Goal: Task Accomplishment & Management: Manage account settings

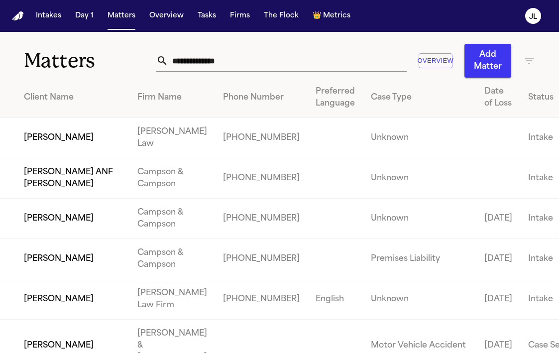
click at [194, 66] on input "text" at bounding box center [287, 61] width 239 height 22
paste input "**********"
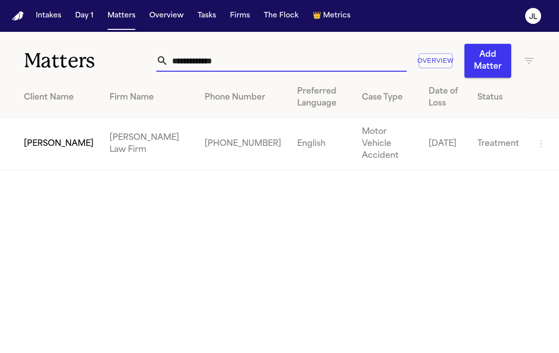
type input "**********"
click at [59, 137] on td "Calvin Vernon" at bounding box center [51, 144] width 102 height 52
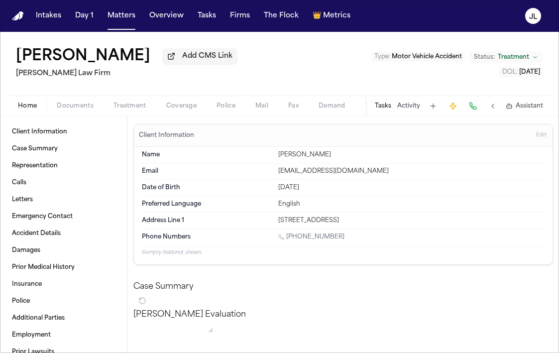
click at [187, 110] on span "Coverage" at bounding box center [181, 106] width 30 height 8
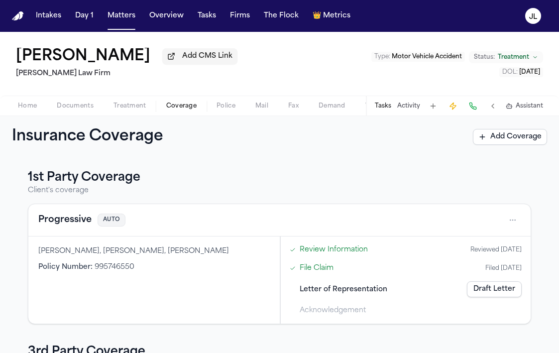
click at [59, 218] on button "Progressive" at bounding box center [64, 220] width 53 height 14
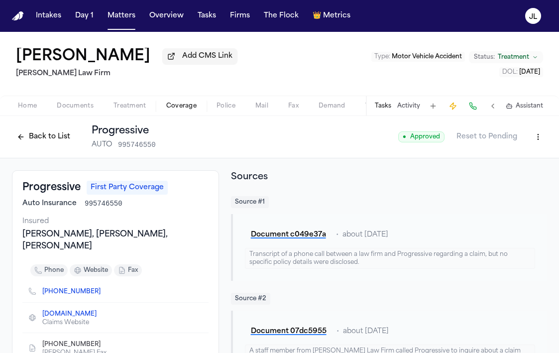
click at [25, 140] on button "Back to List" at bounding box center [43, 137] width 63 height 16
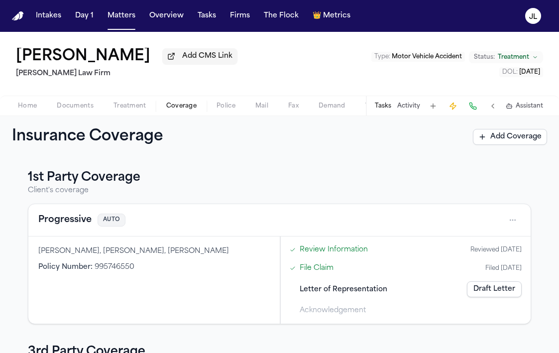
click at [383, 106] on button "Tasks" at bounding box center [383, 106] width 16 height 8
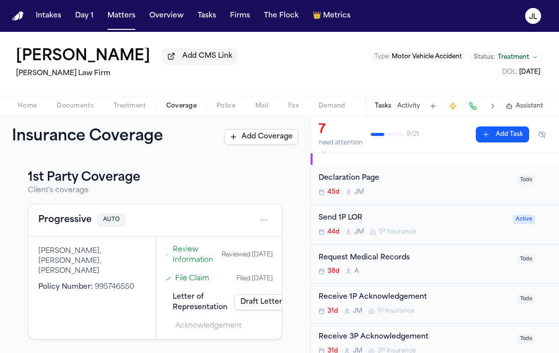
scroll to position [19, 0]
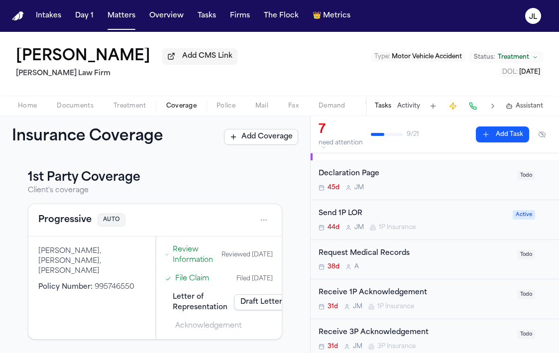
click at [394, 230] on span "1P Insurance" at bounding box center [397, 228] width 37 height 8
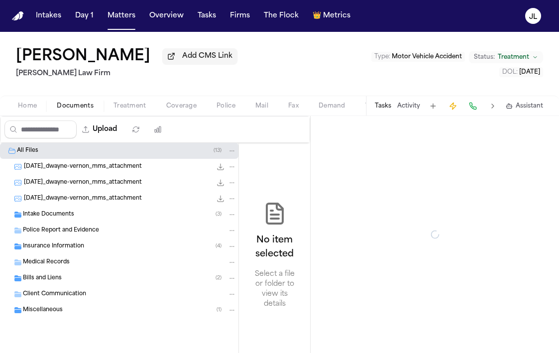
click at [65, 112] on span "button" at bounding box center [75, 111] width 49 height 1
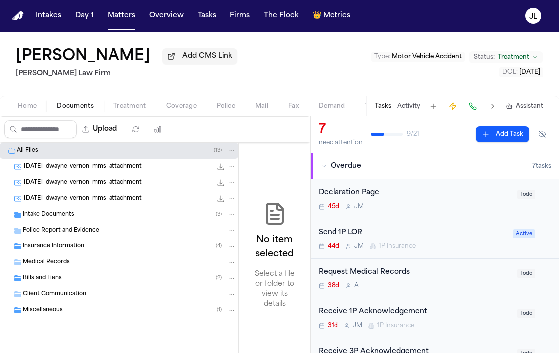
click at [19, 114] on div "Home Documents Treatment Coverage Police Mail Fax Demand Workspaces Artifacts T…" at bounding box center [279, 106] width 559 height 20
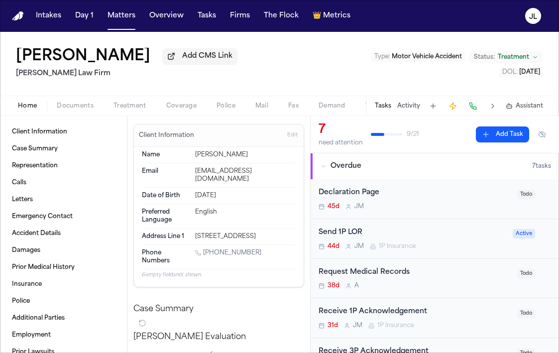
click at [24, 109] on span "Home" at bounding box center [27, 106] width 19 height 8
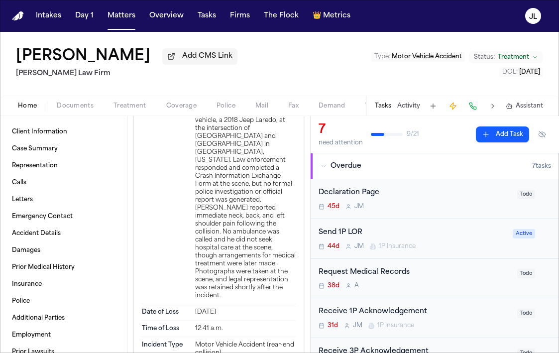
scroll to position [2258, 0]
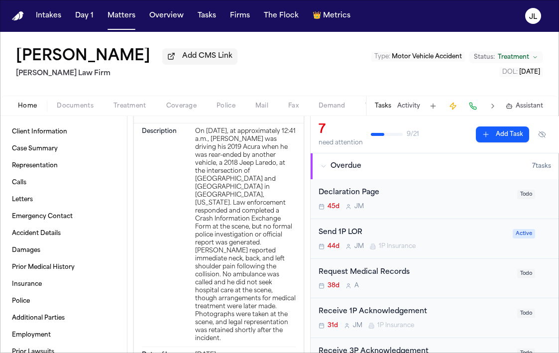
click at [76, 116] on div "Home Documents Treatment Coverage Police Mail Fax Demand Workspaces Artifacts T…" at bounding box center [279, 106] width 559 height 20
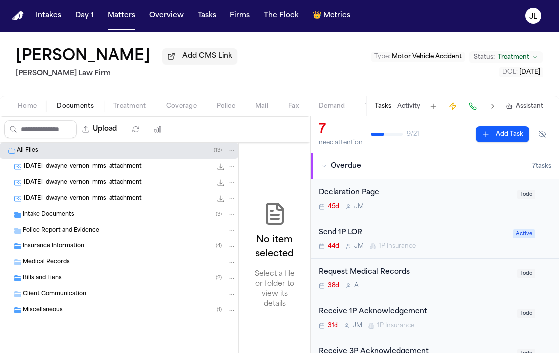
click at [76, 110] on span "Documents" at bounding box center [75, 106] width 37 height 8
click at [76, 221] on div "Intake Documents ( 3 )" at bounding box center [119, 215] width 239 height 16
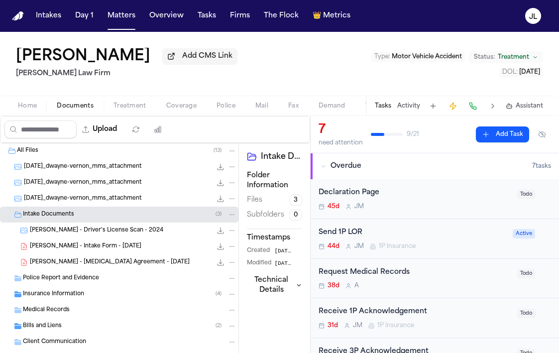
click at [90, 295] on div "Insurance Information ( 4 )" at bounding box center [130, 294] width 214 height 9
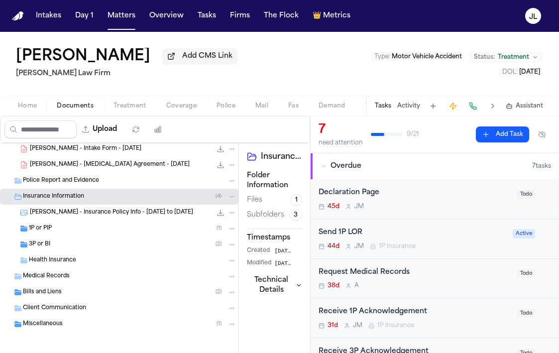
scroll to position [101, 0]
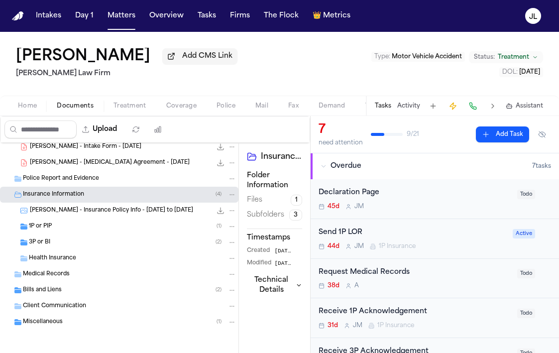
click at [91, 252] on div "Health Insurance" at bounding box center [119, 259] width 239 height 16
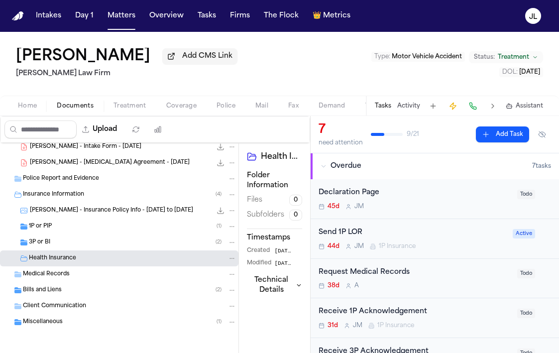
click at [91, 247] on div "3P or BI ( 2 )" at bounding box center [133, 242] width 208 height 9
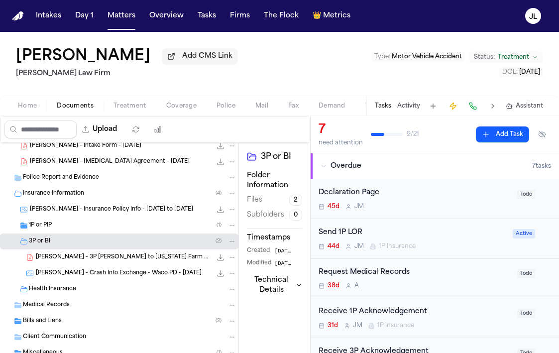
click at [91, 234] on div "1P or PIP ( 1 )" at bounding box center [119, 226] width 239 height 16
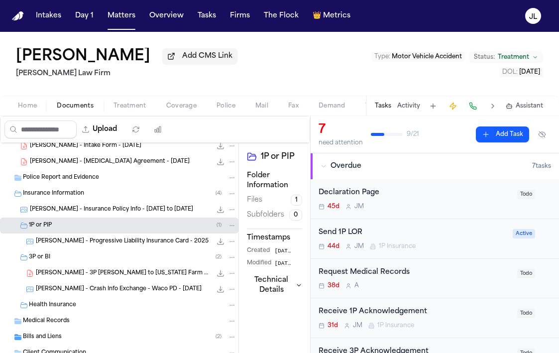
click at [93, 246] on span "C. Vernon - Progressive Liability Insurance Card - 2025" at bounding box center [122, 242] width 173 height 8
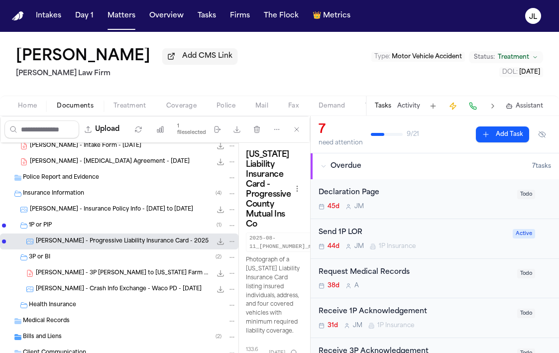
scroll to position [0, 0]
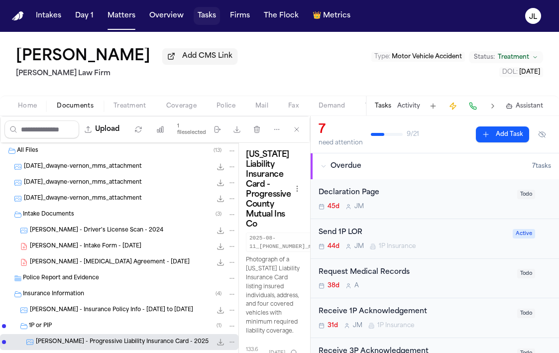
click at [206, 16] on button "Tasks" at bounding box center [207, 16] width 26 height 18
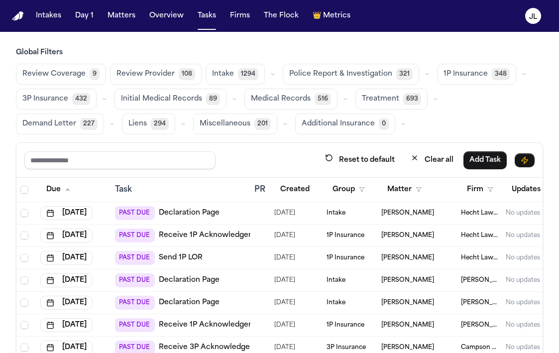
scroll to position [300, 0]
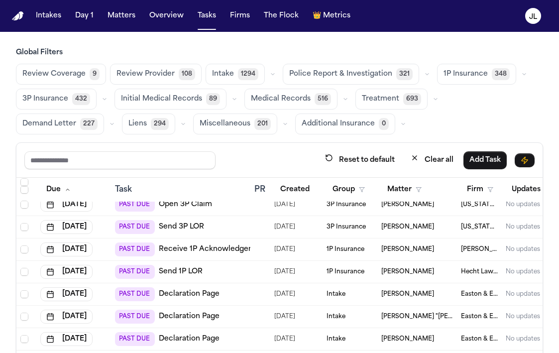
click at [118, 29] on nav "Intakes Day 1 Matters Overview Tasks Firms The Flock 👑 Metrics JL" at bounding box center [279, 16] width 559 height 32
click at [118, 25] on nav "Intakes Day 1 Matters Overview Tasks Firms The Flock 👑 Metrics JL" at bounding box center [279, 16] width 559 height 32
click at [118, 19] on button "Matters" at bounding box center [122, 16] width 36 height 18
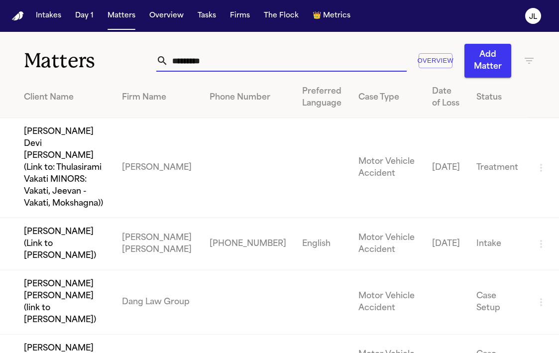
drag, startPoint x: 244, startPoint y: 65, endPoint x: 135, endPoint y: 65, distance: 109.1
click at [135, 65] on div "Matters ******** Overview Add Matter" at bounding box center [279, 55] width 559 height 46
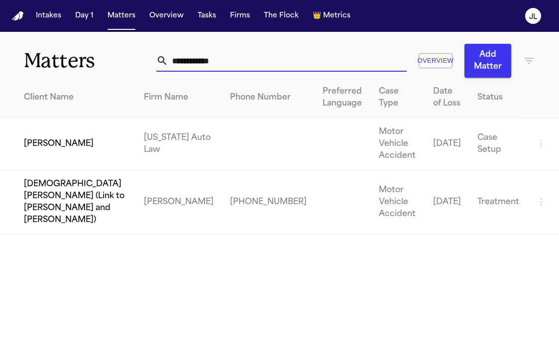
type input "**********"
click at [65, 152] on td "Sandra Brown" at bounding box center [68, 144] width 136 height 52
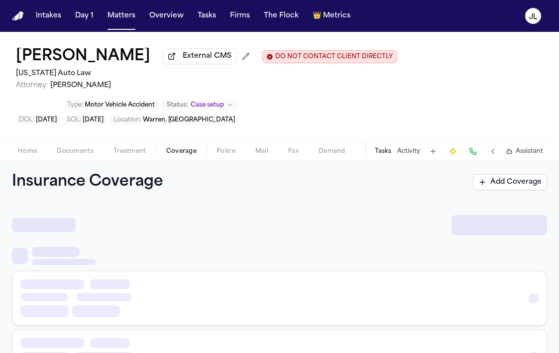
click at [191, 148] on span "Coverage" at bounding box center [181, 151] width 30 height 8
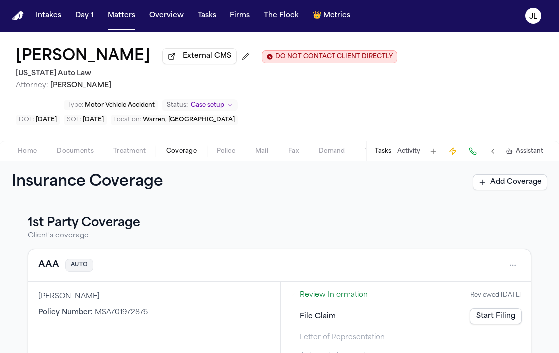
click at [52, 270] on button "AAA" at bounding box center [48, 265] width 21 height 14
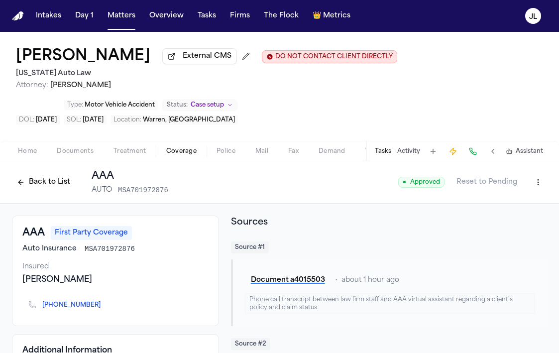
click at [32, 190] on button "Back to List" at bounding box center [43, 182] width 63 height 16
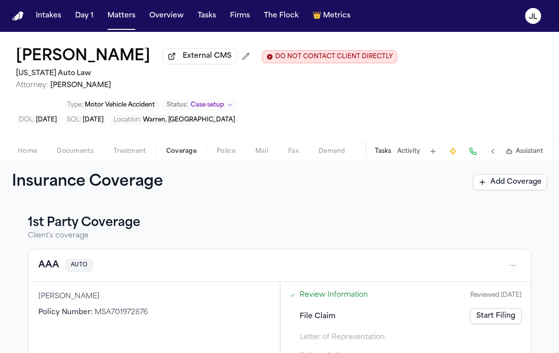
click at [510, 315] on link "Start Filing" at bounding box center [496, 316] width 52 height 16
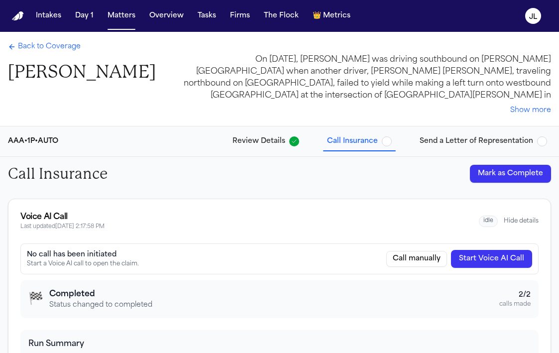
click at [45, 42] on span "Back to Coverage" at bounding box center [49, 47] width 63 height 10
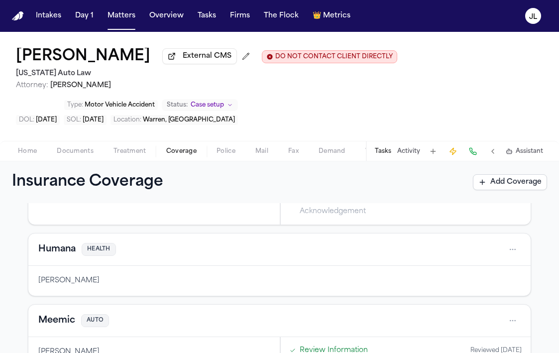
scroll to position [170, 0]
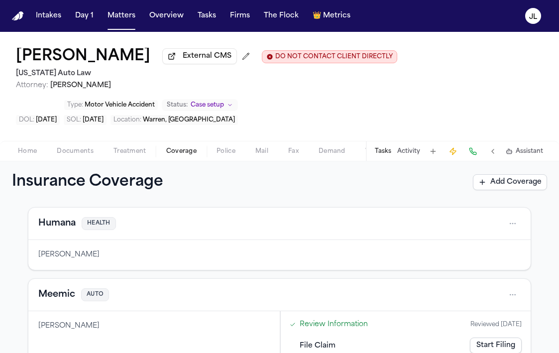
click at [45, 222] on button "Humana" at bounding box center [56, 224] width 37 height 14
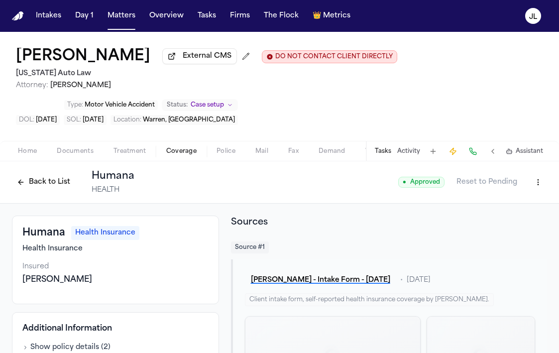
click at [31, 179] on button "Back to List" at bounding box center [43, 182] width 63 height 16
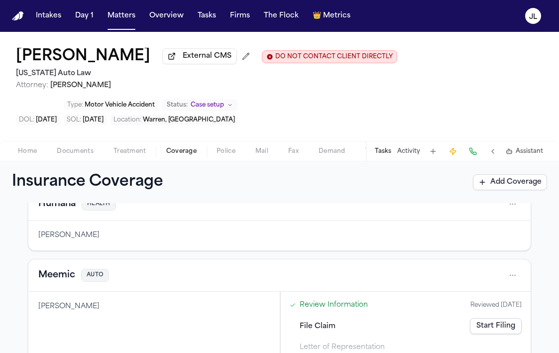
scroll to position [211, 0]
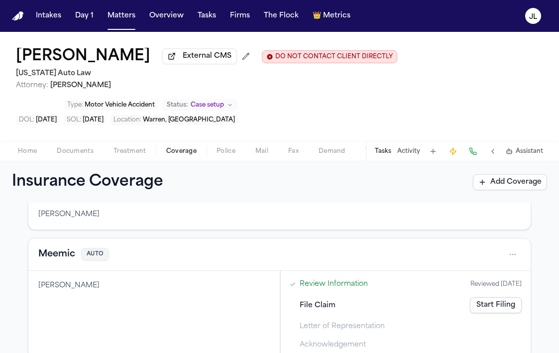
click at [51, 260] on button "Meemic" at bounding box center [56, 255] width 37 height 14
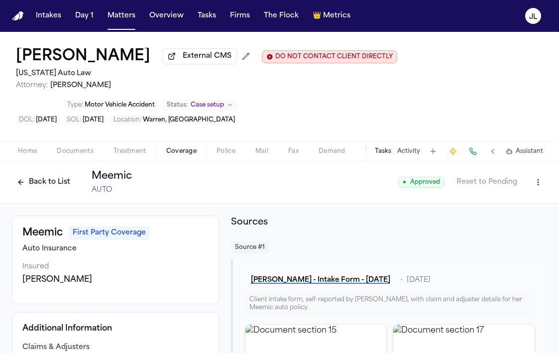
click at [41, 184] on button "Back to List" at bounding box center [43, 182] width 63 height 16
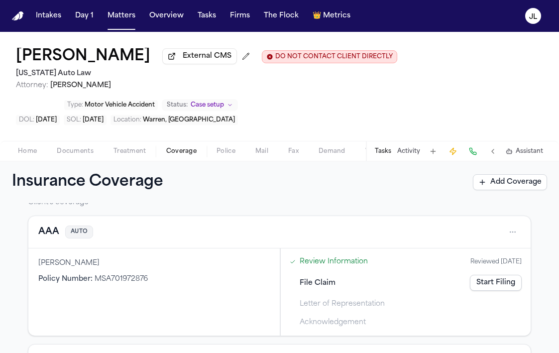
scroll to position [23, 0]
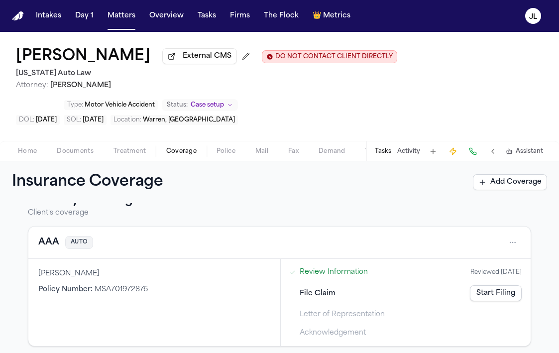
click at [52, 250] on button "AAA" at bounding box center [48, 243] width 21 height 14
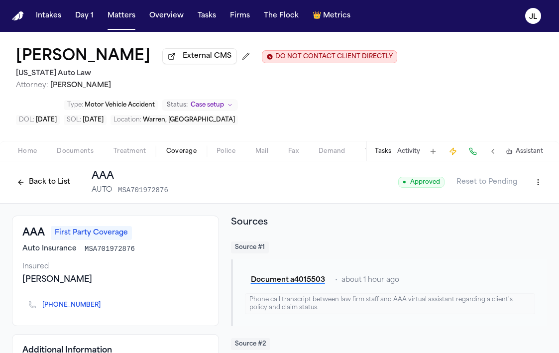
click at [47, 190] on button "Back to List" at bounding box center [43, 182] width 63 height 16
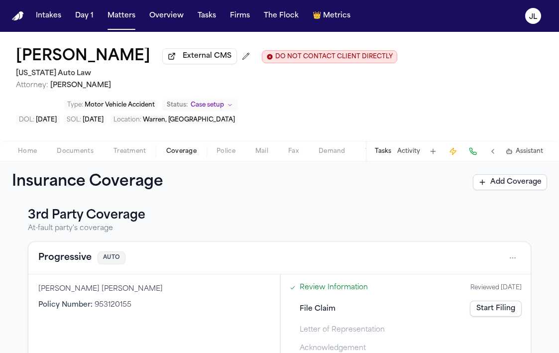
scroll to position [405, 0]
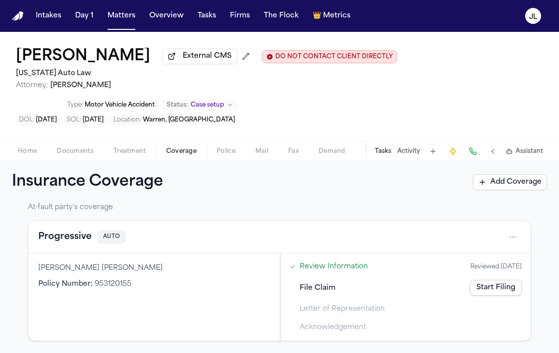
click at [69, 239] on button "Progressive" at bounding box center [64, 237] width 53 height 14
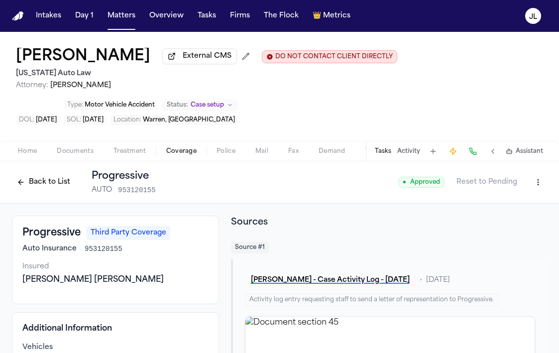
click at [43, 188] on button "Back to List" at bounding box center [43, 182] width 63 height 16
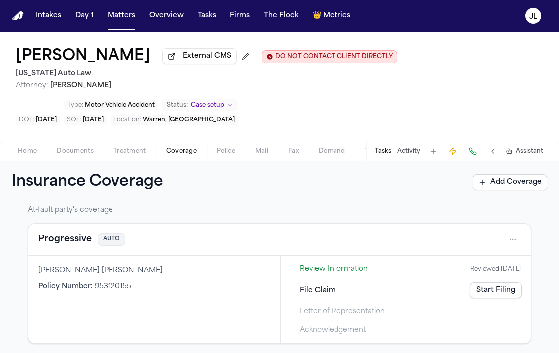
scroll to position [405, 0]
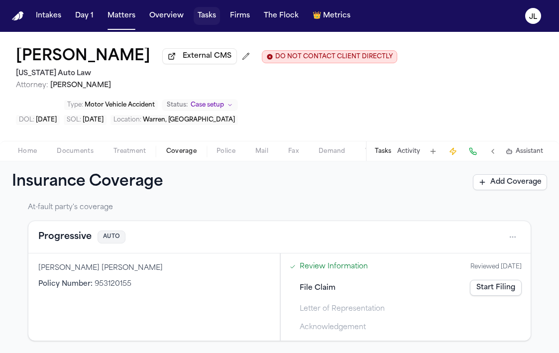
click at [199, 21] on button "Tasks" at bounding box center [207, 16] width 26 height 18
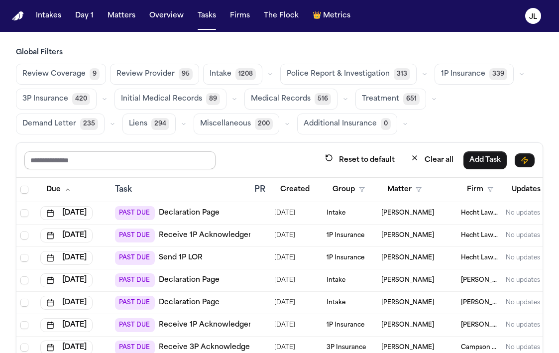
click at [111, 160] on input "text" at bounding box center [119, 160] width 191 height 18
paste input "**********"
click at [111, 160] on input "**********" at bounding box center [119, 160] width 191 height 18
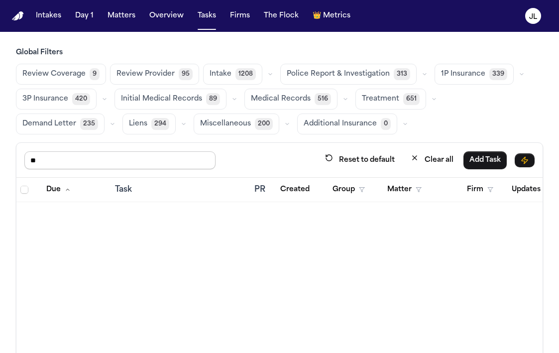
type input "*"
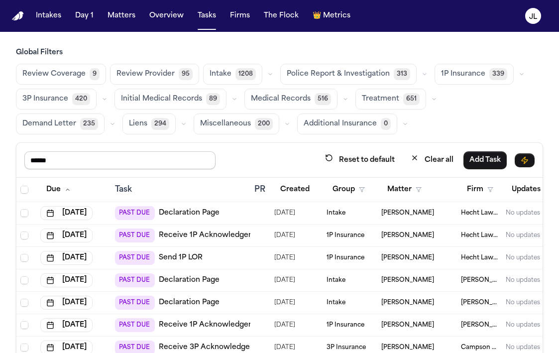
type input "******"
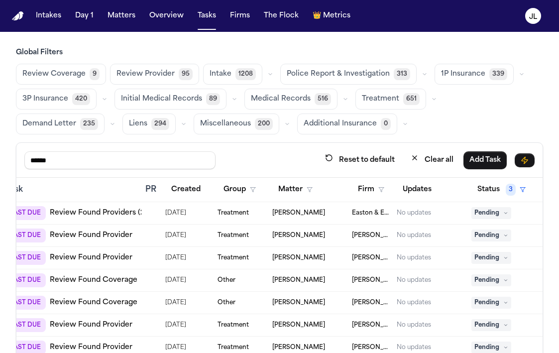
scroll to position [0, 182]
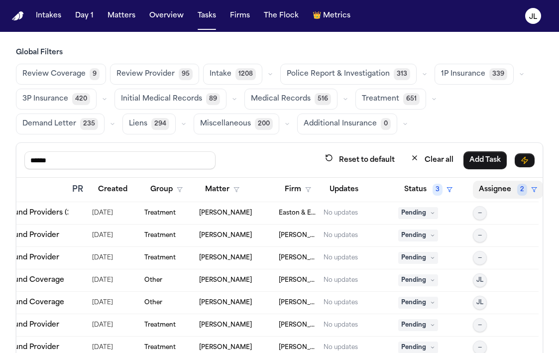
click at [488, 194] on button "Assignee 2" at bounding box center [508, 190] width 70 height 18
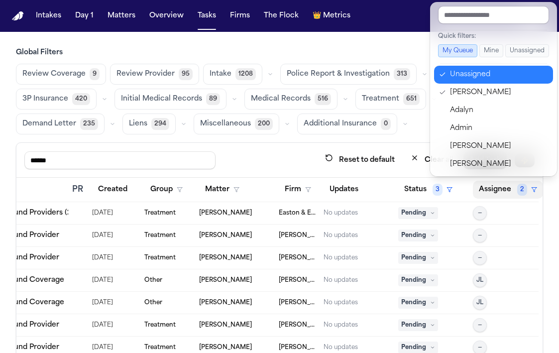
click at [467, 69] on div "Unassigned" at bounding box center [498, 75] width 97 height 12
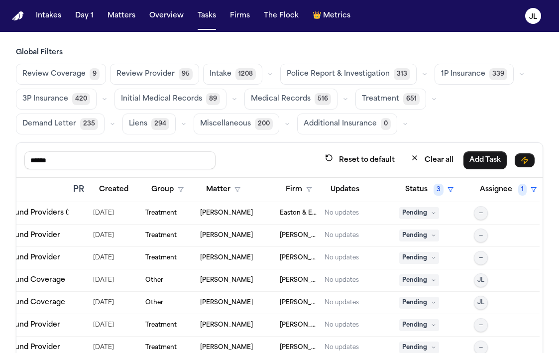
scroll to position [0, 178]
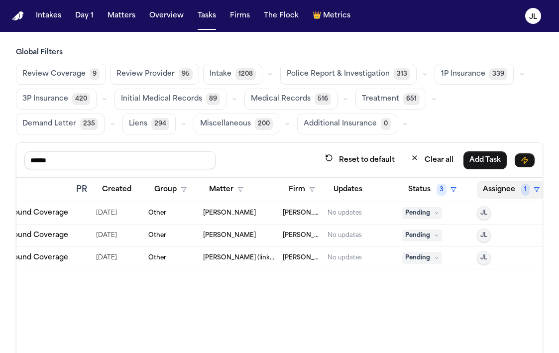
click at [499, 188] on button "Assignee 1" at bounding box center [511, 190] width 69 height 18
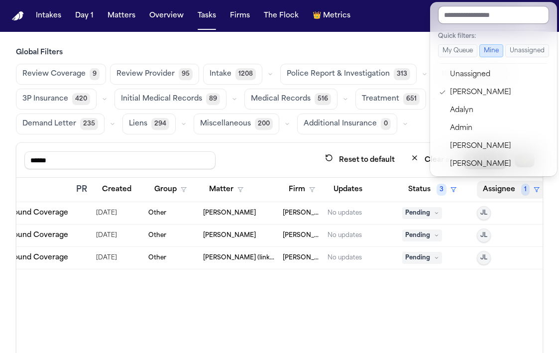
click at [494, 15] on input "text" at bounding box center [493, 15] width 111 height 18
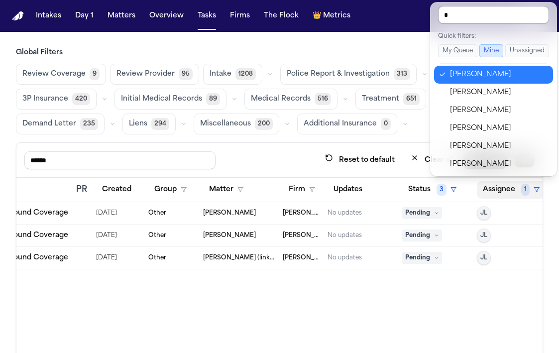
type input "**"
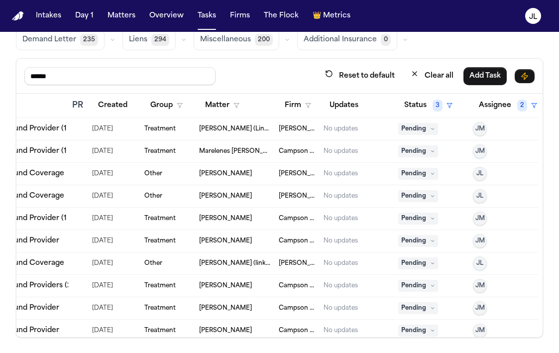
scroll to position [0, 0]
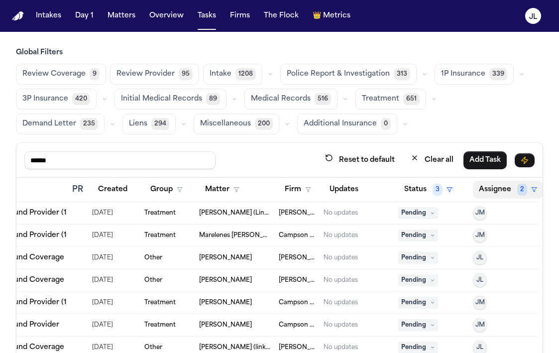
click at [491, 186] on button "Assignee 2" at bounding box center [508, 190] width 70 height 18
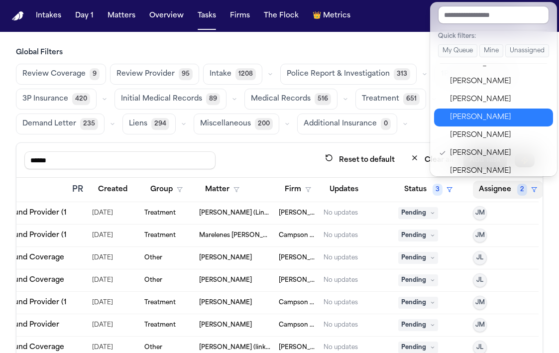
scroll to position [391, 0]
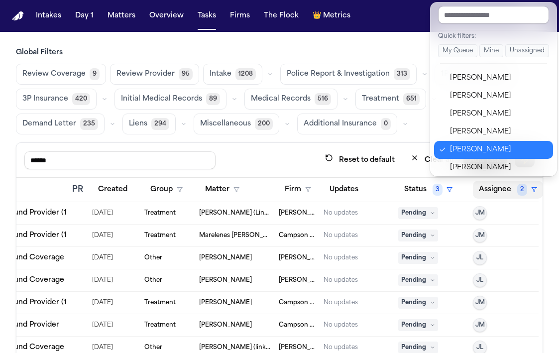
click at [473, 145] on div "Jacqueline Maldonado" at bounding box center [498, 150] width 97 height 12
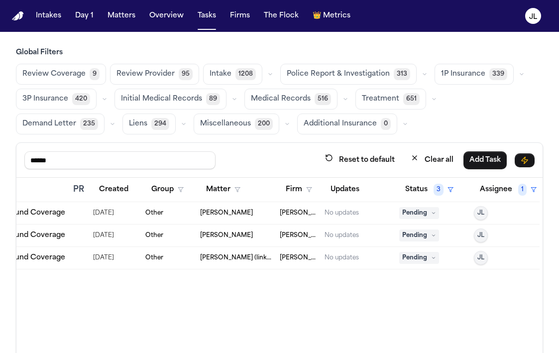
scroll to position [0, 178]
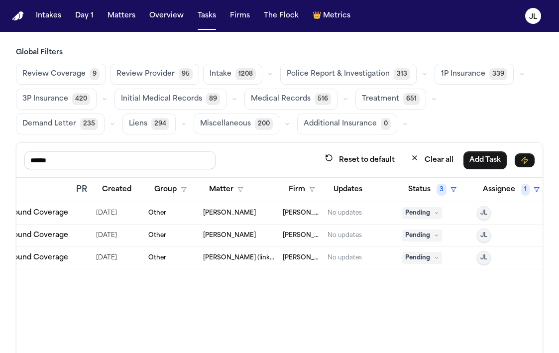
click at [476, 68] on button "1P Insurance 339" at bounding box center [474, 74] width 79 height 21
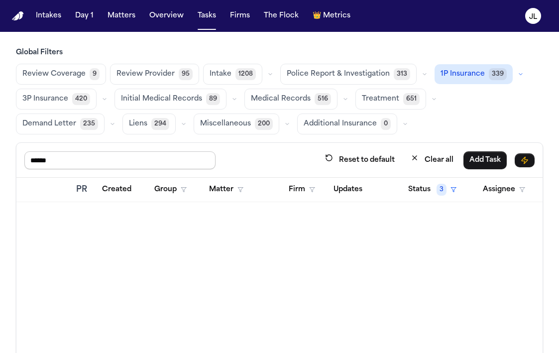
click at [120, 163] on input "******" at bounding box center [119, 160] width 191 height 18
click at [47, 95] on span "3P Insurance" at bounding box center [45, 99] width 46 height 10
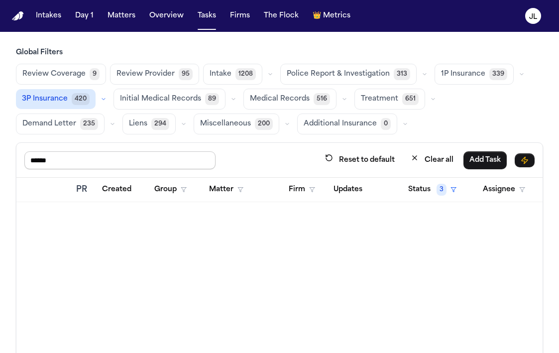
click at [88, 153] on input "******" at bounding box center [119, 160] width 191 height 18
drag, startPoint x: 87, startPoint y: 157, endPoint x: -9, endPoint y: 156, distance: 96.1
click at [0, 156] on html "Intakes Day 1 Matters Overview Tasks Firms The Flock 👑 Metrics JL Global Filter…" at bounding box center [279, 176] width 559 height 353
type input "*"
type input "****"
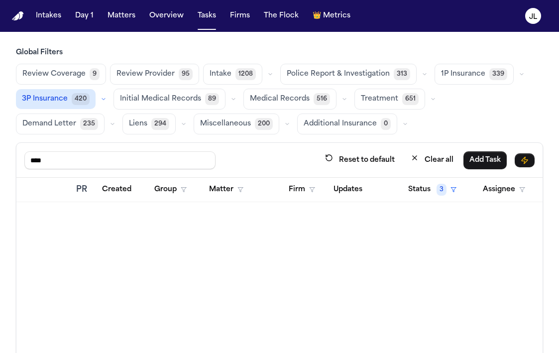
click at [75, 94] on span "420" at bounding box center [81, 99] width 18 height 12
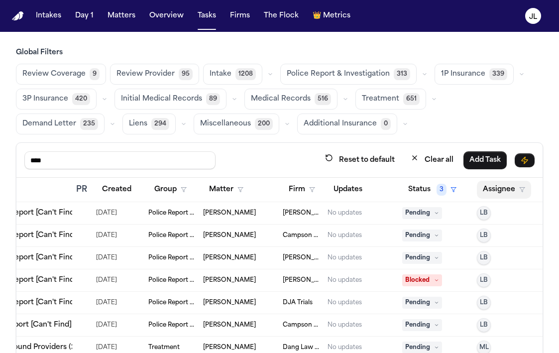
click at [508, 191] on button "Assignee" at bounding box center [504, 190] width 54 height 18
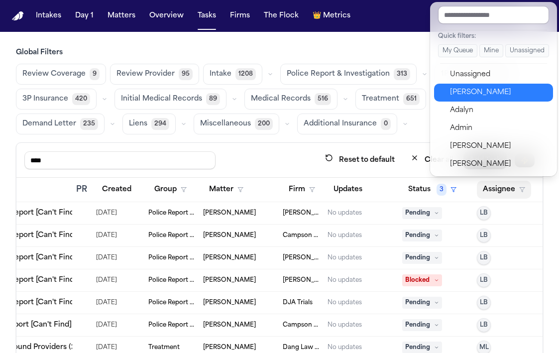
click at [489, 88] on div "Julie Lopez" at bounding box center [498, 93] width 97 height 12
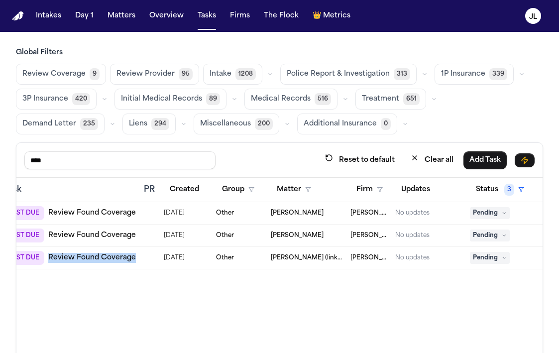
scroll to position [0, 181]
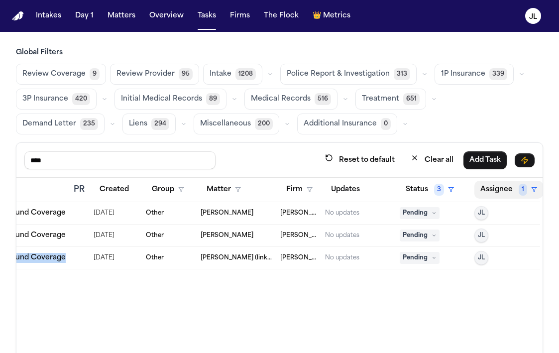
click at [500, 189] on button "Assignee 1" at bounding box center [509, 190] width 69 height 18
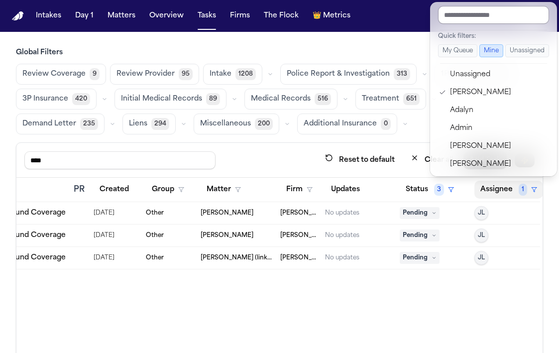
click at [487, 19] on input "text" at bounding box center [493, 15] width 111 height 18
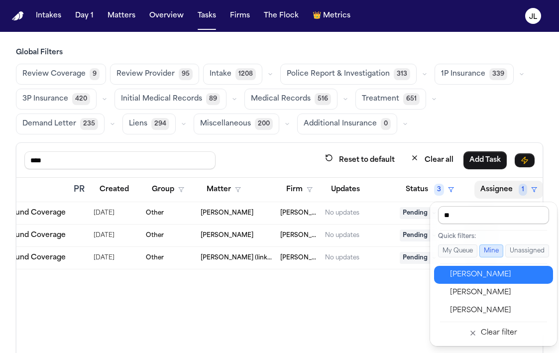
type input "***"
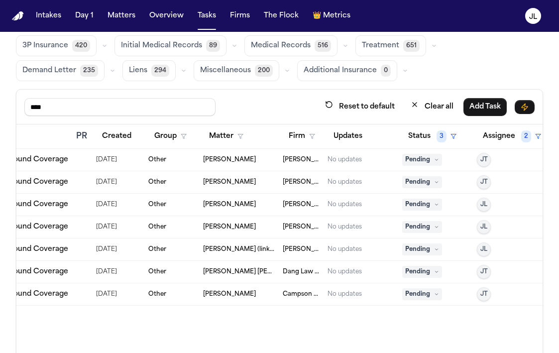
scroll to position [84, 0]
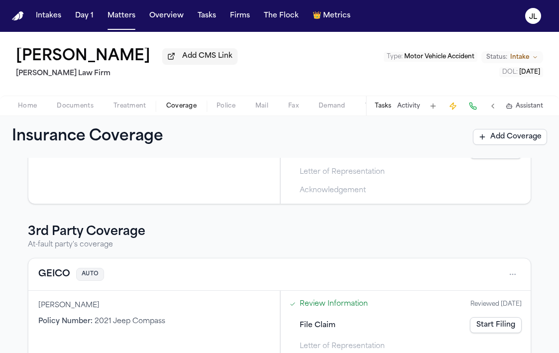
scroll to position [159, 0]
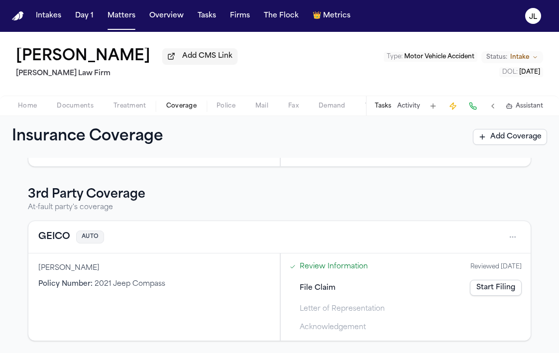
click at [33, 239] on div "GEICO AUTO" at bounding box center [279, 237] width 503 height 32
click at [43, 239] on button "GEICO" at bounding box center [54, 237] width 32 height 14
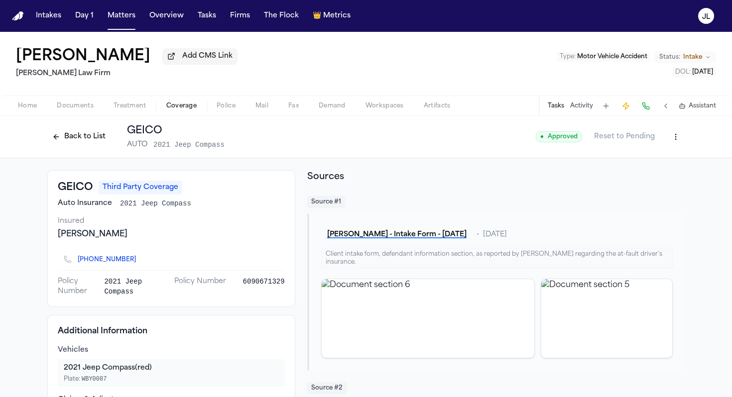
click at [85, 134] on button "Back to List" at bounding box center [78, 137] width 63 height 16
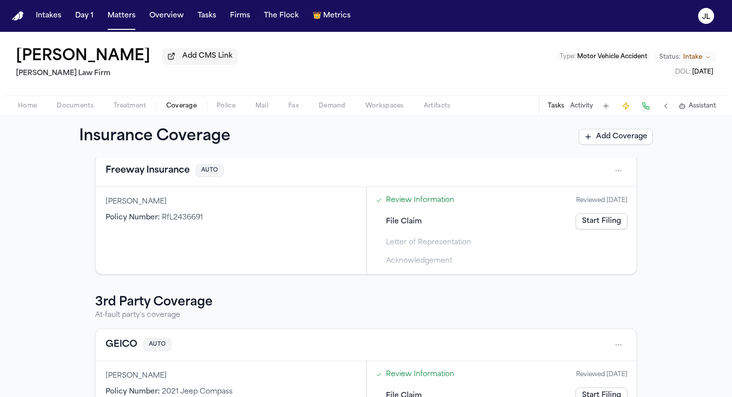
scroll to position [50, 0]
click at [174, 175] on button "Freeway Insurance" at bounding box center [148, 170] width 84 height 14
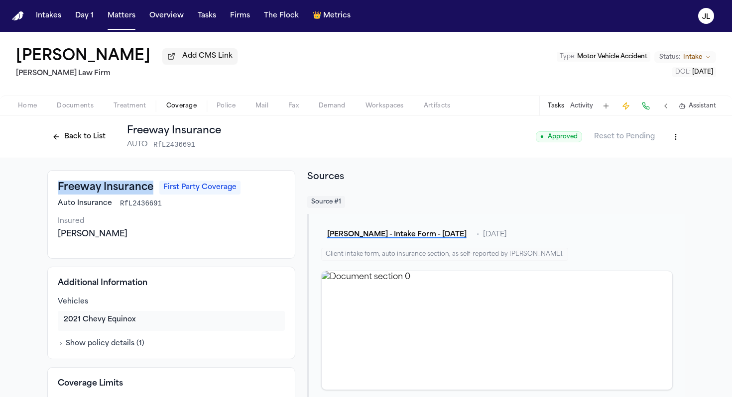
drag, startPoint x: 153, startPoint y: 196, endPoint x: 44, endPoint y: 195, distance: 109.1
click at [44, 195] on div "Freeway Insurance First Party Coverage Auto Insurance RfL2436691 Insured Christ…" at bounding box center [366, 304] width 732 height 292
copy h3 "Freeway Insurance"
click at [559, 144] on html "Intakes Day 1 Matters Overview Tasks Firms The Flock 👑 Metrics JL Christopher J…" at bounding box center [366, 198] width 732 height 397
click at [559, 158] on div "Edit Coverage" at bounding box center [642, 161] width 84 height 16
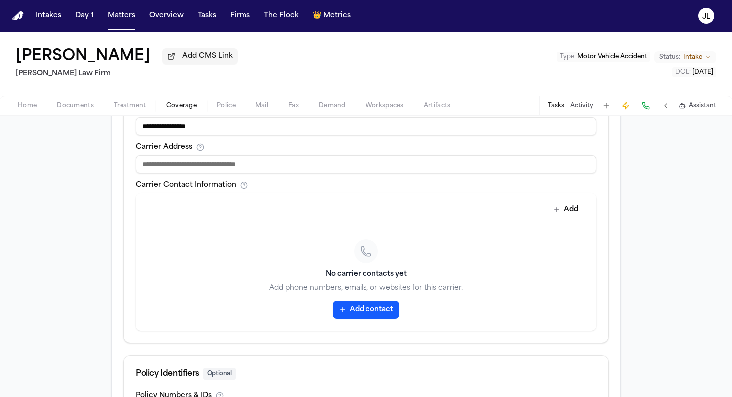
scroll to position [420, 0]
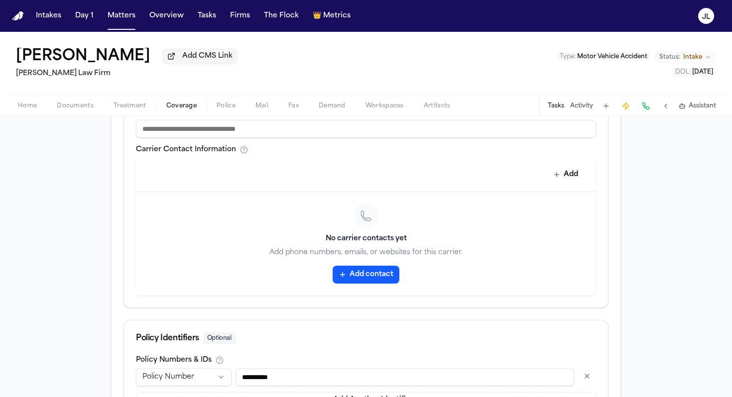
click at [382, 284] on button "Add contact" at bounding box center [366, 275] width 67 height 18
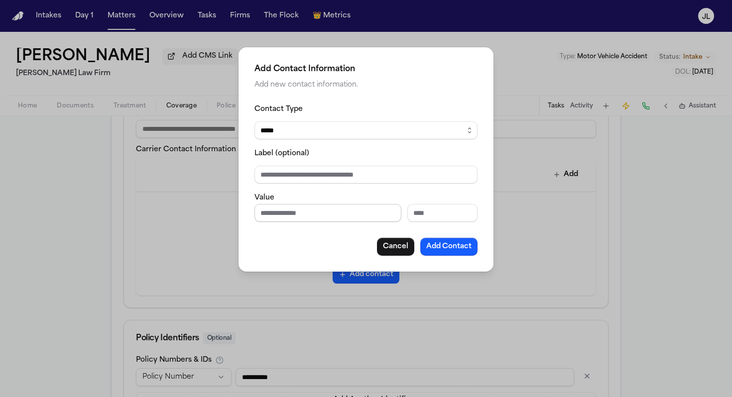
click at [316, 214] on input "Phone number" at bounding box center [328, 213] width 147 height 18
paste input "**********"
type input "**********"
click at [450, 247] on button "Add Contact" at bounding box center [448, 247] width 57 height 18
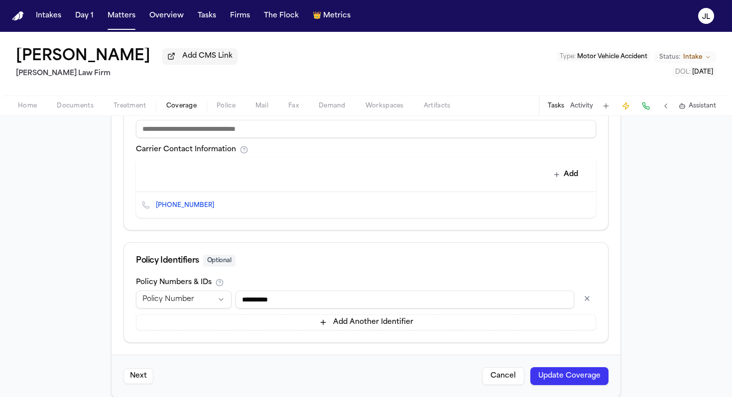
click at [541, 353] on button "Update Coverage" at bounding box center [569, 377] width 78 height 18
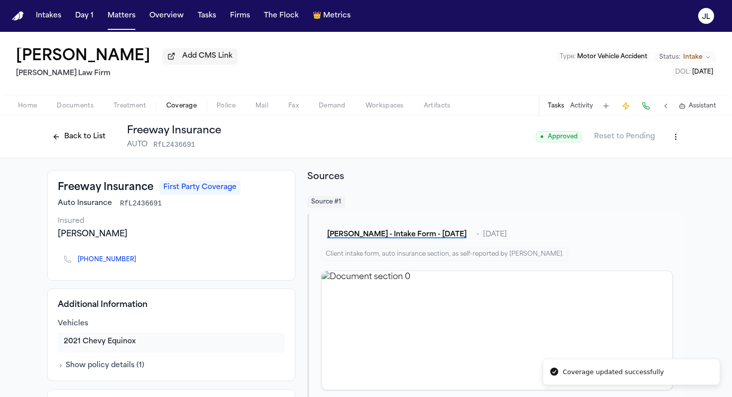
click at [80, 134] on button "Back to List" at bounding box center [78, 137] width 63 height 16
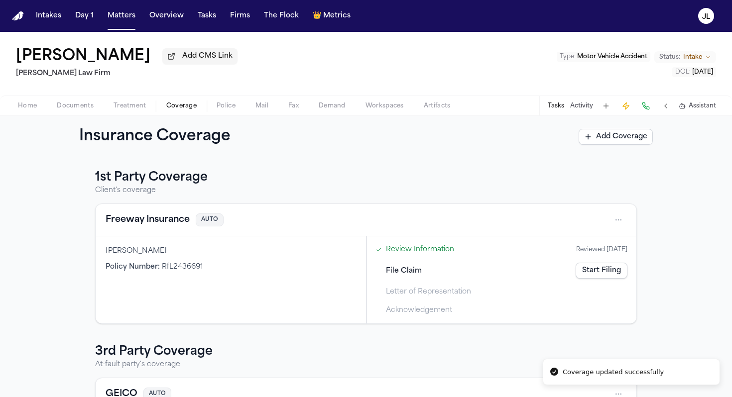
click at [559, 266] on link "Start Filing" at bounding box center [602, 271] width 52 height 16
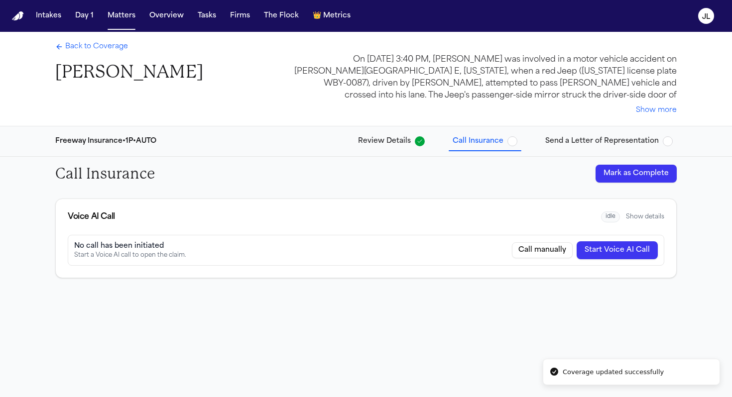
click at [559, 249] on button "Start Voice AI Call" at bounding box center [617, 251] width 81 height 18
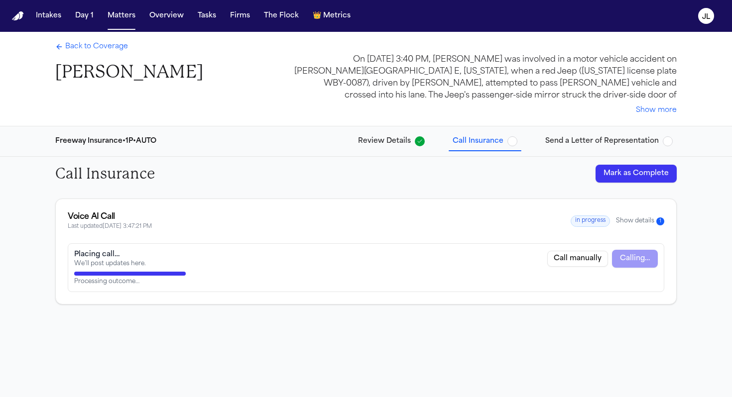
click at [90, 48] on span "Back to Coverage" at bounding box center [96, 47] width 63 height 10
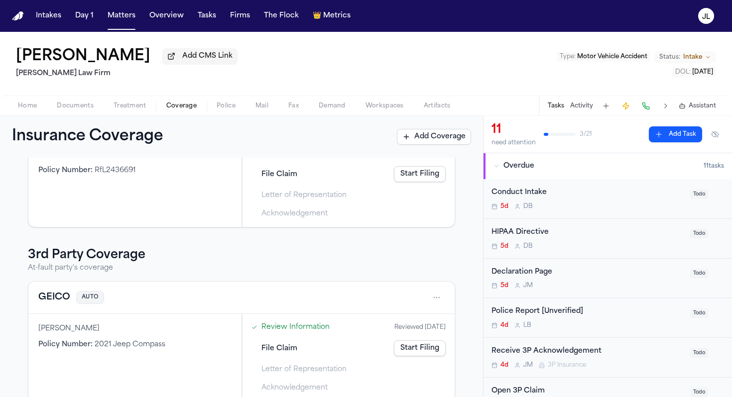
scroll to position [115, 0]
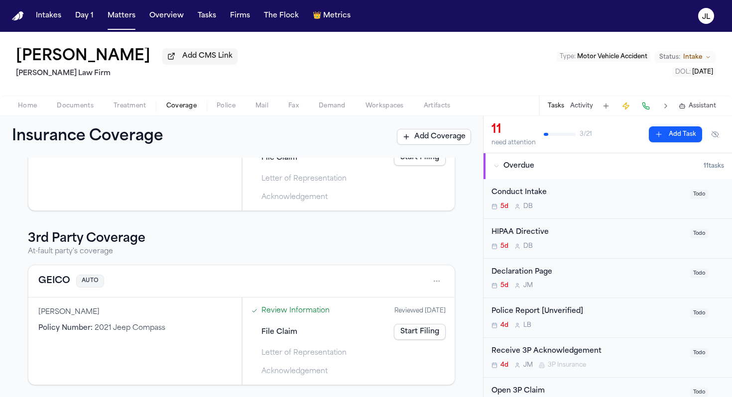
click at [44, 285] on button "GEICO" at bounding box center [54, 281] width 32 height 14
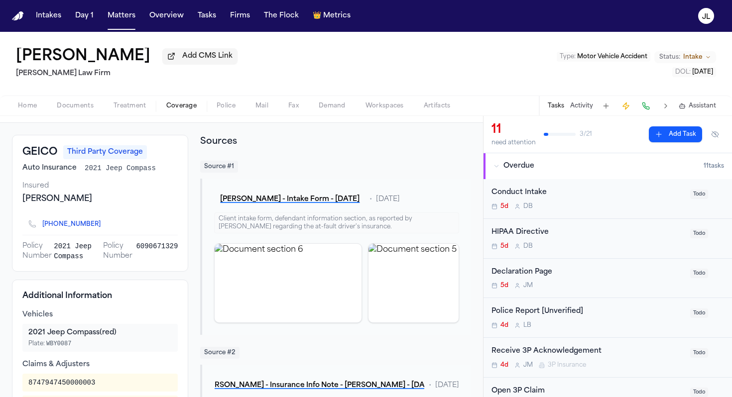
scroll to position [43, 0]
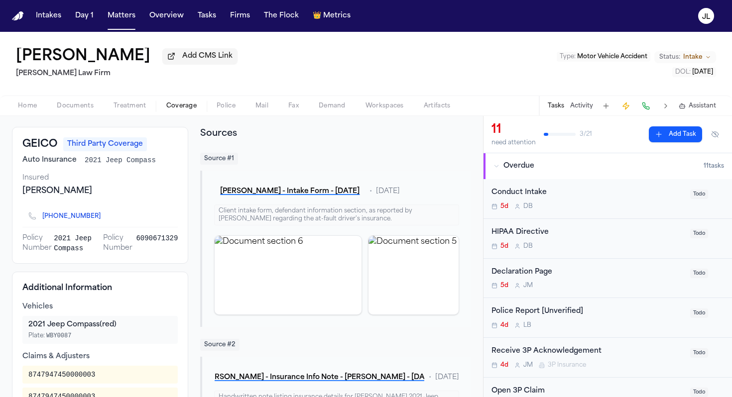
click at [559, 105] on button at bounding box center [646, 106] width 14 height 14
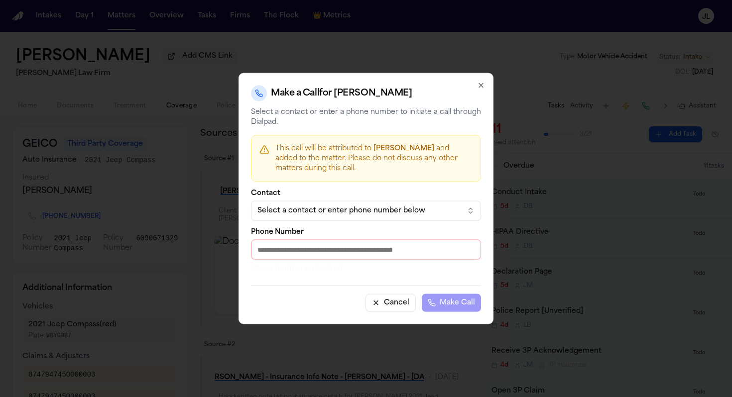
click at [355, 213] on div "Select a contact or enter phone number below" at bounding box center [357, 211] width 201 height 10
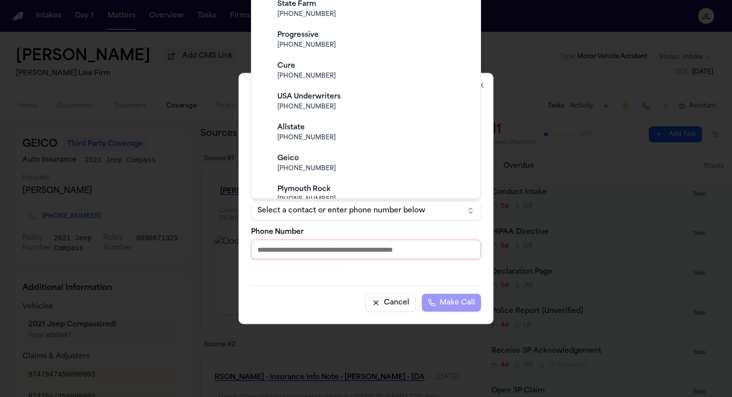
scroll to position [237, 0]
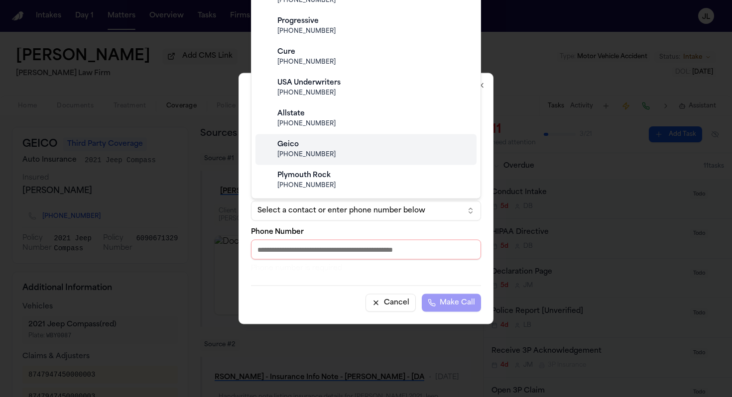
click at [318, 160] on div "Geico (800) 841-3000" at bounding box center [373, 149] width 197 height 27
type input "**********"
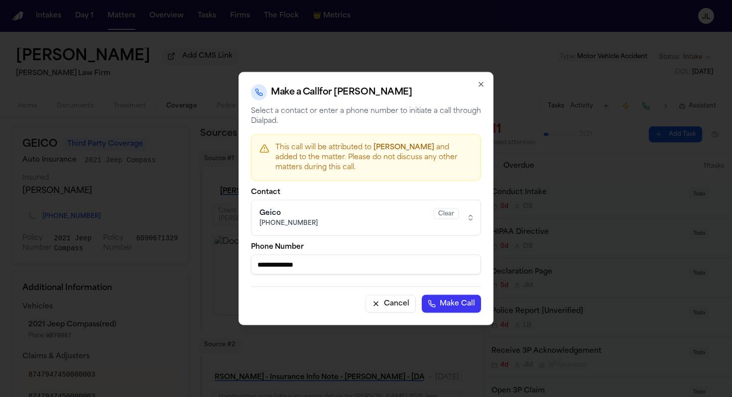
click at [441, 300] on button "Make Call" at bounding box center [451, 304] width 59 height 18
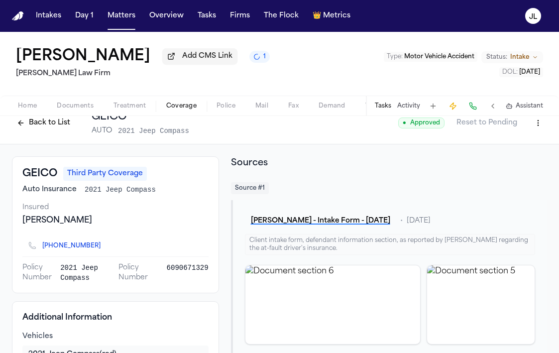
scroll to position [5, 0]
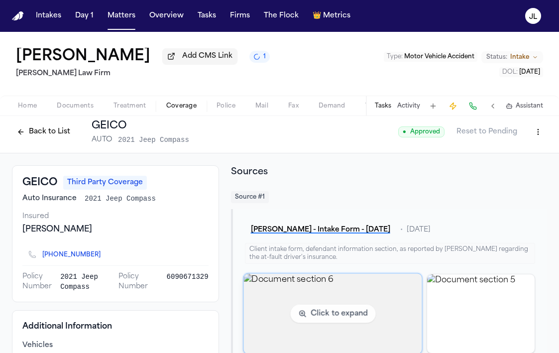
click at [267, 276] on img "View document section 6" at bounding box center [333, 313] width 178 height 80
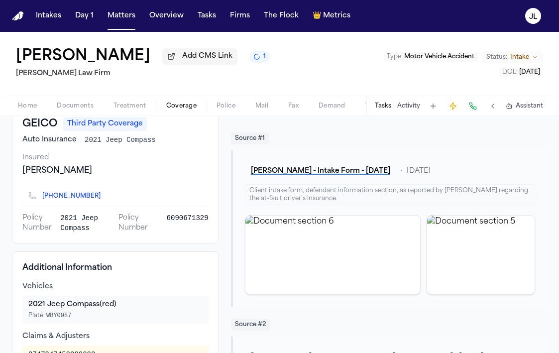
scroll to position [0, 0]
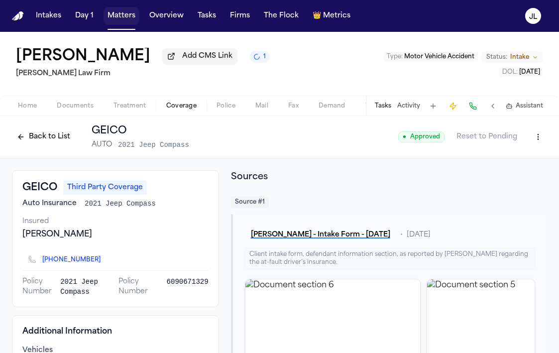
click at [116, 23] on button "Matters" at bounding box center [122, 16] width 36 height 18
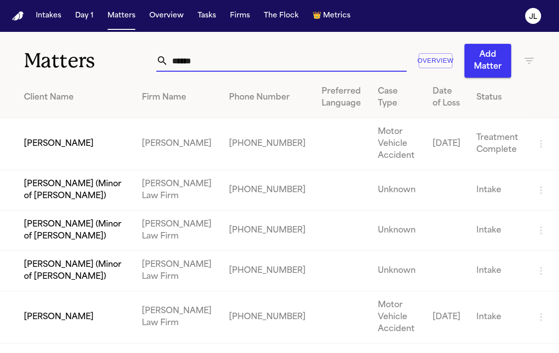
click at [202, 50] on input "******" at bounding box center [287, 61] width 239 height 22
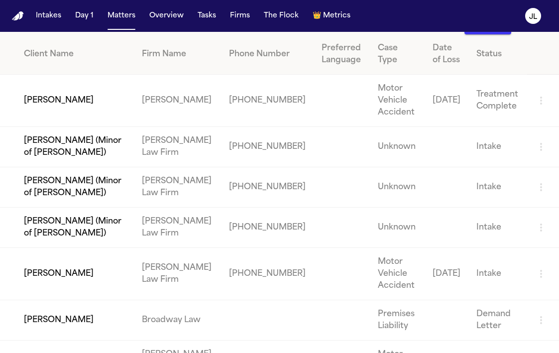
scroll to position [38, 0]
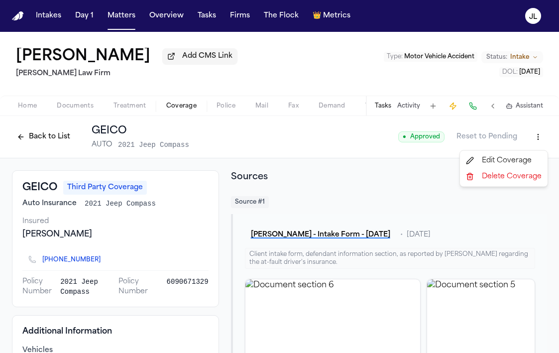
click at [538, 141] on html "Intakes Day 1 Matters Overview Tasks Firms The Flock 👑 Metrics JL Christopher J…" at bounding box center [279, 176] width 559 height 353
click at [508, 162] on div "Edit Coverage" at bounding box center [504, 161] width 84 height 16
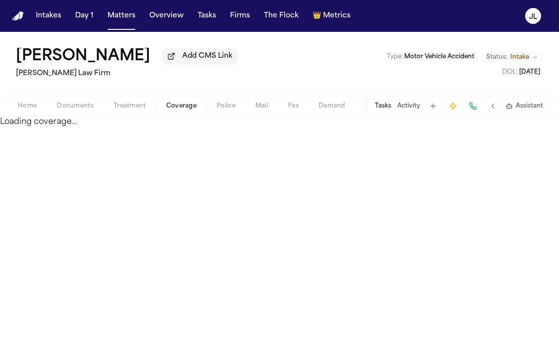
select select "**********"
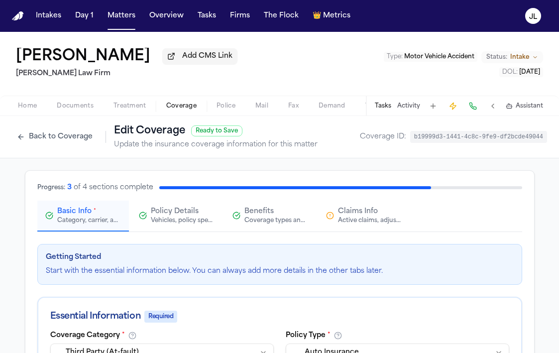
click at [378, 230] on button "Claims Info Active claims, adjusters, and subrogation details" at bounding box center [364, 216] width 92 height 31
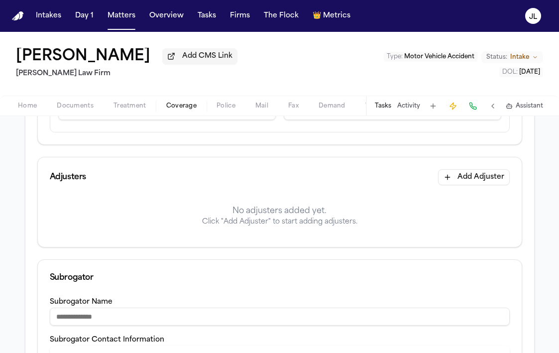
scroll to position [225, 0]
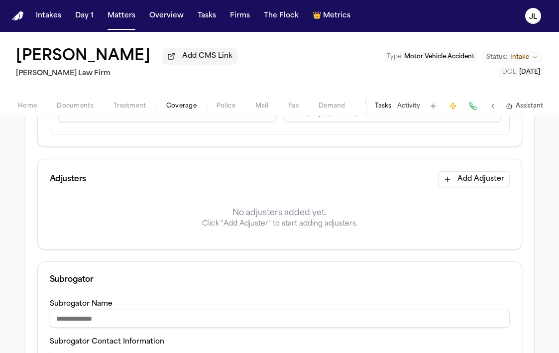
click at [484, 178] on button "Add Adjuster" at bounding box center [474, 179] width 72 height 16
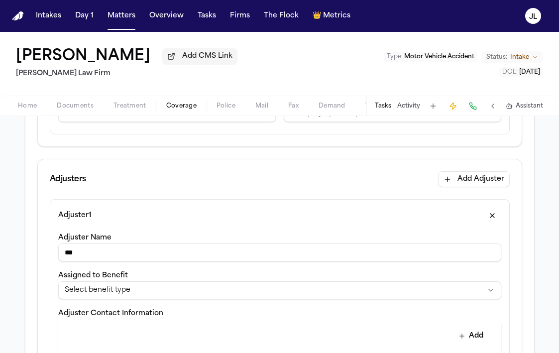
type input "**********"
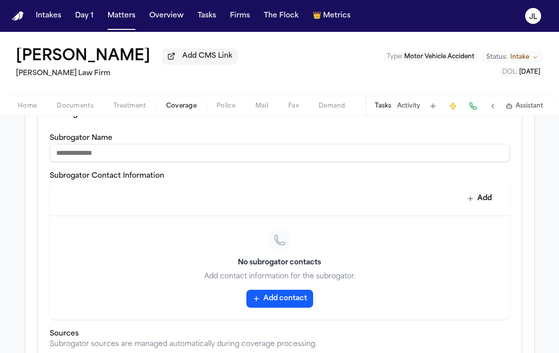
scroll to position [697, 0]
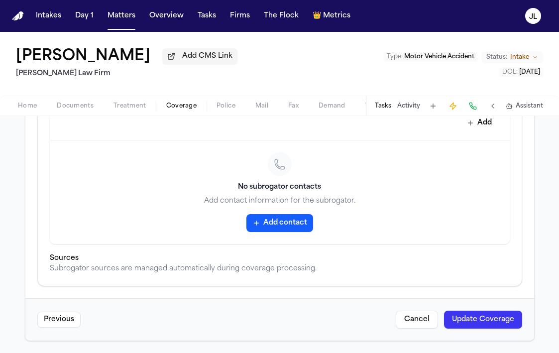
click at [486, 321] on button "Update Coverage" at bounding box center [483, 320] width 78 height 18
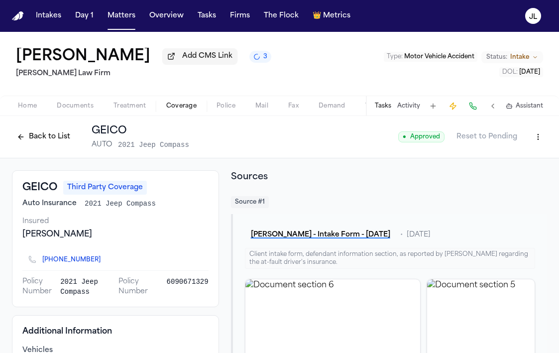
click at [48, 138] on button "Back to List" at bounding box center [43, 137] width 63 height 16
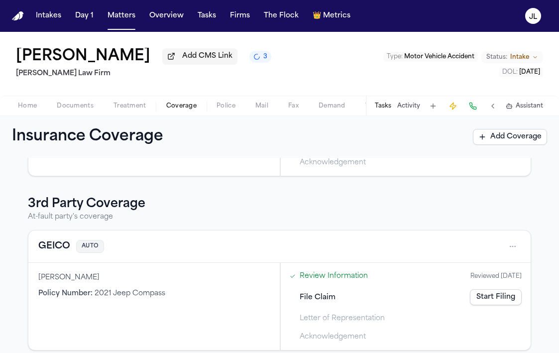
scroll to position [159, 0]
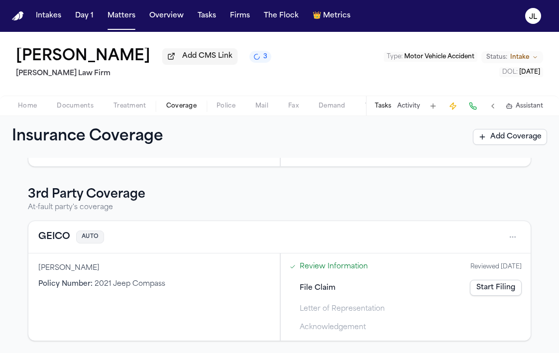
click at [62, 237] on button "GEICO" at bounding box center [54, 237] width 32 height 14
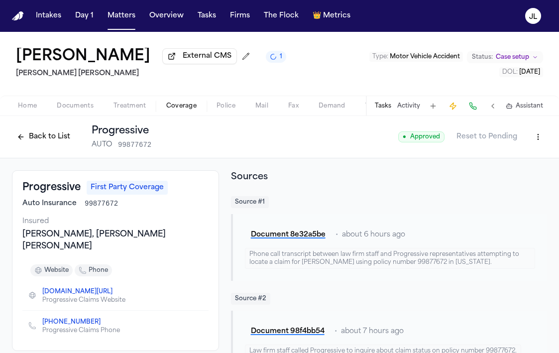
click at [48, 147] on div "Back to List Progressive AUTO 99877672" at bounding box center [81, 137] width 139 height 26
click at [47, 141] on button "Back to List" at bounding box center [43, 137] width 63 height 16
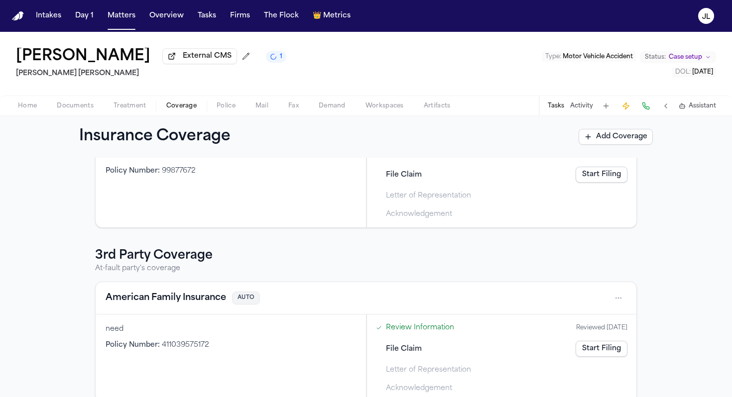
scroll to position [115, 0]
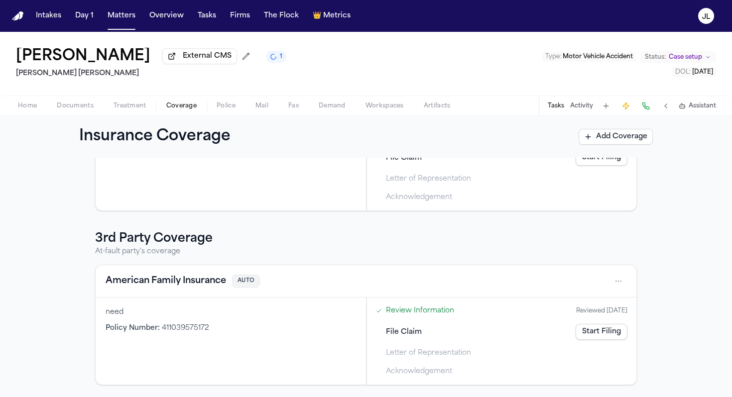
click at [204, 285] on button "American Family Insurance" at bounding box center [166, 281] width 121 height 14
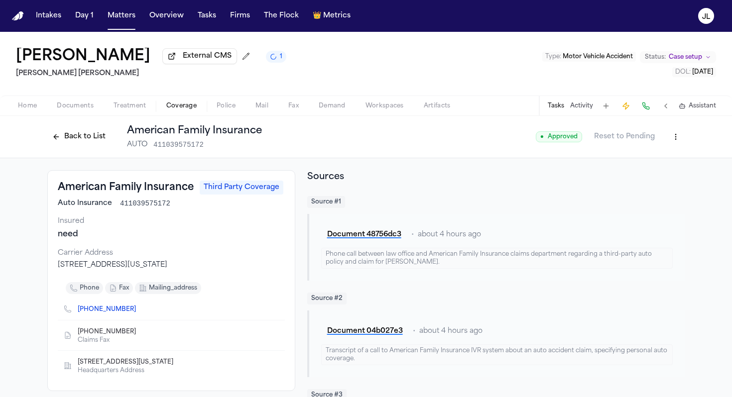
click at [88, 145] on button "Back to List" at bounding box center [78, 137] width 63 height 16
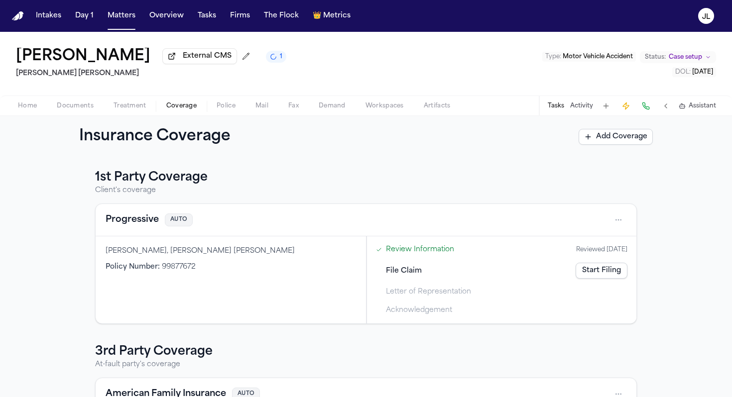
click at [142, 227] on button "Progressive" at bounding box center [132, 220] width 53 height 14
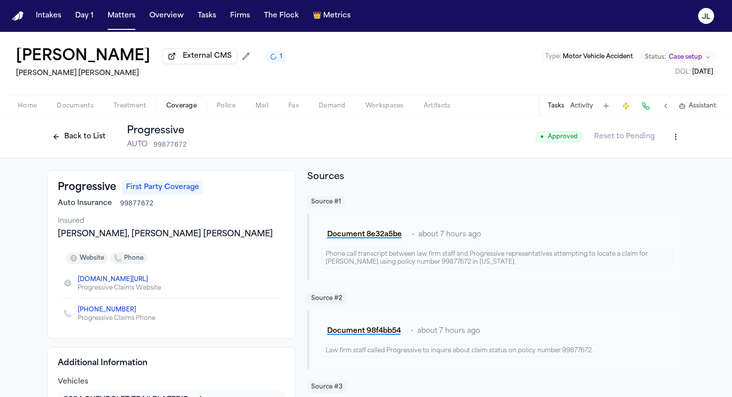
click at [87, 141] on button "Back to List" at bounding box center [78, 137] width 63 height 16
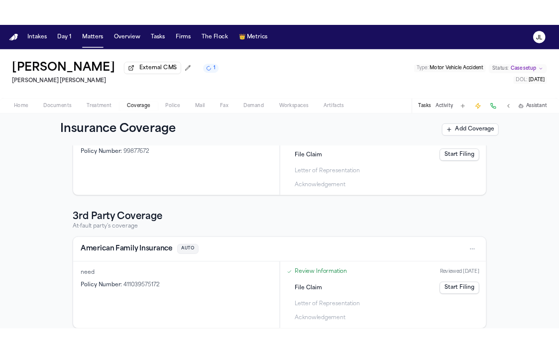
scroll to position [115, 0]
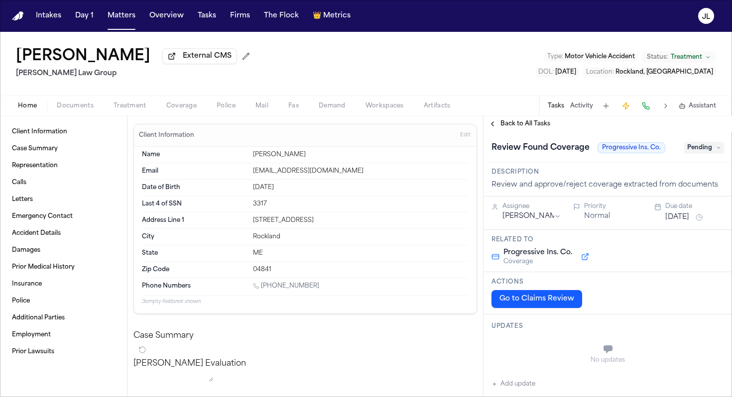
click at [177, 104] on span "Coverage" at bounding box center [181, 106] width 30 height 8
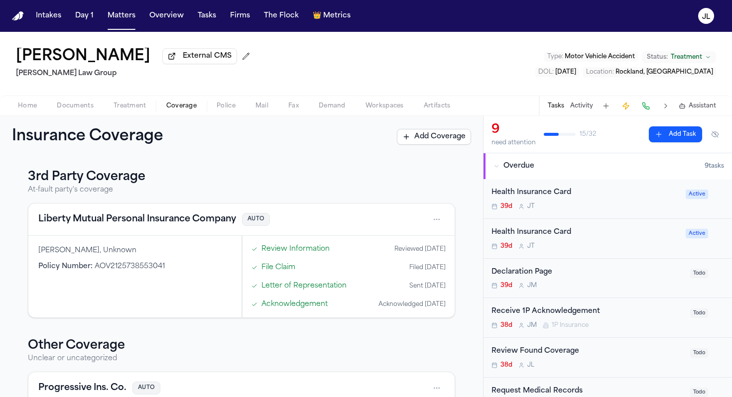
scroll to position [386, 0]
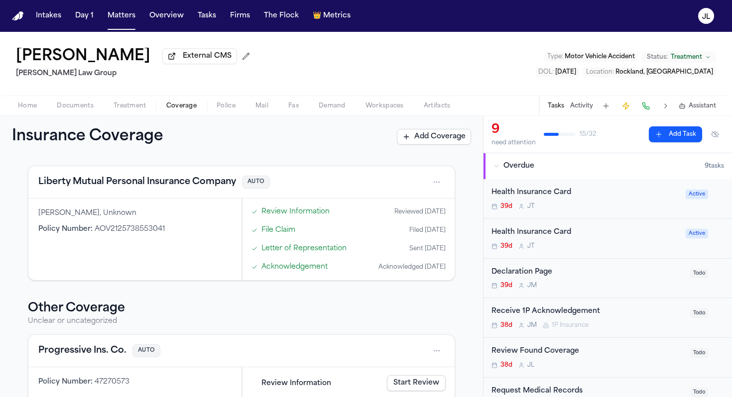
click at [98, 350] on button "Progressive Ins. Co." at bounding box center [82, 351] width 88 height 14
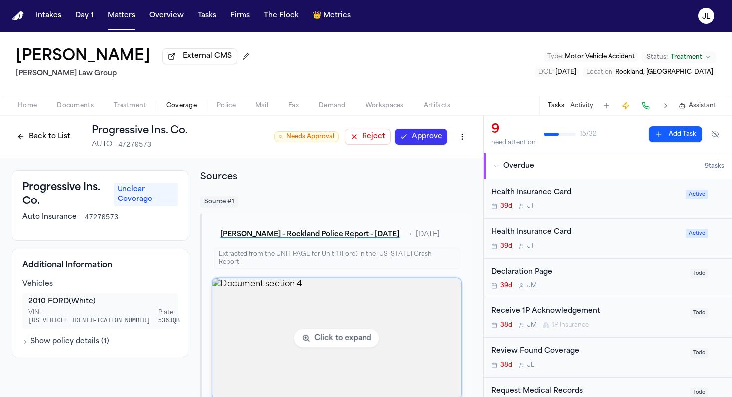
click at [350, 353] on img "View document section 4" at bounding box center [336, 338] width 249 height 121
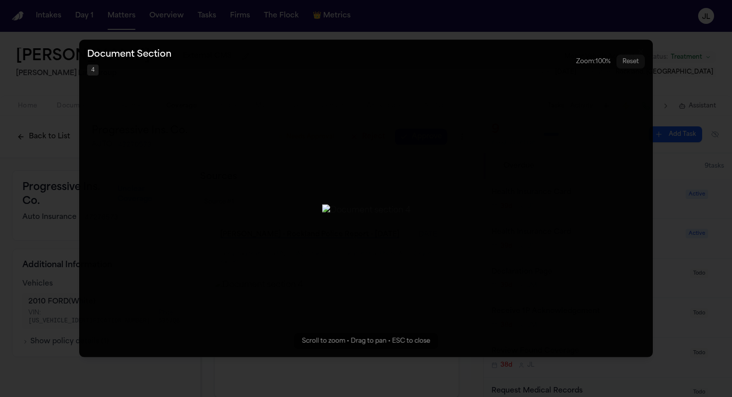
click at [559, 294] on button "Zoomable image viewer. Use mouse wheel to zoom, drag to pan, or press R to rese…" at bounding box center [366, 199] width 574 height 318
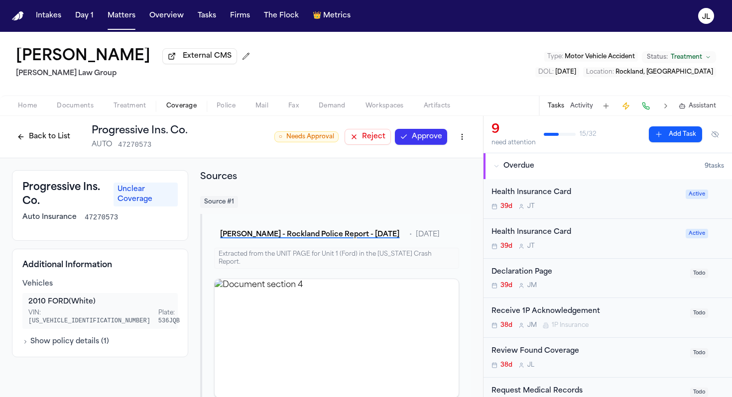
click at [61, 133] on button "Back to List" at bounding box center [43, 137] width 63 height 16
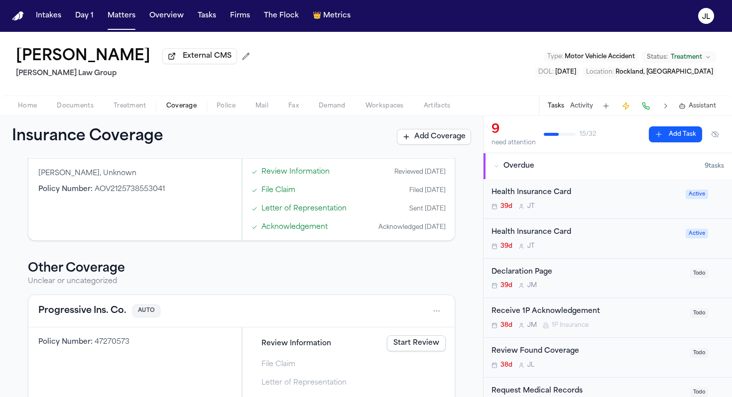
scroll to position [430, 0]
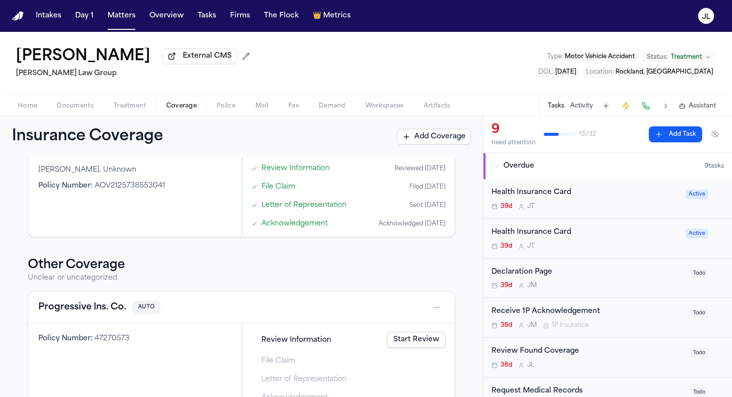
click at [60, 312] on button "Progressive Ins. Co." at bounding box center [82, 308] width 88 height 14
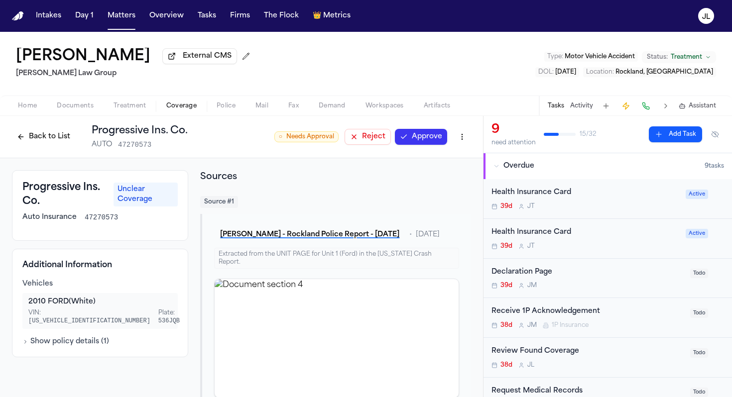
click at [419, 144] on button "Approve" at bounding box center [421, 137] width 52 height 16
click at [57, 134] on button "Back to List" at bounding box center [43, 137] width 63 height 16
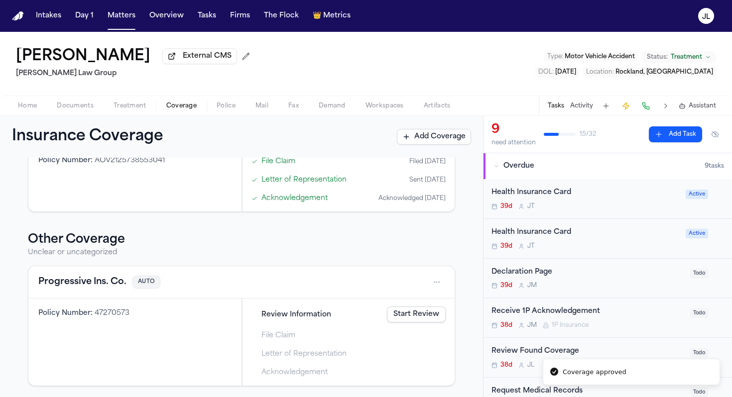
scroll to position [458, 0]
click at [111, 278] on button "Progressive Ins. Co." at bounding box center [82, 281] width 88 height 14
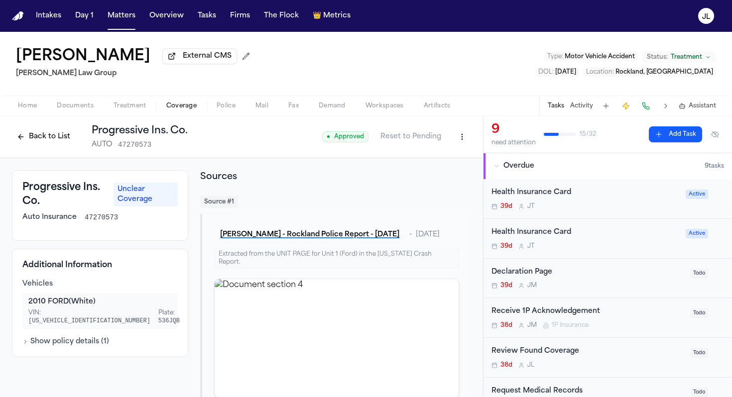
click at [56, 132] on button "Back to List" at bounding box center [43, 137] width 63 height 16
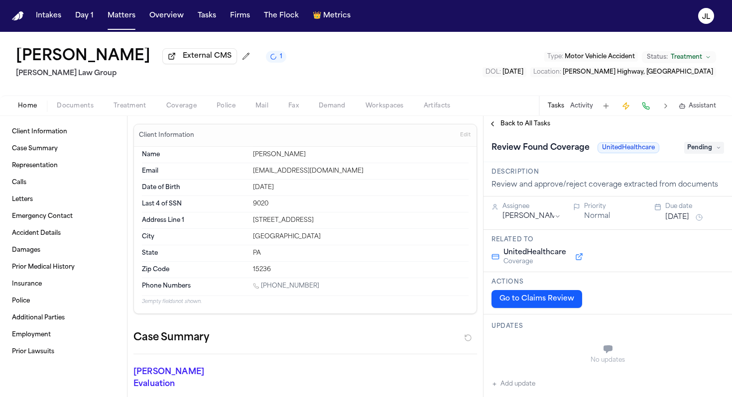
click at [193, 114] on div "Home Documents Treatment Coverage Police Mail Fax Demand Workspaces Artifacts T…" at bounding box center [366, 106] width 732 height 20
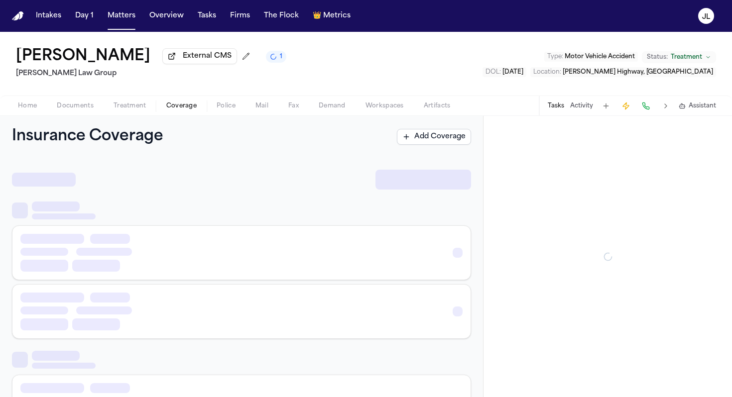
click at [190, 110] on span "Coverage" at bounding box center [181, 106] width 30 height 8
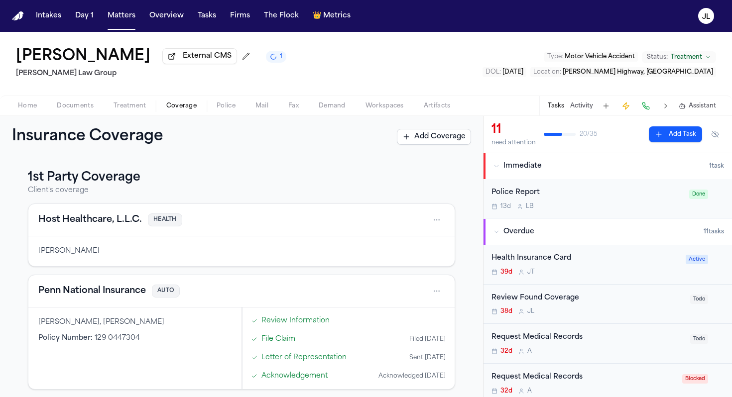
click at [116, 219] on button "Host Healthcare, L.L.C." at bounding box center [90, 220] width 104 height 14
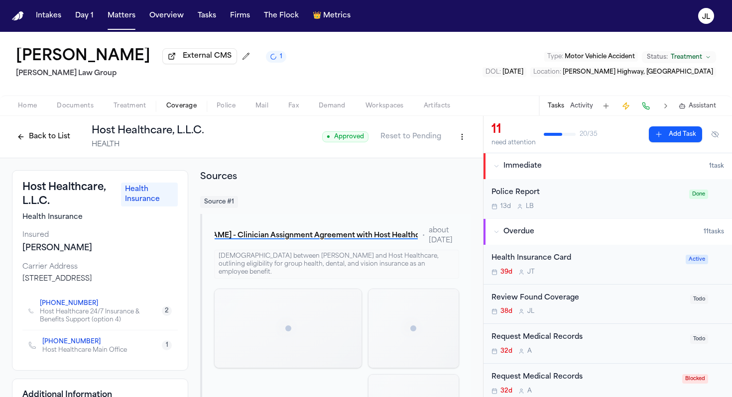
click at [48, 132] on button "Back to List" at bounding box center [43, 137] width 63 height 16
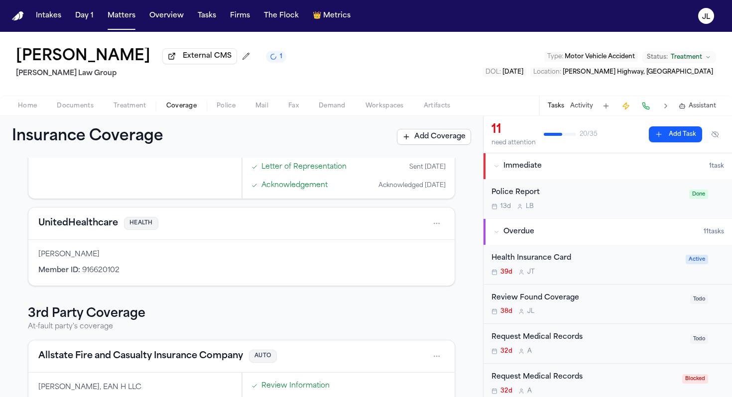
scroll to position [214, 0]
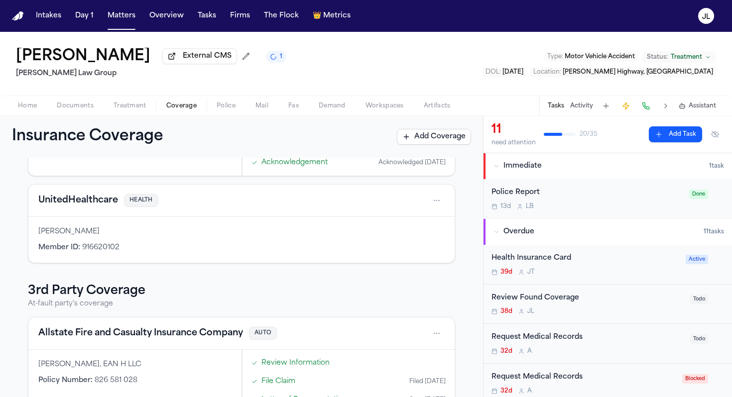
click at [80, 208] on button "UnitedHealthcare" at bounding box center [78, 201] width 80 height 14
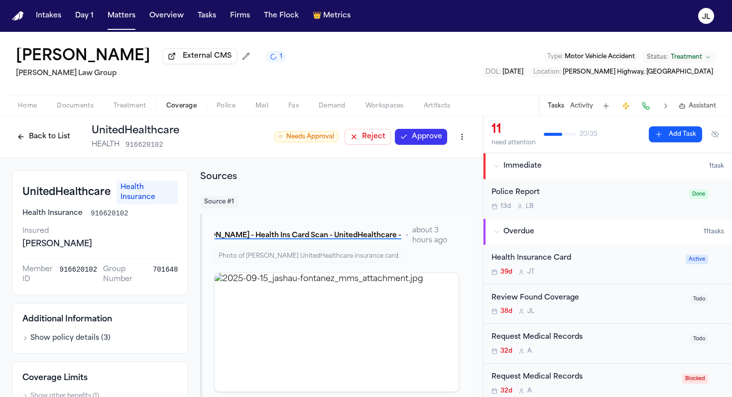
click at [424, 142] on button "Approve" at bounding box center [421, 137] width 52 height 16
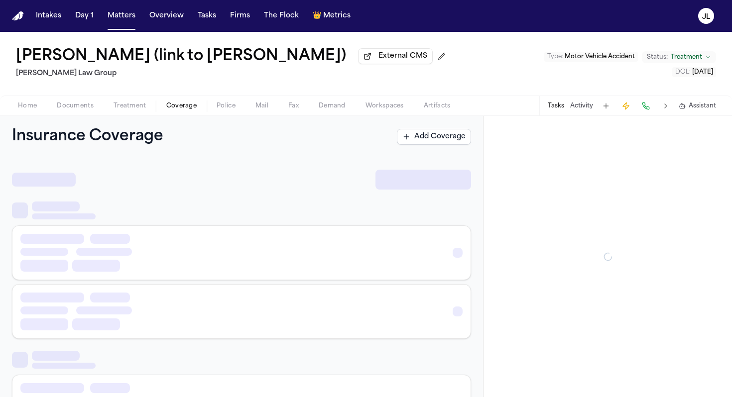
click at [171, 108] on span "Coverage" at bounding box center [181, 106] width 30 height 8
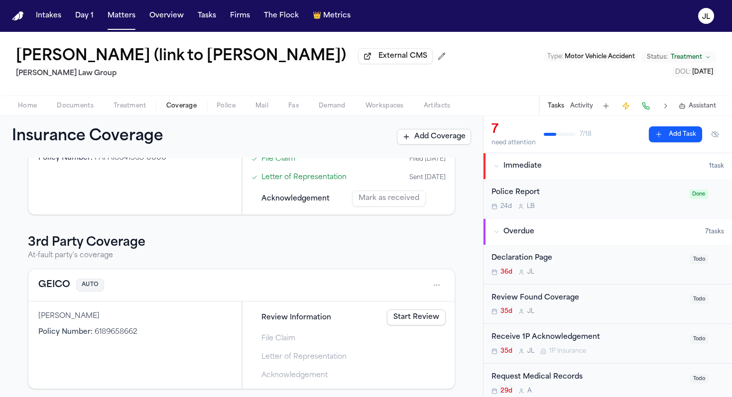
scroll to position [115, 0]
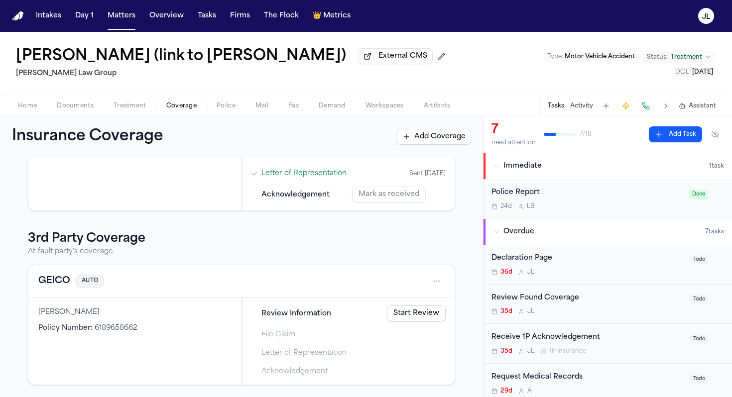
click at [55, 285] on button "GEICO" at bounding box center [54, 281] width 32 height 14
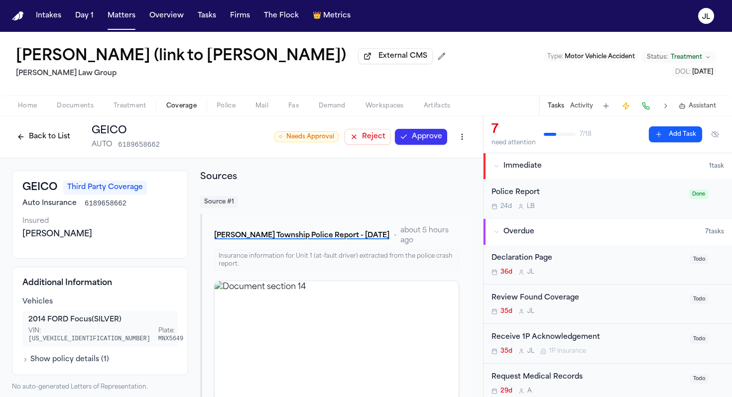
click at [443, 135] on button "Approve" at bounding box center [421, 137] width 52 height 16
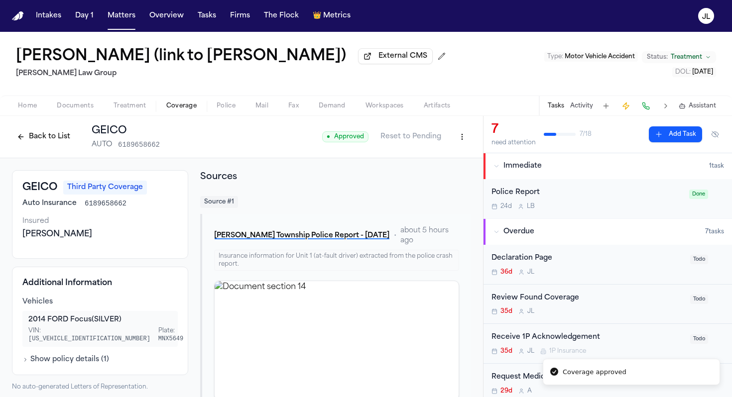
click at [38, 145] on button "Back to List" at bounding box center [43, 137] width 63 height 16
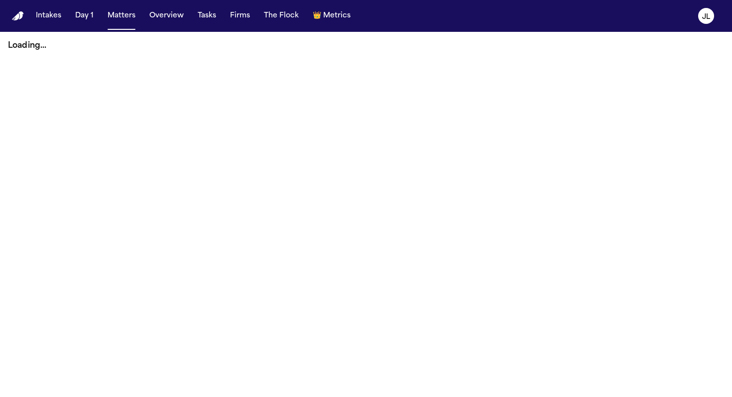
click at [202, 21] on button "Tasks" at bounding box center [207, 16] width 26 height 18
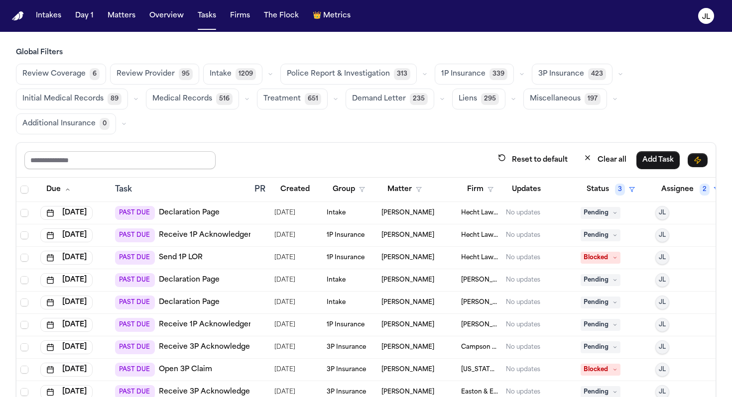
click at [135, 152] on input "text" at bounding box center [119, 160] width 191 height 18
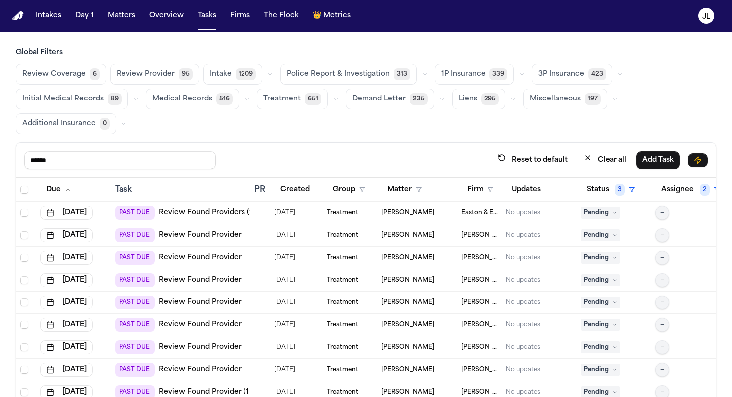
scroll to position [0, 9]
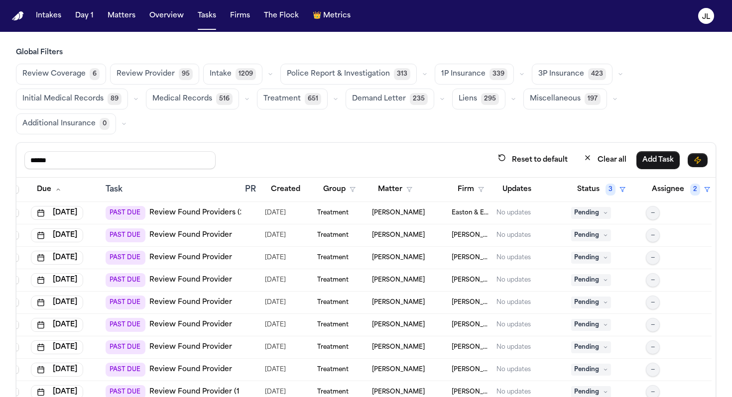
type input "******"
click at [647, 186] on button "Assignee 2" at bounding box center [681, 190] width 70 height 18
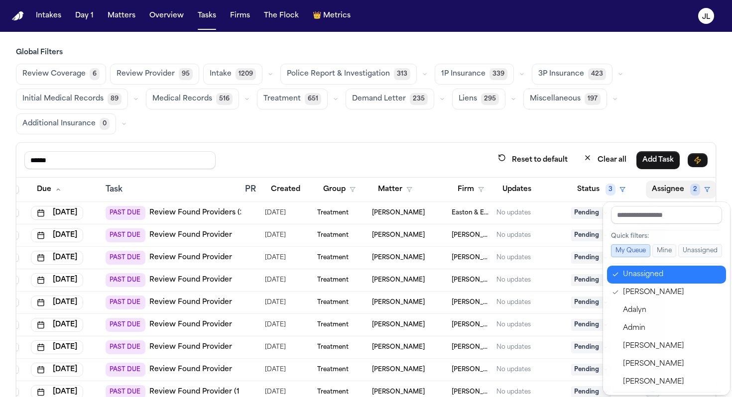
click at [637, 279] on div "Unassigned" at bounding box center [671, 275] width 97 height 12
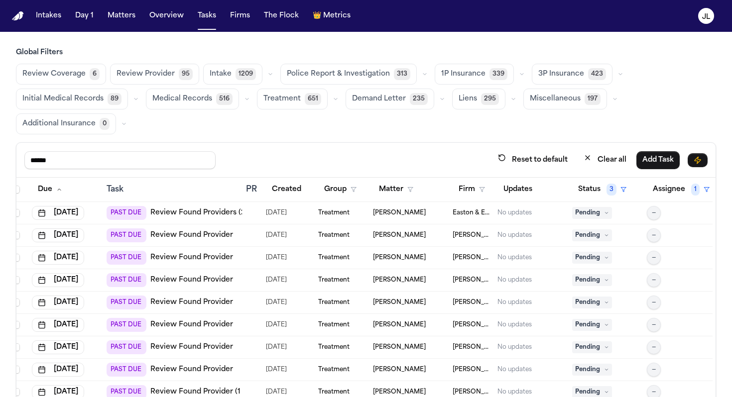
scroll to position [0, 8]
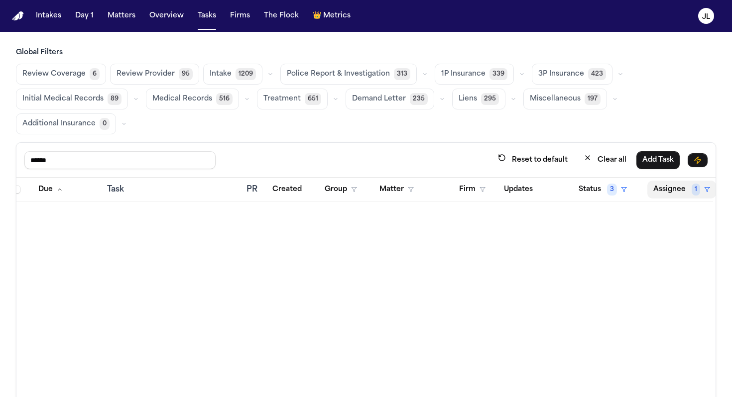
click at [669, 184] on button "Assignee 1" at bounding box center [681, 190] width 69 height 18
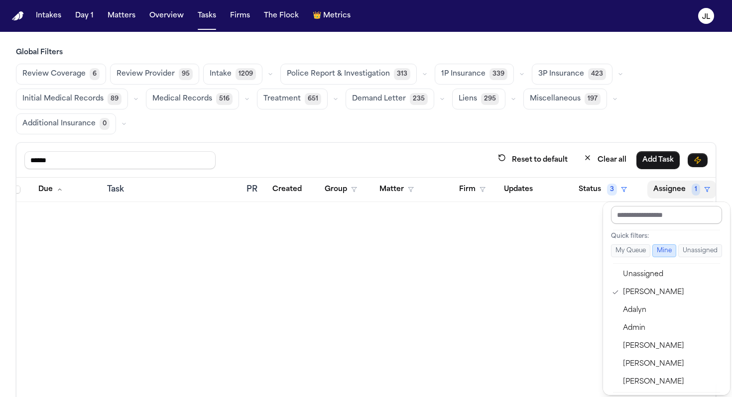
click at [647, 217] on input "text" at bounding box center [666, 215] width 111 height 18
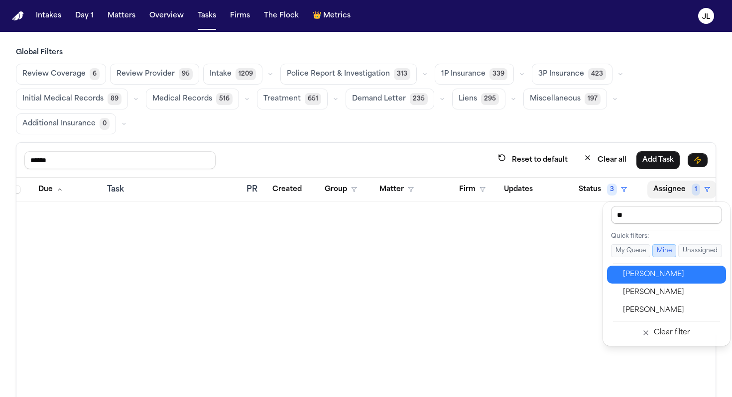
type input "***"
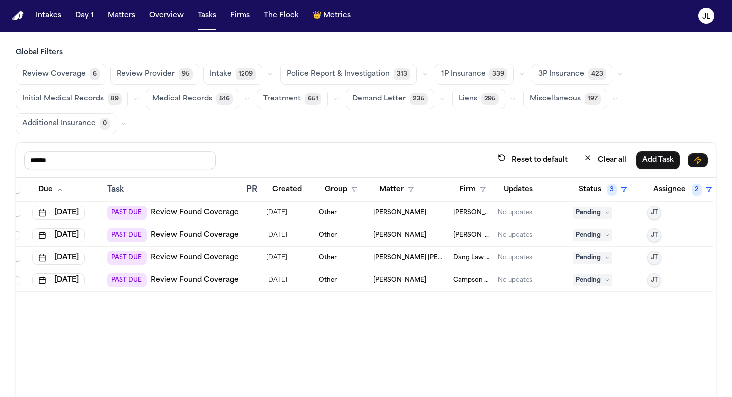
scroll to position [0, 0]
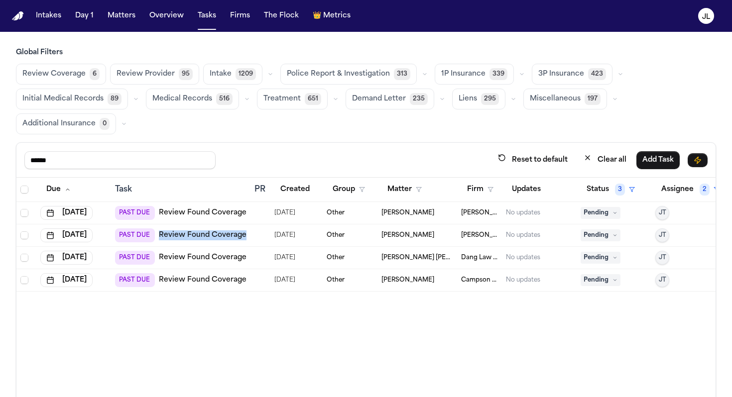
click at [205, 210] on link "Review Found Coverage" at bounding box center [203, 213] width 88 height 10
click at [607, 235] on span "Pending" at bounding box center [601, 236] width 40 height 12
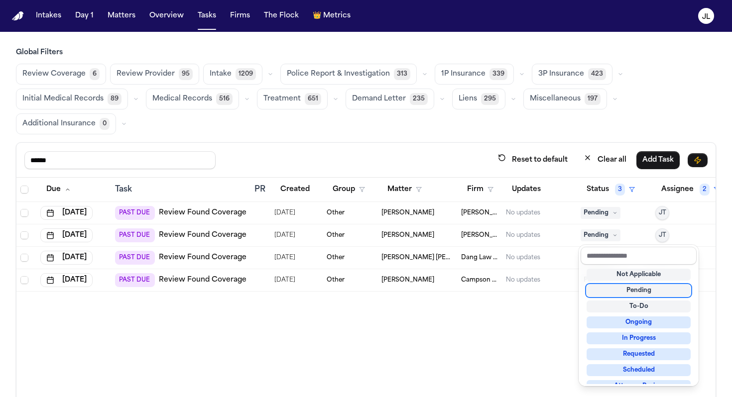
scroll to position [155, 0]
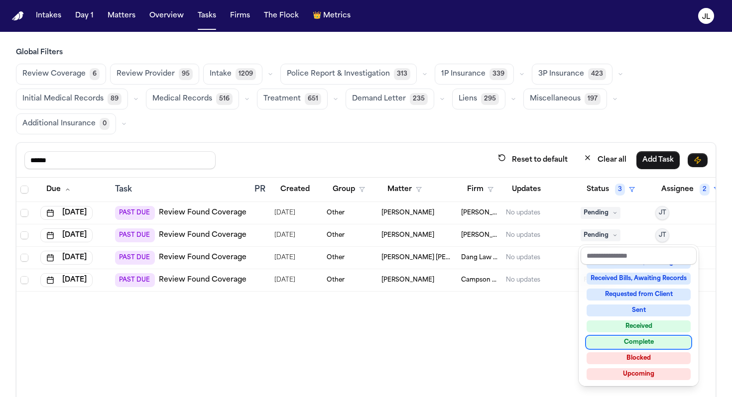
click at [631, 345] on div "Complete" at bounding box center [639, 343] width 104 height 12
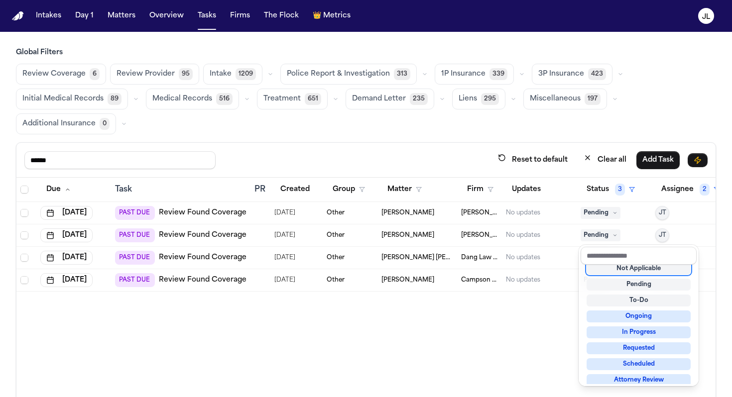
scroll to position [0, 0]
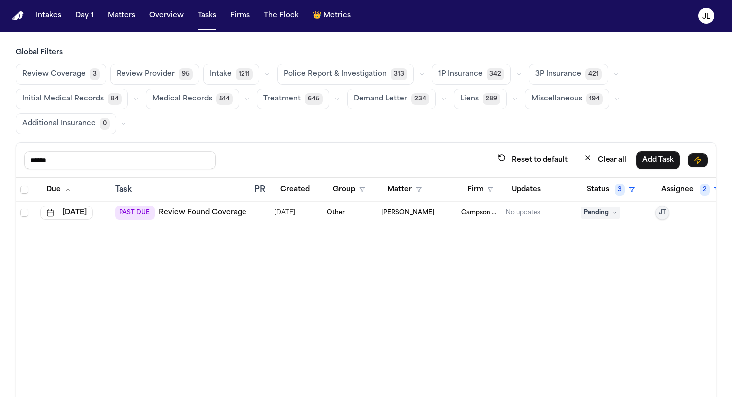
click at [195, 214] on link "Review Found Coverage" at bounding box center [203, 213] width 88 height 10
click at [579, 215] on td "Pending" at bounding box center [614, 213] width 75 height 22
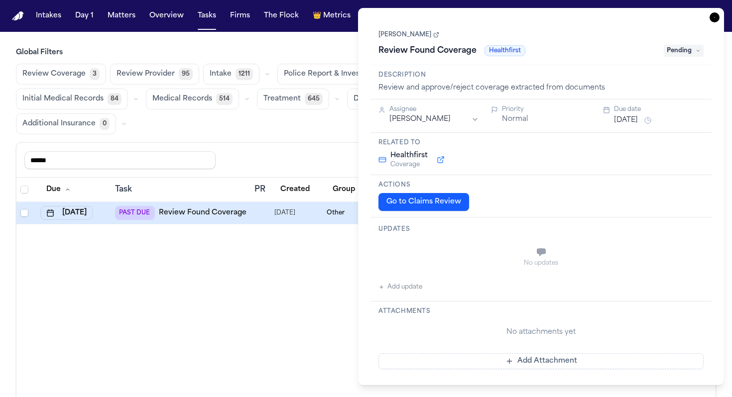
click at [583, 215] on div "Actions Go to Claims Review" at bounding box center [541, 196] width 341 height 42
click at [683, 51] on span "Pending" at bounding box center [684, 51] width 40 height 12
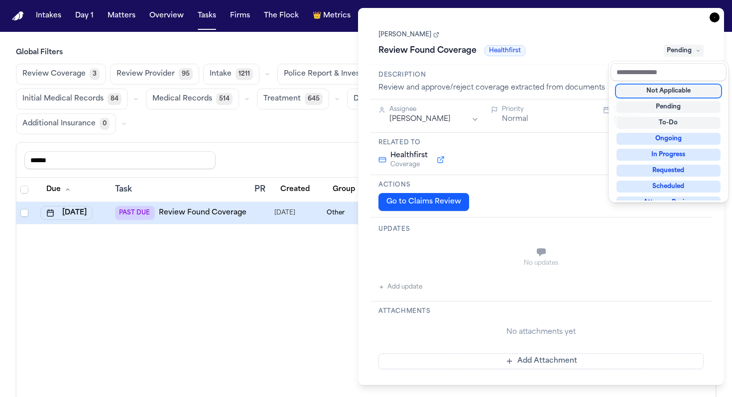
click at [668, 91] on div "Not Applicable" at bounding box center [669, 91] width 104 height 12
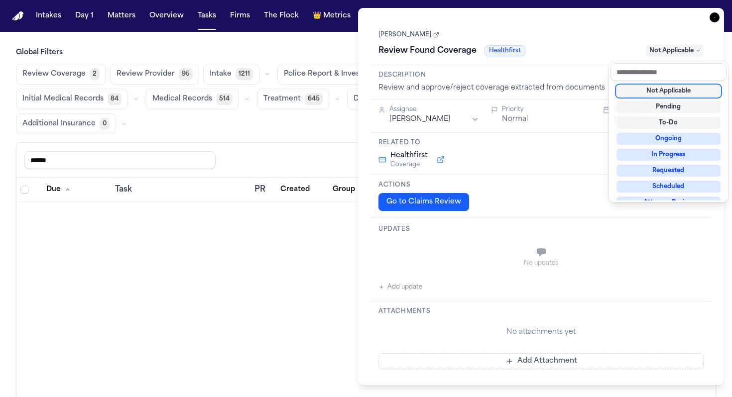
click at [711, 18] on div "**********" at bounding box center [541, 197] width 366 height 378
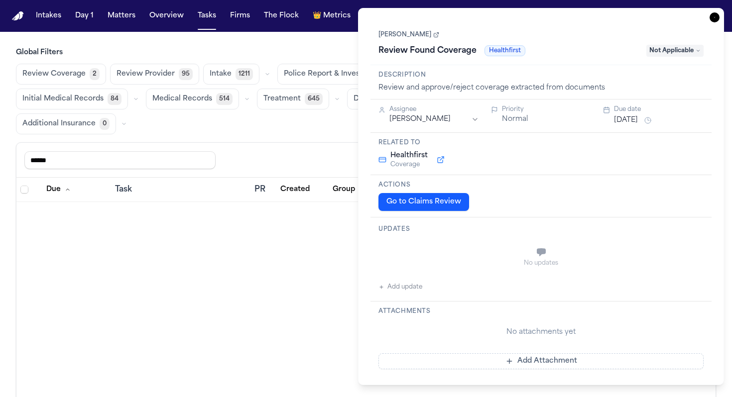
click at [712, 22] on div "**********" at bounding box center [541, 197] width 366 height 378
click at [714, 17] on icon "button" at bounding box center [715, 17] width 10 height 10
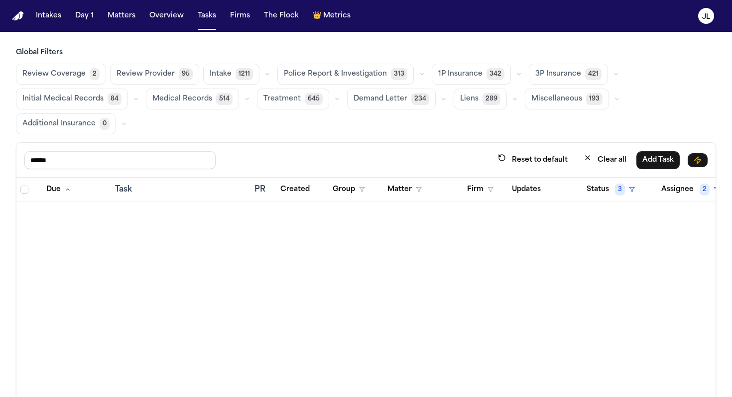
scroll to position [0, 9]
drag, startPoint x: 75, startPoint y: 155, endPoint x: 0, endPoint y: 153, distance: 75.2
click at [0, 153] on div "Global Filters Review Coverage 2 Review Provider 95 Intake 1211 Police Report &…" at bounding box center [366, 257] width 732 height 418
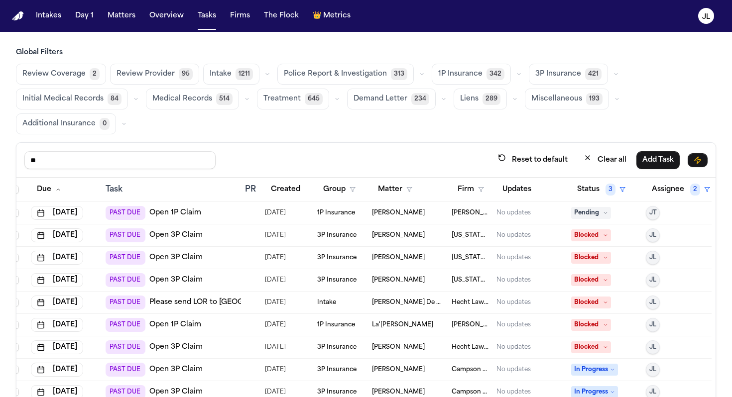
type input "****"
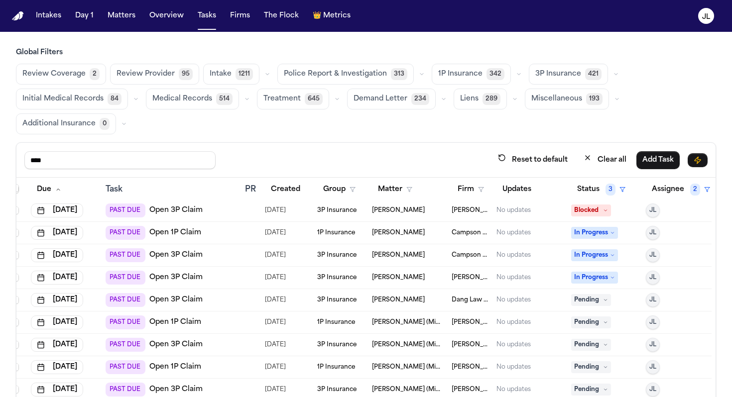
scroll to position [656, 9]
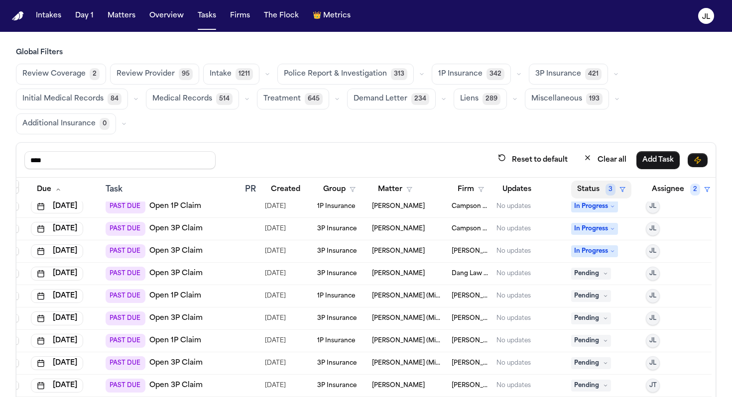
click at [613, 190] on span "3" at bounding box center [611, 190] width 10 height 12
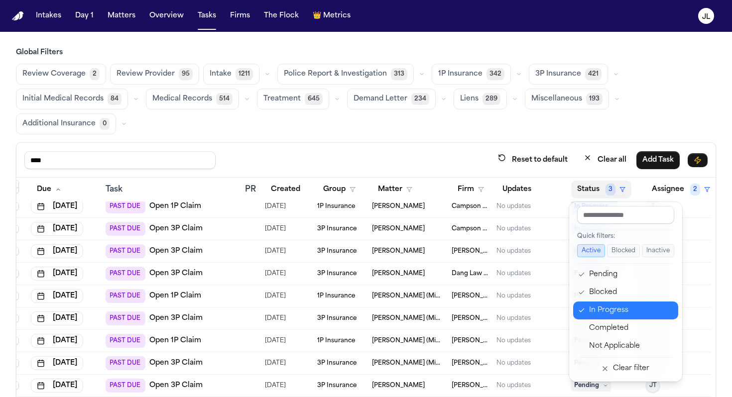
click at [614, 305] on div "In Progress" at bounding box center [630, 311] width 83 height 12
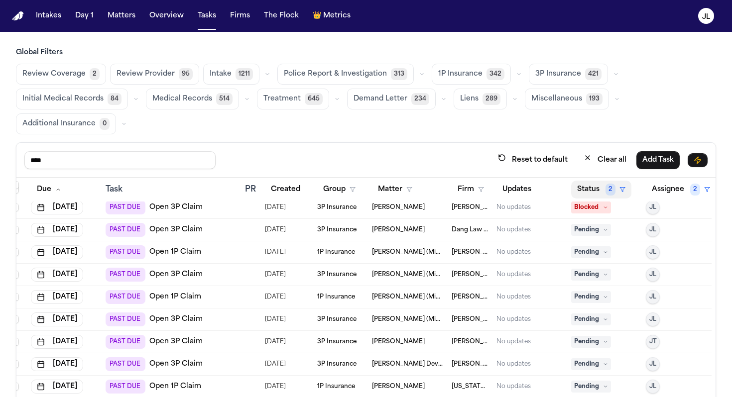
click at [603, 191] on button "Status 2" at bounding box center [601, 190] width 60 height 18
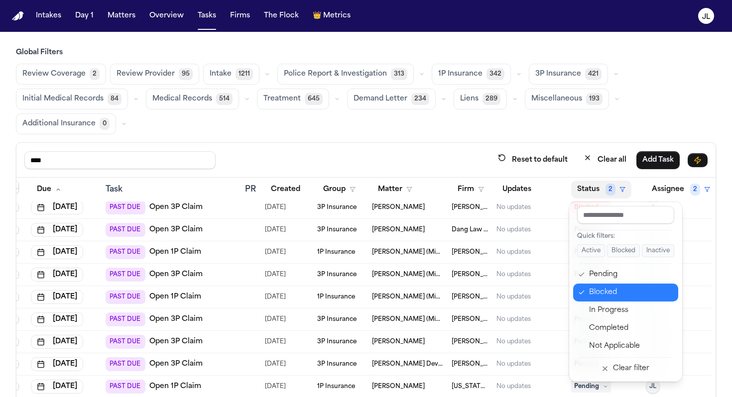
click at [605, 287] on div "Blocked" at bounding box center [630, 293] width 83 height 12
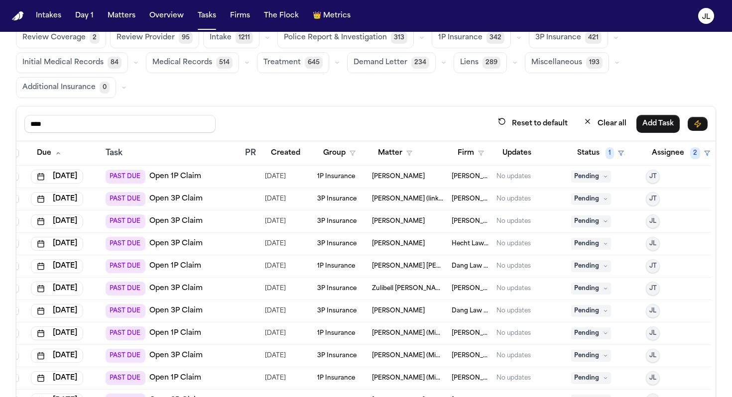
scroll to position [22, 0]
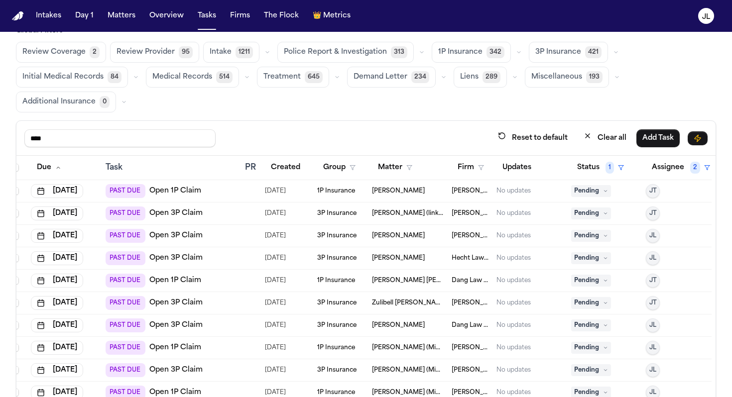
click at [184, 188] on link "Open 1P Claim" at bounding box center [175, 191] width 52 height 10
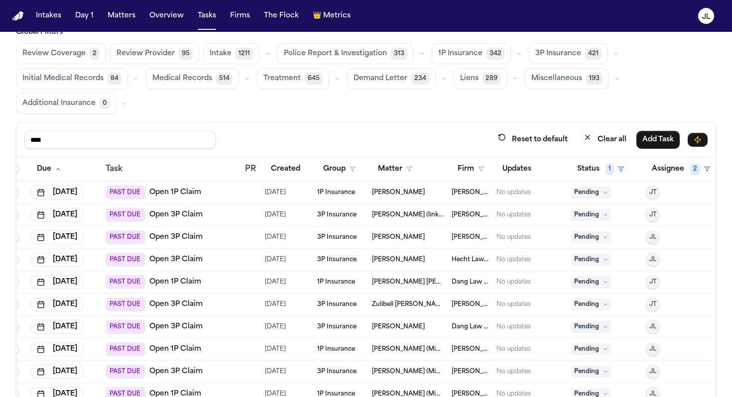
scroll to position [0, 0]
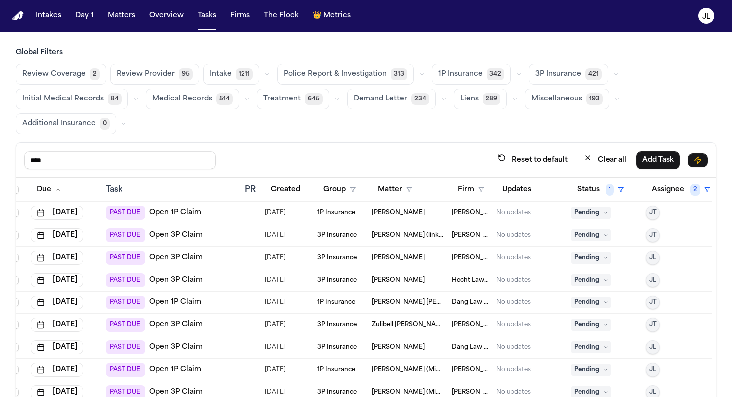
click at [592, 210] on span "Pending" at bounding box center [591, 213] width 40 height 12
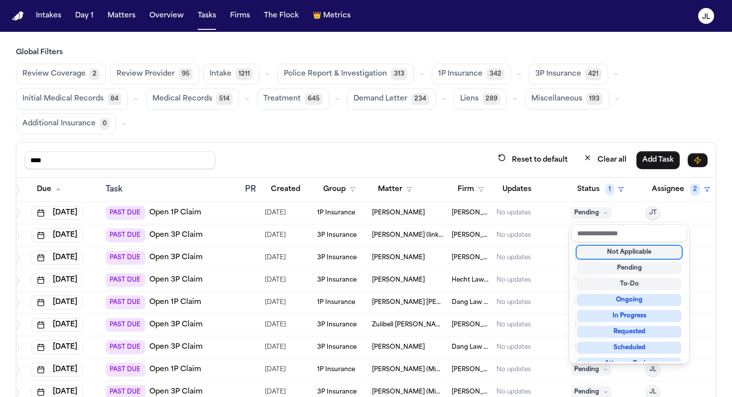
click at [618, 248] on div "Not Applicable" at bounding box center [629, 253] width 104 height 12
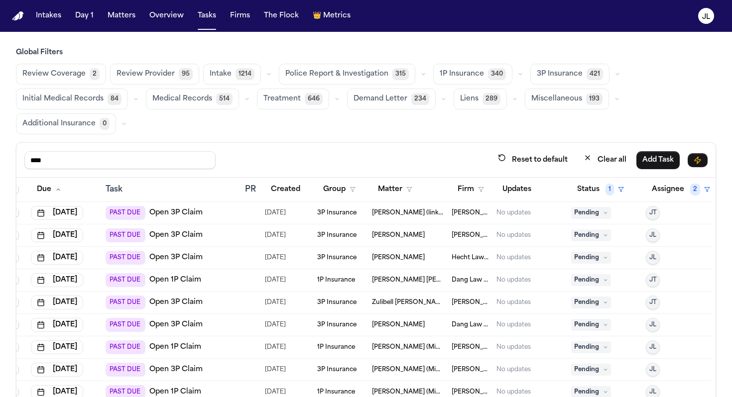
click at [595, 218] on span "Pending" at bounding box center [591, 213] width 40 height 12
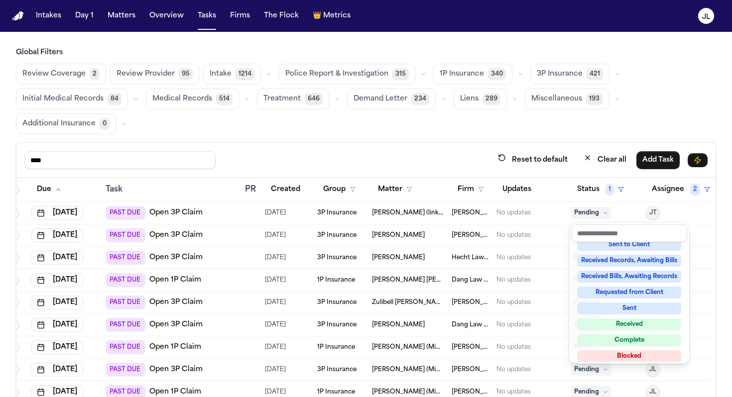
scroll to position [154, 0]
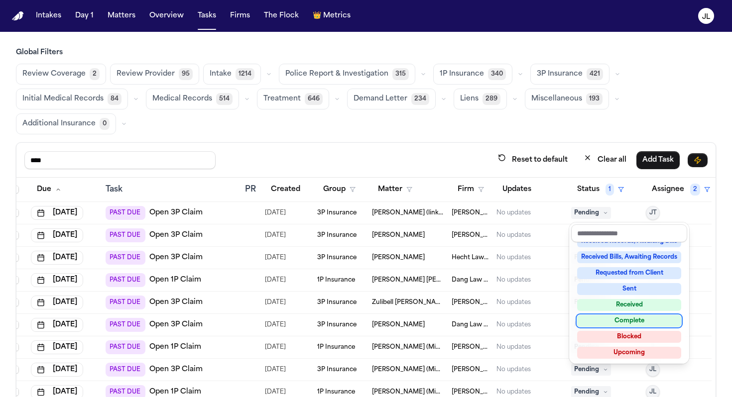
click at [469, 238] on table "Due Task PR Created Group Matter Firm Updates Status 1 Assignee 2 Aug 11, 2025 …" at bounding box center [359, 369] width 705 height 383
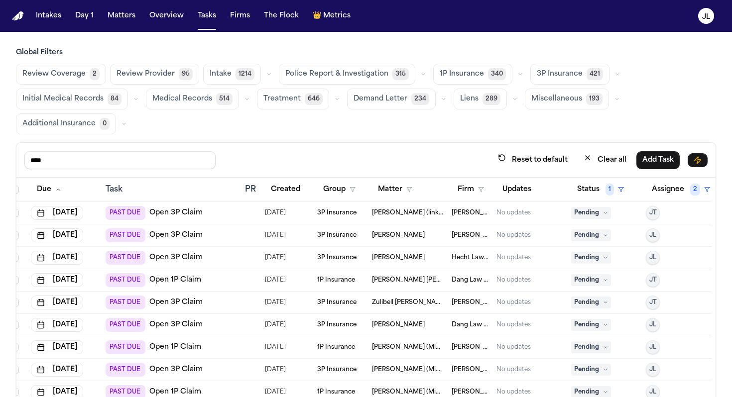
click at [435, 216] on span "[PERSON_NAME] (link to [PERSON_NAME])" at bounding box center [408, 213] width 72 height 8
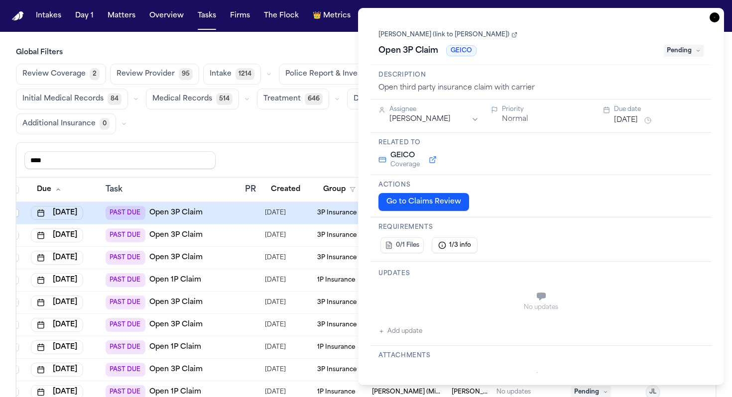
click at [207, 23] on button "Tasks" at bounding box center [207, 16] width 26 height 18
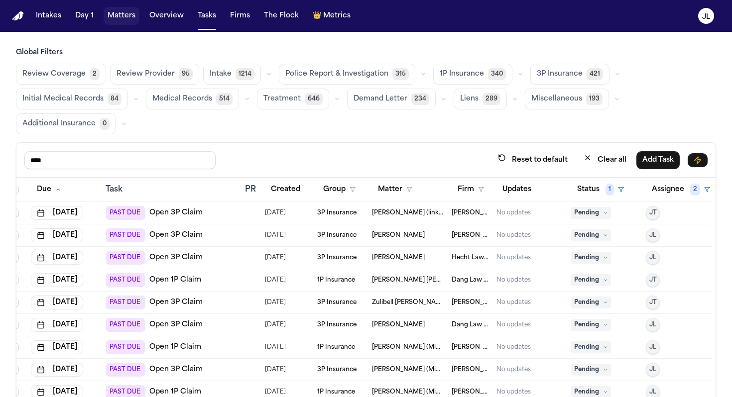
click at [115, 20] on button "Matters" at bounding box center [122, 16] width 36 height 18
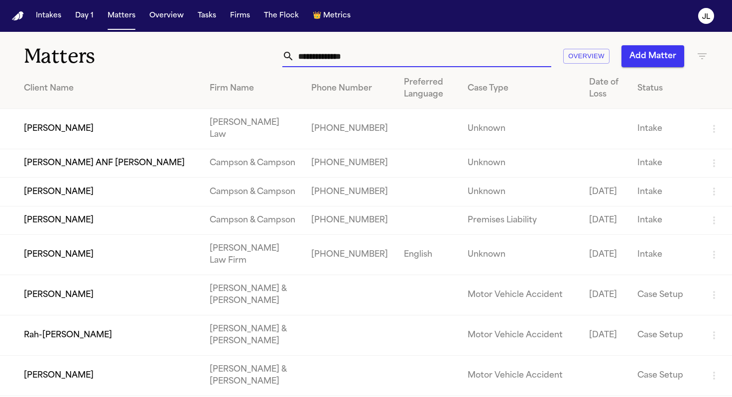
click at [351, 61] on input "text" at bounding box center [422, 56] width 257 height 22
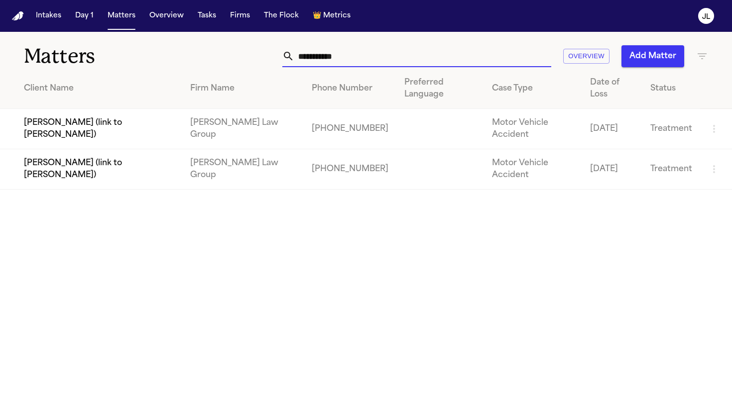
type input "**********"
click at [118, 149] on td "Brianna Pearson (link to N’Neiko Brown)" at bounding box center [91, 169] width 182 height 40
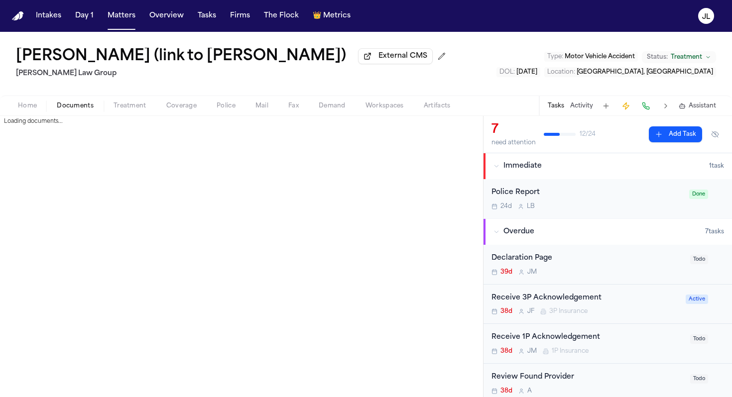
click at [79, 104] on span "Documents" at bounding box center [75, 106] width 37 height 8
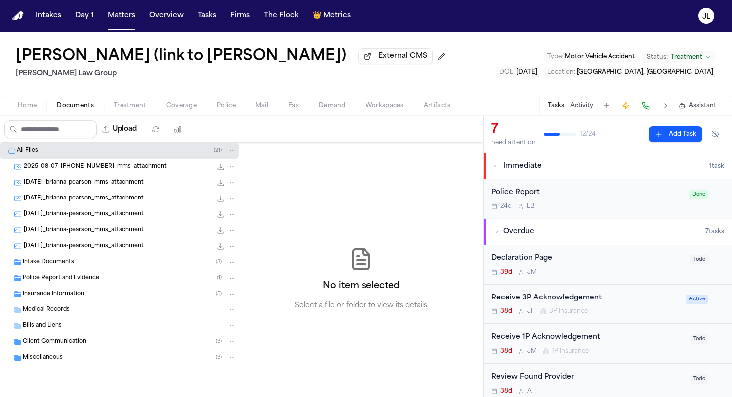
click at [56, 297] on span "Insurance Information" at bounding box center [53, 294] width 61 height 8
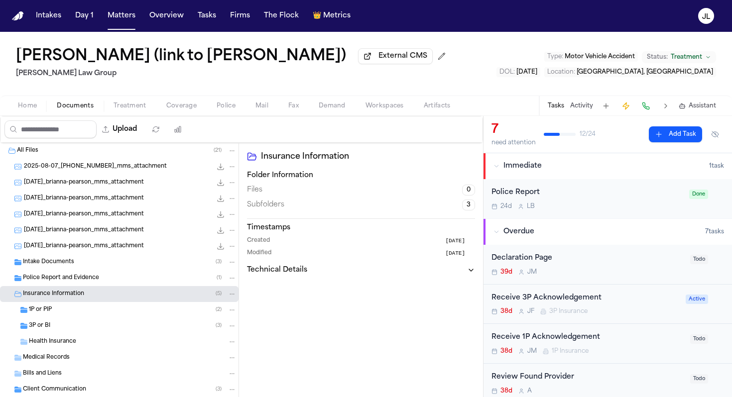
click at [57, 321] on div "3P or BI ( 3 )" at bounding box center [119, 326] width 239 height 16
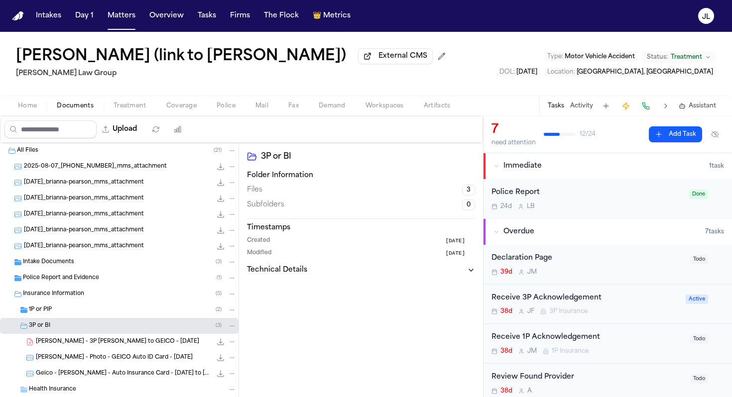
scroll to position [24, 0]
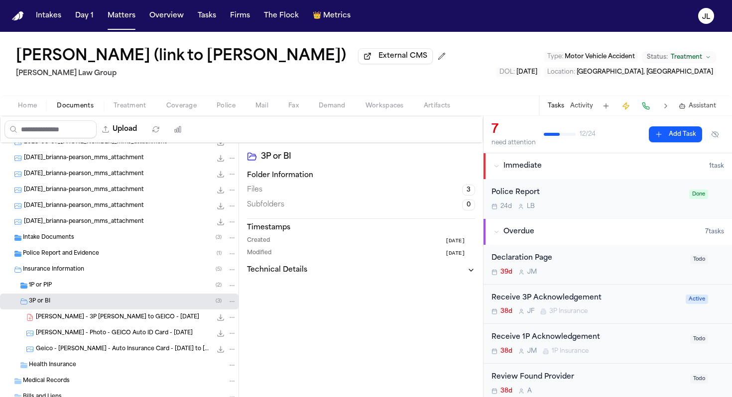
click at [53, 290] on div "1P or PIP ( 2 )" at bounding box center [133, 285] width 208 height 9
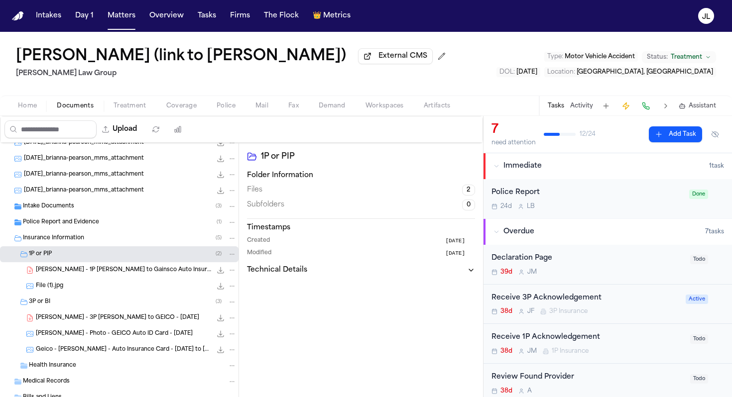
scroll to position [56, 0]
click at [67, 322] on span "B. Pearson - 3P LOR to GEICO - 8.7.25" at bounding box center [117, 318] width 163 height 8
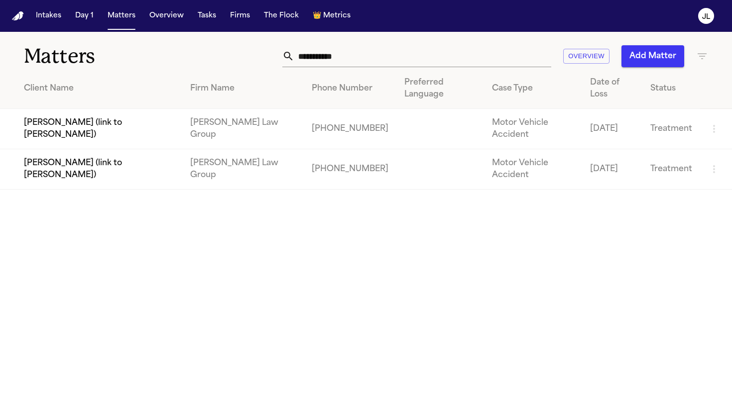
click at [52, 122] on td "N’Neiko Brown (link to Brianna Pearson)" at bounding box center [91, 129] width 182 height 40
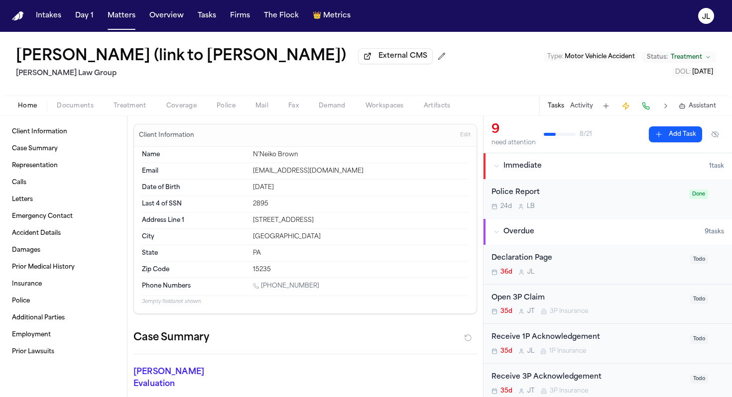
click at [73, 102] on button "Documents" at bounding box center [75, 106] width 57 height 12
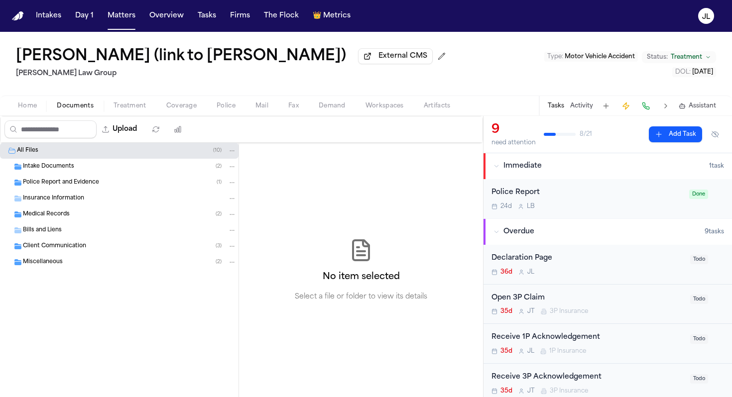
click at [56, 199] on span "Insurance Information" at bounding box center [53, 199] width 61 height 8
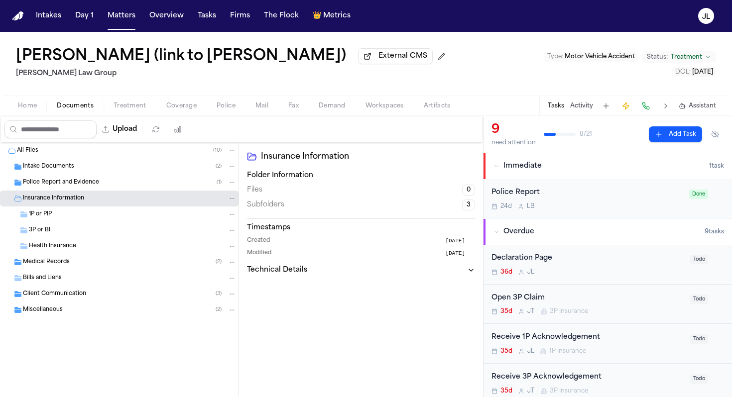
click at [47, 235] on div "3P or BI" at bounding box center [133, 230] width 208 height 9
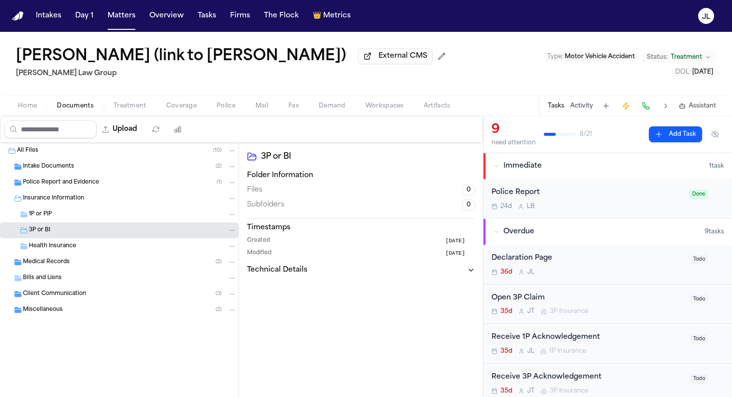
click at [47, 218] on span "1P or PIP" at bounding box center [40, 215] width 23 height 8
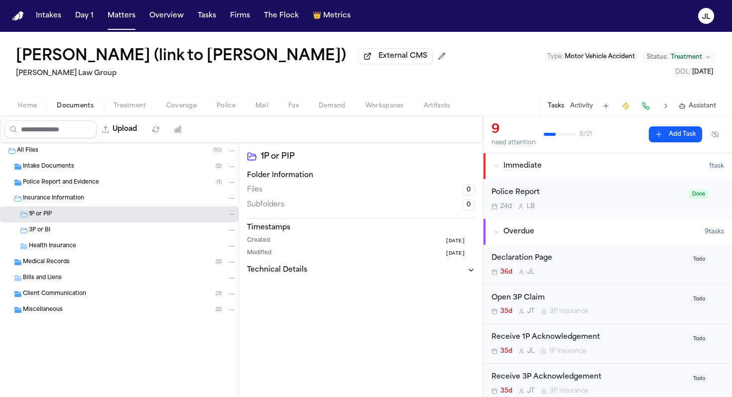
click at [190, 105] on span "Coverage" at bounding box center [181, 106] width 30 height 8
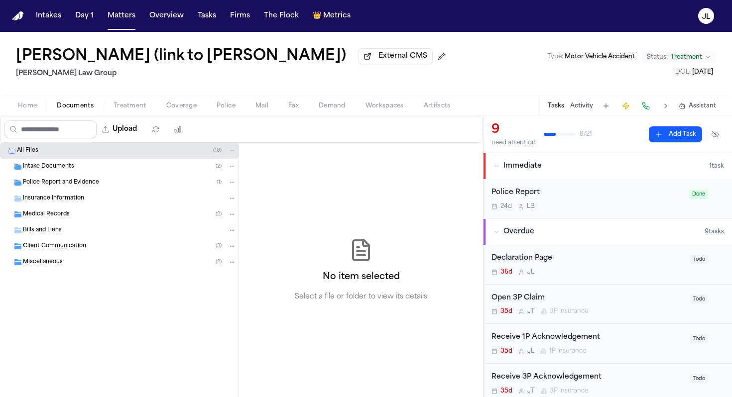
click at [83, 107] on span "Documents" at bounding box center [75, 106] width 37 height 8
click at [67, 199] on span "Insurance Information" at bounding box center [53, 199] width 61 height 8
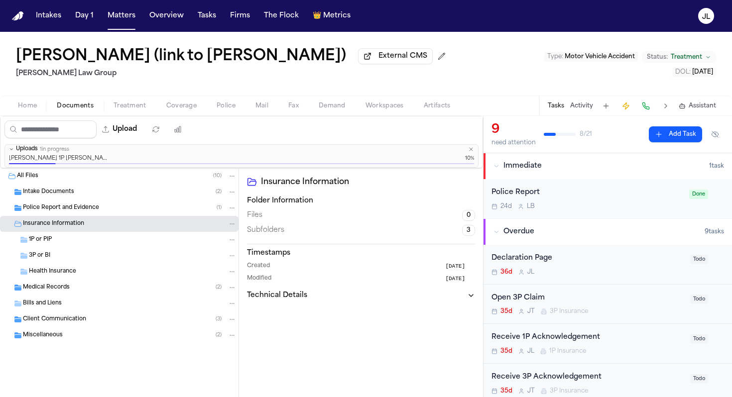
click at [79, 334] on div "Miscellaneous ( 2 )" at bounding box center [130, 335] width 214 height 9
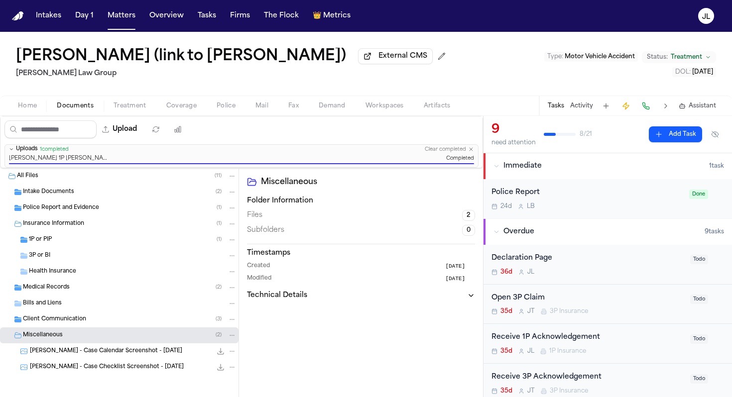
click at [84, 327] on div "Client Communication ( 3 )" at bounding box center [119, 320] width 239 height 16
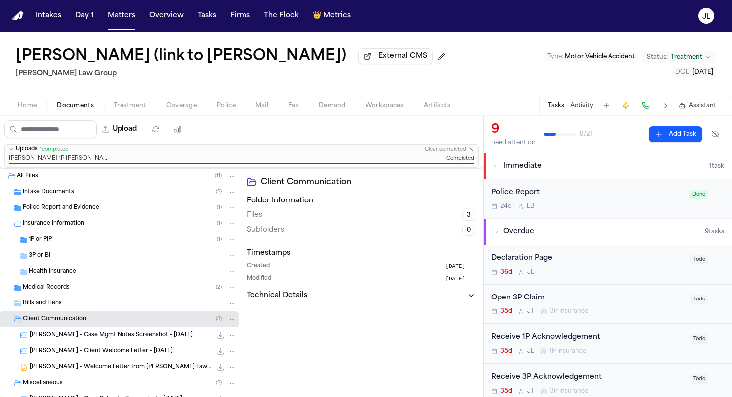
click at [83, 308] on div "Bills and Liens" at bounding box center [130, 303] width 214 height 9
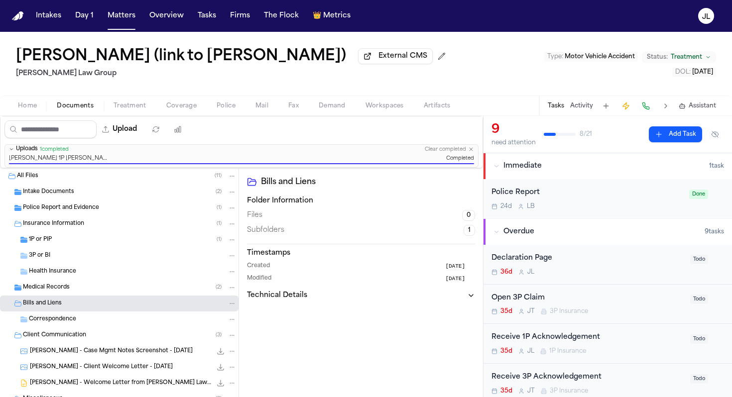
click at [83, 295] on div "Medical Records ( 2 )" at bounding box center [119, 288] width 239 height 16
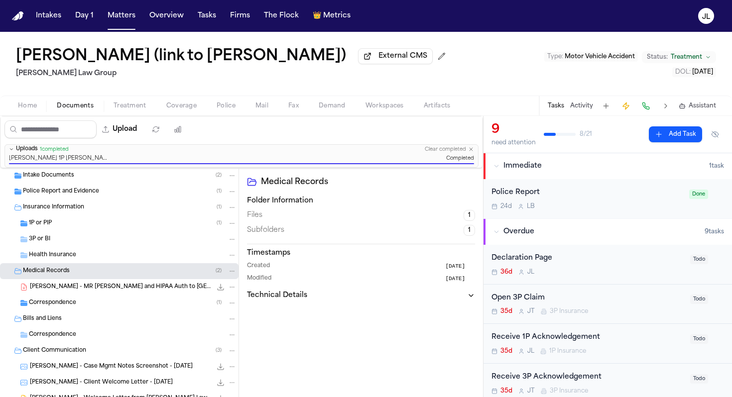
scroll to position [19, 0]
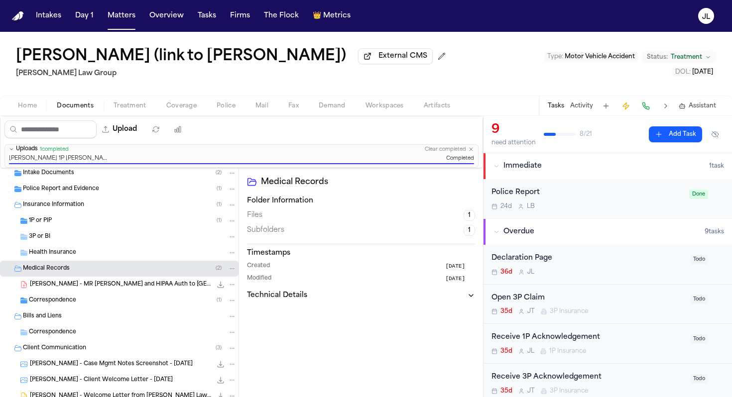
click at [87, 300] on div "Correspondence ( 1 )" at bounding box center [133, 300] width 208 height 9
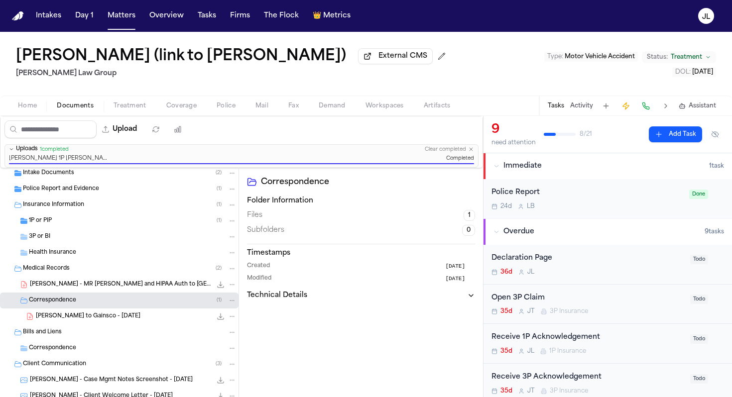
click at [87, 316] on span "N. Brown - LOR to Gainsco - 8.18.25" at bounding box center [88, 317] width 105 height 8
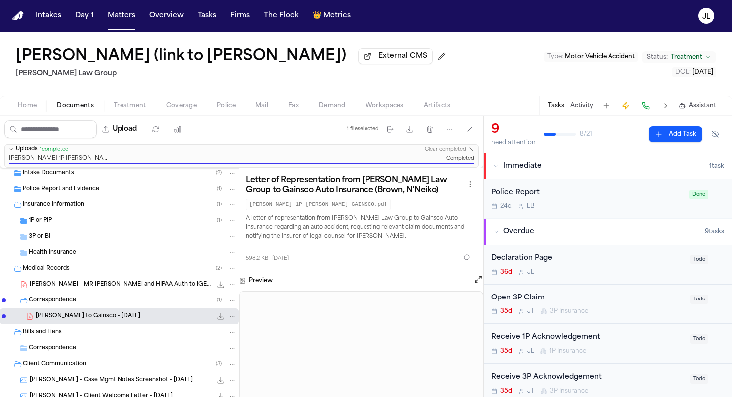
click at [234, 320] on icon "File: N. Brown - LOR to Gainsco - 8.18.25" at bounding box center [232, 316] width 7 height 7
click at [212, 358] on button "Move" at bounding box center [232, 357] width 68 height 18
select select "**********"
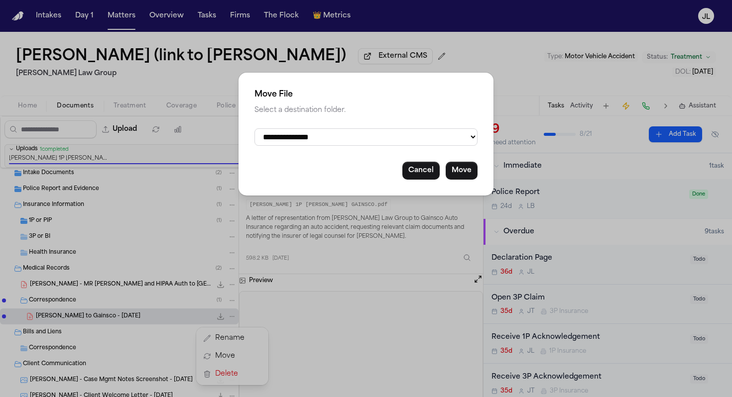
click at [337, 128] on select "**********" at bounding box center [366, 136] width 223 height 17
click at [415, 176] on button "Cancel" at bounding box center [420, 171] width 37 height 18
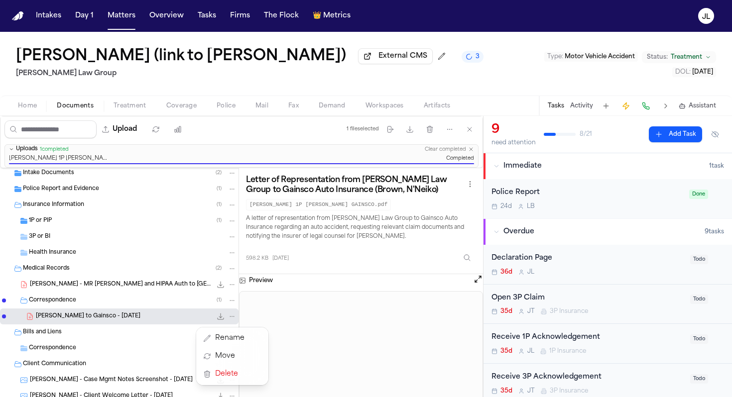
click at [34, 232] on div "All Files ( 11 ) Intake Documents ( 2 ) Police Report and Evidence ( 1 ) Insura…" at bounding box center [119, 333] width 239 height 369
click at [36, 229] on div "1P or PIP ( 1 )" at bounding box center [119, 221] width 239 height 16
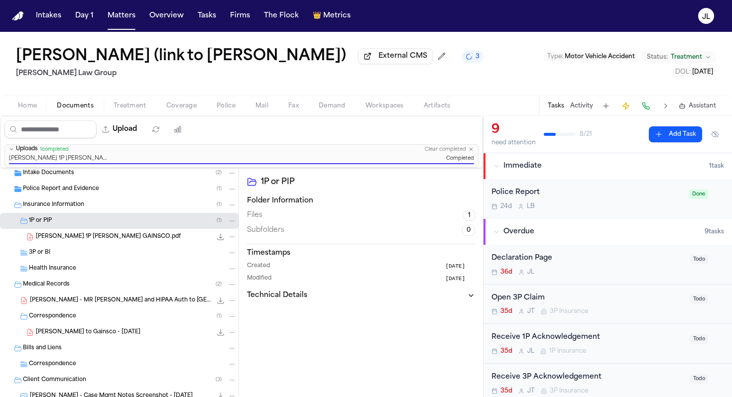
click at [45, 249] on div "3P or BI" at bounding box center [119, 253] width 239 height 16
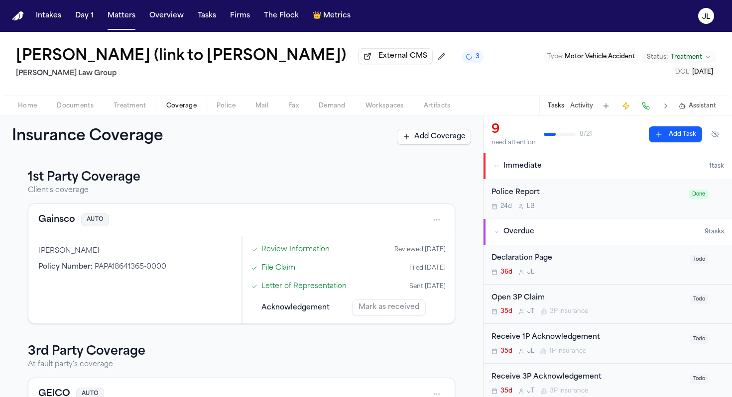
click at [182, 110] on span "Coverage" at bounding box center [181, 106] width 30 height 8
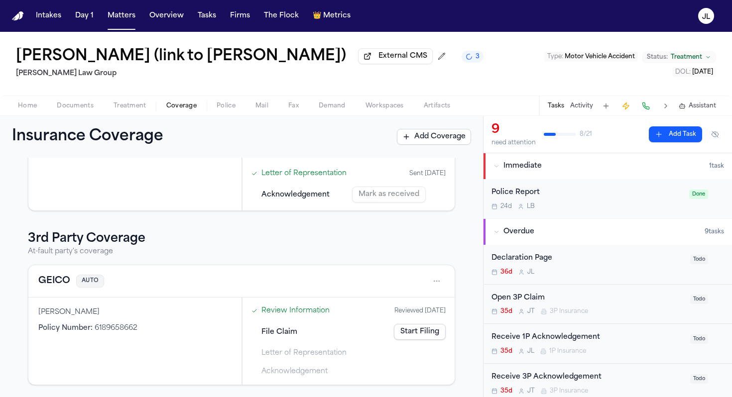
click at [65, 278] on button "GEICO" at bounding box center [54, 281] width 32 height 14
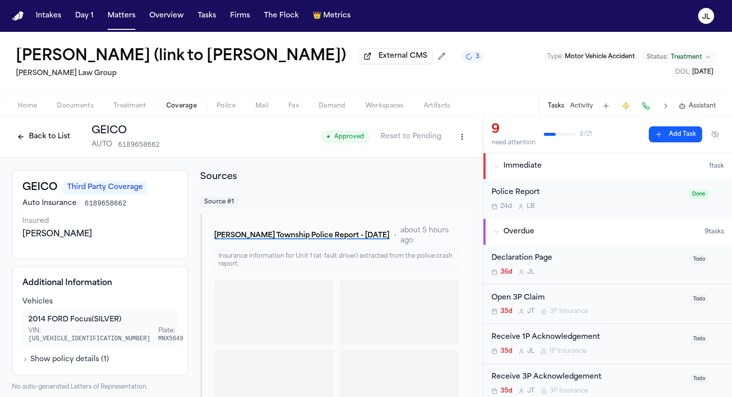
scroll to position [29, 0]
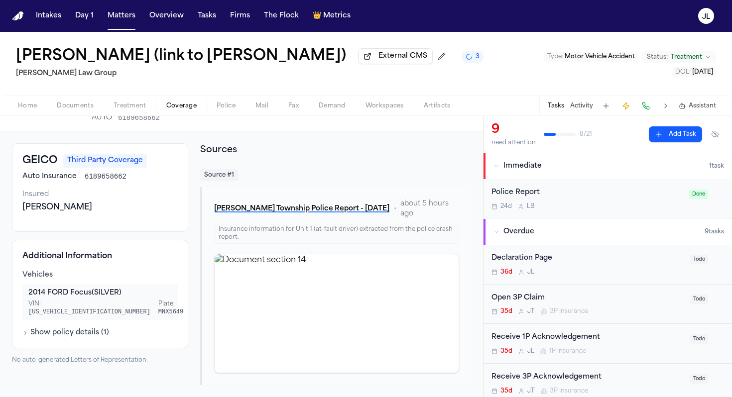
click at [117, 23] on button "Matters" at bounding box center [122, 16] width 36 height 18
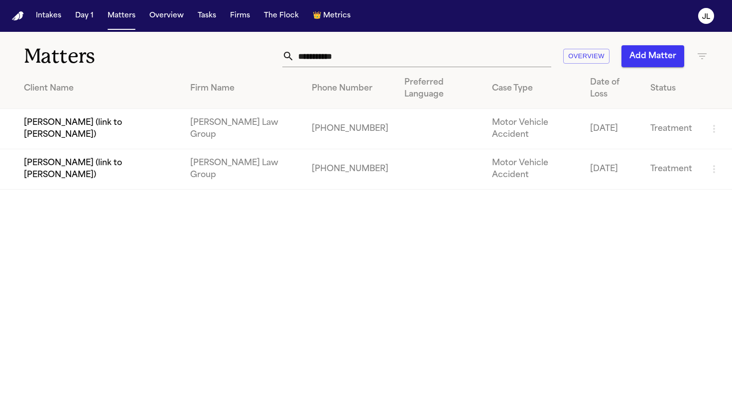
click at [78, 149] on td "Brianna Pearson (link to N’Neiko Brown)" at bounding box center [91, 169] width 182 height 40
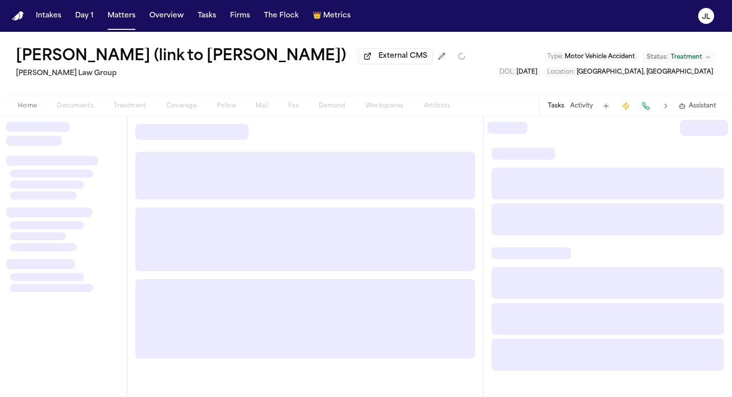
click at [86, 104] on span "Documents" at bounding box center [75, 106] width 37 height 8
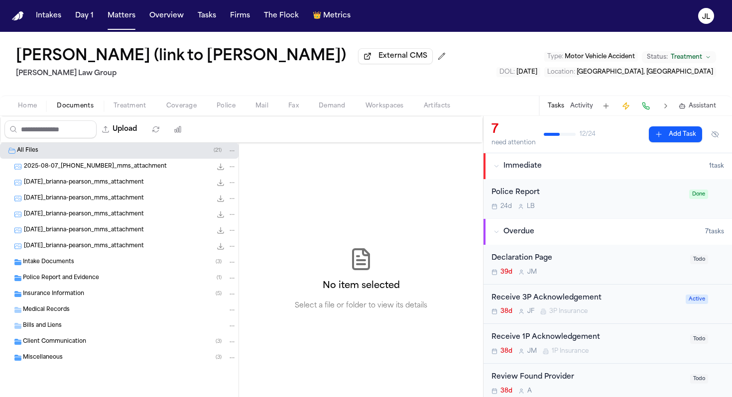
click at [64, 309] on span "Medical Records" at bounding box center [46, 310] width 47 height 8
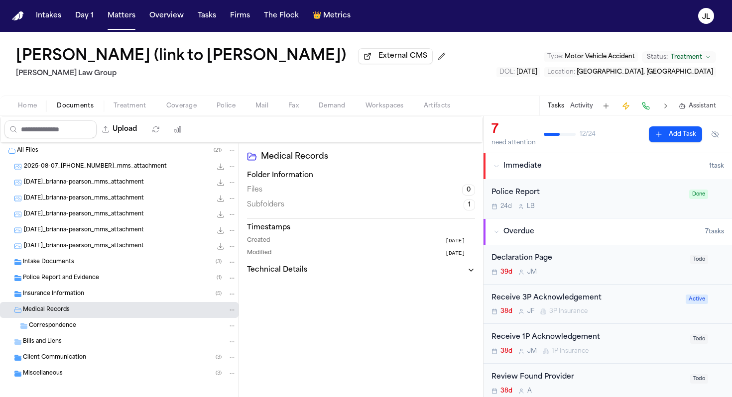
click at [64, 298] on span "Insurance Information" at bounding box center [53, 294] width 61 height 8
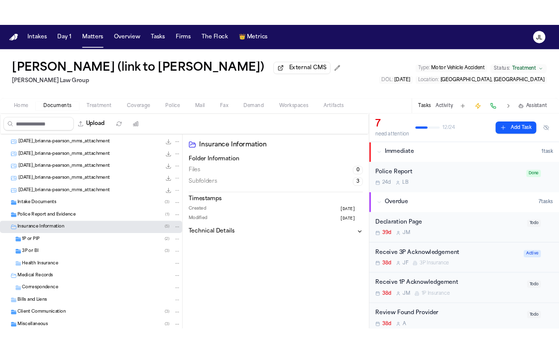
scroll to position [31, 0]
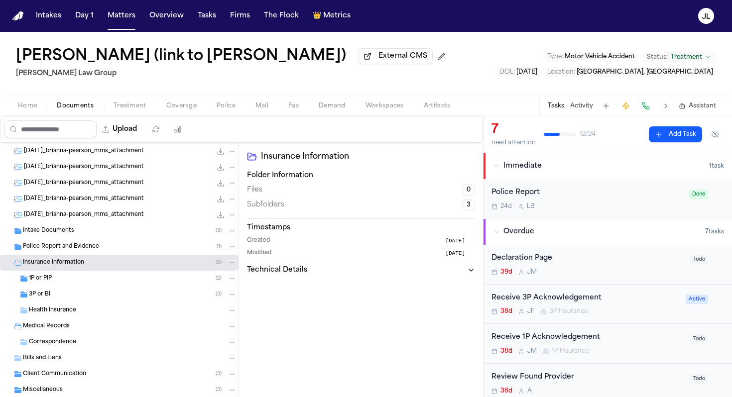
click at [54, 293] on div "3P or BI ( 3 )" at bounding box center [133, 294] width 208 height 9
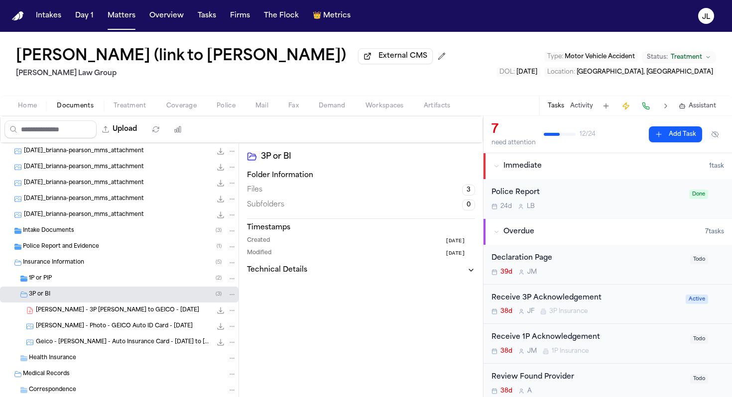
click at [54, 280] on div "1P or PIP ( 2 )" at bounding box center [133, 278] width 208 height 9
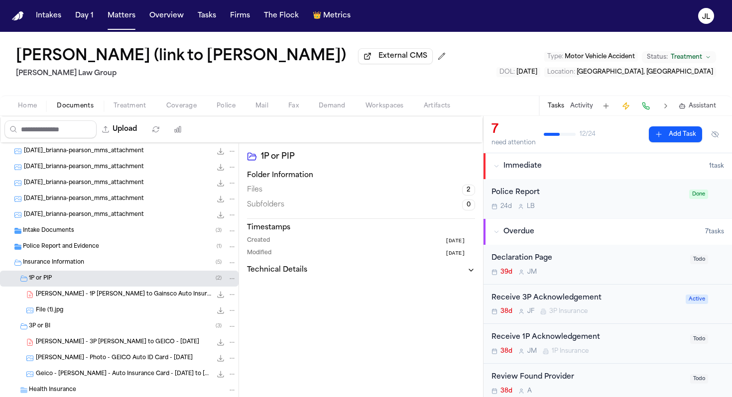
click at [51, 348] on div "B. Pearson - 3P LOR to GEICO - 8.7.25 129.6 KB • PDF" at bounding box center [136, 343] width 201 height 10
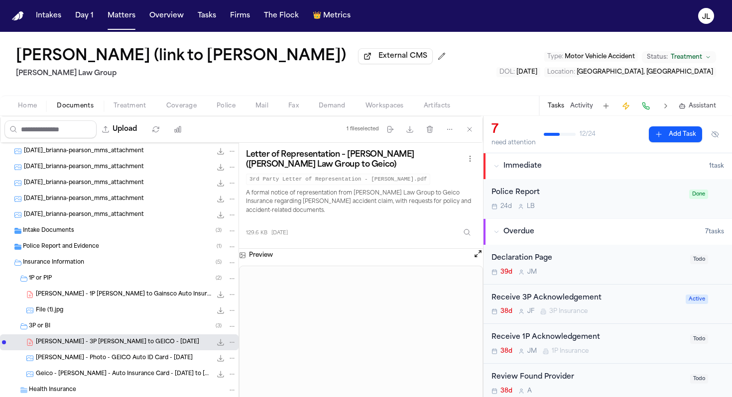
click at [220, 346] on icon "File: B. Pearson - 3P LOR to GEICO - 8.7.25" at bounding box center [221, 343] width 6 height 6
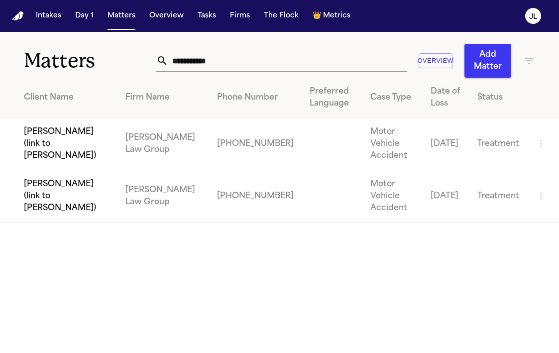
click at [73, 127] on td "N’Neiko Brown (link to Brianna Pearson)" at bounding box center [59, 144] width 118 height 52
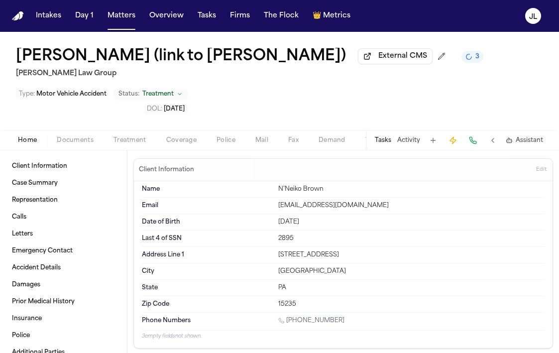
click at [386, 143] on button "Tasks" at bounding box center [383, 140] width 16 height 8
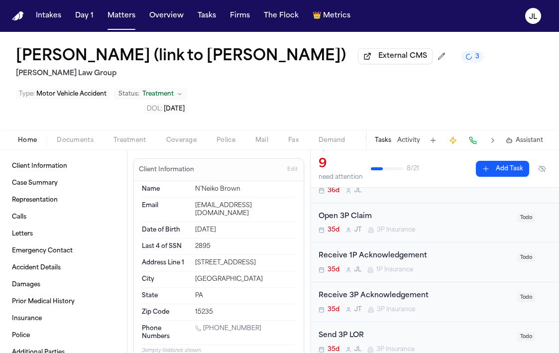
scroll to position [117, 0]
click at [398, 222] on div "Open 3P Claim" at bounding box center [415, 216] width 193 height 11
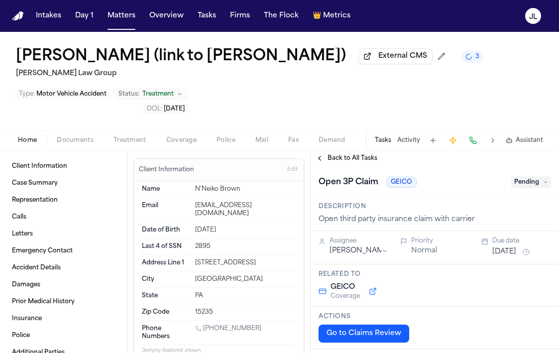
click at [521, 183] on span "Pending" at bounding box center [531, 182] width 40 height 12
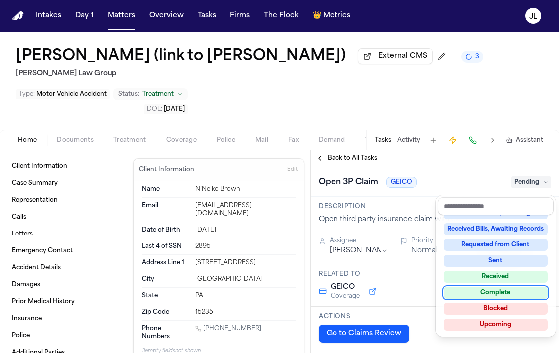
click at [501, 292] on div "Complete" at bounding box center [496, 293] width 104 height 12
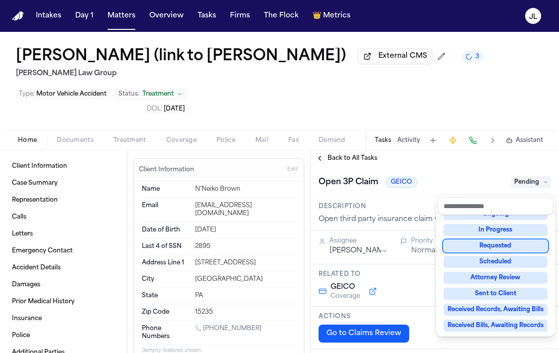
scroll to position [26, 0]
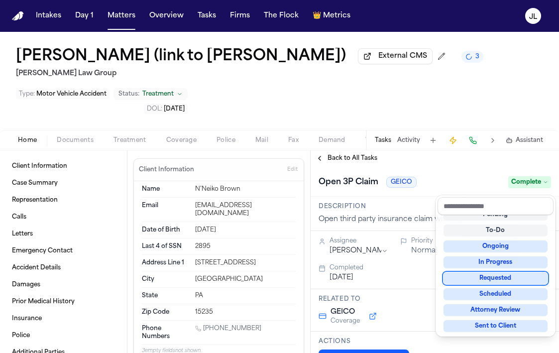
click at [352, 163] on div "**********" at bounding box center [435, 251] width 249 height 203
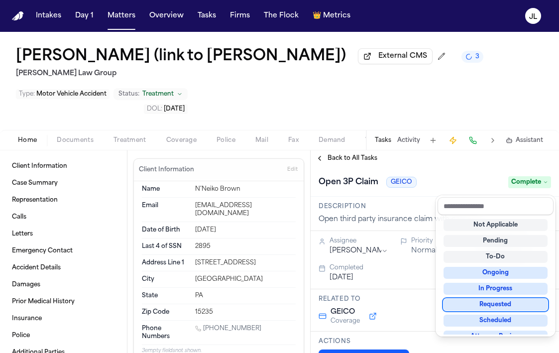
click at [352, 162] on span "Back to All Tasks" at bounding box center [353, 158] width 50 height 8
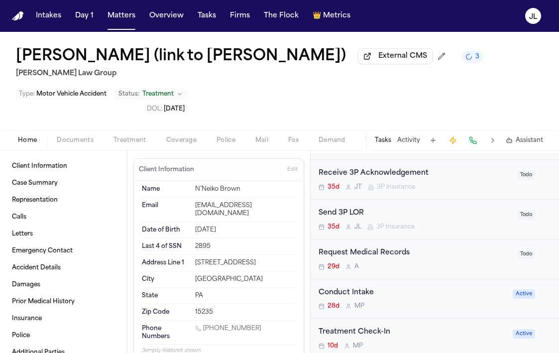
scroll to position [201, 0]
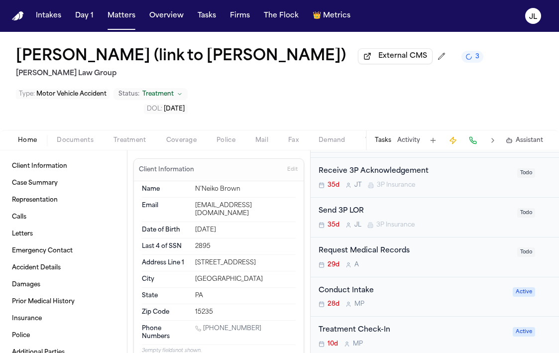
click at [405, 225] on span "3P Insurance" at bounding box center [396, 225] width 38 height 8
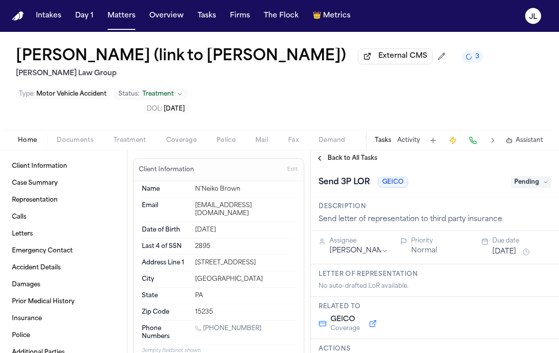
click at [539, 185] on span "Pending" at bounding box center [531, 182] width 40 height 12
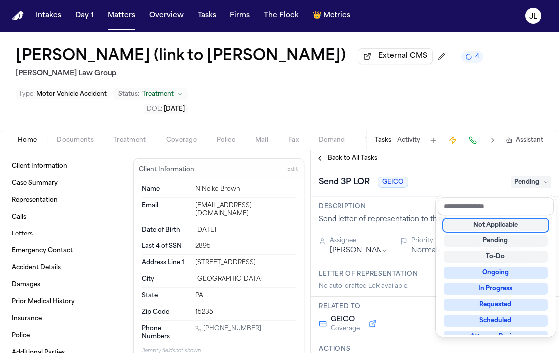
click at [497, 227] on div "Not Applicable" at bounding box center [496, 225] width 104 height 12
click at [321, 161] on div "**********" at bounding box center [435, 251] width 249 height 203
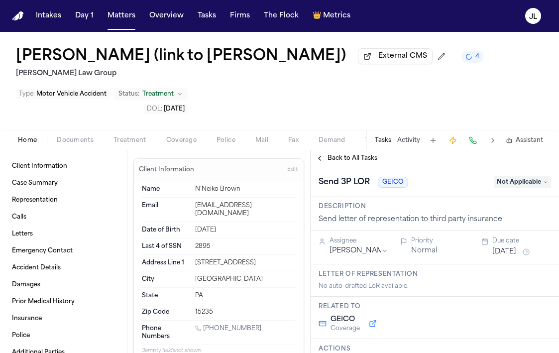
click at [321, 161] on button "Back to All Tasks" at bounding box center [347, 158] width 72 height 8
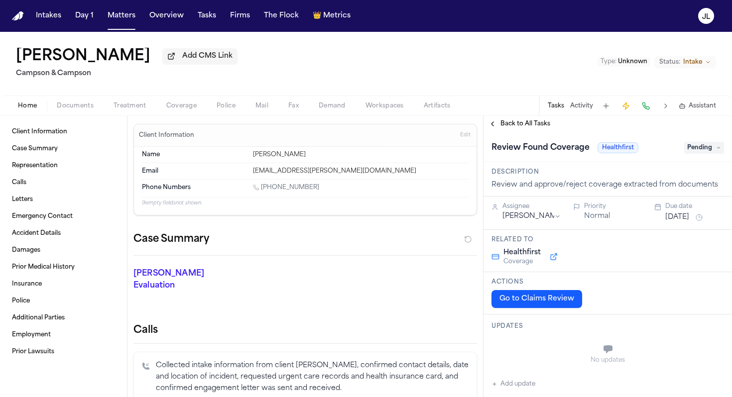
click at [177, 116] on div "Home Documents Treatment Coverage Police Mail Fax Demand Workspaces Artifacts T…" at bounding box center [366, 106] width 732 height 20
click at [177, 110] on span "Coverage" at bounding box center [181, 106] width 30 height 8
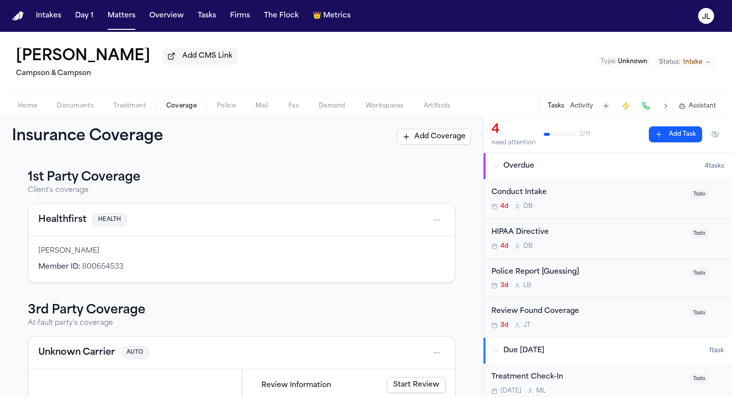
scroll to position [74, 0]
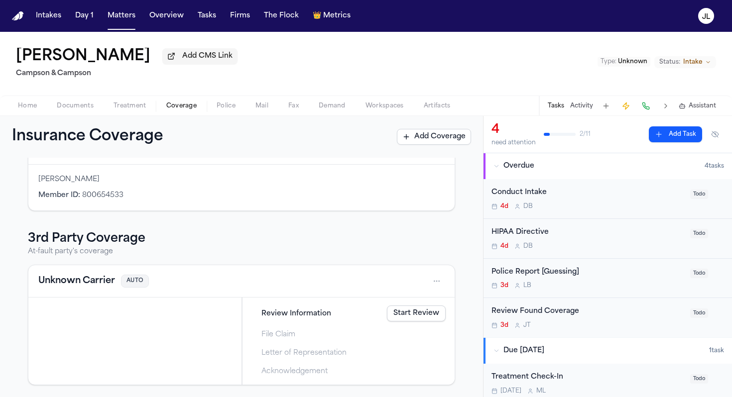
click at [102, 275] on button "Unknown Carrier" at bounding box center [76, 281] width 77 height 14
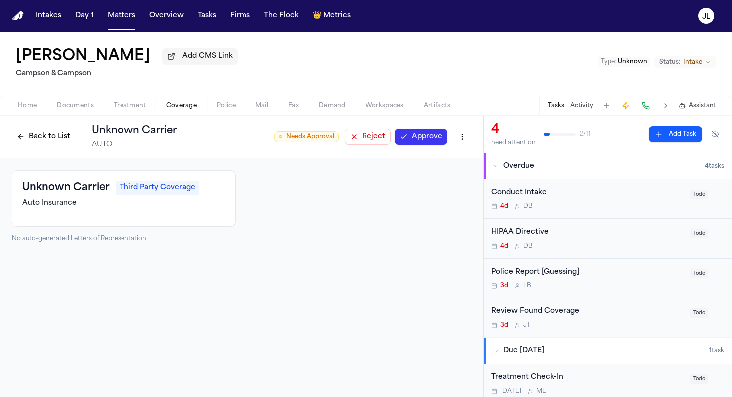
click at [464, 134] on html "Intakes Day 1 Matters Overview Tasks Firms The Flock 👑 Metrics JL Tiarra Hyatt …" at bounding box center [366, 198] width 732 height 397
click at [427, 175] on div "Delete Coverage" at bounding box center [428, 177] width 84 height 16
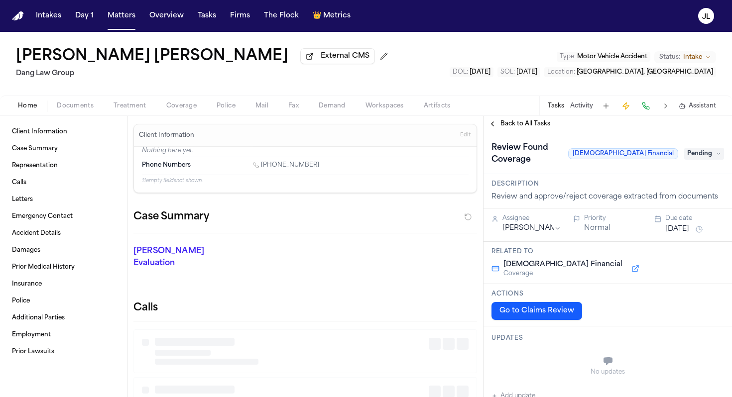
click at [187, 110] on span "Coverage" at bounding box center [181, 106] width 30 height 8
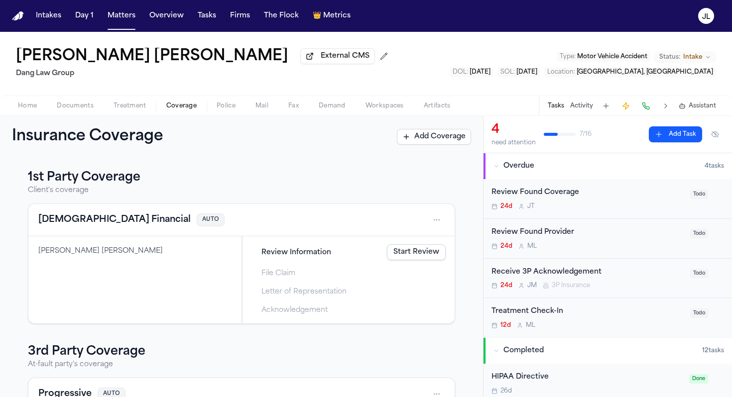
click at [419, 248] on link "Start Review" at bounding box center [416, 253] width 59 height 16
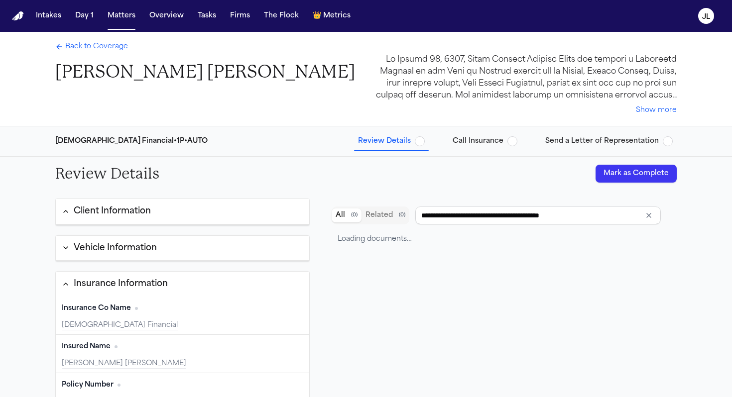
type input "**********"
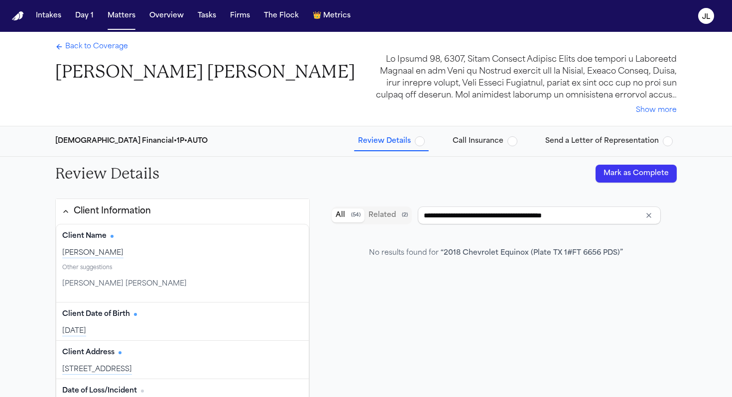
click at [86, 51] on span "Back to Coverage" at bounding box center [96, 47] width 63 height 10
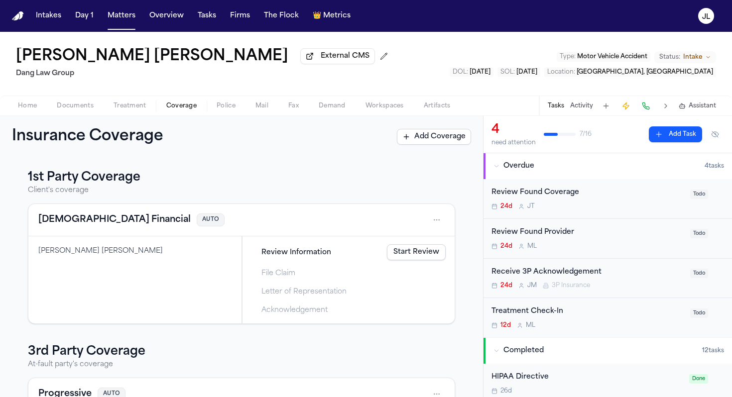
click at [69, 218] on button "[DEMOGRAPHIC_DATA] Financial" at bounding box center [114, 220] width 152 height 14
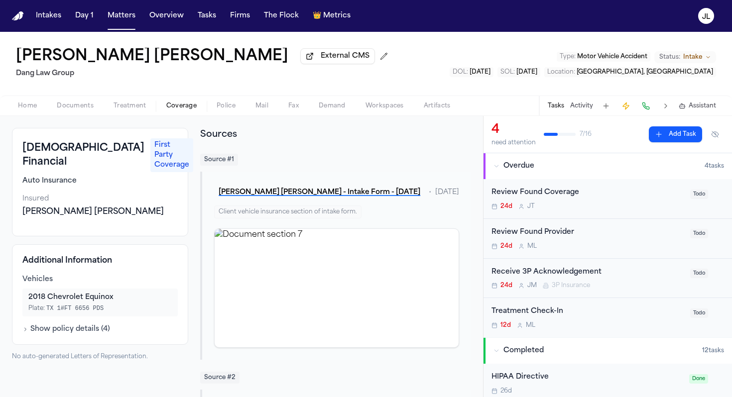
scroll to position [44, 0]
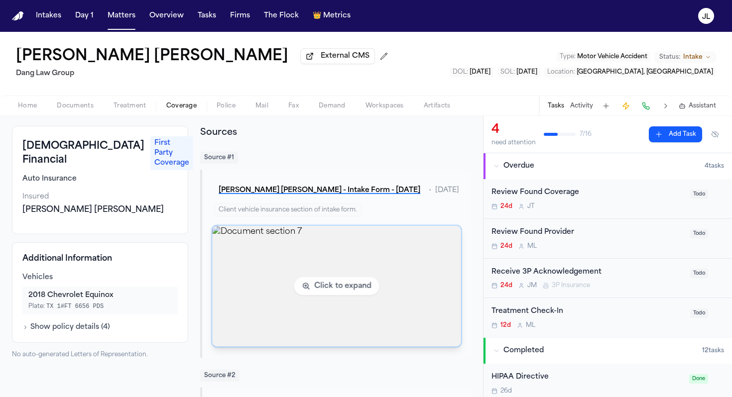
click at [242, 293] on img "View document section 7" at bounding box center [336, 286] width 249 height 121
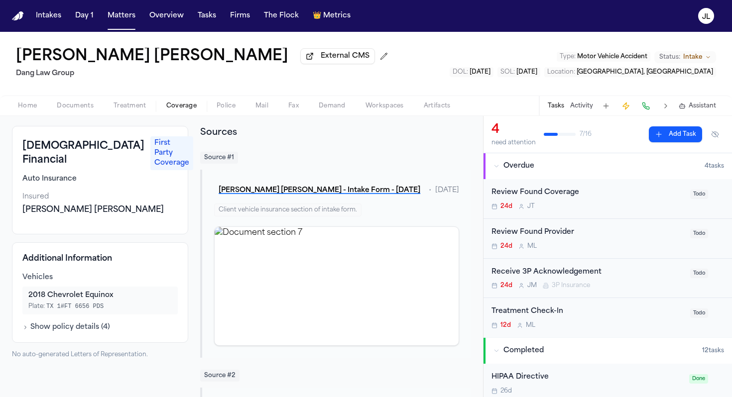
scroll to position [0, 0]
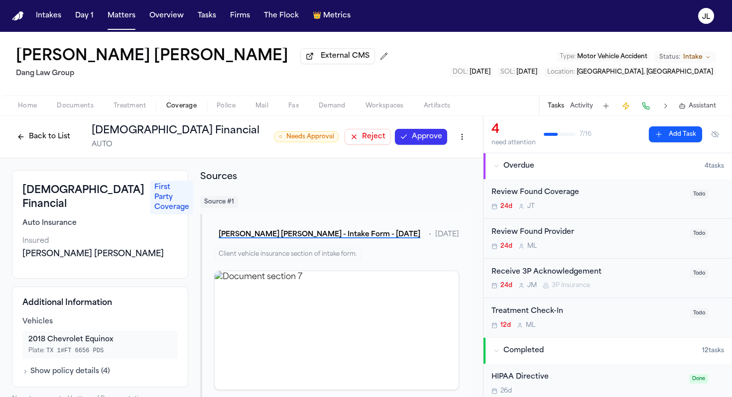
click at [425, 139] on button "Approve" at bounding box center [421, 137] width 52 height 16
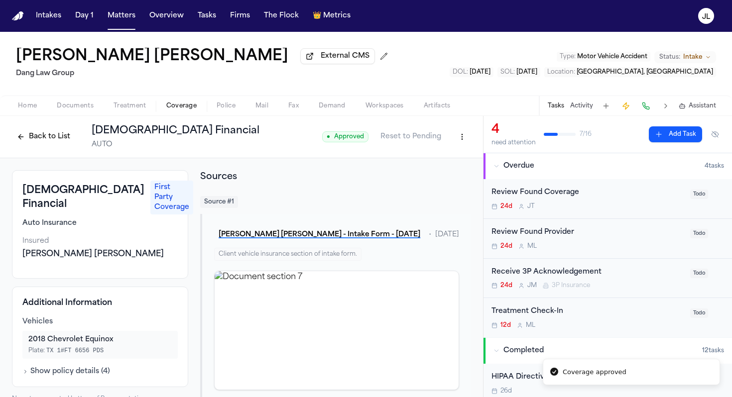
click at [46, 130] on div "Back to List [DEMOGRAPHIC_DATA] Financial AUTO" at bounding box center [136, 137] width 248 height 26
click at [45, 135] on button "Back to List" at bounding box center [43, 137] width 63 height 16
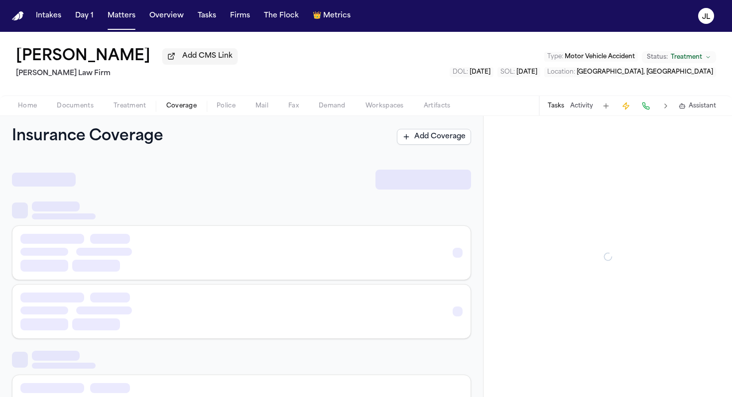
click at [175, 104] on span "Coverage" at bounding box center [181, 106] width 30 height 8
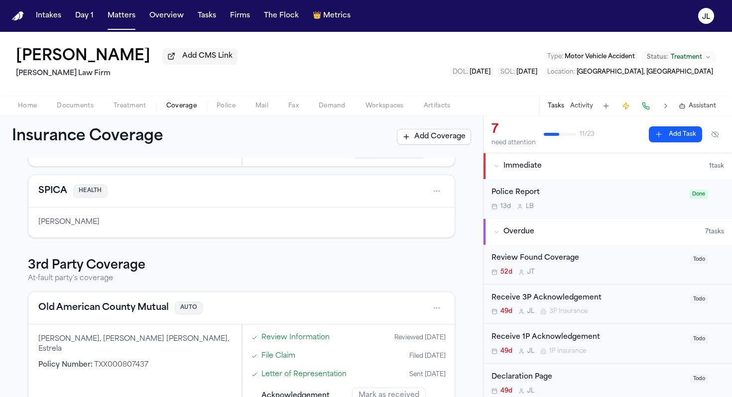
scroll to position [105, 0]
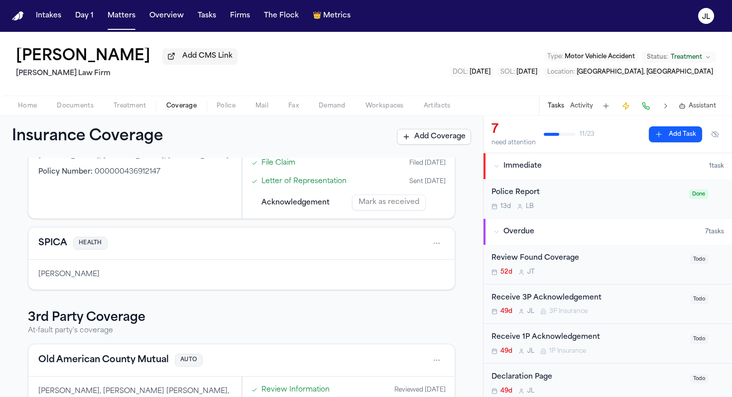
click at [59, 246] on button "SPICA" at bounding box center [52, 244] width 29 height 14
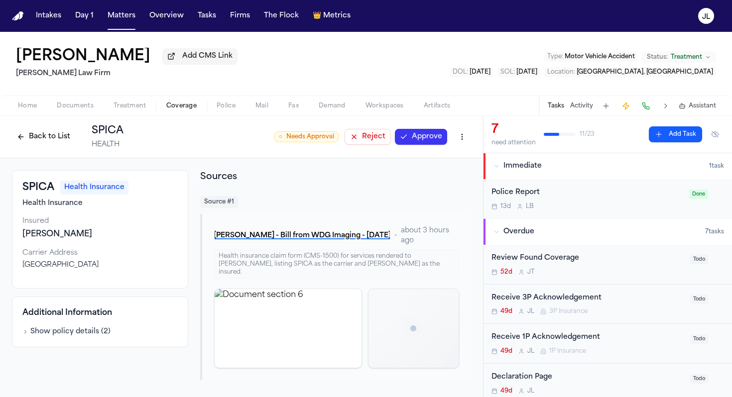
click at [429, 142] on button "Approve" at bounding box center [421, 137] width 52 height 16
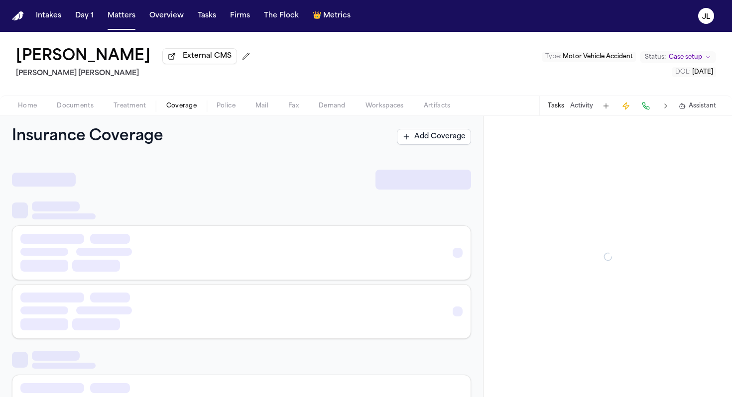
click at [164, 110] on button "Coverage" at bounding box center [181, 106] width 50 height 12
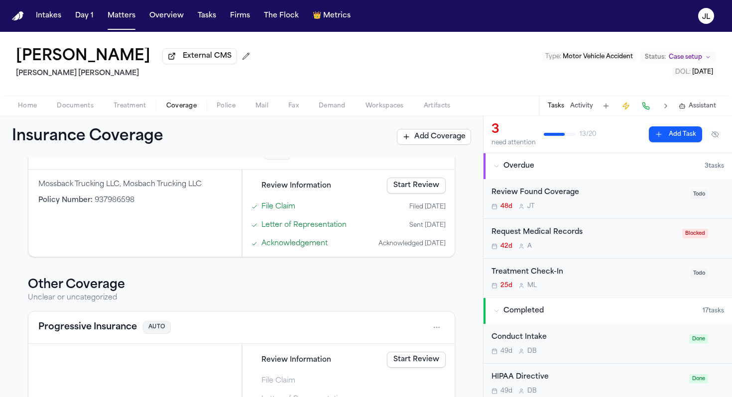
scroll to position [284, 0]
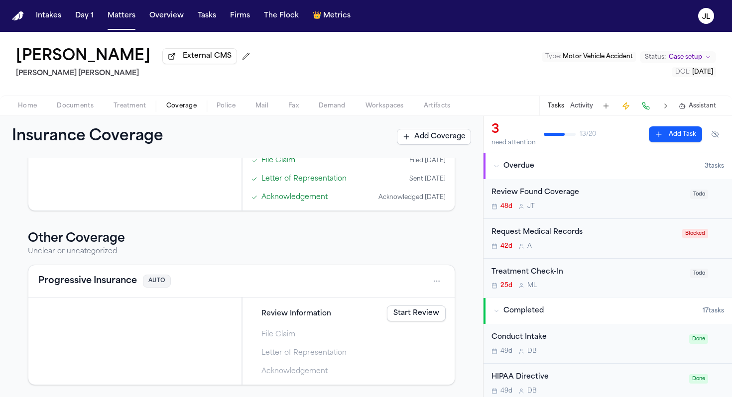
click at [433, 281] on html "Intakes Day 1 Matters Overview Tasks Firms The Flock 👑 Metrics [PERSON_NAME] Ex…" at bounding box center [366, 198] width 732 height 397
click at [148, 289] on html "Intakes Day 1 Matters Overview Tasks Firms The Flock 👑 Metrics [PERSON_NAME] Ex…" at bounding box center [366, 198] width 732 height 397
click at [125, 285] on button "Progressive Insurance" at bounding box center [87, 281] width 99 height 14
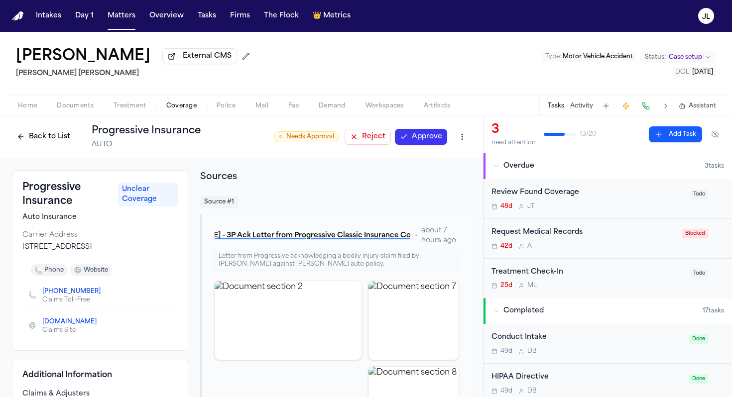
click at [49, 137] on button "Back to List" at bounding box center [43, 137] width 63 height 16
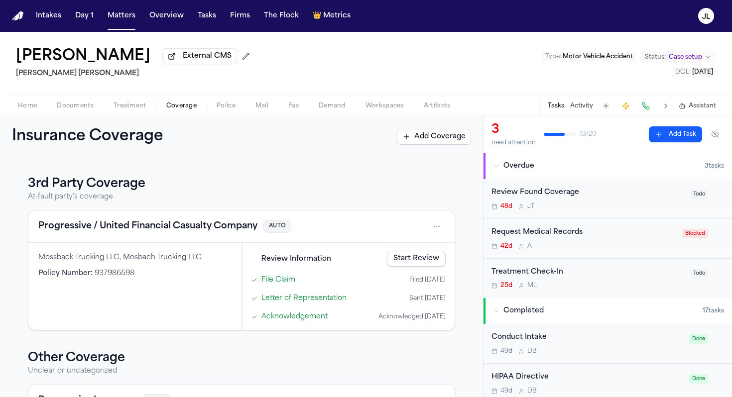
scroll to position [284, 0]
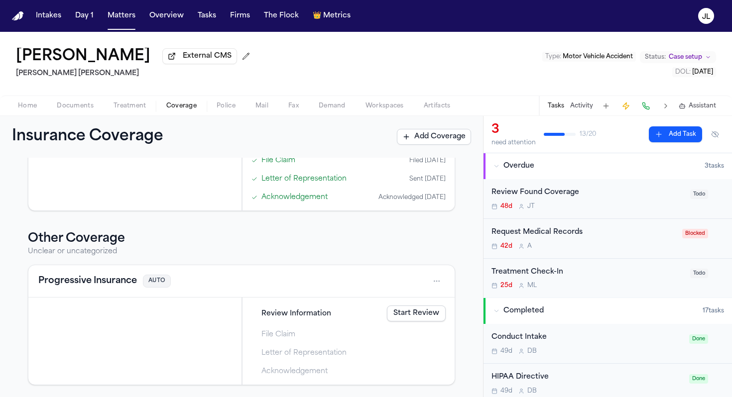
click at [438, 281] on html "Intakes Day 1 Matters Overview Tasks Firms The Flock 👑 Metrics [PERSON_NAME] Ex…" at bounding box center [366, 198] width 732 height 397
click at [388, 344] on div "Merge" at bounding box center [405, 344] width 75 height 16
click at [303, 248] on html "Intakes Day 1 Matters Overview Tasks Firms The Flock 👑 Metrics [PERSON_NAME] Ex…" at bounding box center [366, 198] width 732 height 397
click at [81, 280] on button "Progressive Insurance" at bounding box center [87, 281] width 99 height 14
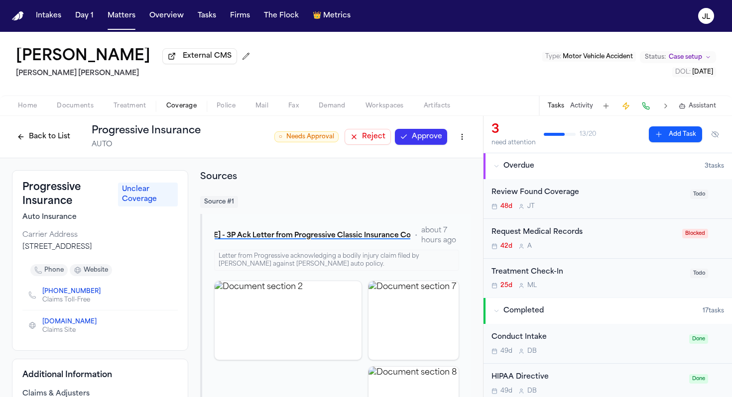
click at [38, 136] on button "Back to List" at bounding box center [43, 137] width 63 height 16
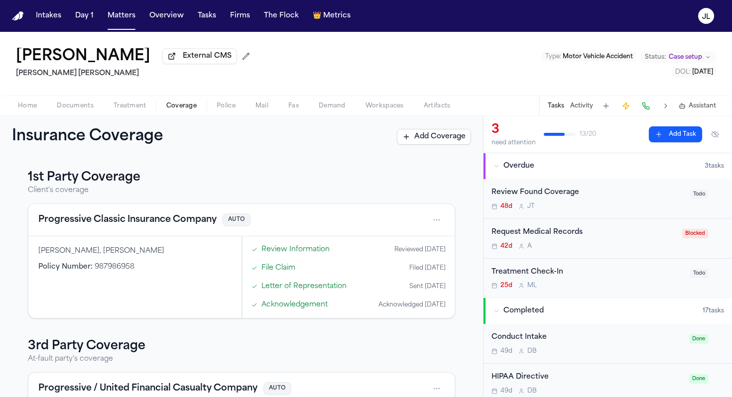
scroll to position [284, 0]
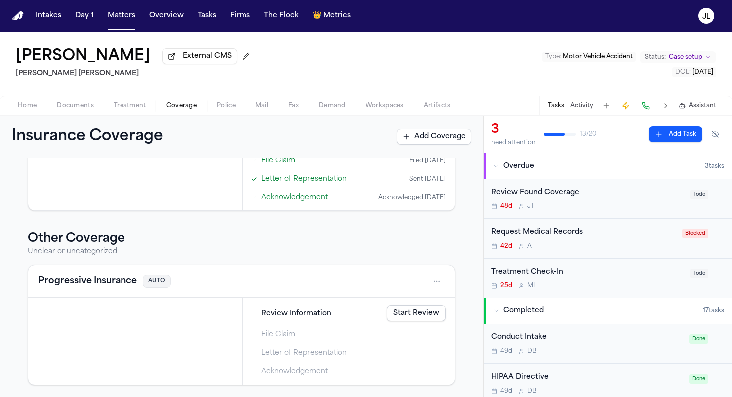
click at [434, 277] on html "Intakes Day 1 Matters Overview Tasks Firms The Flock 👑 Metrics [PERSON_NAME] Ex…" at bounding box center [366, 198] width 732 height 397
click at [387, 255] on html "Intakes Day 1 Matters Overview Tasks Firms The Flock 👑 Metrics [PERSON_NAME] Ex…" at bounding box center [366, 198] width 732 height 397
click at [437, 282] on html "Intakes Day 1 Matters Overview Tasks Firms The Flock 👑 Metrics [PERSON_NAME] Ex…" at bounding box center [366, 198] width 732 height 397
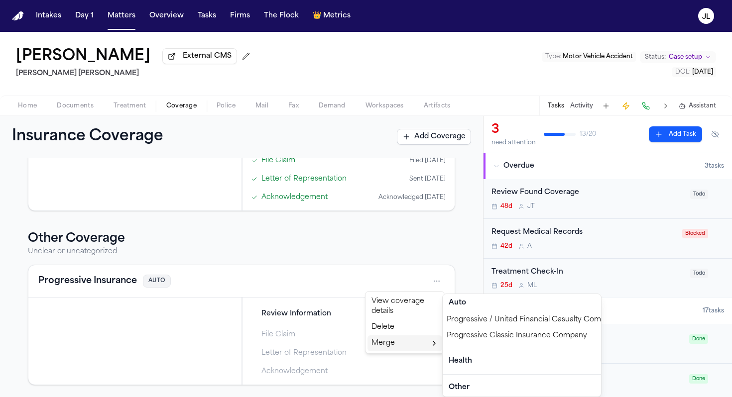
click at [471, 323] on div "Progressive / United Financial Casualty Company" at bounding box center [522, 320] width 158 height 16
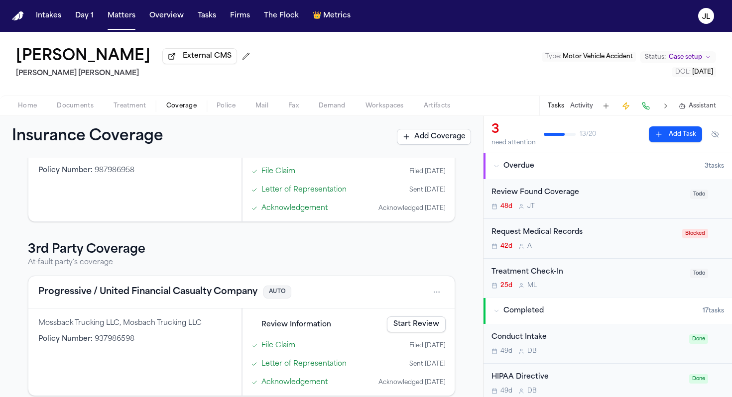
scroll to position [0, 0]
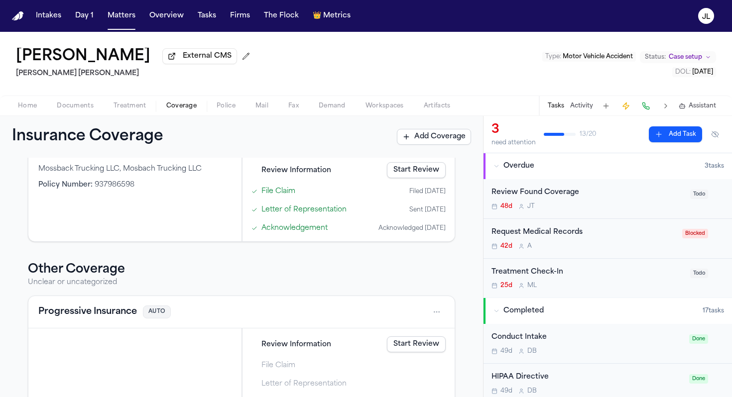
scroll to position [284, 0]
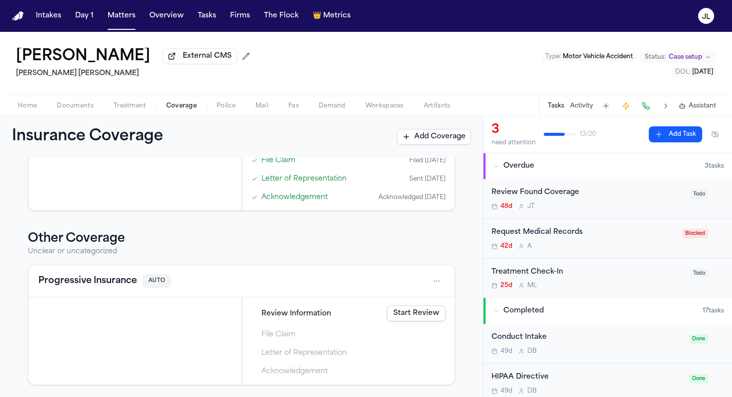
click at [436, 279] on html "Intakes Day 1 Matters Overview Tasks Firms The Flock 👑 Metrics [PERSON_NAME] Ex…" at bounding box center [366, 198] width 732 height 397
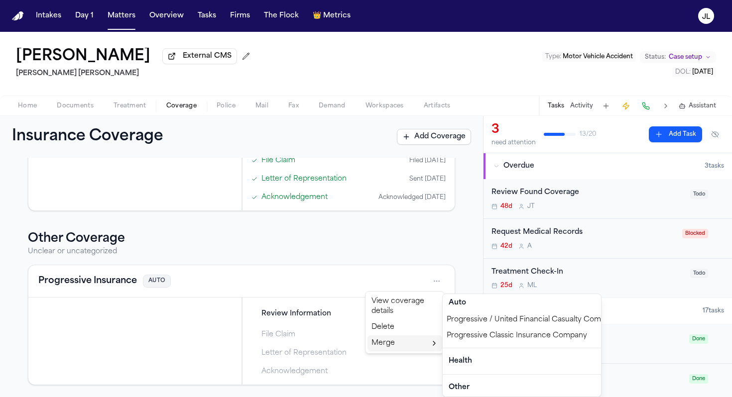
click at [475, 324] on div "Progressive / United Financial Casualty Company" at bounding box center [522, 320] width 158 height 16
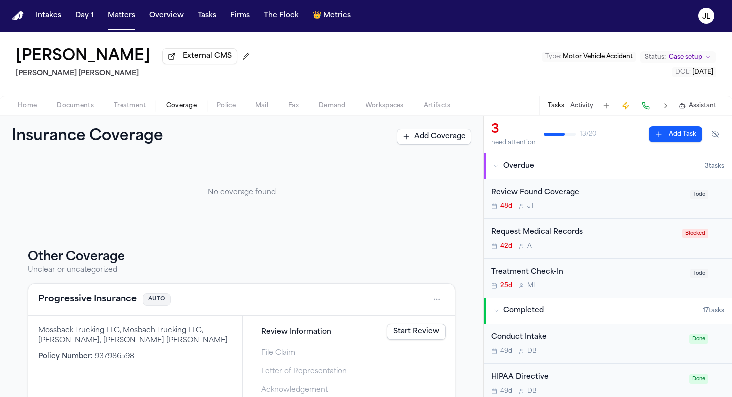
scroll to position [237, 0]
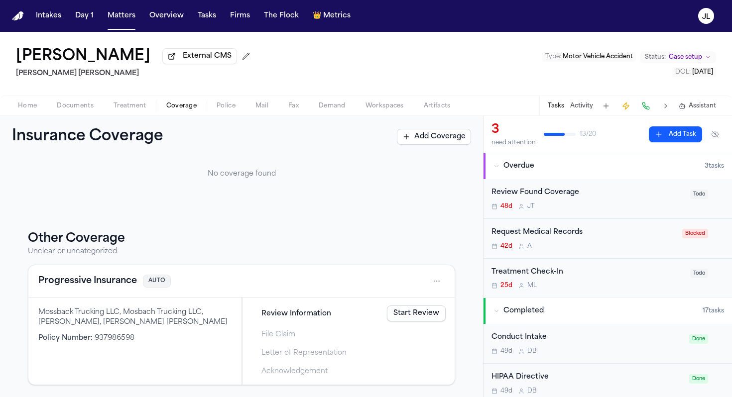
click at [102, 278] on button "Progressive Insurance" at bounding box center [87, 281] width 99 height 14
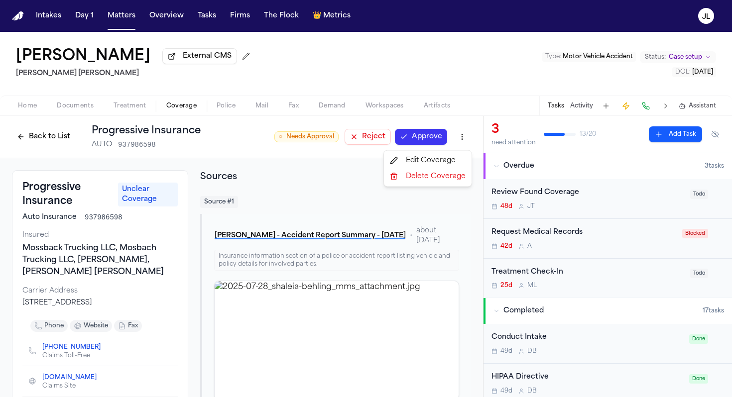
click at [466, 139] on html "Intakes Day 1 Matters Overview Tasks Firms The Flock 👑 Metrics JL Shaleia Behli…" at bounding box center [366, 198] width 732 height 397
click at [453, 158] on div "Edit Coverage" at bounding box center [428, 161] width 84 height 16
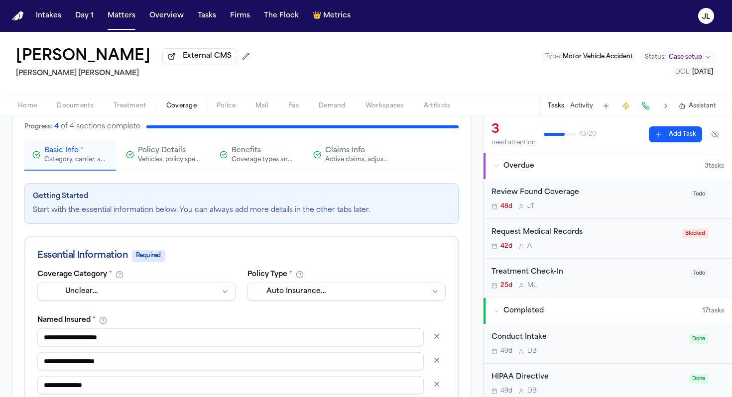
scroll to position [83, 0]
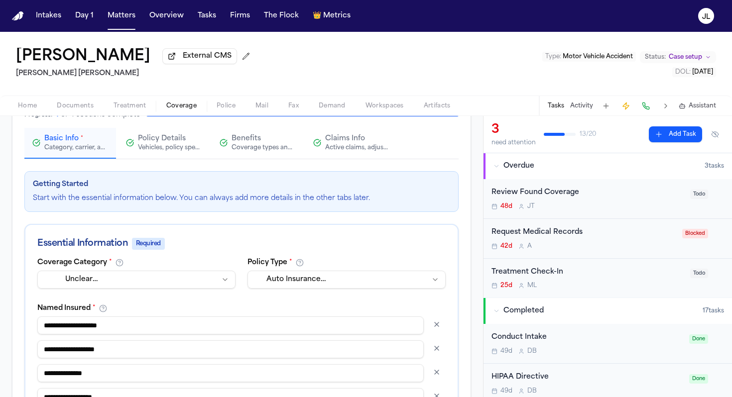
click at [149, 288] on html "**********" at bounding box center [366, 198] width 732 height 397
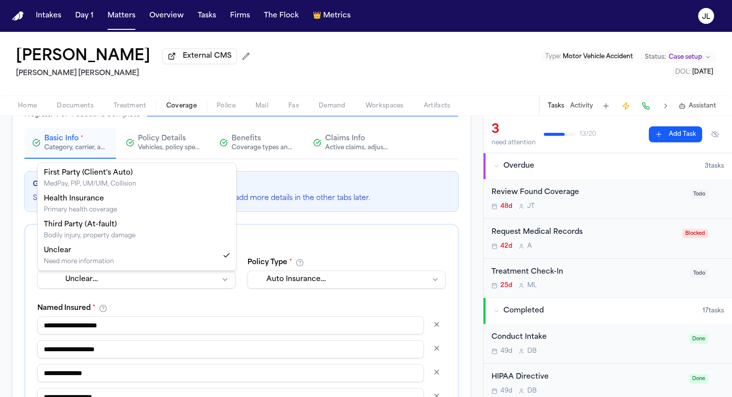
select select "**********"
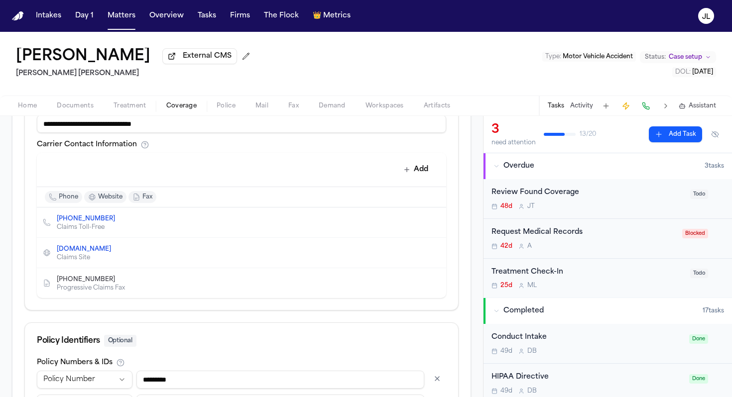
scroll to position [626, 0]
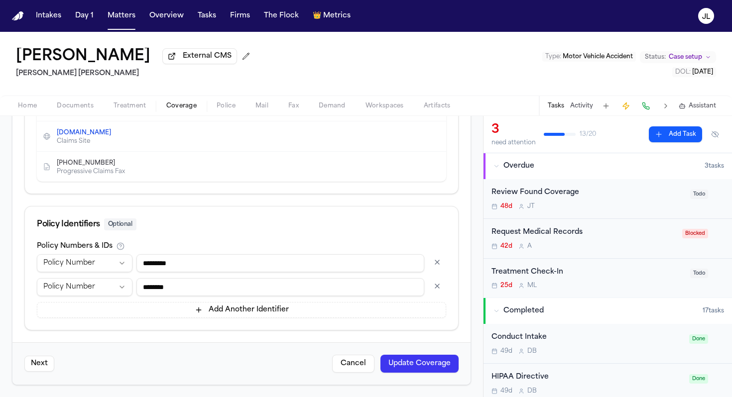
click at [429, 367] on button "Update Coverage" at bounding box center [420, 364] width 78 height 18
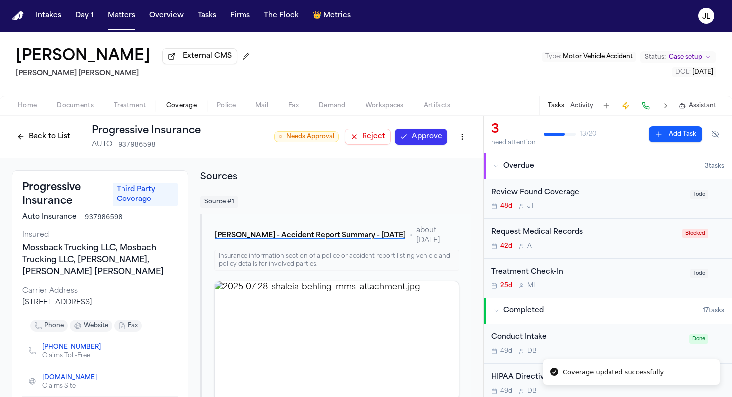
click at [436, 141] on button "Approve" at bounding box center [421, 137] width 52 height 16
click at [62, 139] on button "Back to List" at bounding box center [43, 137] width 63 height 16
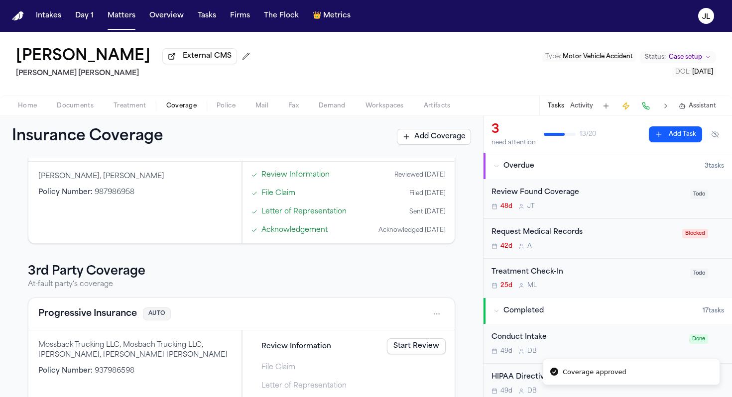
scroll to position [110, 0]
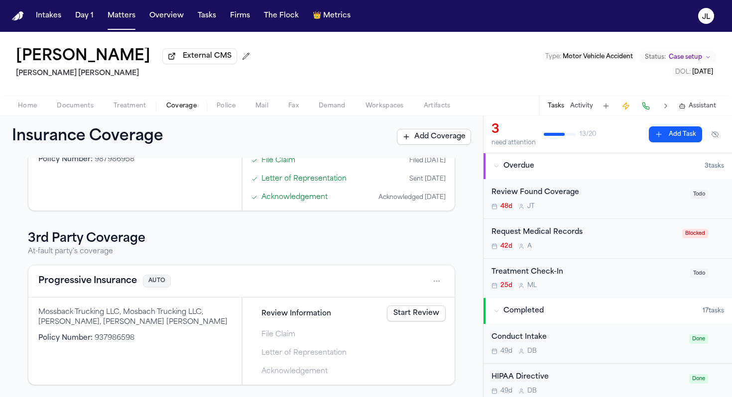
click at [95, 277] on button "Progressive Insurance" at bounding box center [87, 281] width 99 height 14
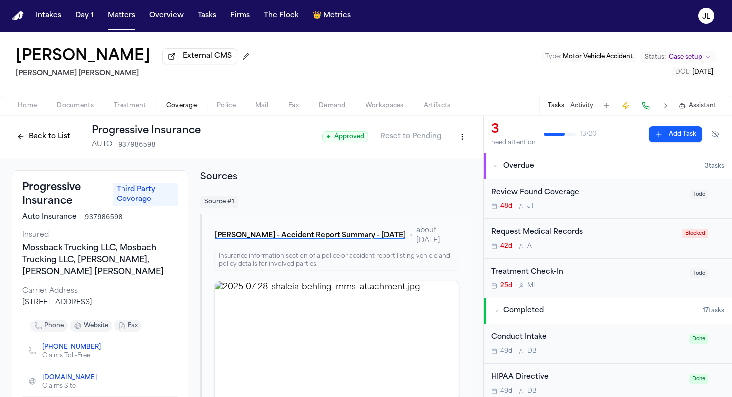
click at [60, 139] on button "Back to List" at bounding box center [43, 137] width 63 height 16
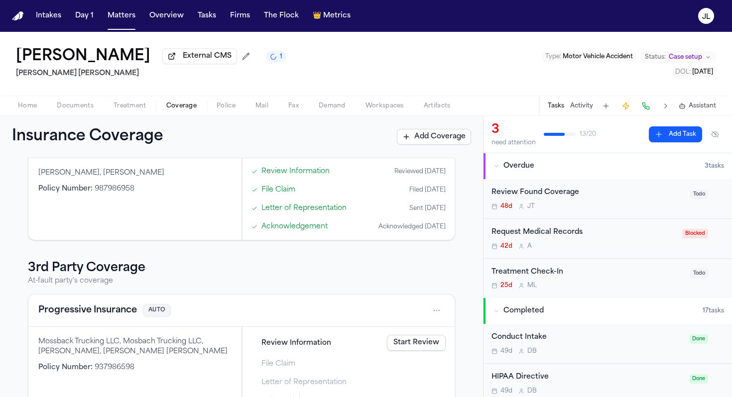
scroll to position [110, 0]
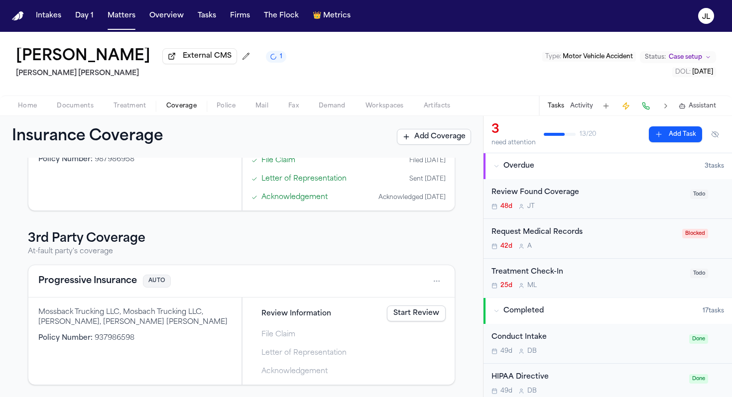
click at [416, 312] on link "Start Review" at bounding box center [416, 314] width 59 height 16
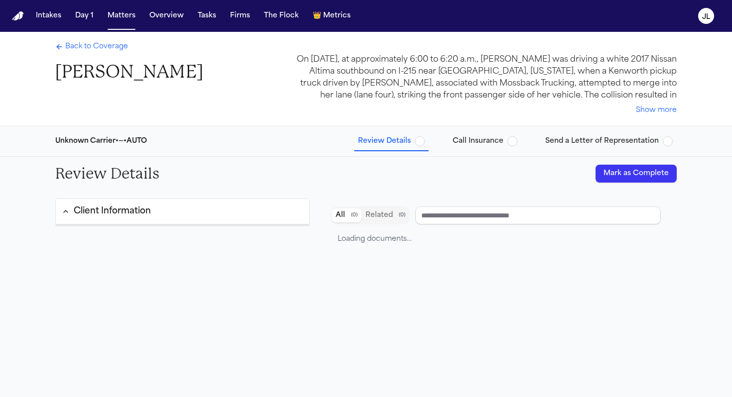
type input "**********"
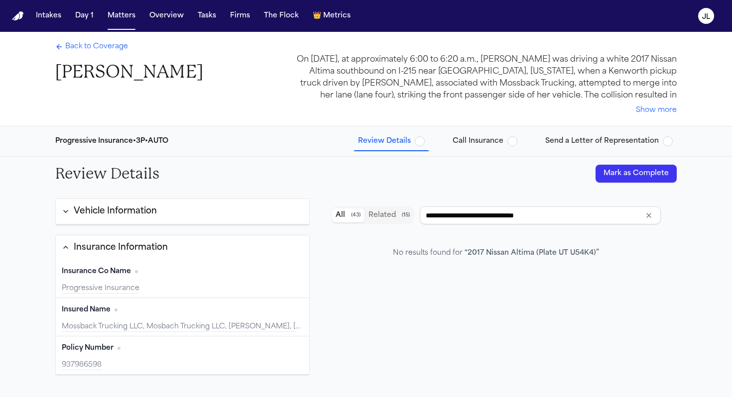
click at [619, 181] on button "Mark as Complete" at bounding box center [636, 174] width 81 height 18
click at [473, 143] on span "Call Insurance" at bounding box center [478, 141] width 51 height 10
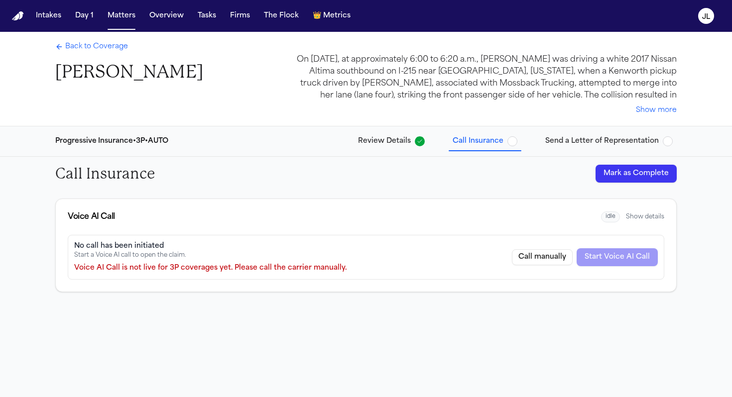
click at [603, 176] on button "Mark as Complete" at bounding box center [636, 174] width 81 height 18
click at [603, 146] on span "Send a Letter of Representation" at bounding box center [602, 141] width 114 height 10
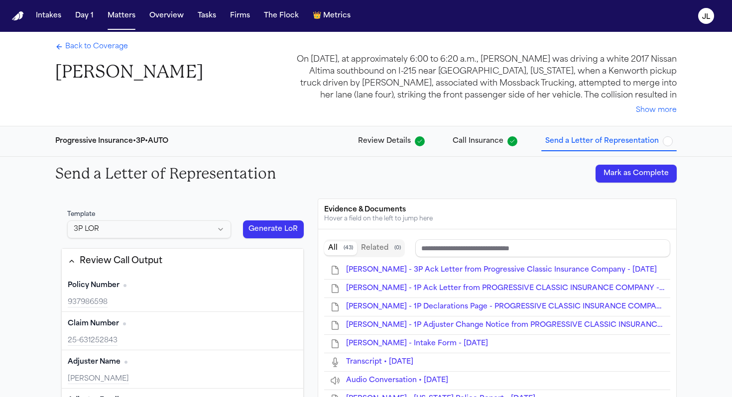
click at [616, 169] on button "Mark as Complete" at bounding box center [636, 174] width 81 height 18
click at [89, 45] on span "Back to Coverage" at bounding box center [96, 47] width 63 height 10
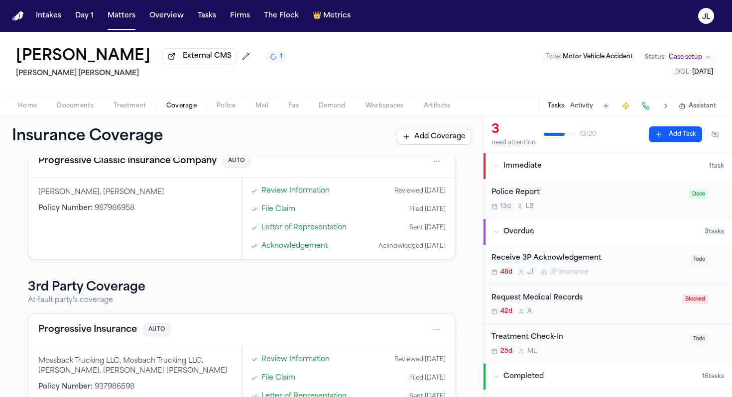
scroll to position [110, 0]
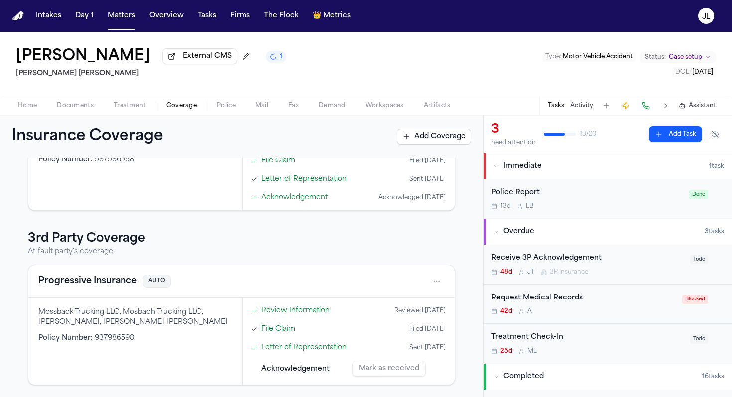
click at [121, 281] on button "Progressive Insurance" at bounding box center [87, 281] width 99 height 14
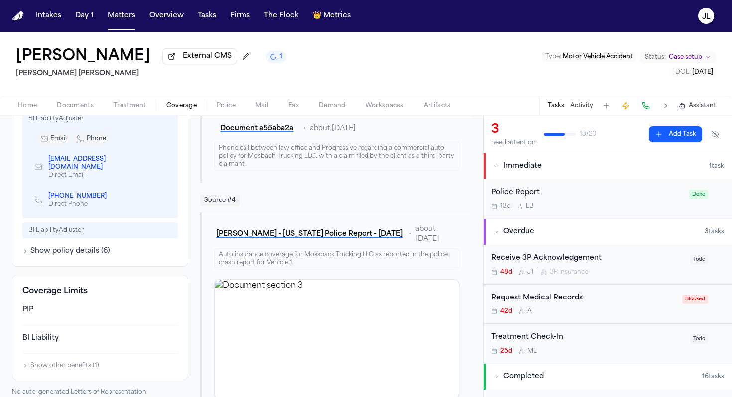
scroll to position [511, 0]
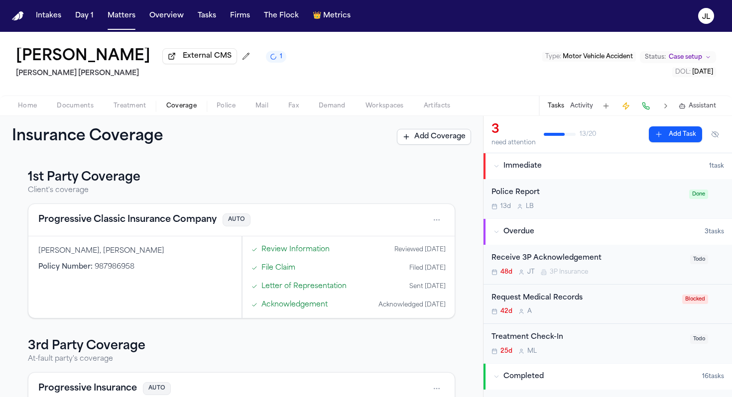
scroll to position [110, 0]
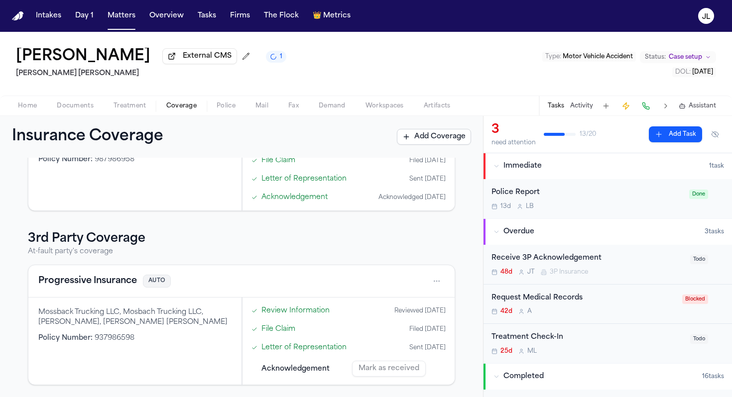
click at [110, 276] on button "Progressive Insurance" at bounding box center [87, 281] width 99 height 14
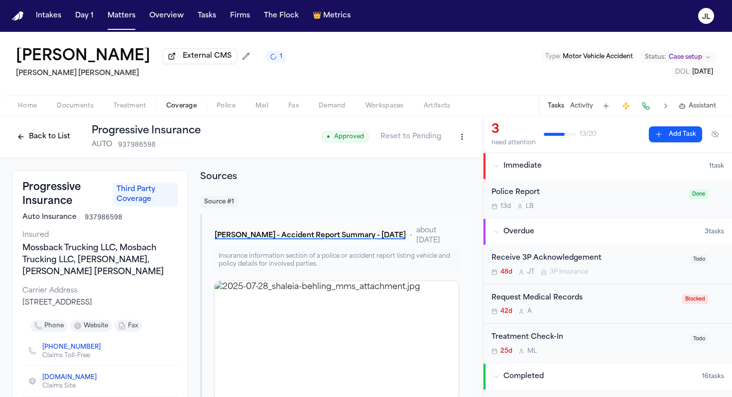
click at [28, 139] on button "Back to List" at bounding box center [43, 137] width 63 height 16
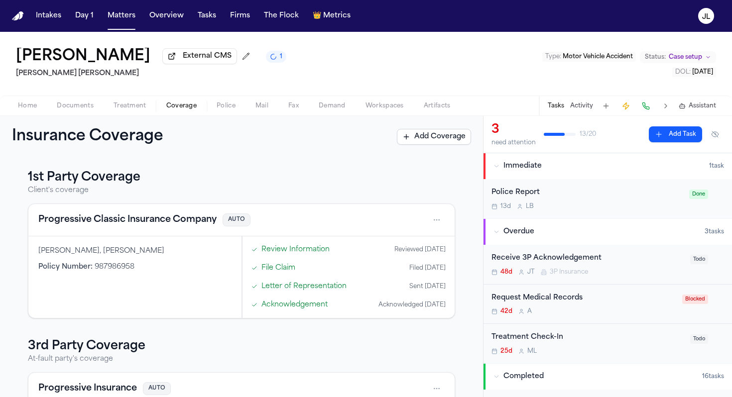
scroll to position [110, 0]
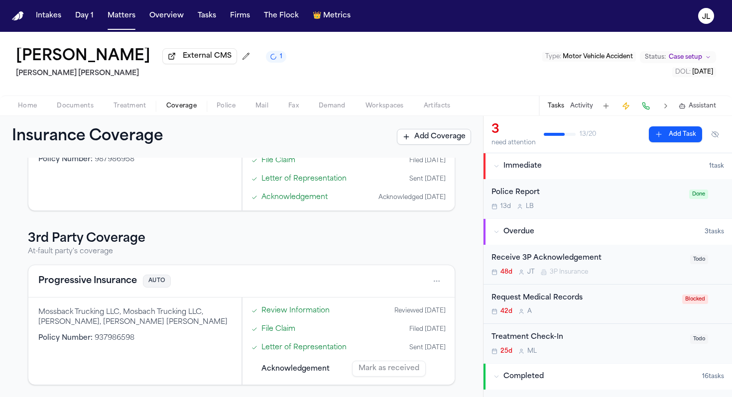
click at [415, 367] on div "Mark as received" at bounding box center [399, 369] width 94 height 16
click at [329, 368] on div "Acknowledgement Mark as received" at bounding box center [349, 369] width 202 height 22
click at [123, 284] on button "Progressive Insurance" at bounding box center [87, 281] width 99 height 14
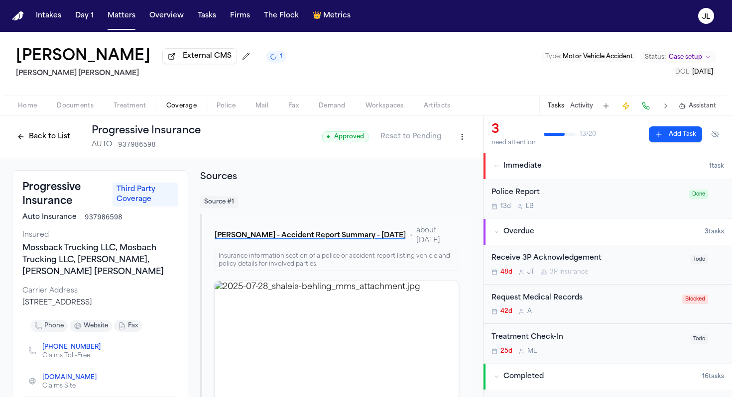
click at [45, 137] on button "Back to List" at bounding box center [43, 137] width 63 height 16
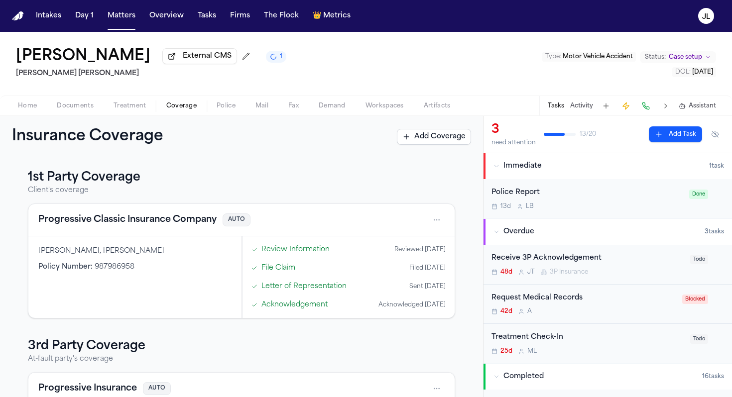
scroll to position [110, 0]
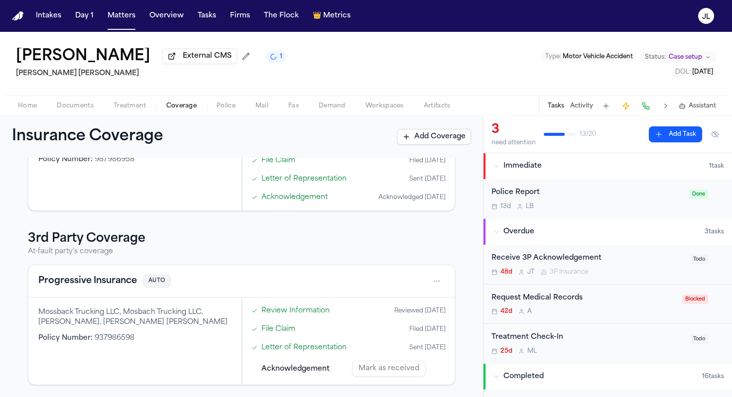
click at [384, 368] on div "Mark as received" at bounding box center [399, 369] width 94 height 16
click at [543, 263] on div "Receive 3P Acknowledgement" at bounding box center [588, 258] width 193 height 11
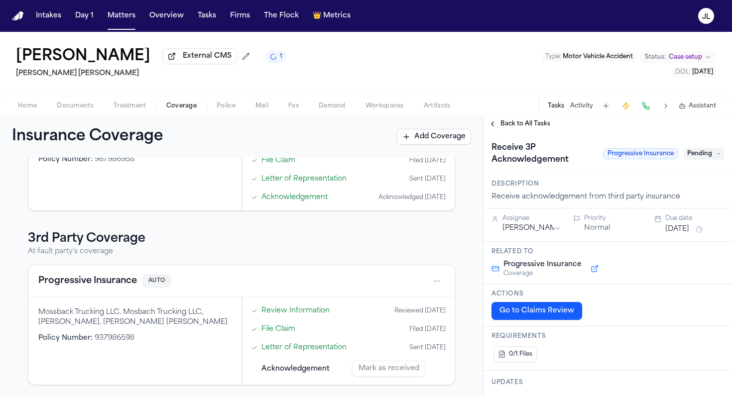
click at [688, 155] on span "Pending" at bounding box center [704, 154] width 40 height 12
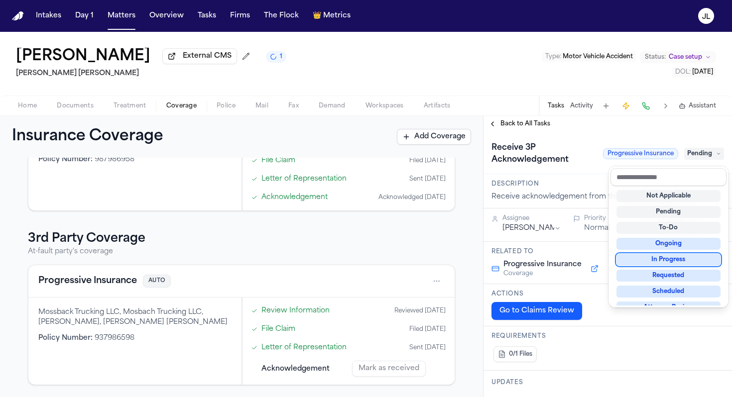
scroll to position [155, 0]
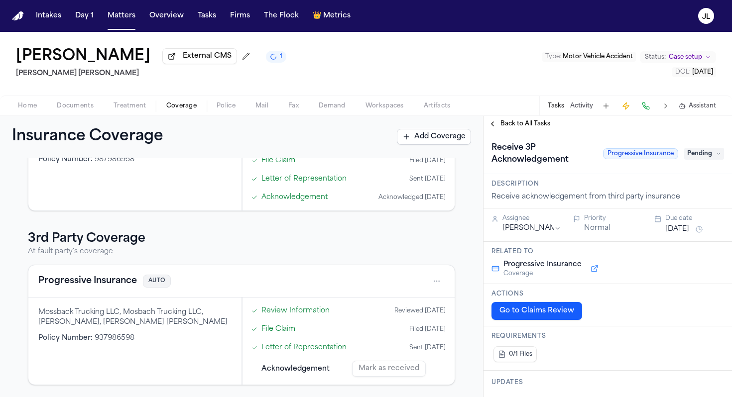
click at [528, 312] on button "Go to Claims Review" at bounding box center [537, 311] width 91 height 18
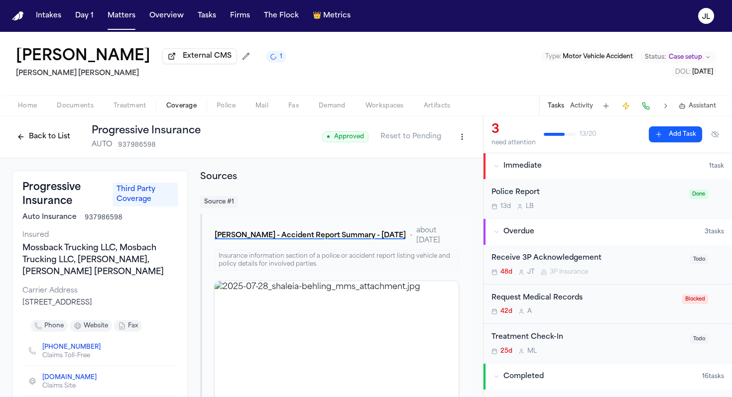
click at [531, 266] on div "Receive 3P Acknowledgement 48d J T 3P Insurance" at bounding box center [588, 264] width 193 height 23
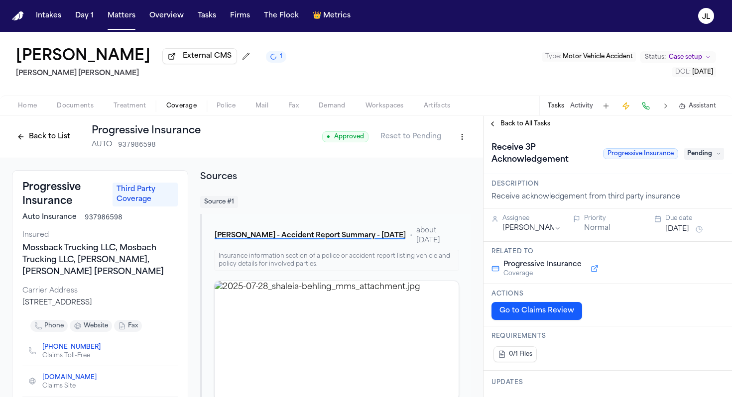
click at [705, 155] on span "Pending" at bounding box center [704, 154] width 40 height 12
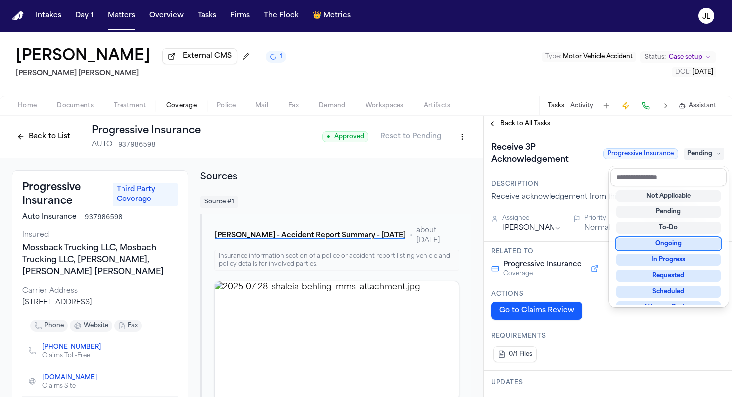
scroll to position [155, 0]
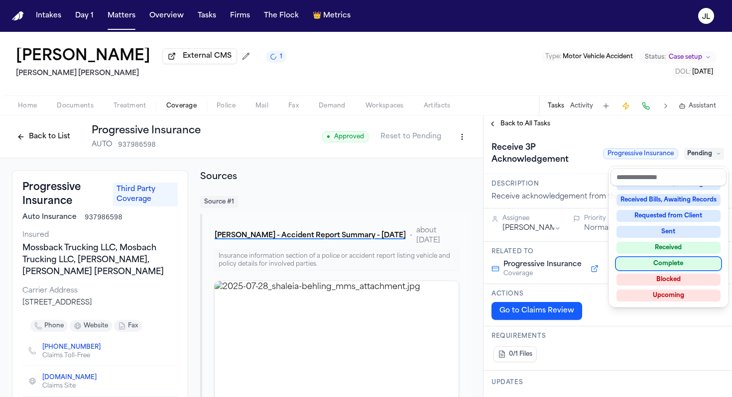
click at [667, 265] on div "Complete" at bounding box center [669, 264] width 104 height 12
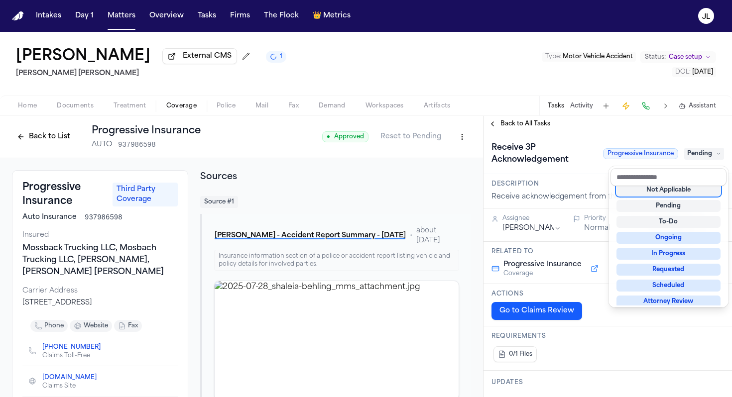
scroll to position [4, 0]
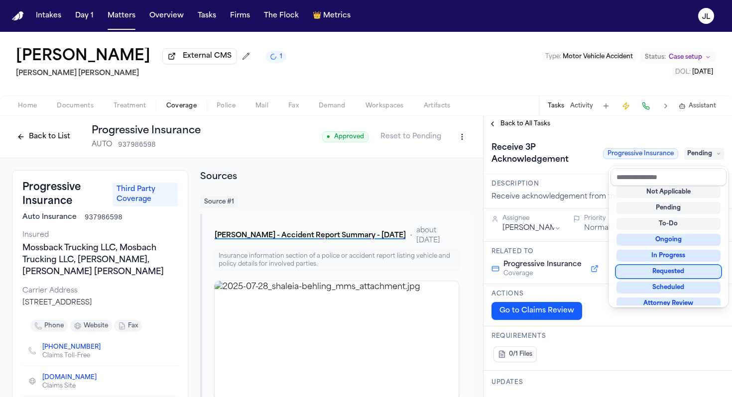
click at [507, 132] on div "**********" at bounding box center [608, 256] width 249 height 281
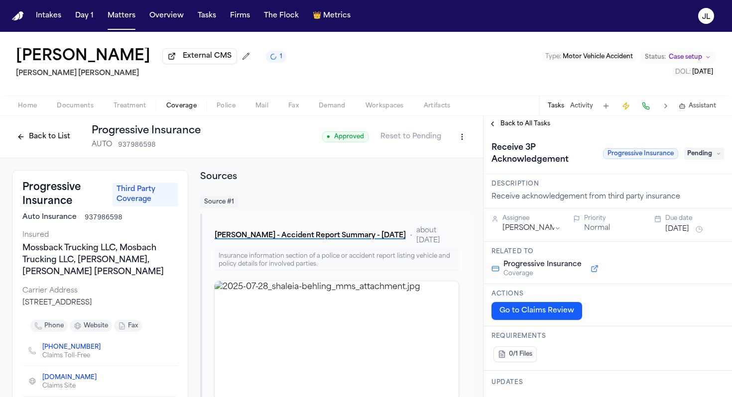
click at [502, 128] on span "Back to All Tasks" at bounding box center [526, 124] width 50 height 8
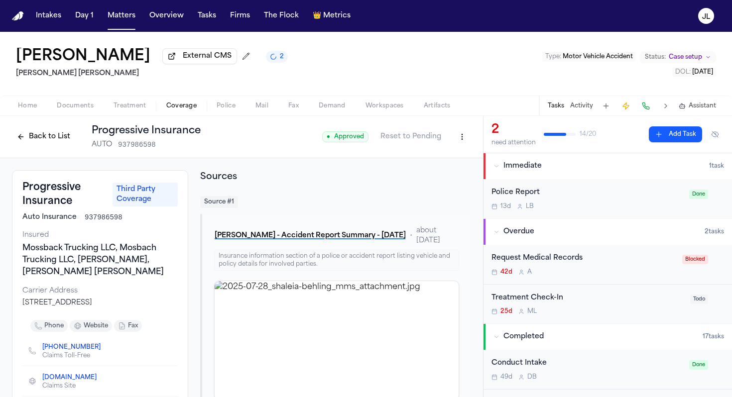
click at [53, 143] on button "Back to List" at bounding box center [43, 137] width 63 height 16
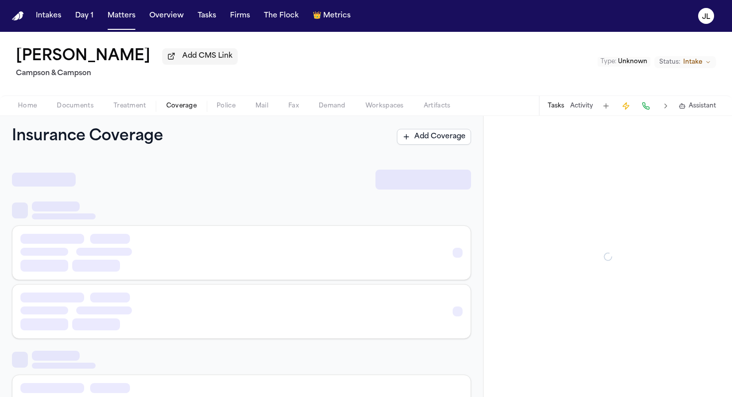
click at [170, 110] on span "Coverage" at bounding box center [181, 106] width 30 height 8
click at [181, 107] on span "Coverage" at bounding box center [181, 106] width 30 height 8
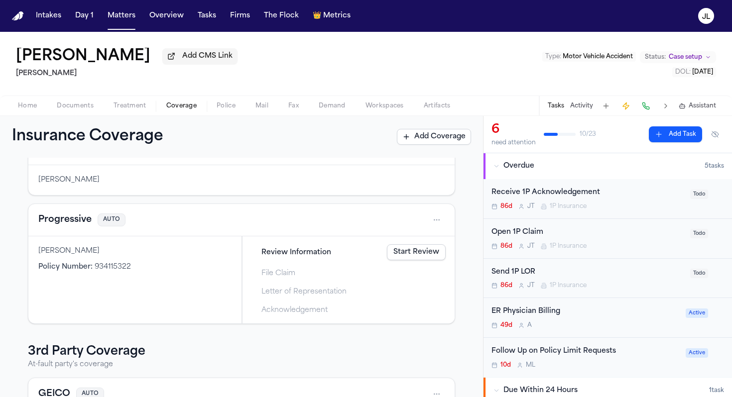
scroll to position [75, 0]
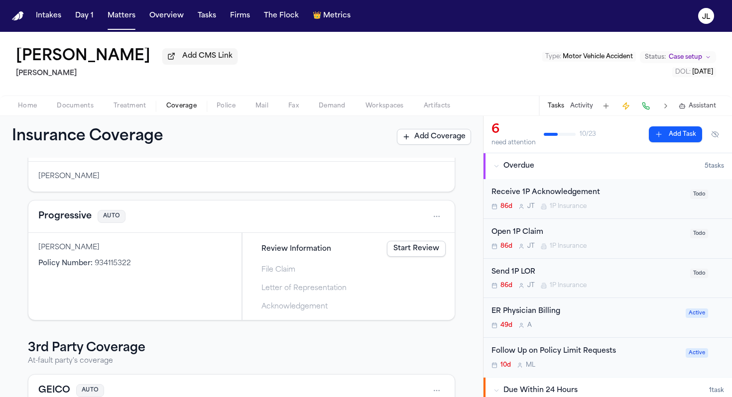
click at [76, 215] on button "Progressive" at bounding box center [64, 217] width 53 height 14
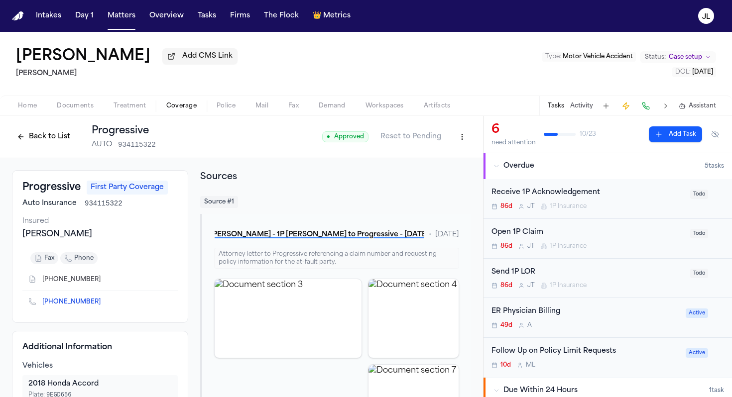
click at [44, 145] on button "Back to List" at bounding box center [43, 137] width 63 height 16
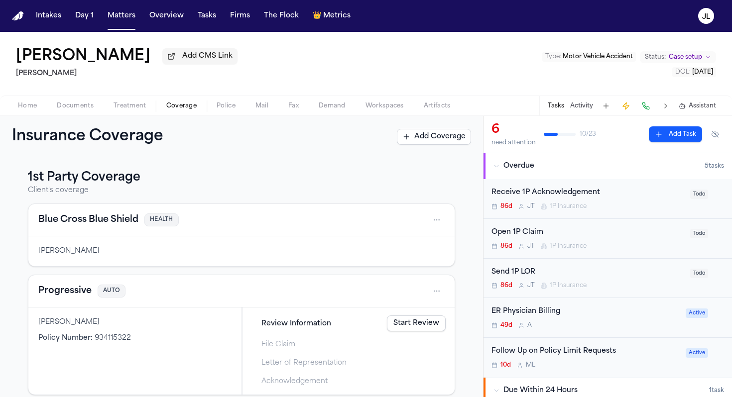
click at [67, 298] on button "Progressive" at bounding box center [64, 291] width 53 height 14
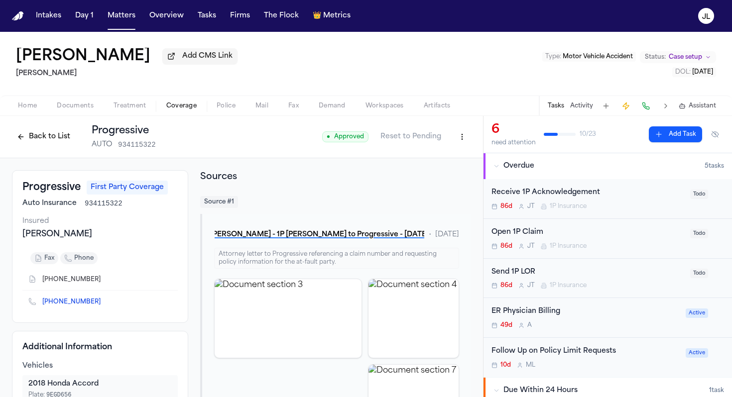
click at [59, 135] on button "Back to List" at bounding box center [43, 137] width 63 height 16
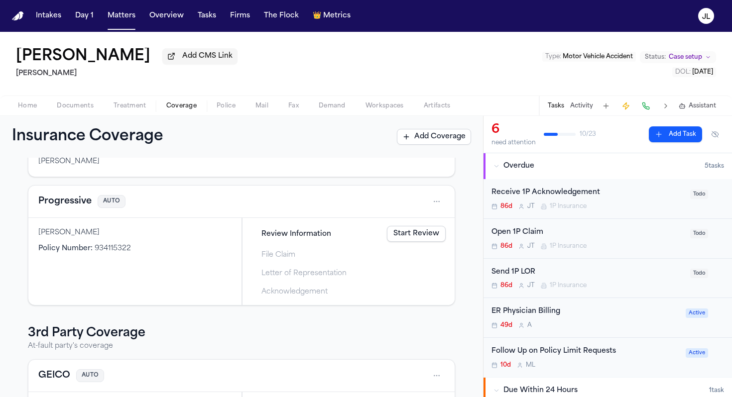
scroll to position [102, 0]
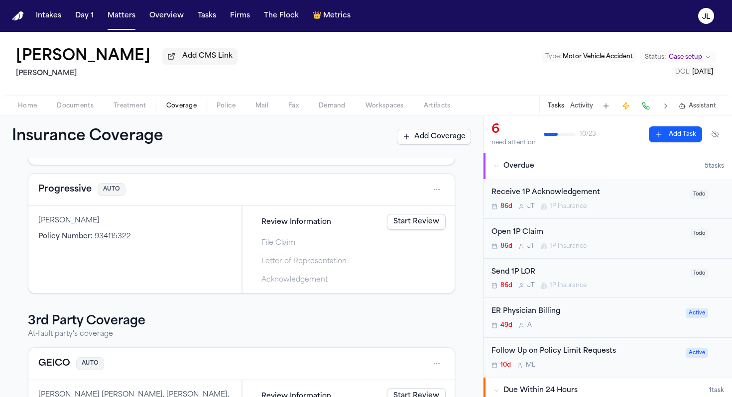
click at [402, 226] on link "Start Review" at bounding box center [416, 222] width 59 height 16
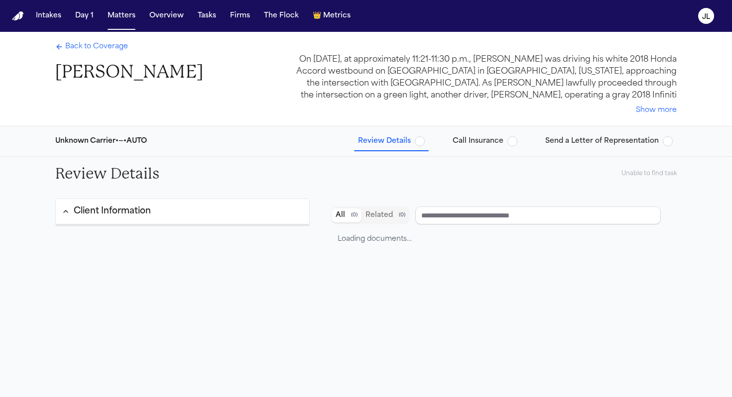
type input "**********"
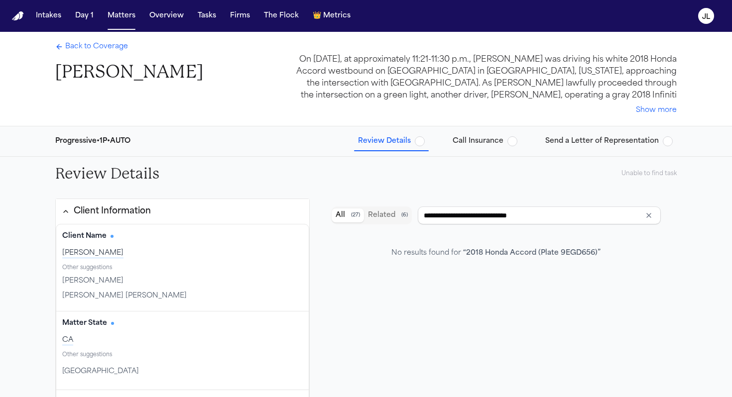
click at [83, 48] on span "Back to Coverage" at bounding box center [96, 47] width 63 height 10
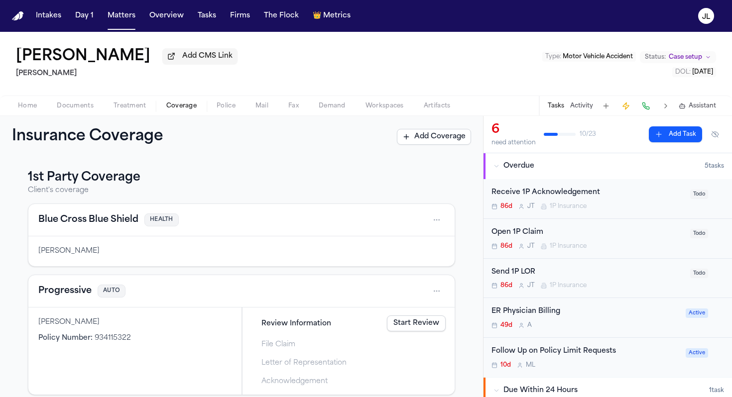
click at [592, 242] on div "Open 1P Claim 86d J T 1P Insurance" at bounding box center [588, 238] width 193 height 23
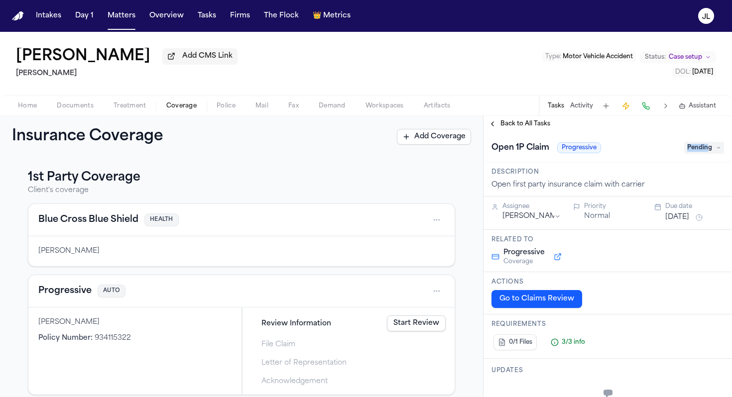
click at [708, 145] on span "Pending" at bounding box center [704, 148] width 40 height 12
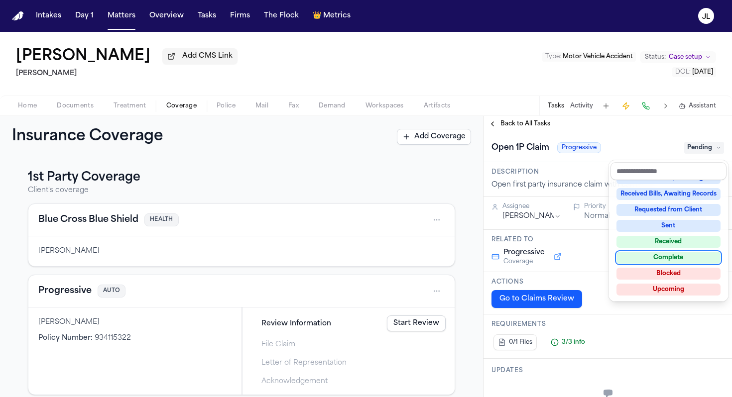
click at [662, 255] on div "Complete" at bounding box center [669, 258] width 104 height 12
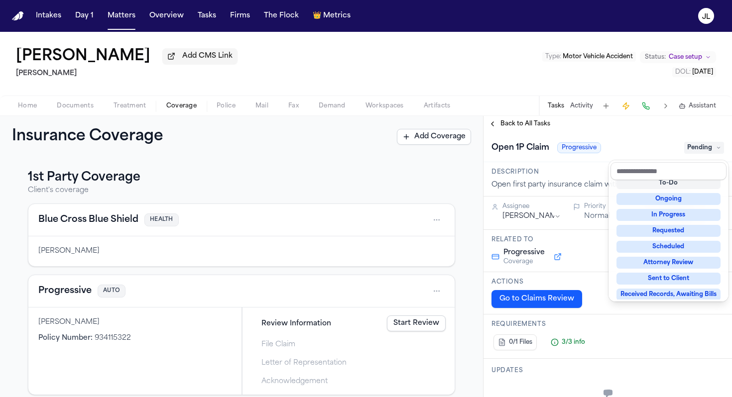
scroll to position [6, 0]
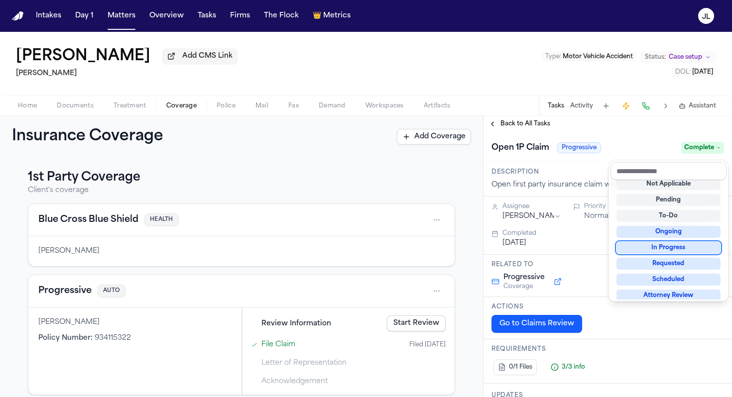
click at [509, 130] on div "**********" at bounding box center [608, 256] width 249 height 281
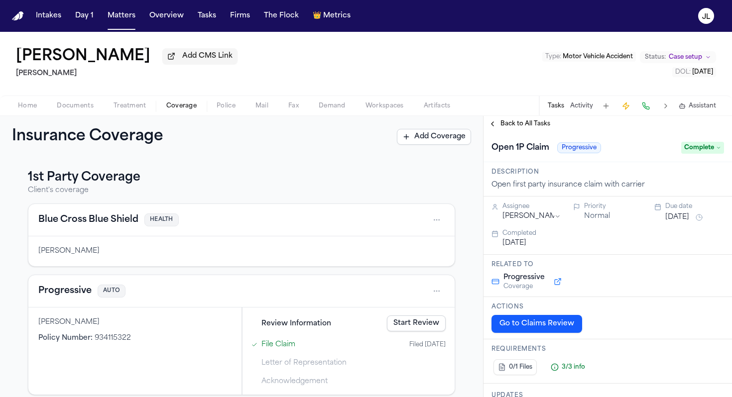
click at [509, 128] on span "Back to All Tasks" at bounding box center [526, 124] width 50 height 8
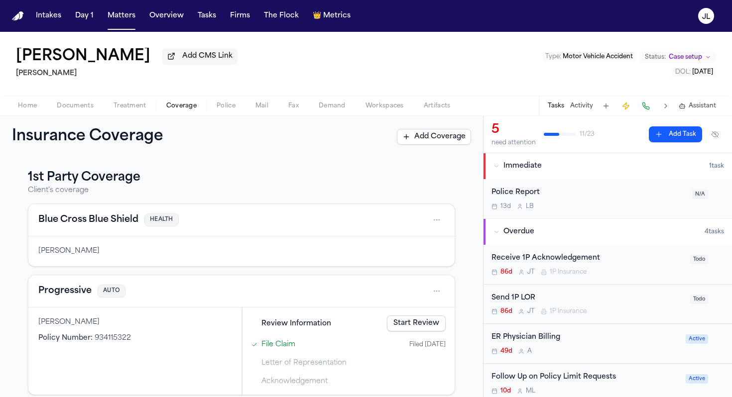
click at [553, 306] on div "Send 1P LOR 86d J T 1P Insurance" at bounding box center [588, 304] width 193 height 23
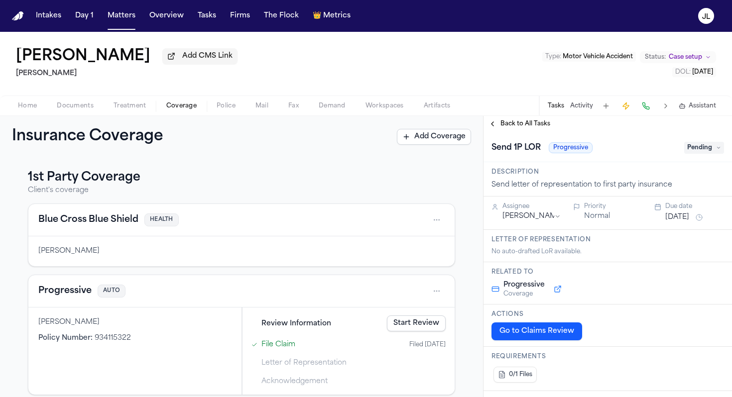
click at [700, 153] on span "Pending" at bounding box center [704, 148] width 40 height 12
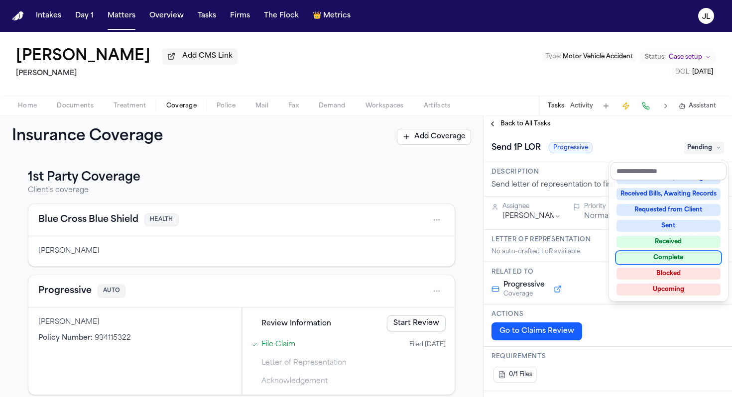
click at [664, 262] on div "Complete" at bounding box center [669, 258] width 104 height 12
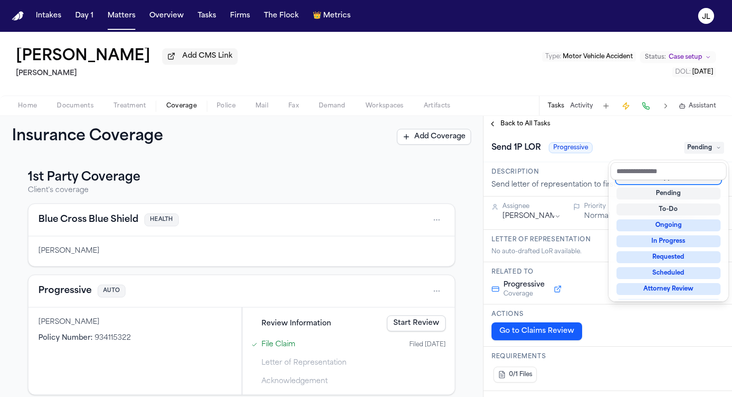
scroll to position [4, 0]
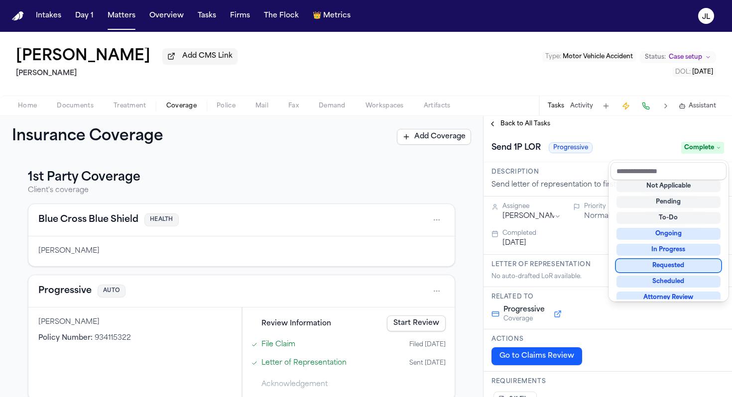
click at [540, 133] on div "**********" at bounding box center [608, 256] width 249 height 281
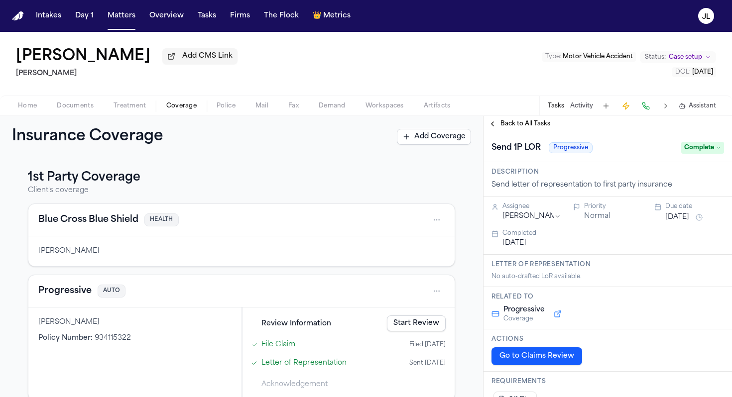
click at [509, 128] on span "Back to All Tasks" at bounding box center [526, 124] width 50 height 8
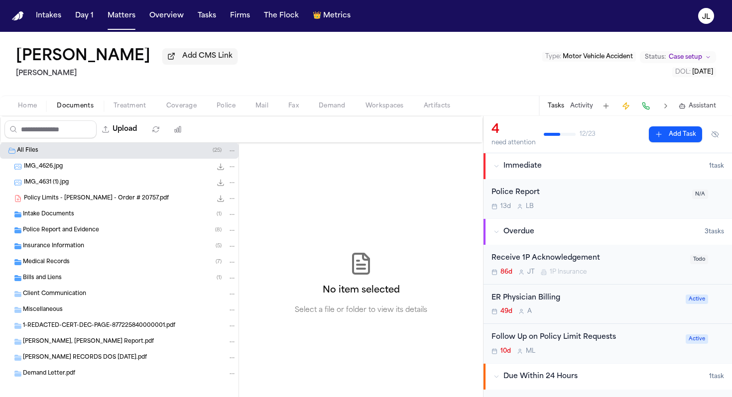
click at [87, 105] on span "Documents" at bounding box center [75, 106] width 37 height 8
click at [60, 265] on span "Medical Records" at bounding box center [46, 262] width 47 height 8
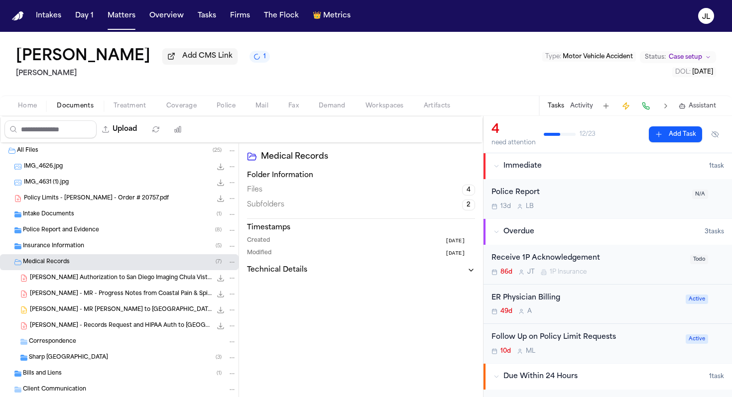
click at [67, 219] on span "Intake Documents" at bounding box center [48, 215] width 51 height 8
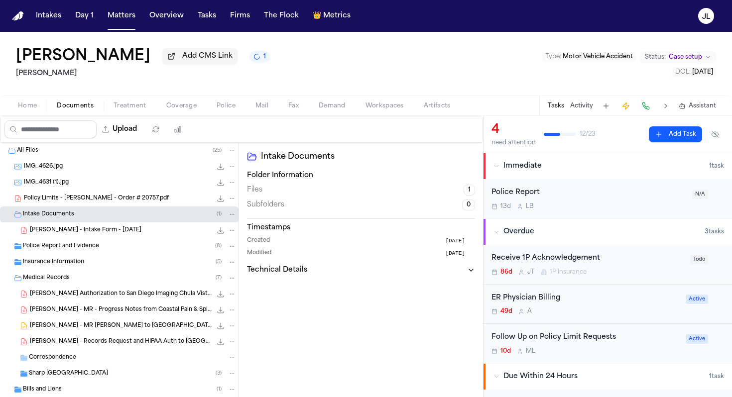
click at [58, 261] on span "Insurance Information" at bounding box center [53, 262] width 61 height 8
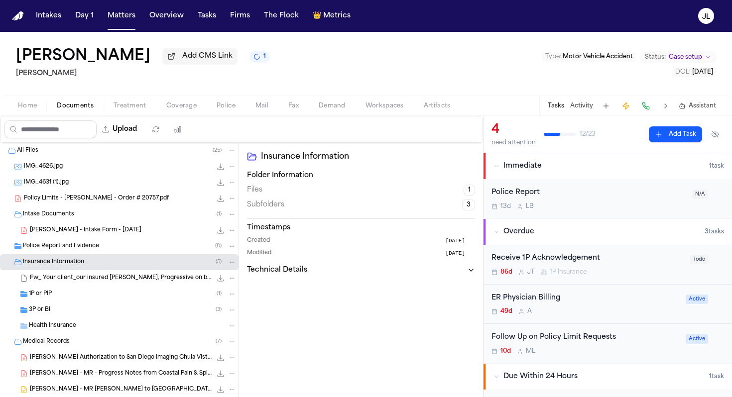
click at [62, 291] on div "1P or PIP ( 1 )" at bounding box center [119, 294] width 239 height 16
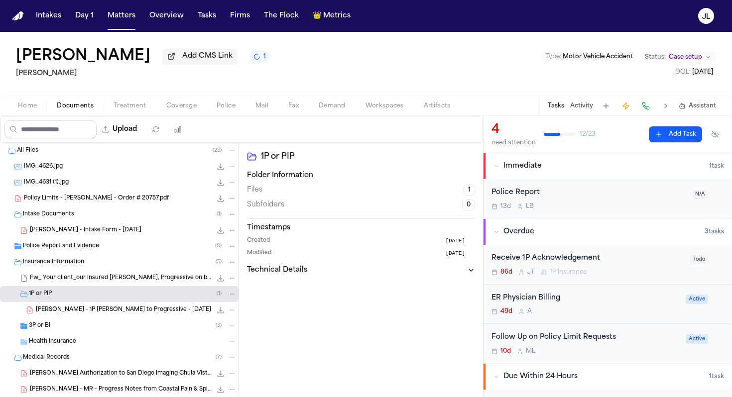
click at [57, 325] on div "3P or BI ( 3 )" at bounding box center [133, 326] width 208 height 9
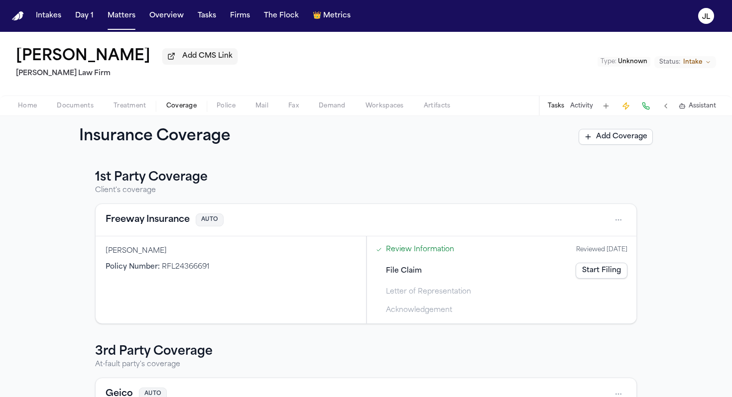
click at [558, 106] on button "Tasks" at bounding box center [556, 106] width 16 height 8
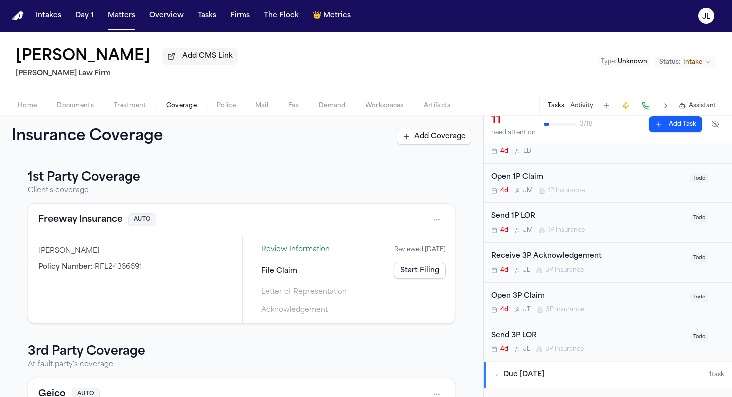
click at [106, 223] on button "Freeway Insurance" at bounding box center [80, 220] width 84 height 14
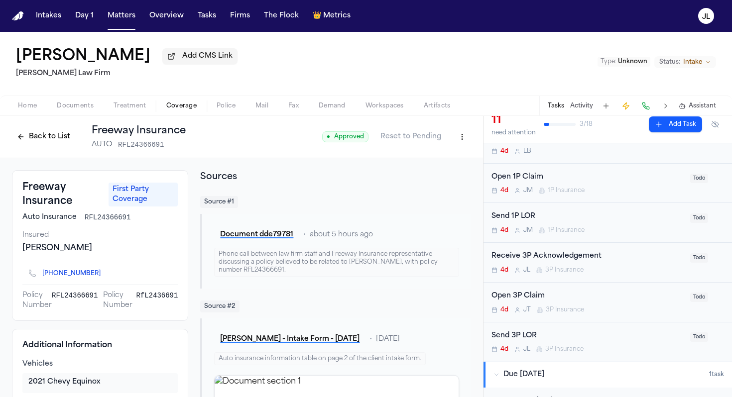
click at [47, 148] on div "Back to List Freeway Insurance AUTO RFL24366691" at bounding box center [99, 137] width 174 height 26
click at [46, 143] on button "Back to List" at bounding box center [43, 137] width 63 height 16
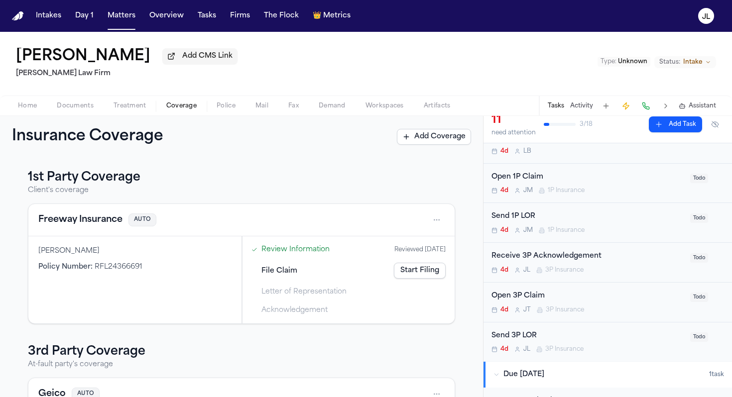
click at [423, 278] on link "Start Filing" at bounding box center [420, 271] width 52 height 16
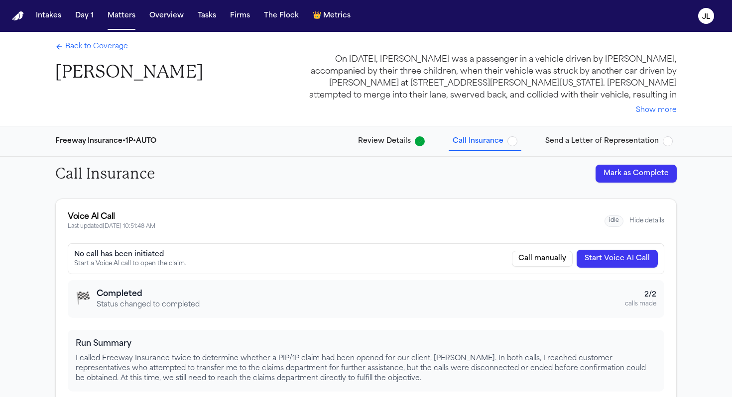
click at [652, 223] on button "Hide details" at bounding box center [647, 221] width 35 height 8
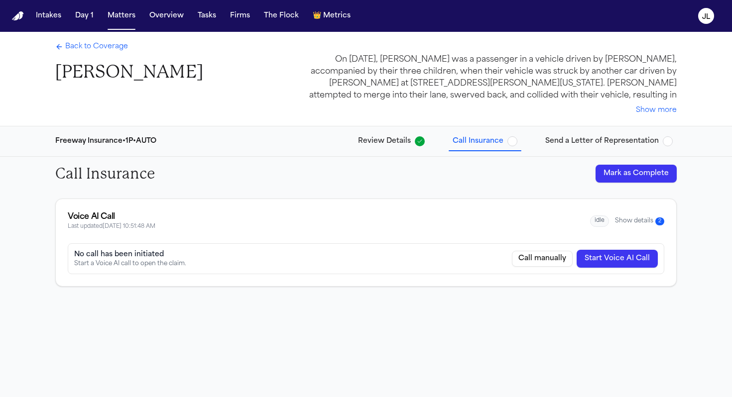
click at [652, 223] on button "Show details 2" at bounding box center [639, 221] width 49 height 8
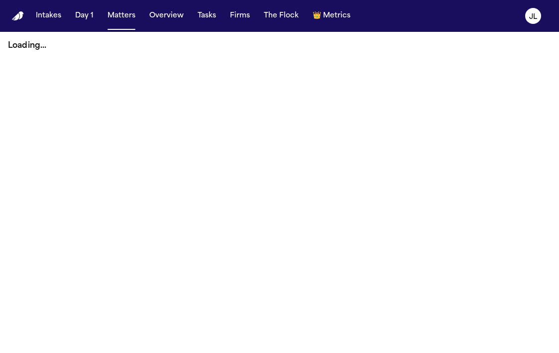
click at [212, 20] on button "Tasks" at bounding box center [207, 16] width 26 height 18
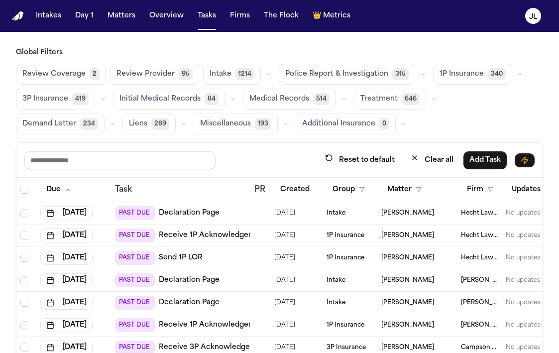
scroll to position [0, 182]
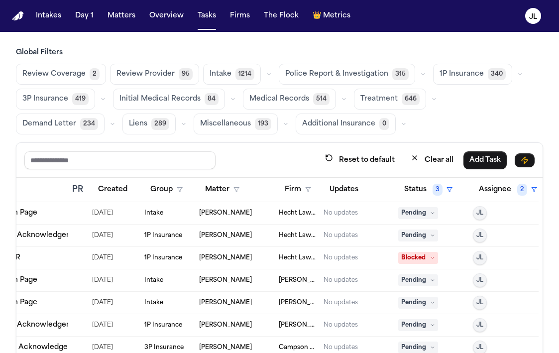
click at [126, 165] on input "text" at bounding box center [119, 160] width 191 height 18
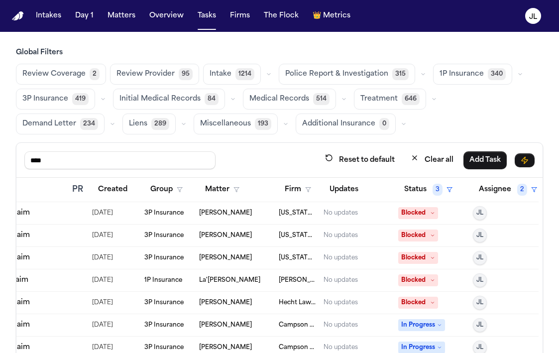
type input "****"
click at [445, 79] on span "1P Insurance" at bounding box center [462, 74] width 44 height 10
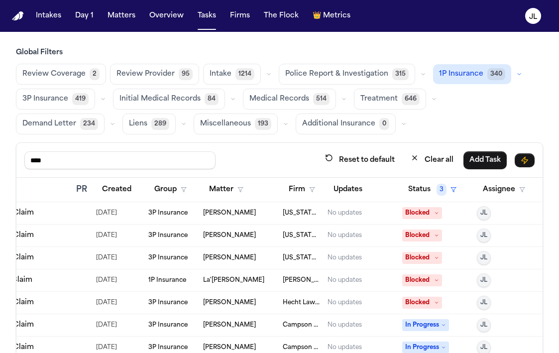
scroll to position [0, 178]
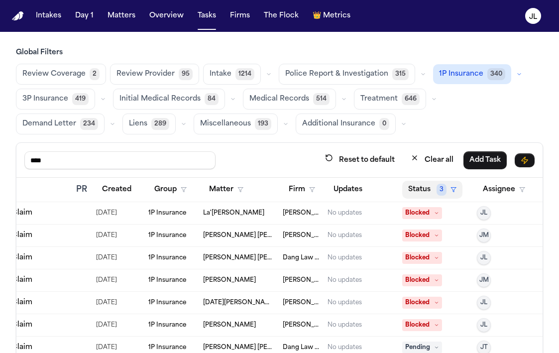
click at [424, 192] on button "Status 3" at bounding box center [432, 190] width 60 height 18
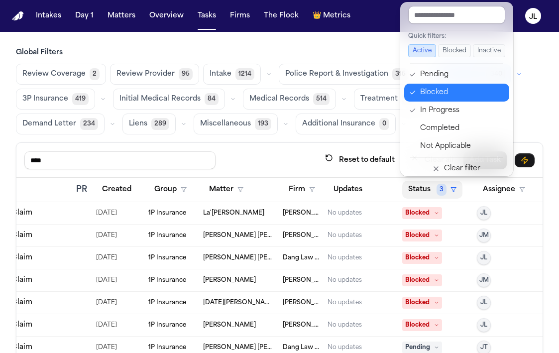
click at [427, 91] on div "Blocked" at bounding box center [461, 93] width 83 height 12
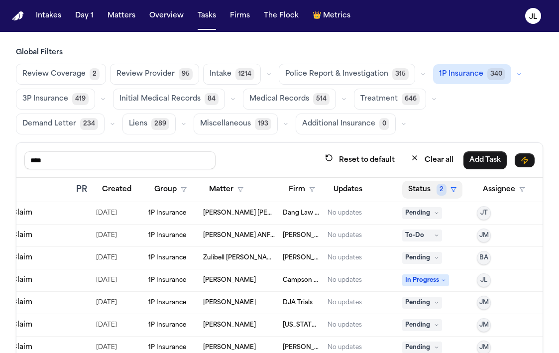
click at [426, 187] on button "Status 2" at bounding box center [432, 190] width 60 height 18
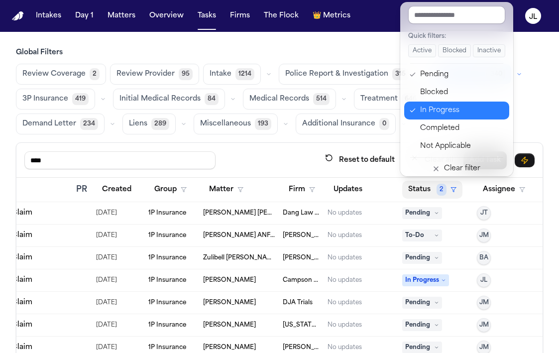
click at [430, 112] on div "In Progress" at bounding box center [461, 111] width 83 height 12
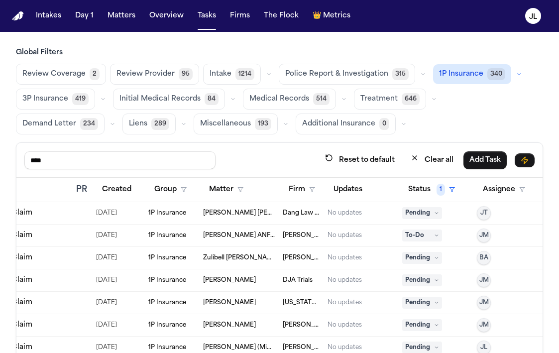
click at [59, 98] on span "3P Insurance" at bounding box center [45, 99] width 46 height 10
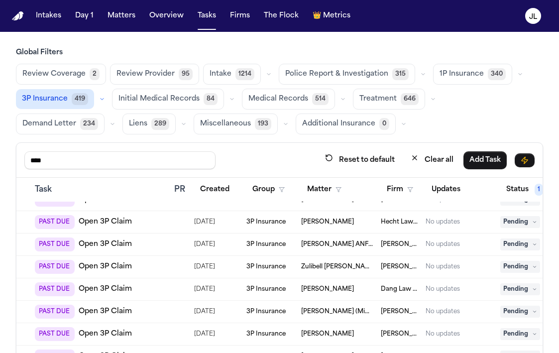
scroll to position [17, 80]
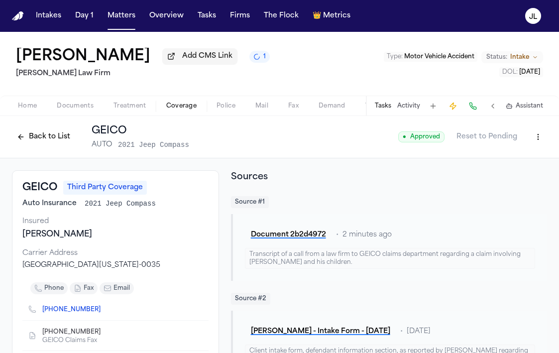
click at [52, 141] on button "Back to List" at bounding box center [43, 137] width 63 height 16
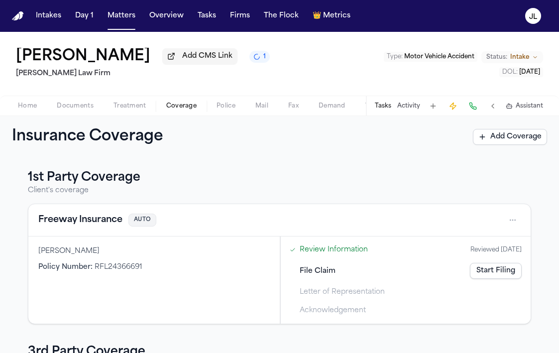
click at [105, 224] on button "Freeway Insurance" at bounding box center [80, 220] width 84 height 14
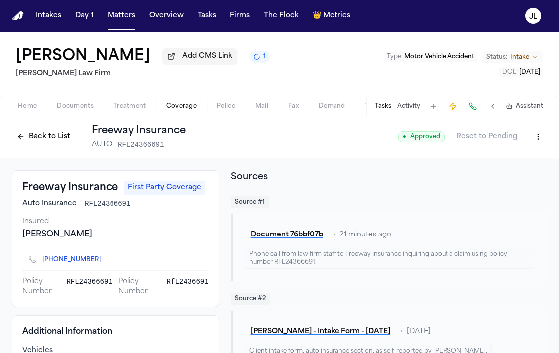
click at [47, 139] on button "Back to List" at bounding box center [43, 137] width 63 height 16
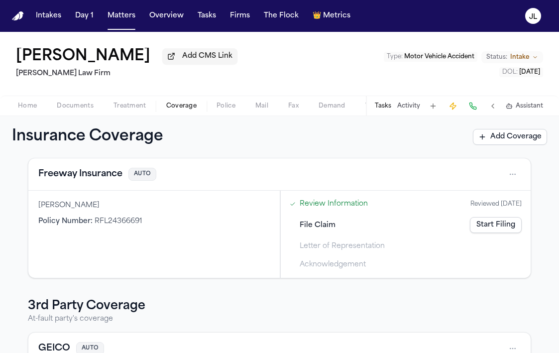
scroll to position [159, 0]
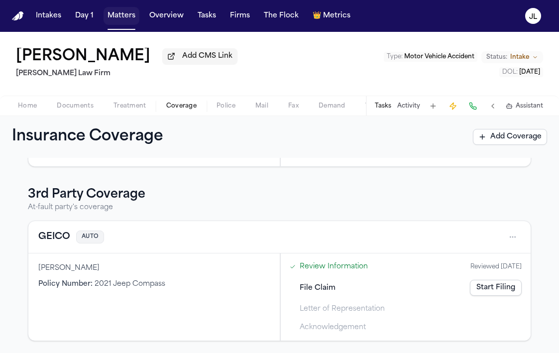
click at [127, 16] on button "Matters" at bounding box center [122, 16] width 36 height 18
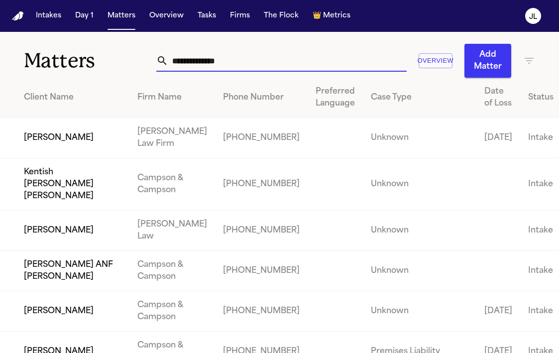
click at [245, 58] on input "text" at bounding box center [287, 61] width 239 height 22
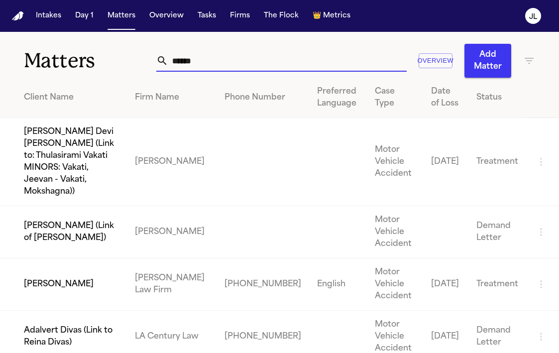
type input "******"
click at [34, 268] on td "[PERSON_NAME]" at bounding box center [63, 284] width 127 height 52
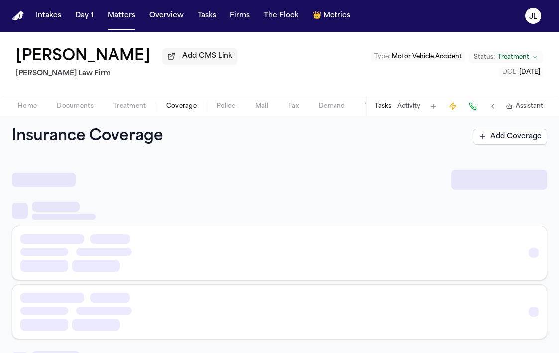
click at [189, 110] on span "Coverage" at bounding box center [181, 106] width 30 height 8
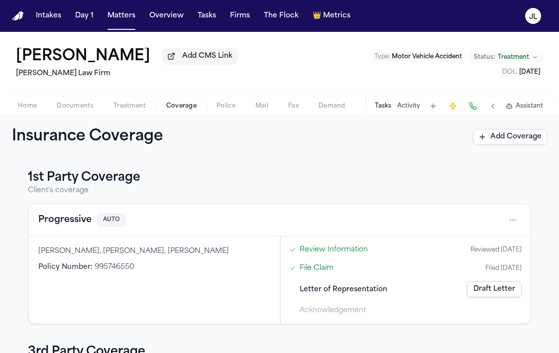
click at [86, 224] on button "Progressive" at bounding box center [64, 220] width 53 height 14
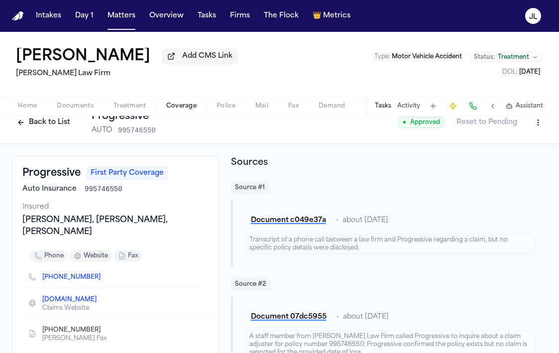
scroll to position [7, 0]
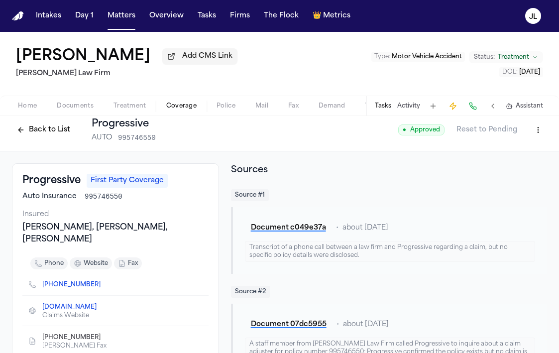
click at [543, 133] on html "Intakes Day 1 Matters Overview Tasks Firms The Flock 👑 Metrics [PERSON_NAME] Ad…" at bounding box center [279, 176] width 559 height 353
click at [513, 153] on div "Edit Coverage" at bounding box center [504, 154] width 84 height 16
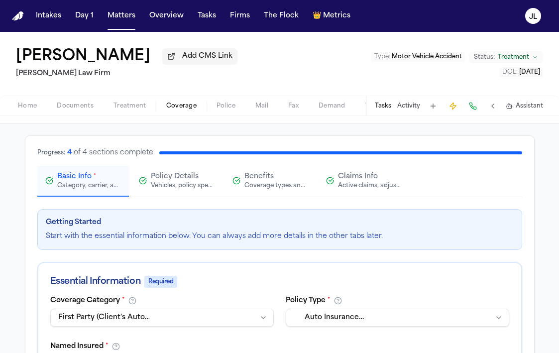
scroll to position [20, 0]
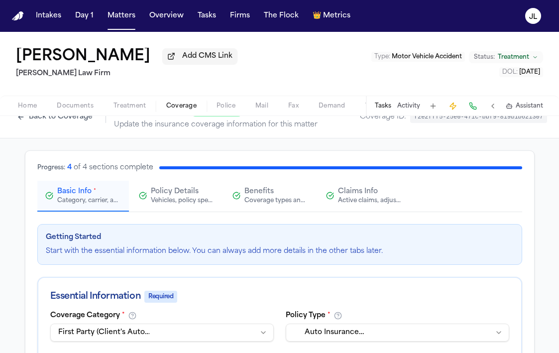
click at [363, 195] on span "Claims Info" at bounding box center [358, 192] width 40 height 10
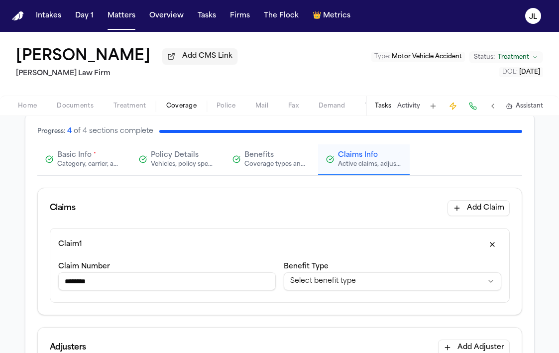
scroll to position [74, 0]
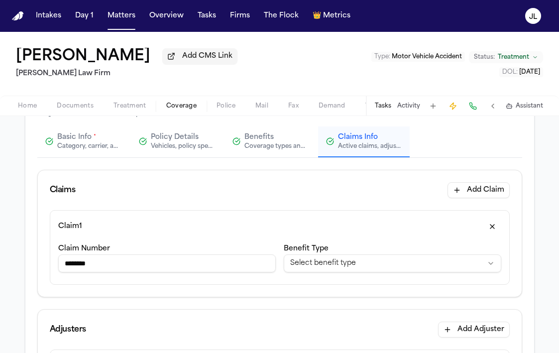
drag, startPoint x: 210, startPoint y: 277, endPoint x: 68, endPoint y: 270, distance: 141.6
click at [65, 270] on div "Claim Number ********" at bounding box center [167, 260] width 218 height 34
paste input "****"
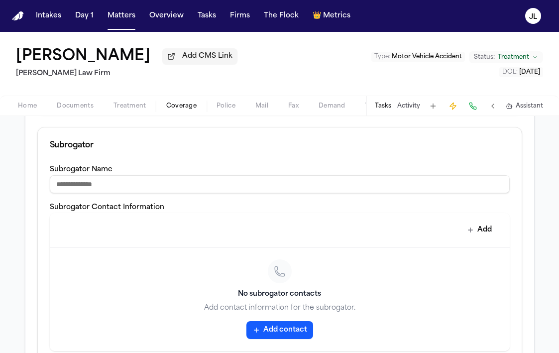
scroll to position [623, 0]
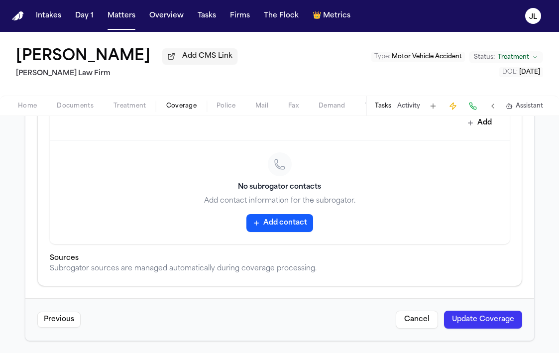
type input "**********"
click at [500, 323] on button "Update Coverage" at bounding box center [483, 320] width 78 height 18
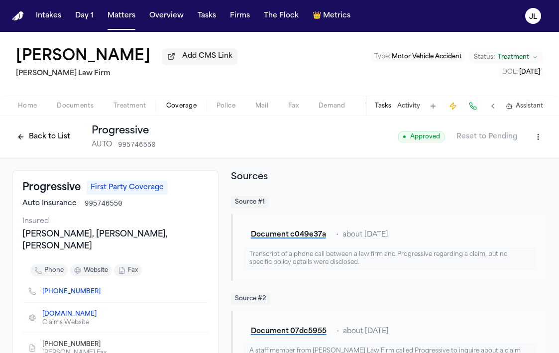
click at [534, 149] on div "Back to List Progressive AUTO 995746550 ● Approved Reset to Pending" at bounding box center [279, 137] width 535 height 26
click at [534, 143] on html "Intakes Day 1 Matters Overview Tasks Firms The Flock 👑 Metrics JL Calvin Vernon…" at bounding box center [279, 176] width 559 height 353
click at [519, 159] on div "Edit Coverage" at bounding box center [504, 161] width 84 height 16
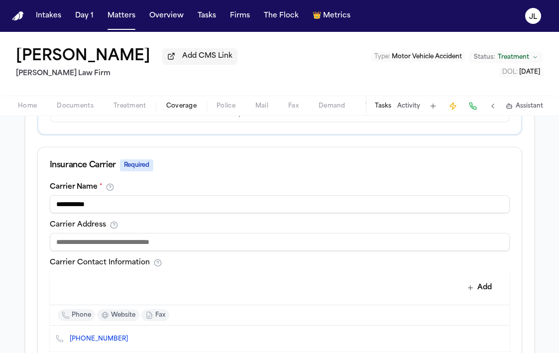
scroll to position [362, 0]
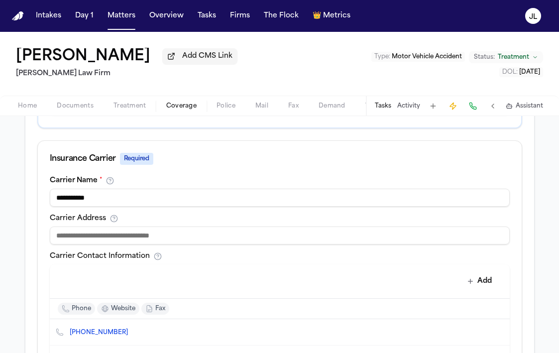
click at [182, 242] on input at bounding box center [280, 236] width 460 height 18
paste input "**********"
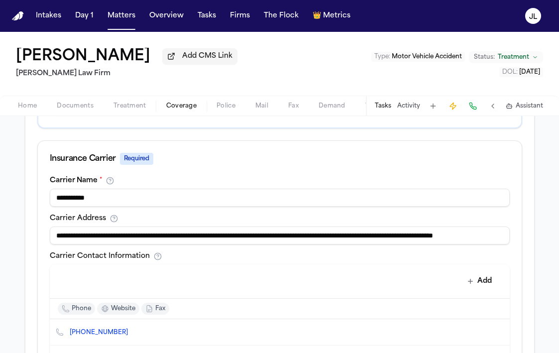
drag, startPoint x: 321, startPoint y: 241, endPoint x: 105, endPoint y: 233, distance: 216.3
click at [105, 233] on input "**********" at bounding box center [280, 236] width 460 height 18
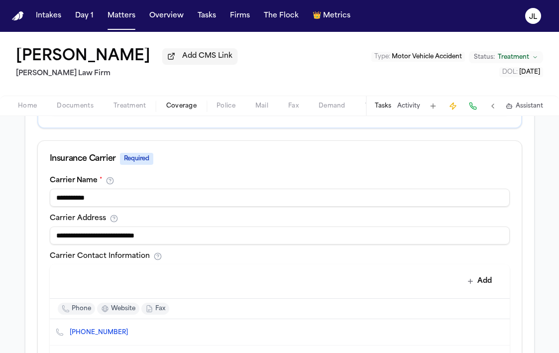
scroll to position [608, 0]
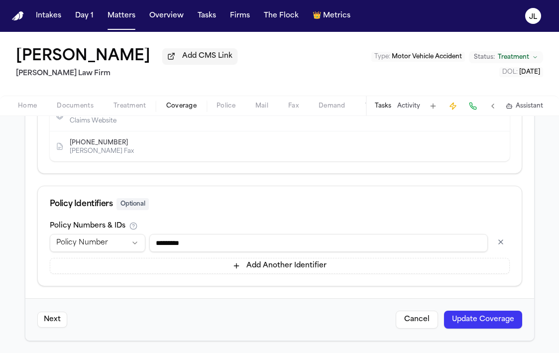
type input "**********"
click at [524, 326] on div "Next Cancel Update Coverage" at bounding box center [279, 319] width 509 height 42
click at [517, 325] on button "Update Coverage" at bounding box center [483, 320] width 78 height 18
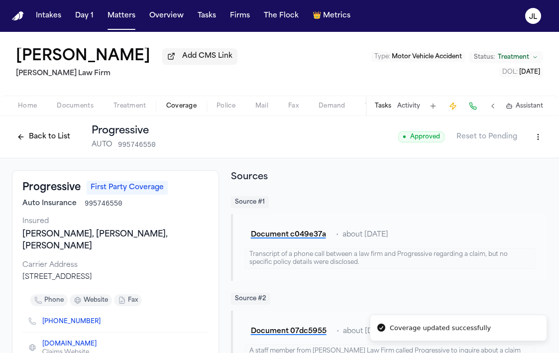
click at [73, 143] on button "Back to List" at bounding box center [43, 137] width 63 height 16
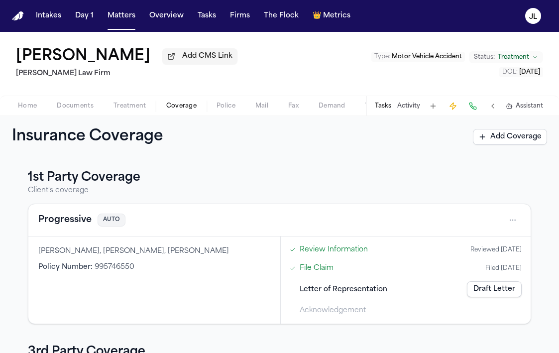
click at [68, 107] on span "Documents" at bounding box center [75, 106] width 37 height 8
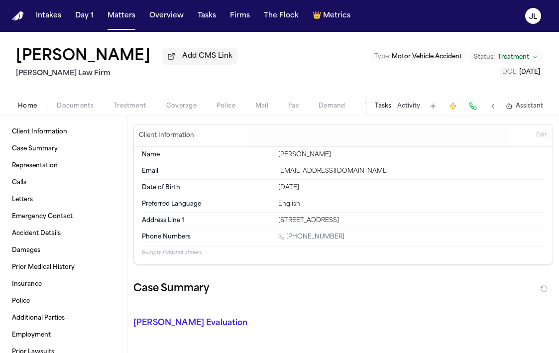
click at [38, 107] on button "Home" at bounding box center [27, 106] width 39 height 12
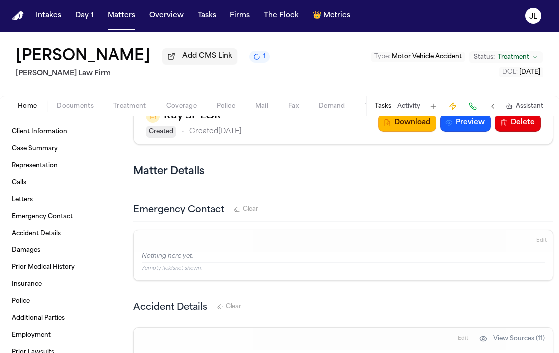
scroll to position [1290, 0]
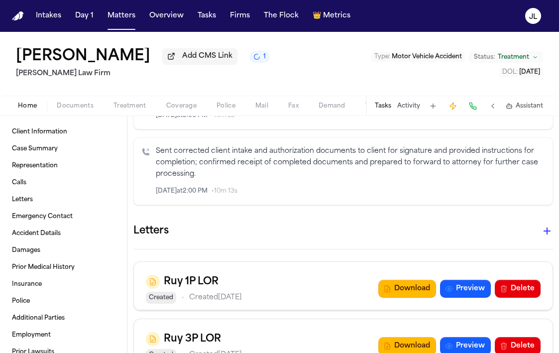
click at [547, 234] on icon "button" at bounding box center [547, 231] width 7 height 7
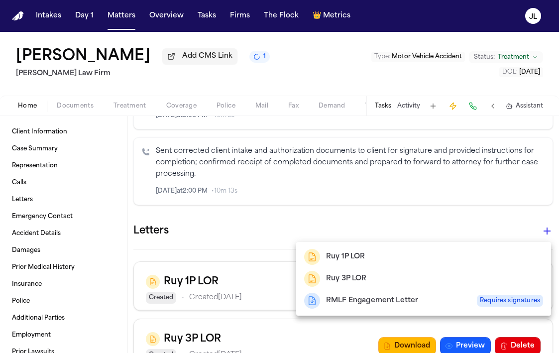
click at [346, 255] on h2 "Ruy 1P LOR" at bounding box center [345, 257] width 39 height 12
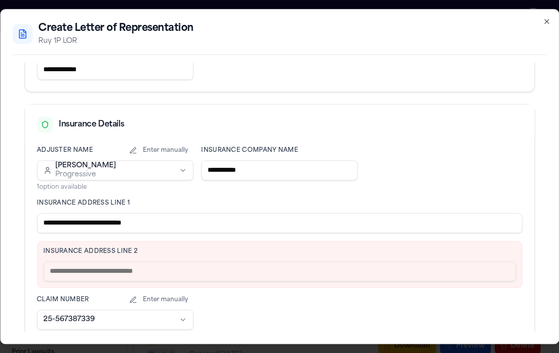
scroll to position [213, 0]
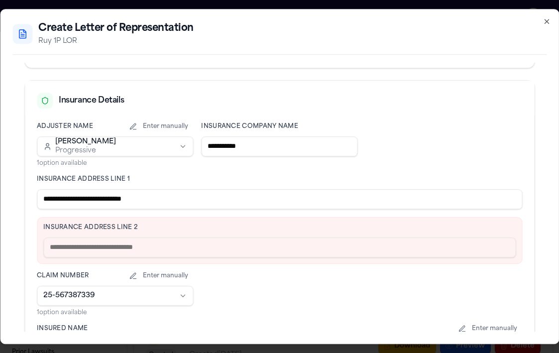
drag, startPoint x: 163, startPoint y: 194, endPoint x: 90, endPoint y: 195, distance: 73.7
click at [90, 195] on input "**********" at bounding box center [280, 199] width 486 height 20
type input "**********"
click at [69, 232] on label "Insurance Address Line 2" at bounding box center [279, 228] width 473 height 8
click at [68, 247] on input "text" at bounding box center [279, 248] width 473 height 20
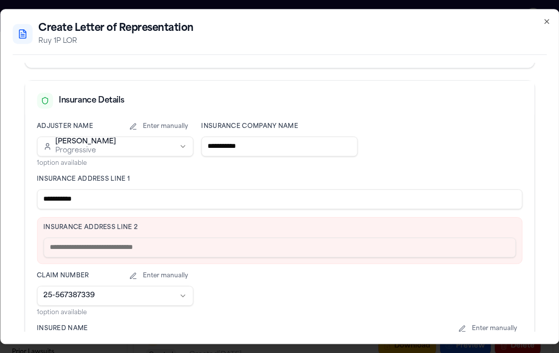
paste input "**********"
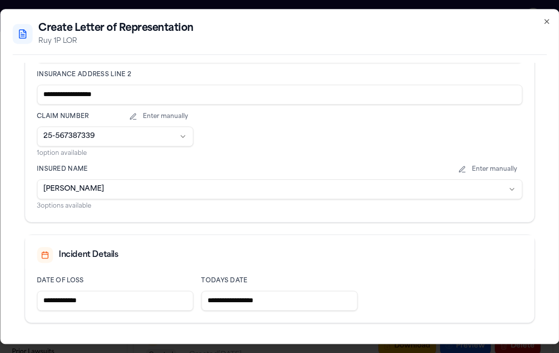
scroll to position [404, 0]
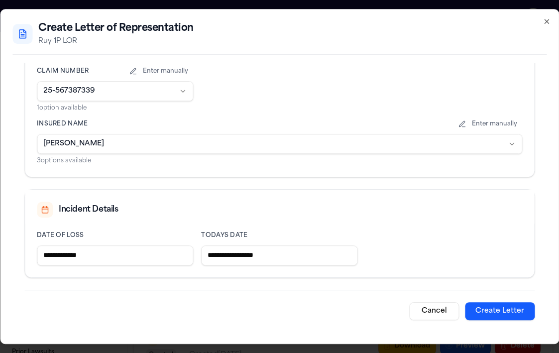
type input "**********"
click at [508, 312] on button "Create Letter" at bounding box center [500, 311] width 70 height 18
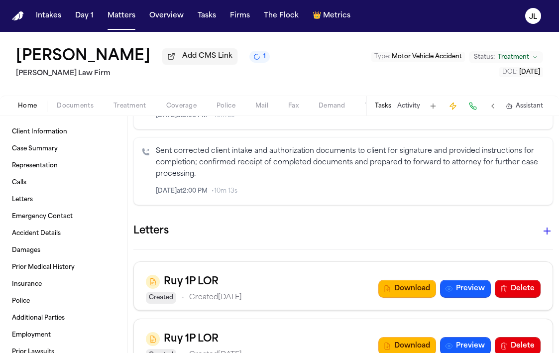
click at [287, 261] on div "Letters Ruy 1P LOR Created • Created Sep 15, 2025 Download Preview Delete Ruy 1…" at bounding box center [343, 323] width 420 height 204
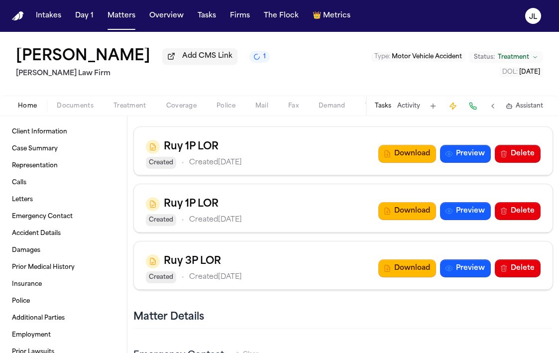
scroll to position [1342, 0]
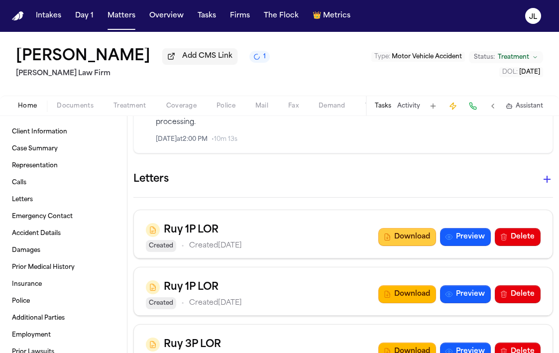
click at [386, 239] on icon "button" at bounding box center [387, 237] width 8 height 8
click at [184, 110] on span "Coverage" at bounding box center [181, 106] width 30 height 8
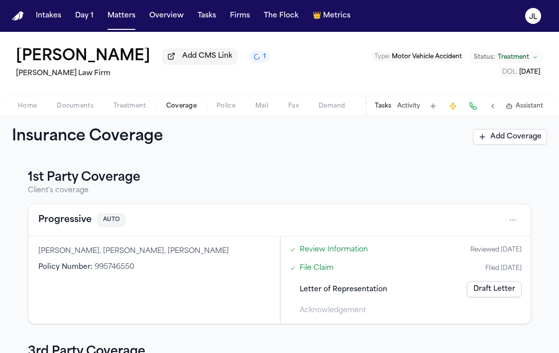
click at [68, 223] on button "Progressive" at bounding box center [64, 220] width 53 height 14
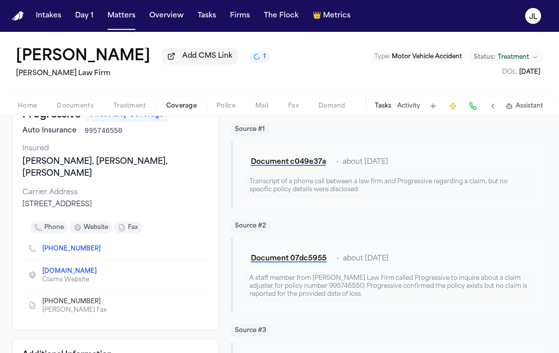
scroll to position [92, 0]
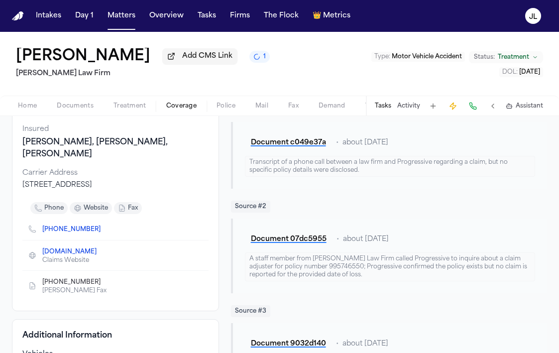
click at [104, 233] on icon "Copy to clipboard" at bounding box center [105, 230] width 3 height 3
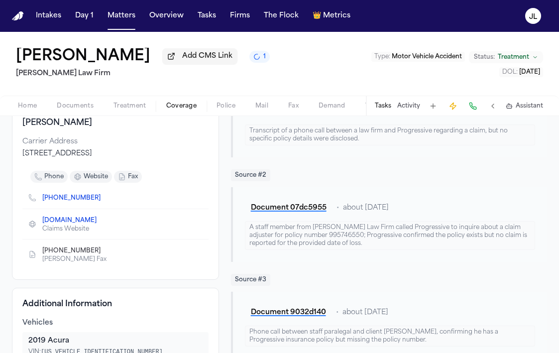
scroll to position [124, 0]
click at [104, 253] on icon "Copy to clipboard" at bounding box center [105, 251] width 3 height 3
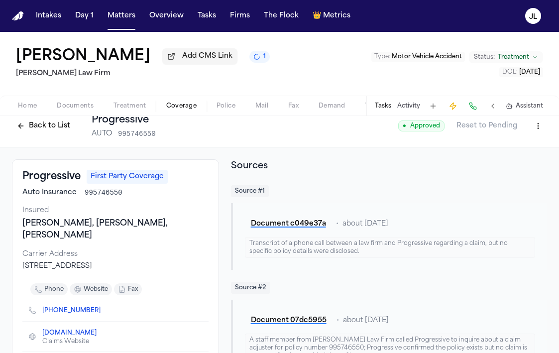
scroll to position [0, 0]
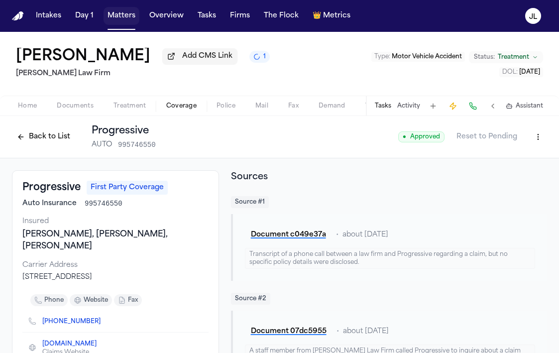
click at [121, 20] on button "Matters" at bounding box center [122, 16] width 36 height 18
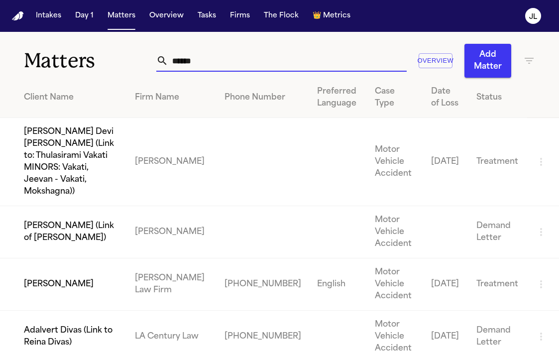
drag, startPoint x: 264, startPoint y: 63, endPoint x: 110, endPoint y: 55, distance: 154.1
click at [111, 56] on div "Matters ****** Overview Add Matter" at bounding box center [279, 55] width 559 height 46
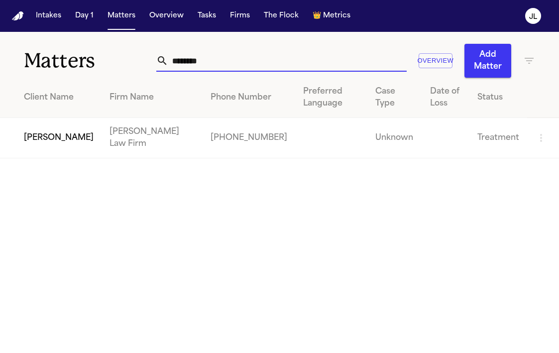
type input "********"
click at [79, 157] on td "[PERSON_NAME]" at bounding box center [51, 138] width 102 height 40
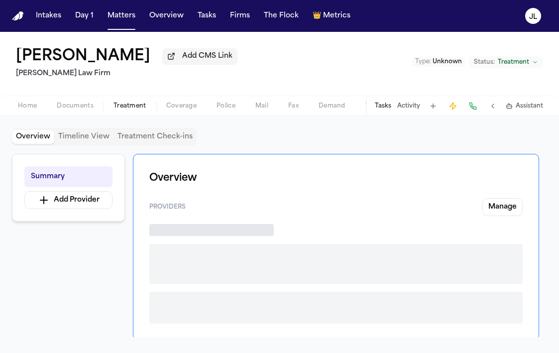
click at [127, 109] on span "Treatment" at bounding box center [130, 106] width 33 height 8
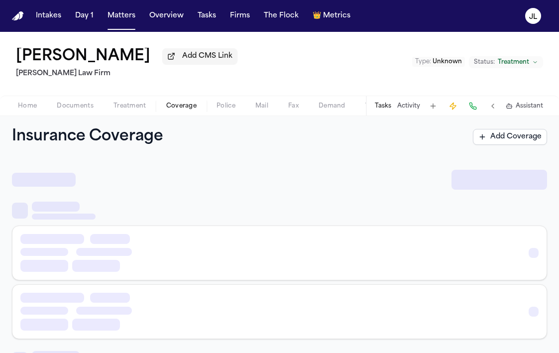
click at [172, 109] on span "Coverage" at bounding box center [181, 106] width 30 height 8
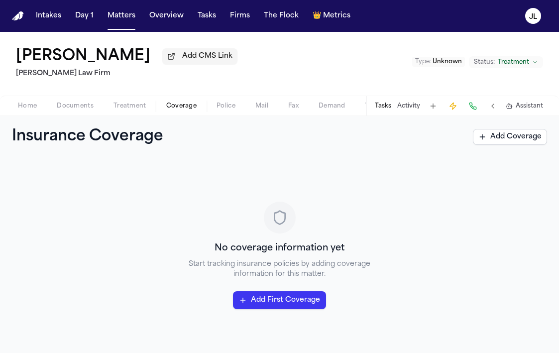
scroll to position [2, 0]
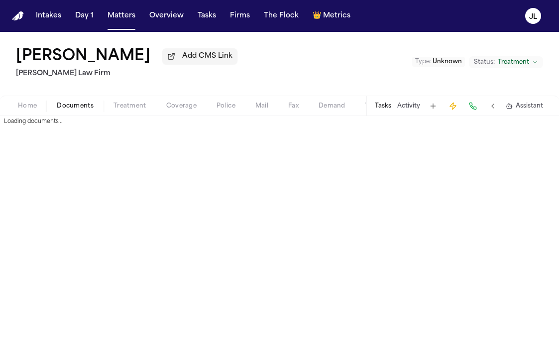
click at [71, 108] on span "Documents" at bounding box center [75, 106] width 37 height 8
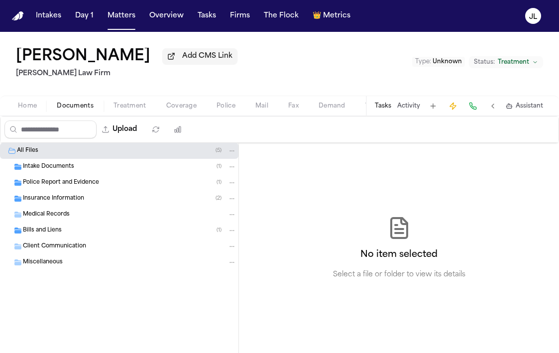
click at [74, 183] on span "Police Report and Evidence" at bounding box center [61, 183] width 76 height 8
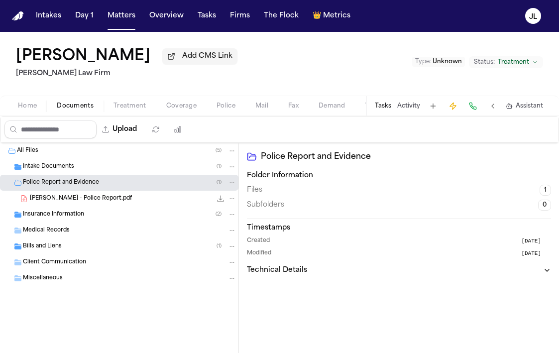
click at [76, 194] on div "Kirkpatrick, Joevon - Police Report.pdf 369.5 KB • PDF" at bounding box center [119, 199] width 239 height 16
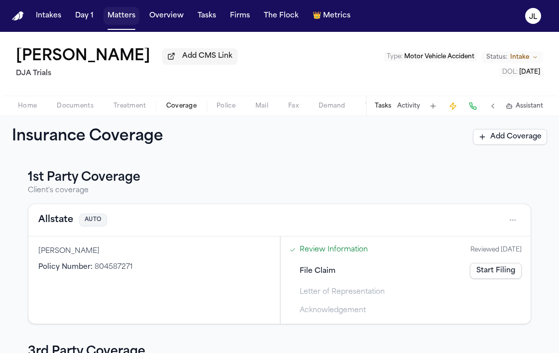
click at [124, 21] on button "Matters" at bounding box center [122, 16] width 36 height 18
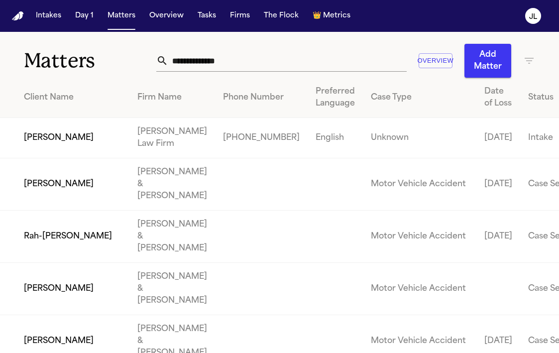
click at [235, 52] on input "text" at bounding box center [287, 61] width 239 height 22
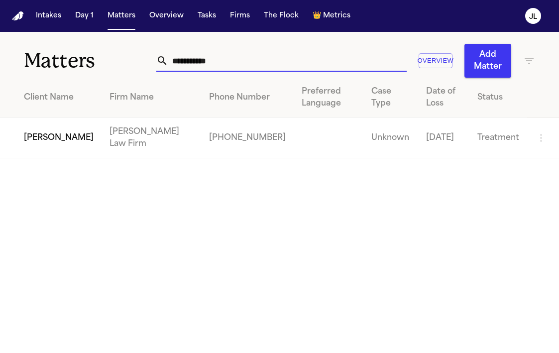
type input "**********"
click at [48, 142] on td "[PERSON_NAME]" at bounding box center [51, 138] width 102 height 40
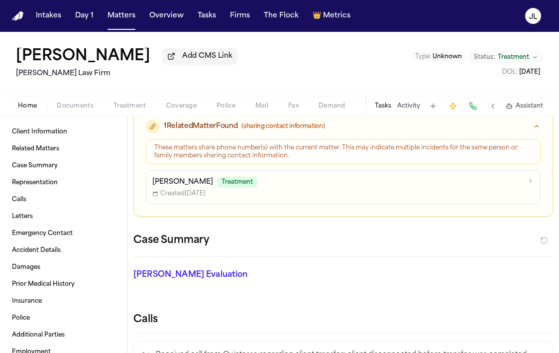
scroll to position [143, 0]
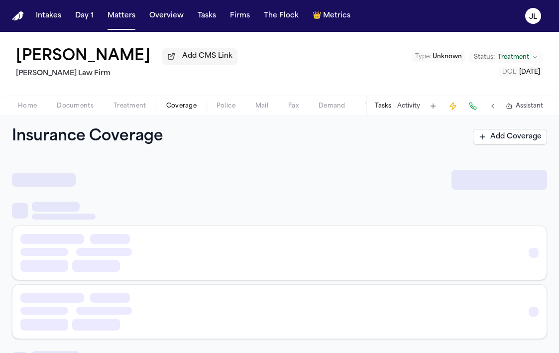
click at [177, 110] on span "Coverage" at bounding box center [181, 106] width 30 height 8
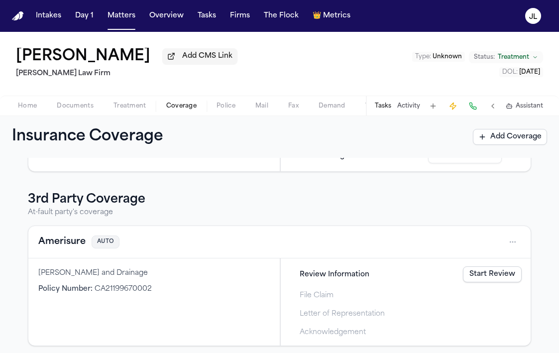
scroll to position [151, 0]
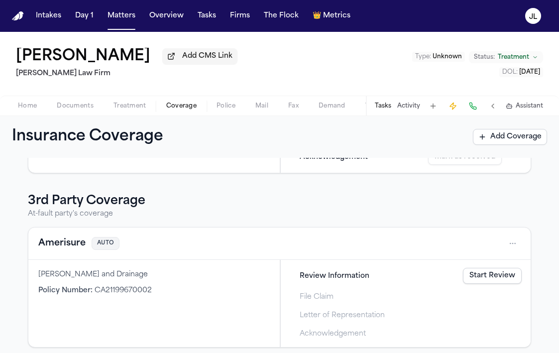
click at [65, 244] on button "Amerisure" at bounding box center [61, 244] width 47 height 14
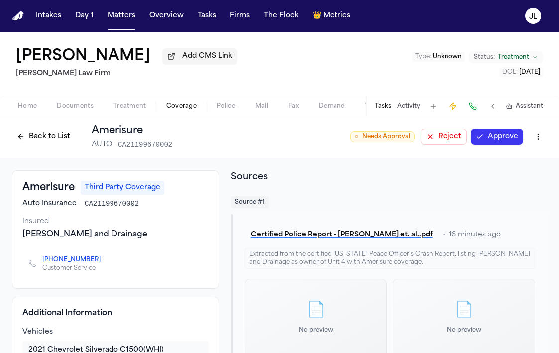
click at [34, 142] on button "Back to List" at bounding box center [43, 137] width 63 height 16
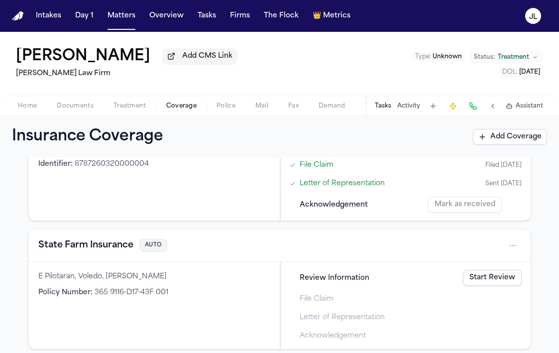
scroll to position [330, 0]
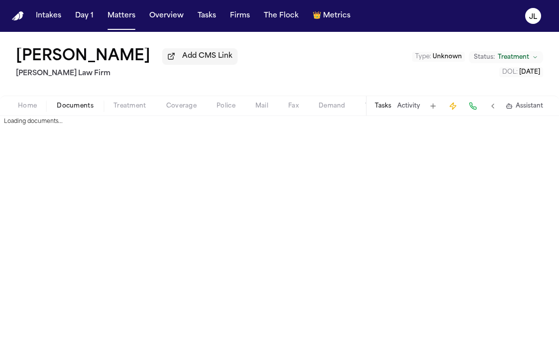
click at [79, 110] on span "Documents" at bounding box center [75, 106] width 37 height 8
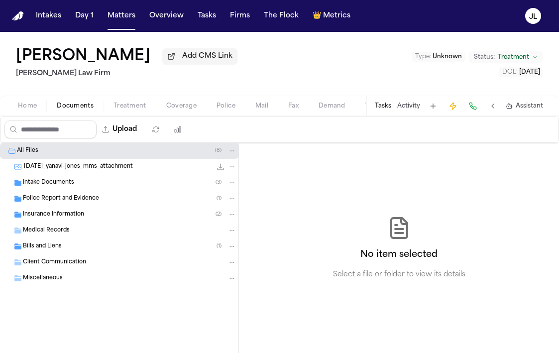
click at [100, 202] on div "Police Report and Evidence ( 1 )" at bounding box center [130, 198] width 214 height 9
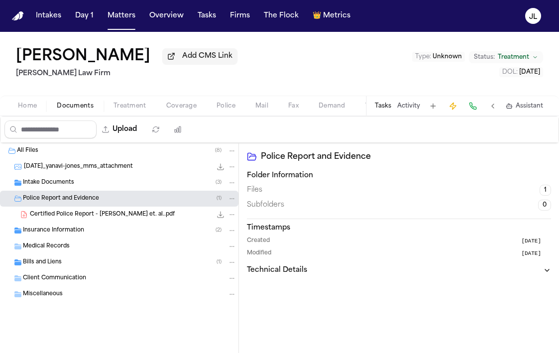
click at [223, 216] on icon "File: Certified Police Report - Yanavi Jones et. al..pdf" at bounding box center [221, 215] width 8 height 8
click at [170, 110] on span "Coverage" at bounding box center [181, 106] width 30 height 8
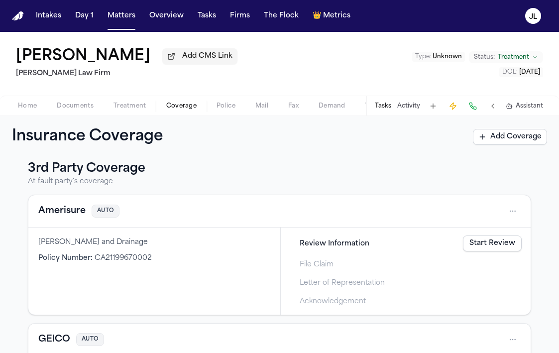
scroll to position [177, 0]
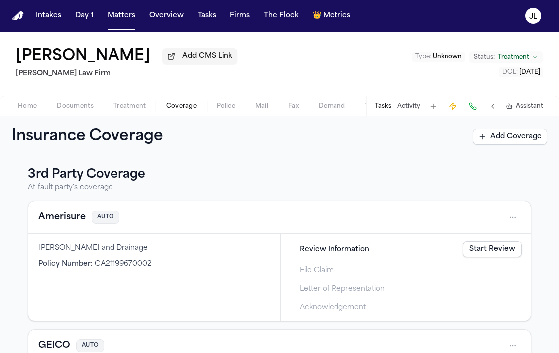
click at [74, 223] on button "Amerisure" at bounding box center [61, 217] width 47 height 14
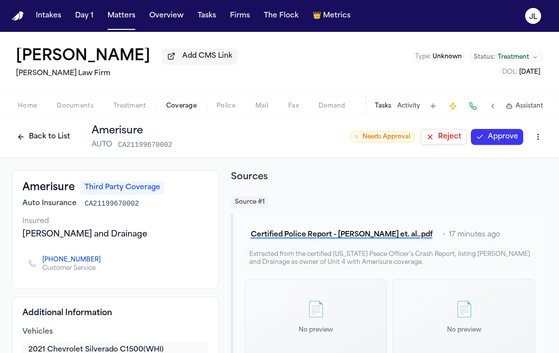
click at [55, 142] on button "Back to List" at bounding box center [43, 137] width 63 height 16
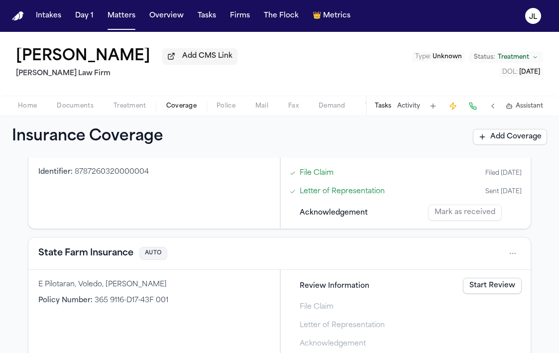
scroll to position [400, 0]
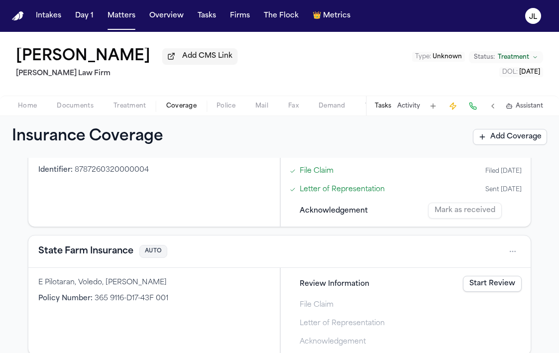
click at [106, 256] on button "State Farm Insurance" at bounding box center [85, 252] width 95 height 14
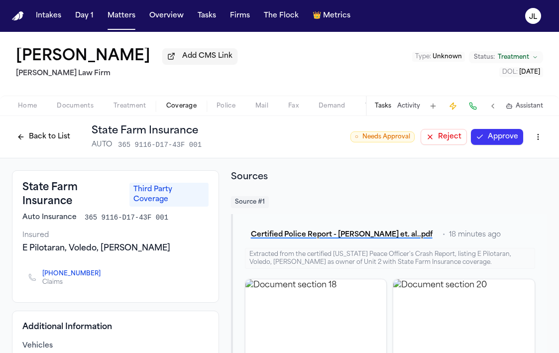
click at [32, 134] on button "Back to List" at bounding box center [43, 137] width 63 height 16
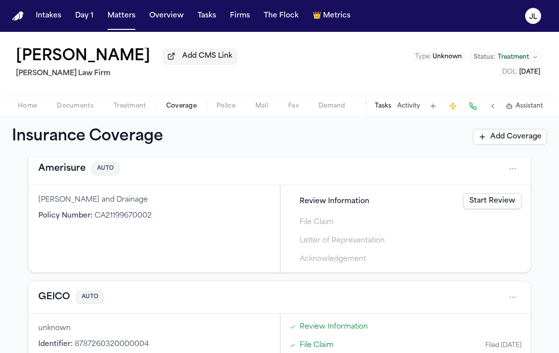
scroll to position [228, 0]
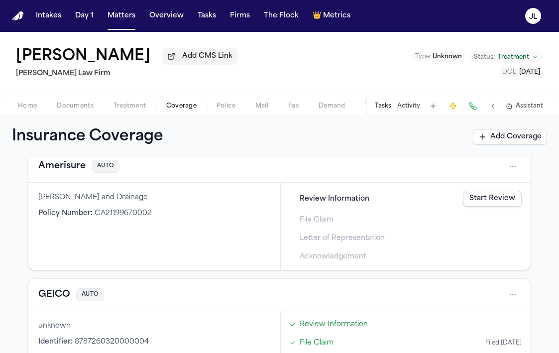
click at [80, 176] on div "Amerisure AUTO" at bounding box center [279, 166] width 503 height 32
click at [76, 169] on button "Amerisure" at bounding box center [61, 166] width 47 height 14
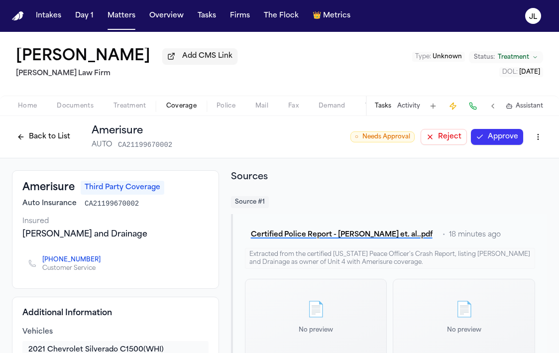
click at [104, 263] on icon "Copy to clipboard" at bounding box center [105, 260] width 3 height 3
click at [510, 136] on button "Approve" at bounding box center [497, 137] width 52 height 16
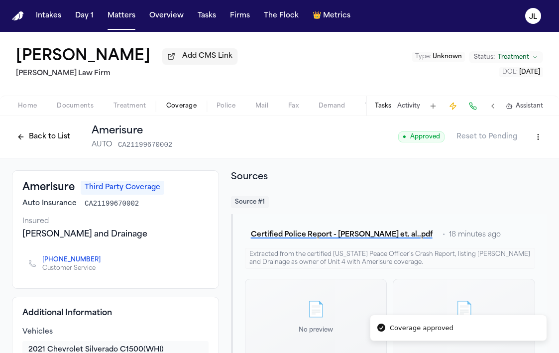
click at [479, 106] on button at bounding box center [473, 106] width 14 height 14
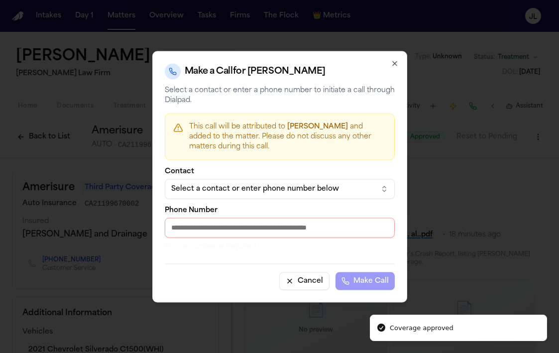
click at [235, 225] on input "Phone Number" at bounding box center [280, 228] width 230 height 20
paste input "**********"
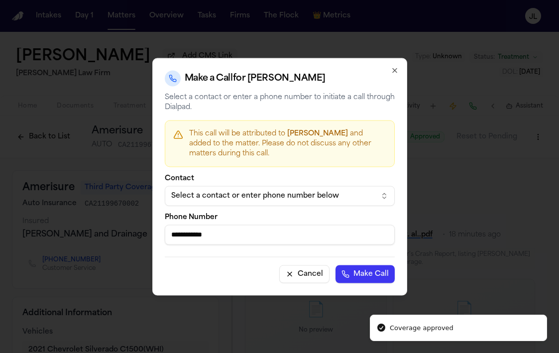
type input "**********"
click at [351, 275] on button "Make Call" at bounding box center [365, 274] width 59 height 18
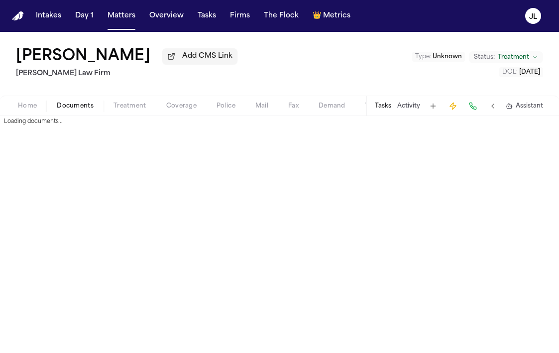
click at [79, 110] on span "Documents" at bounding box center [75, 106] width 37 height 8
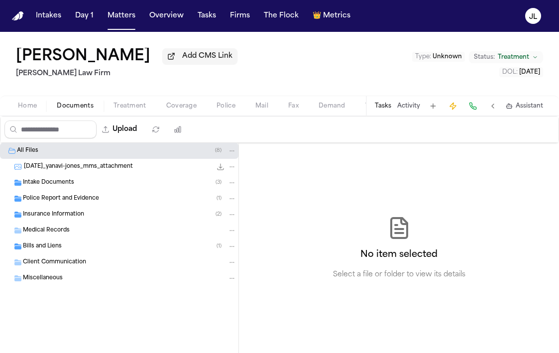
click at [65, 216] on span "Insurance Information" at bounding box center [53, 215] width 61 height 8
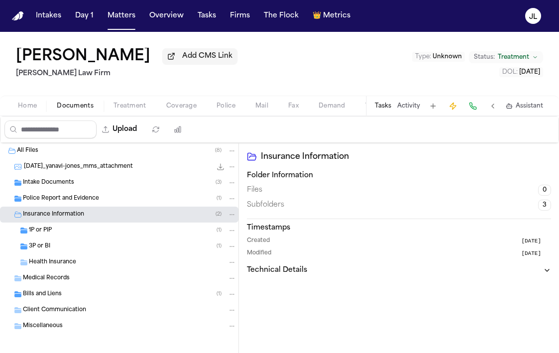
click at [64, 239] on div "1P or PIP ( 1 )" at bounding box center [119, 231] width 239 height 16
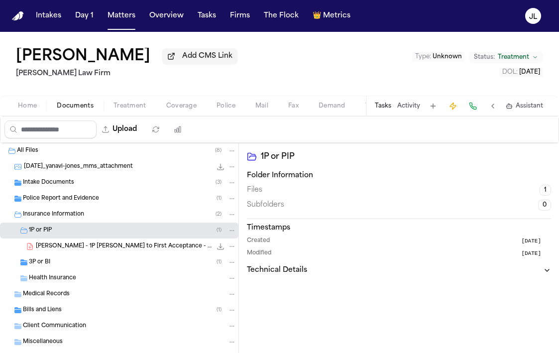
click at [59, 267] on div "3P or BI ( 1 )" at bounding box center [133, 262] width 208 height 9
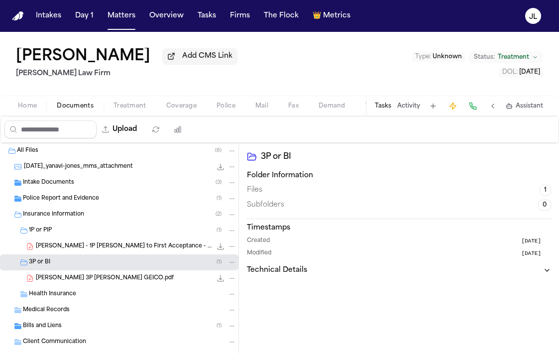
click at [27, 114] on div "Home Documents Treatment Coverage Police Mail Fax Demand Workspaces Artifacts T…" at bounding box center [279, 106] width 559 height 20
click at [27, 110] on span "Home" at bounding box center [27, 106] width 19 height 8
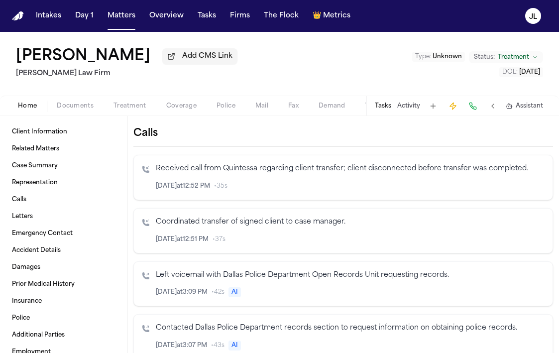
scroll to position [324, 0]
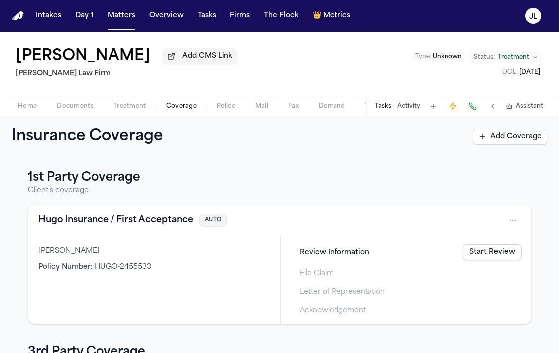
click at [187, 104] on span "Coverage" at bounding box center [181, 106] width 30 height 8
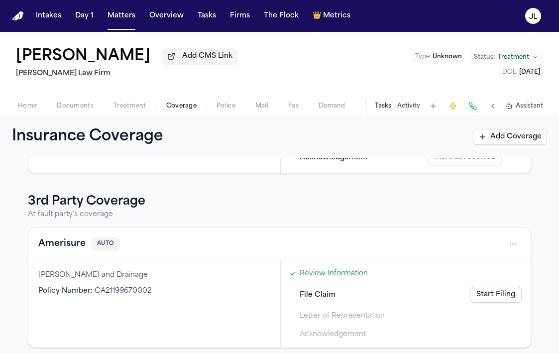
scroll to position [145, 0]
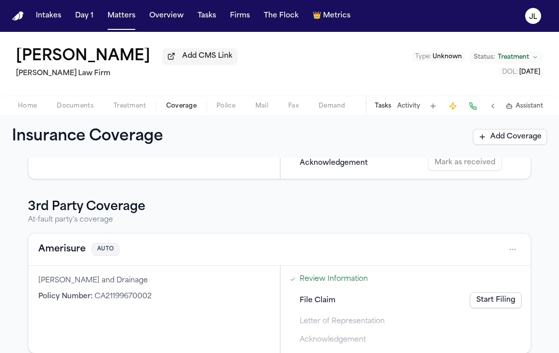
click at [69, 256] on button "Amerisure" at bounding box center [61, 250] width 47 height 14
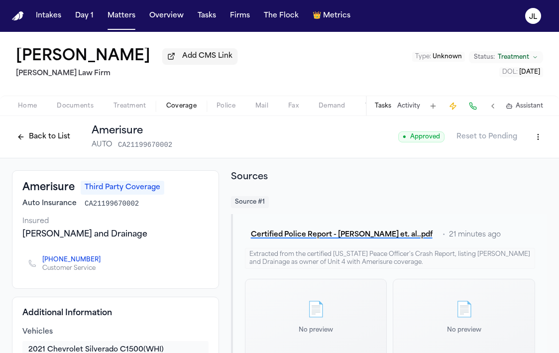
click at [24, 140] on button "Back to List" at bounding box center [43, 137] width 63 height 16
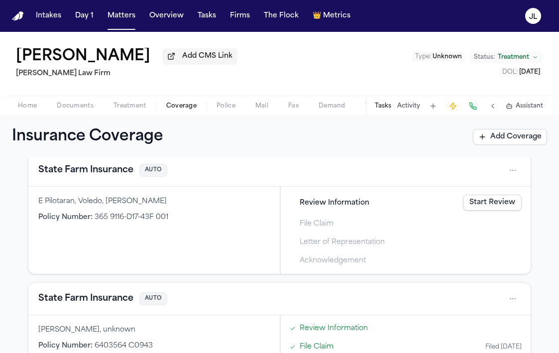
scroll to position [478, 0]
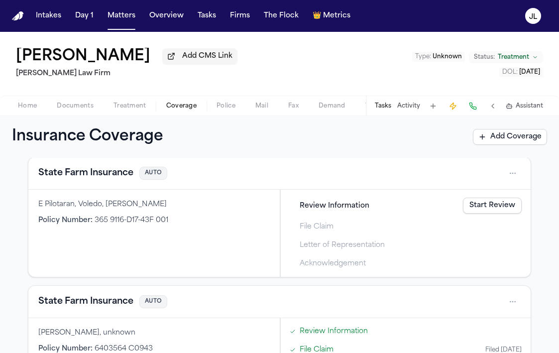
click at [83, 178] on button "State Farm Insurance" at bounding box center [85, 173] width 95 height 14
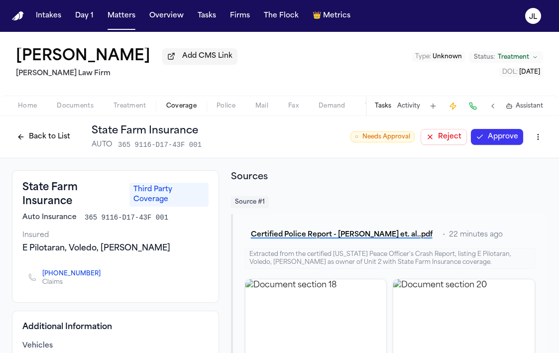
click at [33, 134] on button "Back to List" at bounding box center [43, 137] width 63 height 16
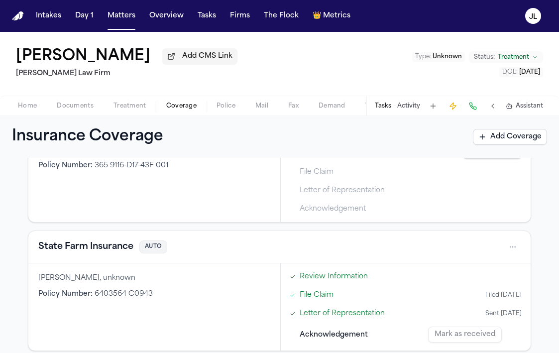
scroll to position [542, 0]
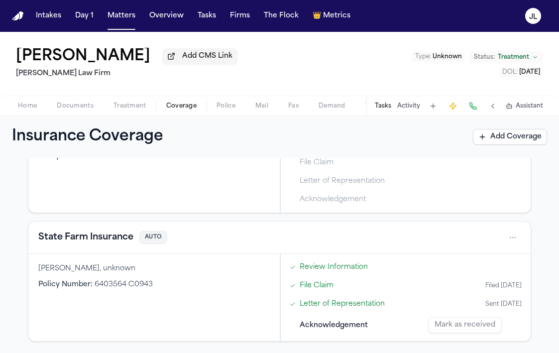
click at [107, 239] on button "State Farm Insurance" at bounding box center [85, 238] width 95 height 14
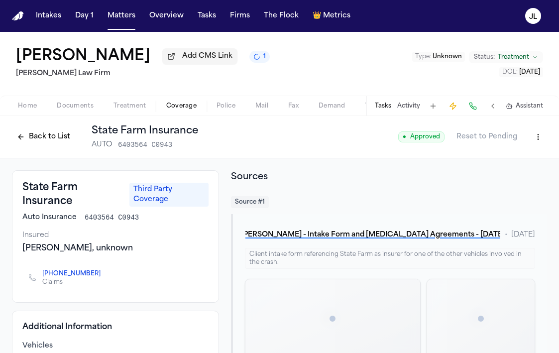
click at [33, 137] on button "Back to List" at bounding box center [43, 137] width 63 height 16
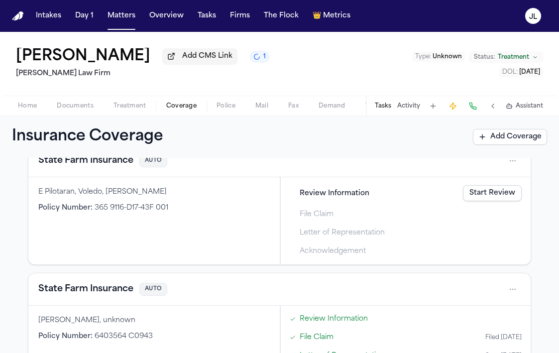
scroll to position [491, 0]
click at [110, 158] on div "Insurance Coverage Add Coverage" at bounding box center [279, 137] width 559 height 42
click at [110, 161] on button "State Farm Insurance" at bounding box center [85, 160] width 95 height 14
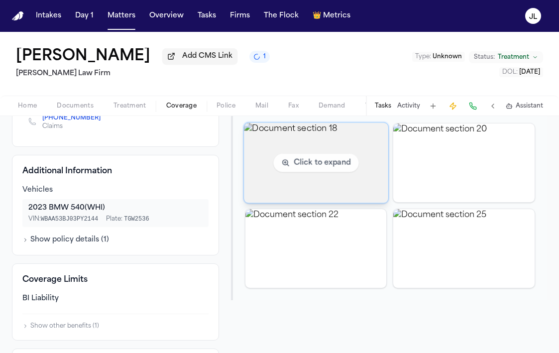
scroll to position [160, 0]
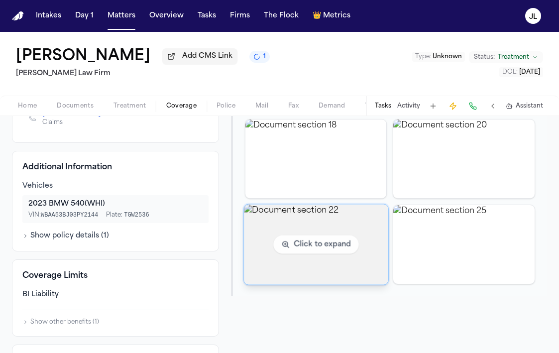
click at [282, 229] on img "View document section 22" at bounding box center [316, 244] width 144 height 80
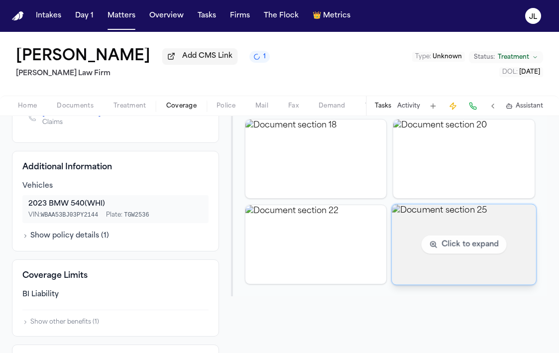
click at [434, 266] on img "View document section 25" at bounding box center [464, 244] width 144 height 80
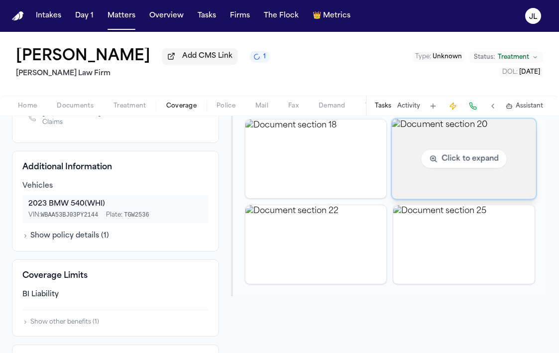
click at [431, 181] on img "View document section 20" at bounding box center [464, 159] width 144 height 80
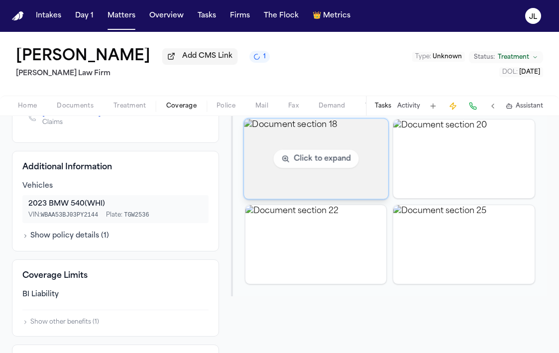
click at [319, 153] on img "View document section 18" at bounding box center [316, 159] width 144 height 80
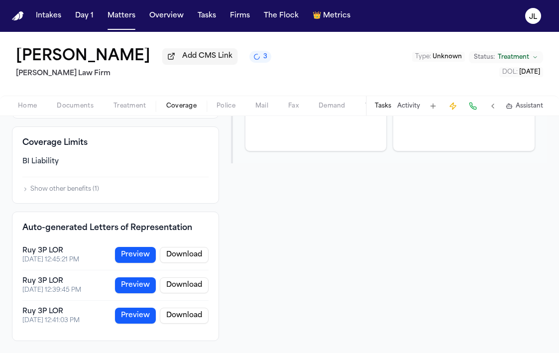
scroll to position [0, 0]
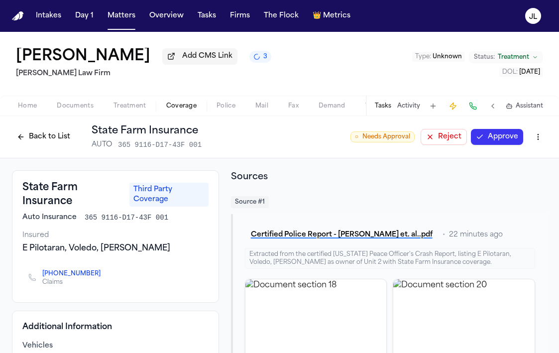
click at [52, 136] on button "Back to List" at bounding box center [43, 137] width 63 height 16
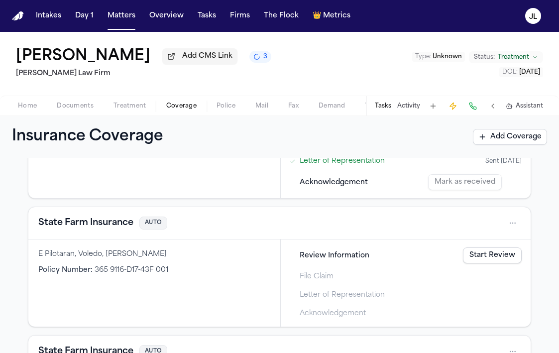
scroll to position [545, 0]
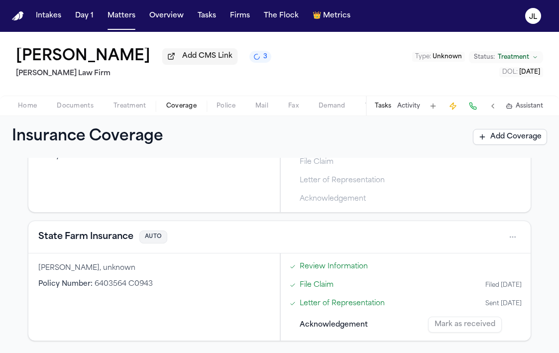
click at [101, 242] on button "State Farm Insurance" at bounding box center [85, 237] width 95 height 14
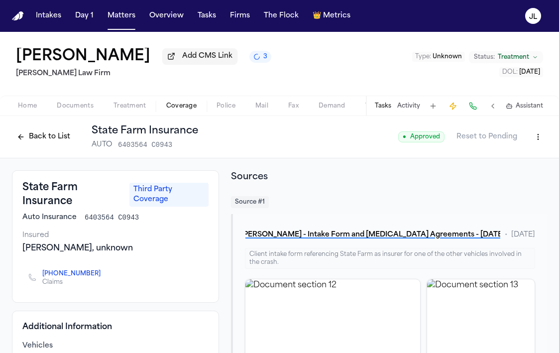
click at [58, 136] on button "Back to List" at bounding box center [43, 137] width 63 height 16
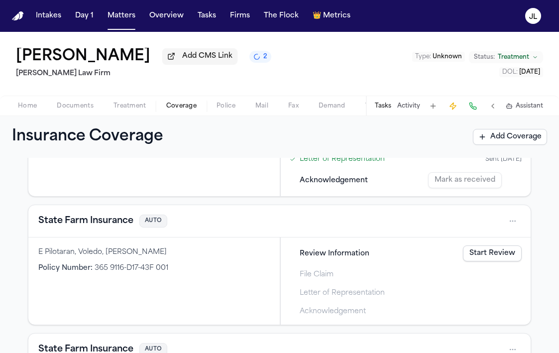
scroll to position [426, 0]
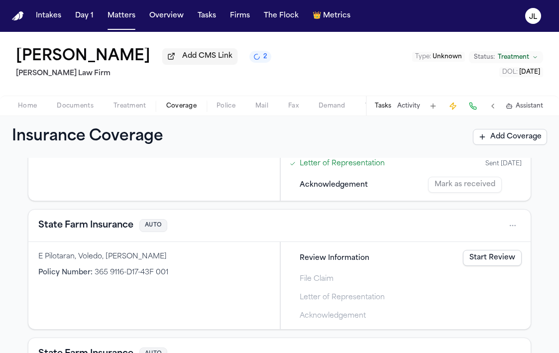
click at [85, 226] on button "State Farm Insurance" at bounding box center [85, 226] width 95 height 14
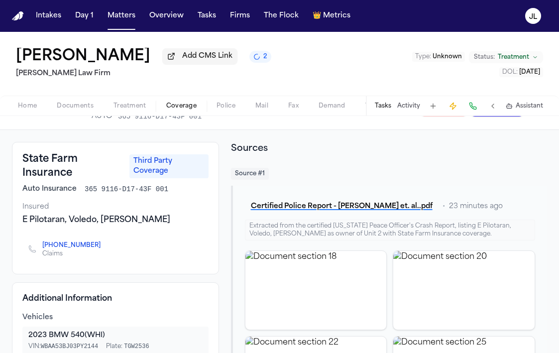
scroll to position [36, 0]
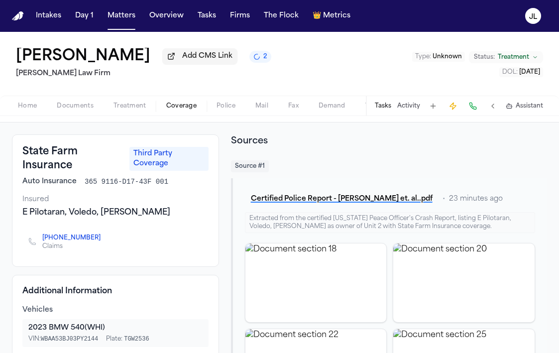
click at [104, 240] on icon "Copy to clipboard" at bounding box center [105, 239] width 3 height 3
click at [477, 105] on button at bounding box center [473, 106] width 14 height 14
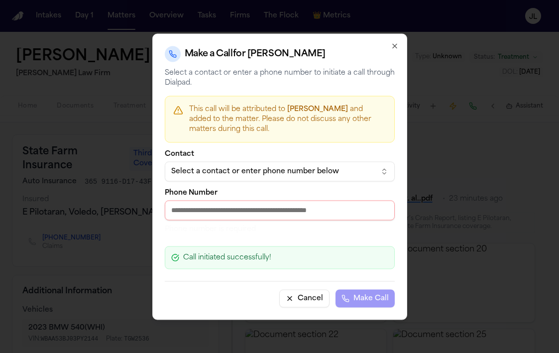
click at [256, 210] on input "Phone Number" at bounding box center [280, 210] width 230 height 20
paste input "**********"
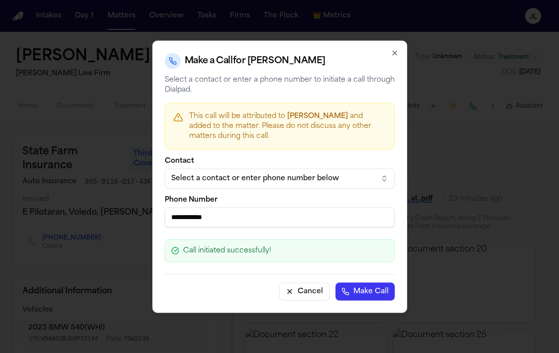
type input "**********"
click at [359, 290] on button "Make Call" at bounding box center [365, 291] width 59 height 18
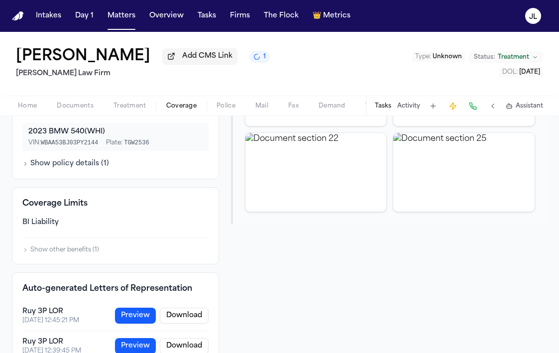
scroll to position [244, 0]
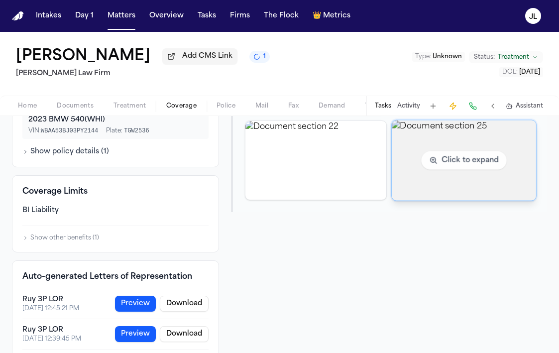
click at [448, 153] on img "View document section 25" at bounding box center [464, 160] width 144 height 80
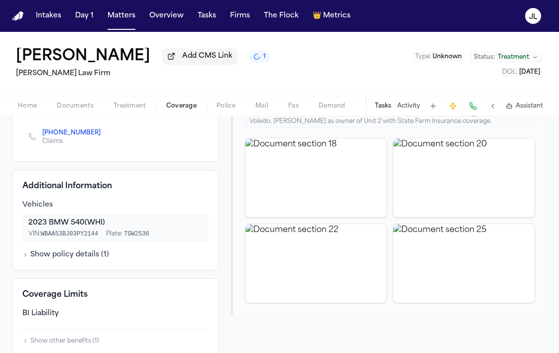
scroll to position [0, 0]
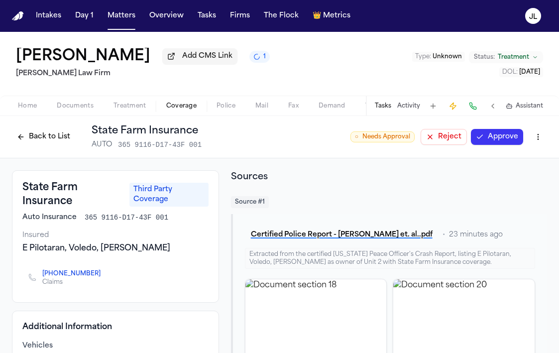
click at [497, 140] on button "Approve" at bounding box center [497, 137] width 52 height 16
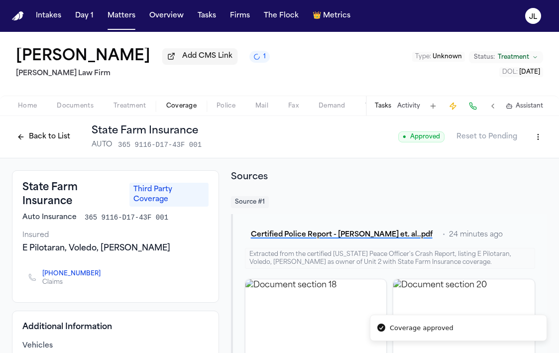
click at [64, 140] on button "Back to List" at bounding box center [43, 137] width 63 height 16
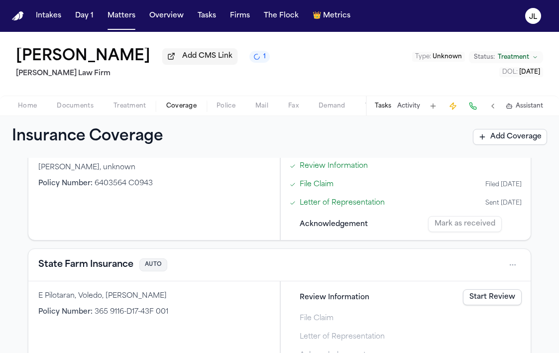
scroll to position [545, 0]
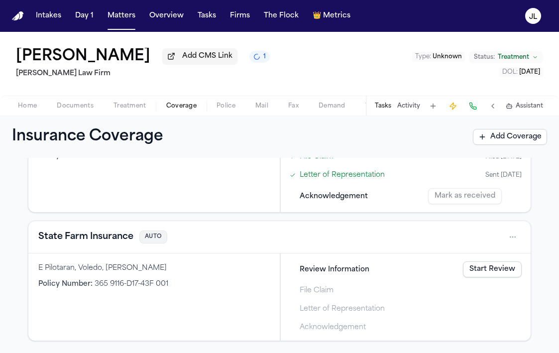
click at [110, 239] on button "State Farm Insurance" at bounding box center [85, 237] width 95 height 14
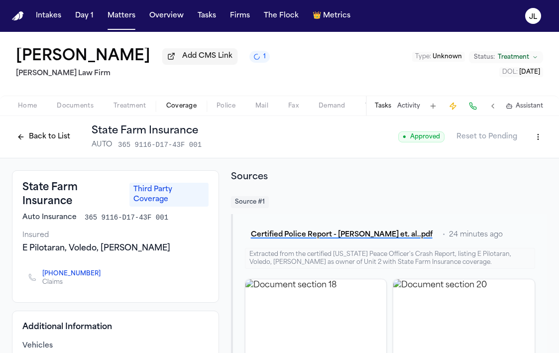
click at [34, 137] on button "Back to List" at bounding box center [43, 137] width 63 height 16
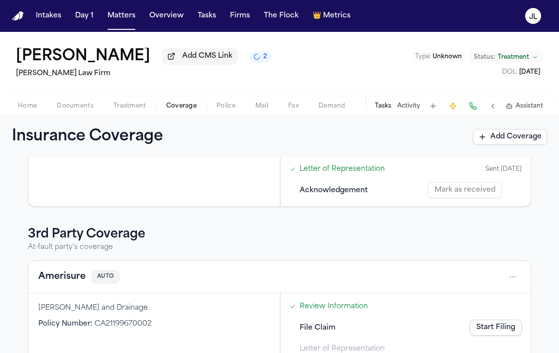
scroll to position [128, 0]
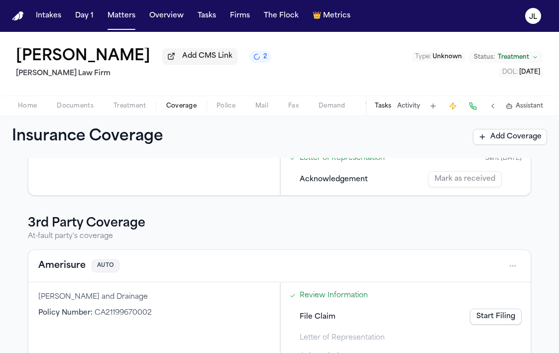
click at [66, 267] on button "Amerisure" at bounding box center [61, 266] width 47 height 14
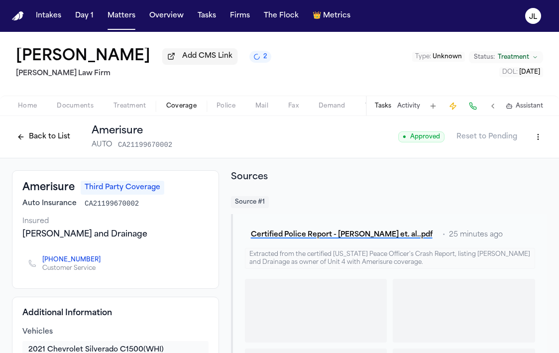
click at [48, 134] on button "Back to List" at bounding box center [43, 137] width 63 height 16
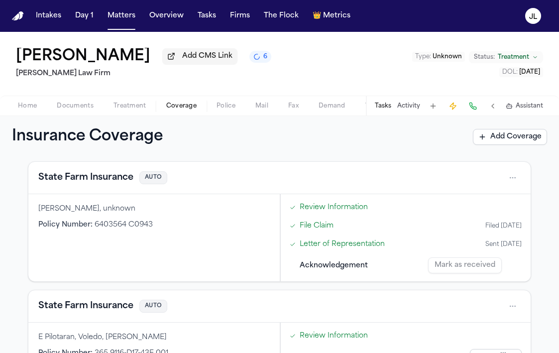
scroll to position [545, 0]
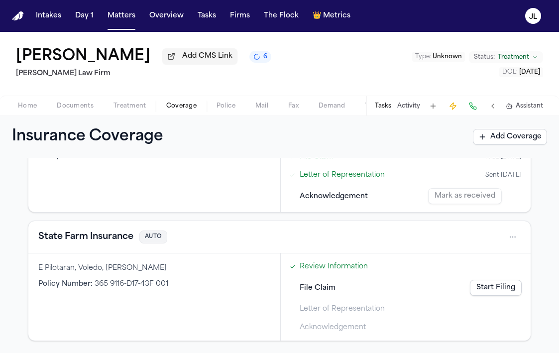
click at [122, 238] on button "State Farm Insurance" at bounding box center [85, 237] width 95 height 14
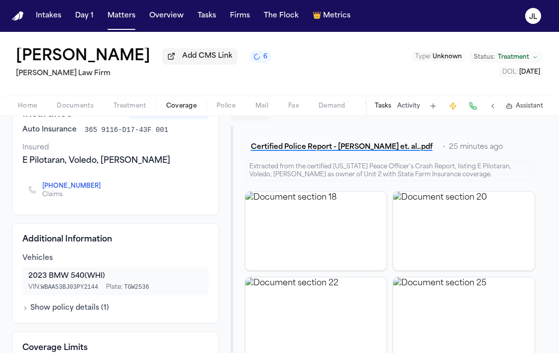
scroll to position [39, 0]
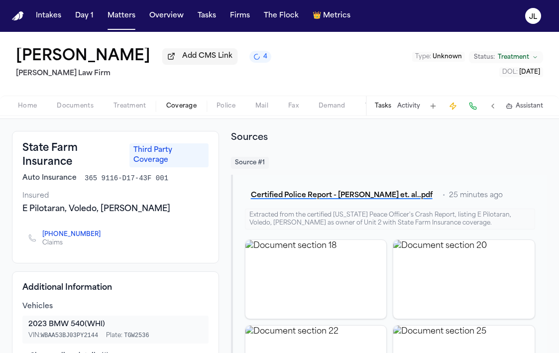
click at [183, 108] on span "Coverage" at bounding box center [181, 106] width 30 height 8
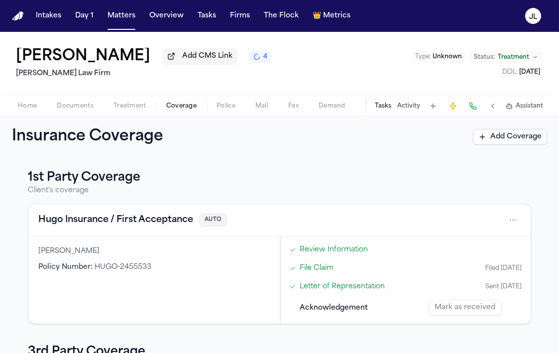
click at [151, 108] on button "Treatment" at bounding box center [130, 106] width 53 height 12
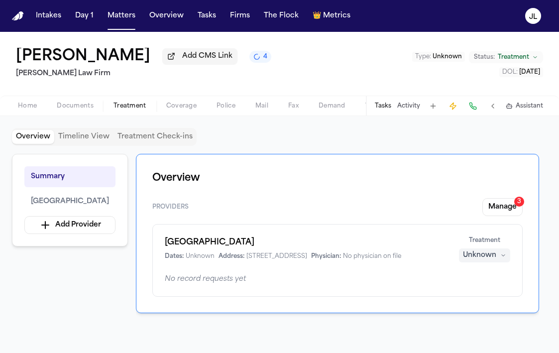
click at [190, 110] on span "Coverage" at bounding box center [181, 106] width 30 height 8
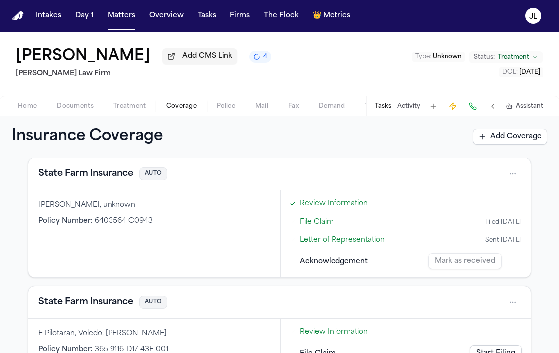
scroll to position [464, 0]
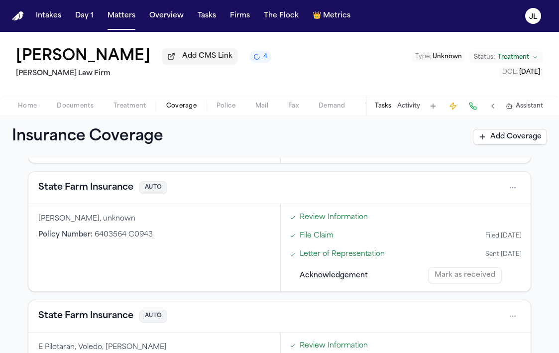
click at [85, 188] on button "State Farm Insurance" at bounding box center [85, 188] width 95 height 14
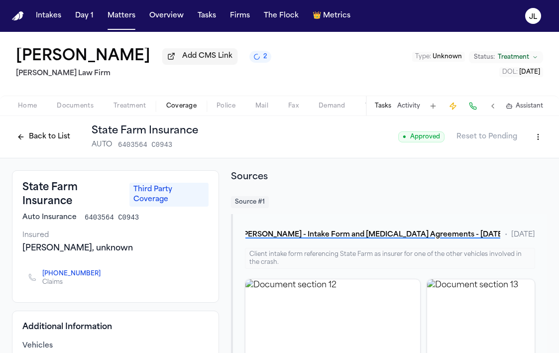
click at [34, 138] on button "Back to List" at bounding box center [43, 137] width 63 height 16
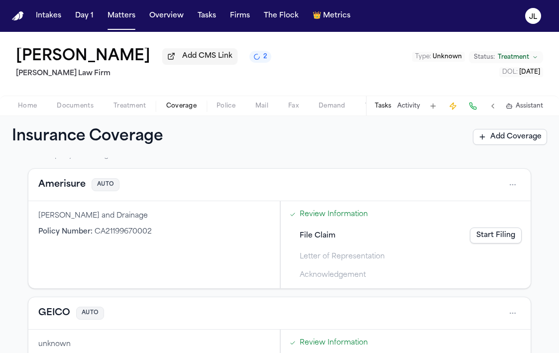
scroll to position [197, 0]
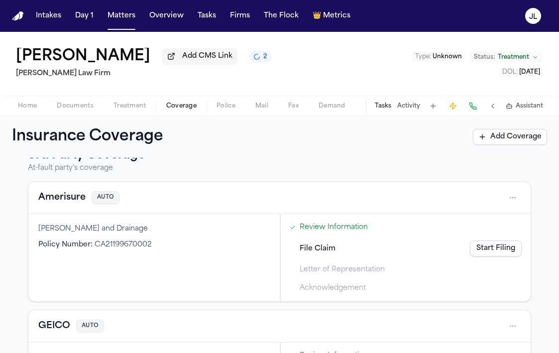
click at [65, 201] on button "Amerisure" at bounding box center [61, 198] width 47 height 14
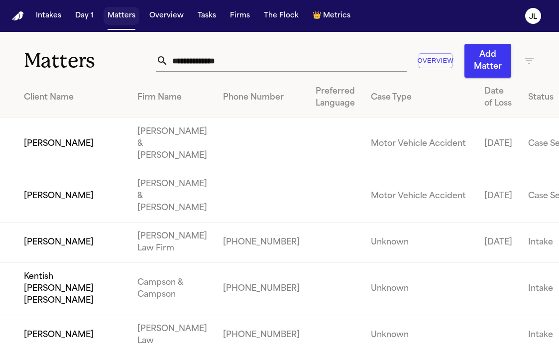
click at [127, 20] on button "Matters" at bounding box center [122, 16] width 36 height 18
click at [192, 60] on input "text" at bounding box center [287, 61] width 239 height 22
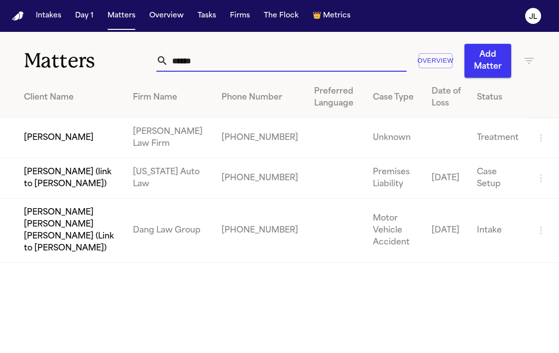
type input "******"
click at [61, 133] on td "[PERSON_NAME]" at bounding box center [62, 138] width 125 height 40
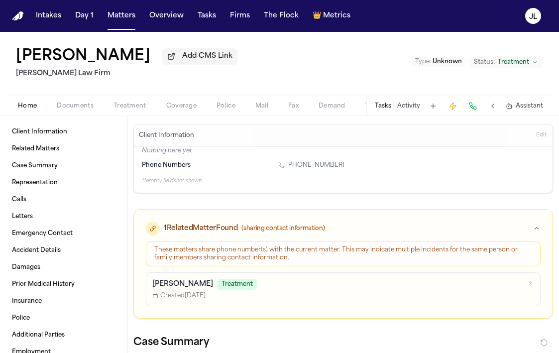
drag, startPoint x: 165, startPoint y: 60, endPoint x: 26, endPoint y: 64, distance: 139.5
click at [26, 64] on h1 "[PERSON_NAME]" at bounding box center [83, 57] width 134 height 18
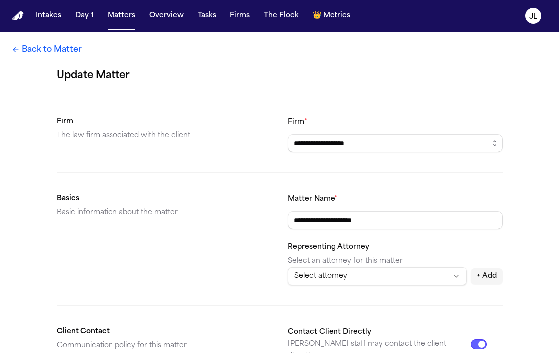
drag, startPoint x: 388, startPoint y: 221, endPoint x: 275, endPoint y: 228, distance: 113.3
click at [276, 228] on section "**********" at bounding box center [280, 239] width 446 height 93
drag, startPoint x: 391, startPoint y: 216, endPoint x: 268, endPoint y: 222, distance: 123.2
click at [268, 222] on section "**********" at bounding box center [280, 239] width 446 height 93
click at [39, 45] on link "Back to Matter" at bounding box center [47, 50] width 70 height 12
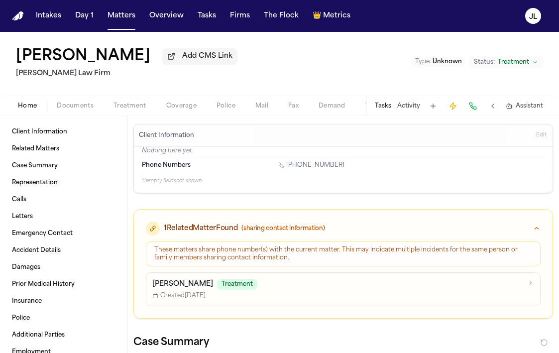
click at [77, 109] on span "Documents" at bounding box center [75, 106] width 37 height 8
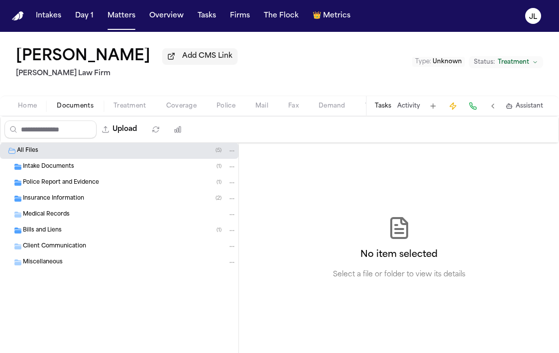
click at [65, 195] on div "Insurance Information ( 2 )" at bounding box center [119, 199] width 239 height 16
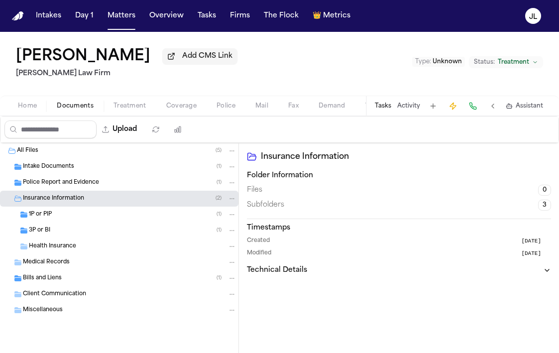
click at [59, 214] on div "1P or PIP ( 1 )" at bounding box center [133, 214] width 208 height 9
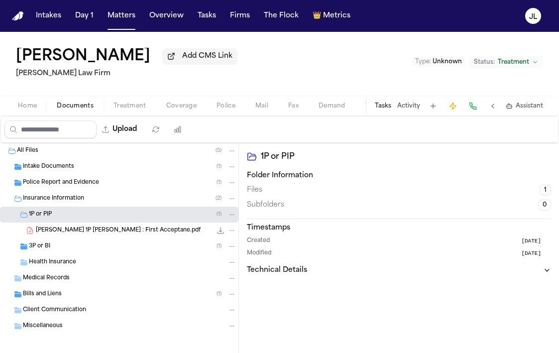
click at [55, 244] on div "3P or BI ( 1 )" at bounding box center [119, 247] width 239 height 16
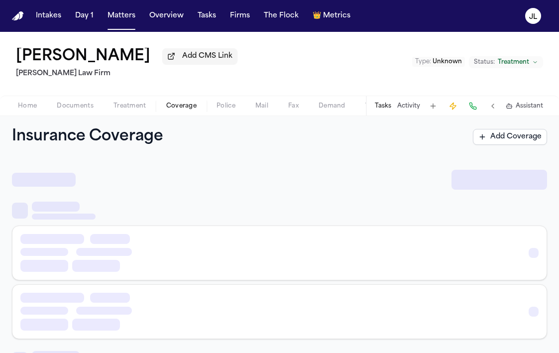
click at [176, 110] on span "Coverage" at bounding box center [181, 106] width 30 height 8
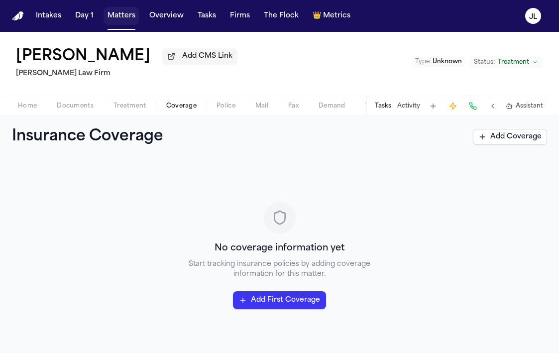
click at [121, 18] on button "Matters" at bounding box center [122, 16] width 36 height 18
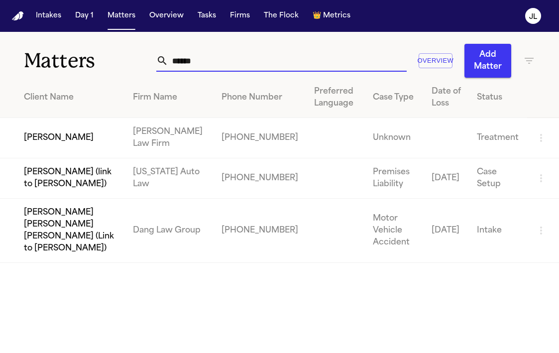
drag, startPoint x: 216, startPoint y: 60, endPoint x: 122, endPoint y: 57, distance: 94.7
click at [122, 57] on div "Matters ****** Overview Add Matter" at bounding box center [279, 55] width 559 height 46
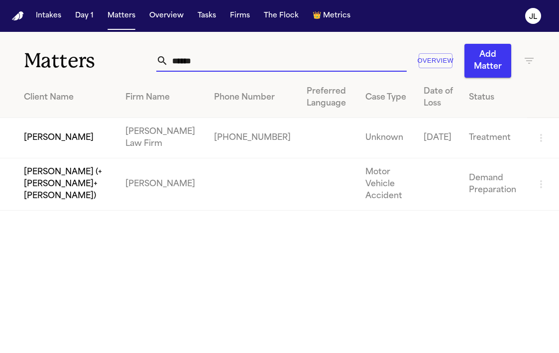
type input "******"
click at [70, 151] on td "[PERSON_NAME]" at bounding box center [59, 138] width 118 height 40
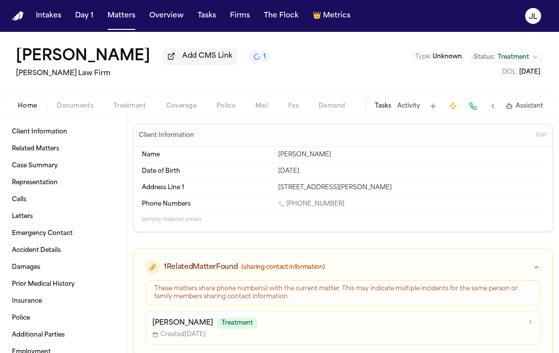
click at [189, 103] on span "Coverage" at bounding box center [181, 106] width 30 height 8
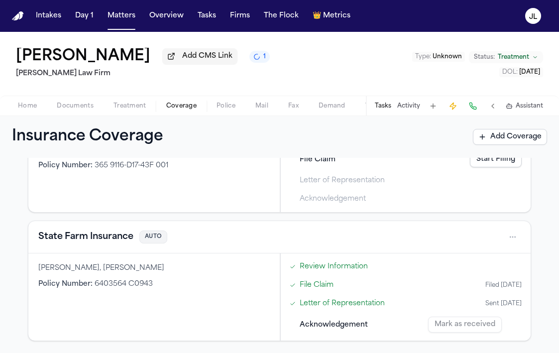
scroll to position [462, 0]
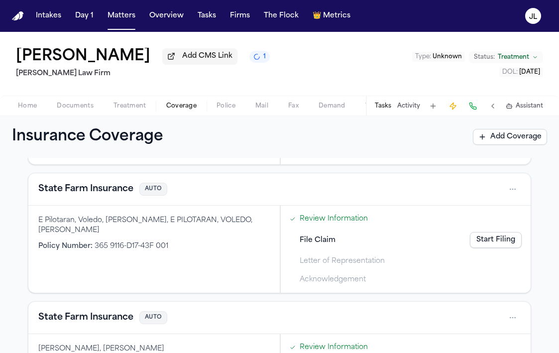
click at [106, 195] on button "State Farm Insurance" at bounding box center [85, 189] width 95 height 14
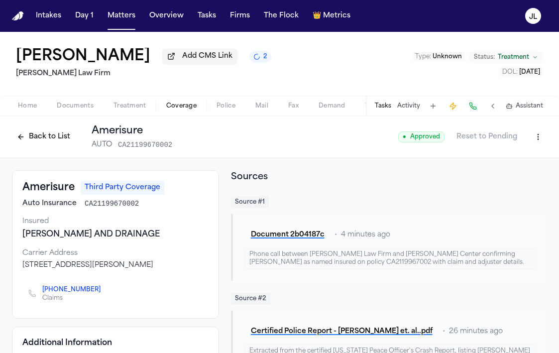
click at [23, 96] on div "[PERSON_NAME] Add CMS Link 2 [PERSON_NAME] Law Firm Type : Unknown Status: Trea…" at bounding box center [279, 64] width 559 height 64
click at [23, 101] on div "Home Documents Treatment Coverage Police Mail Fax Demand Workspaces Artifacts T…" at bounding box center [279, 106] width 559 height 20
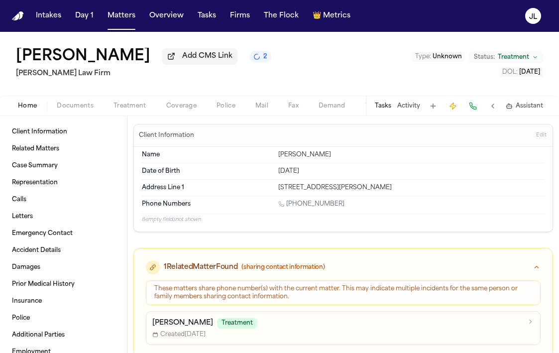
click at [23, 107] on span "Home" at bounding box center [27, 106] width 19 height 8
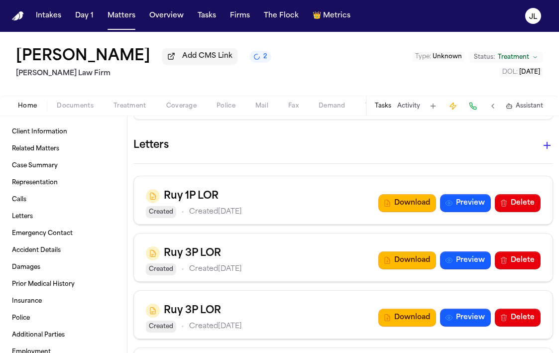
scroll to position [1295, 0]
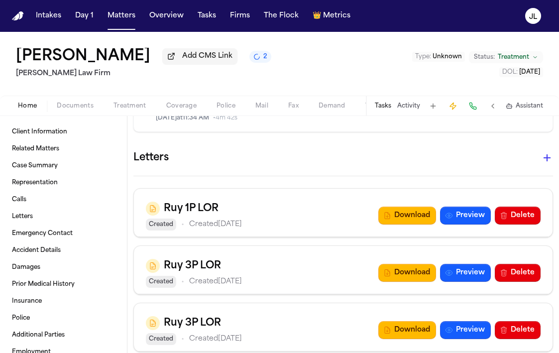
click at [546, 158] on icon "button" at bounding box center [547, 157] width 7 height 7
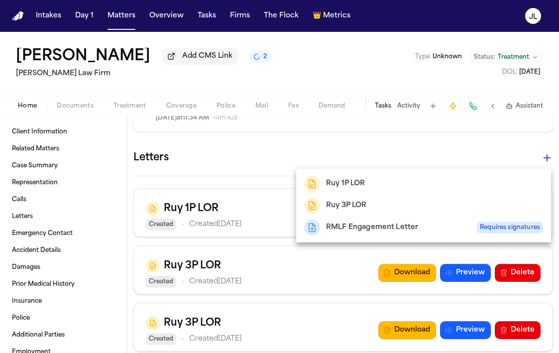
click at [362, 203] on h2 "Ruy 3P LOR" at bounding box center [346, 206] width 41 height 12
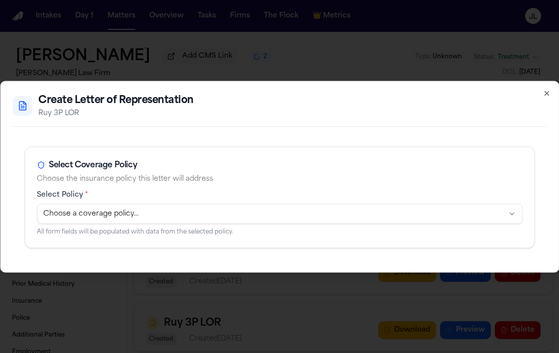
click at [241, 197] on span "Select Policy *" at bounding box center [280, 195] width 486 height 10
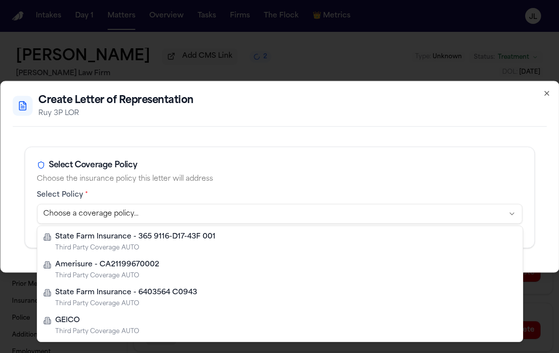
click at [239, 205] on body "Intakes Day 1 Matters Overview Tasks Firms The Flock 👑 Metrics [PERSON_NAME] Ad…" at bounding box center [279, 176] width 559 height 353
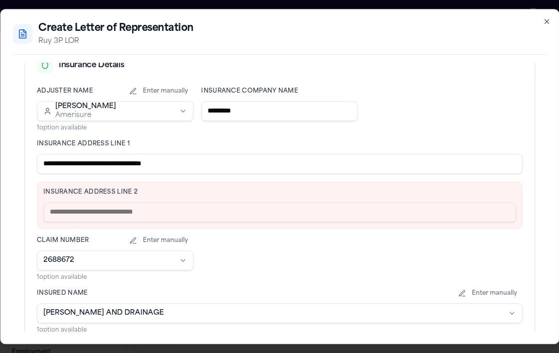
scroll to position [337, 0]
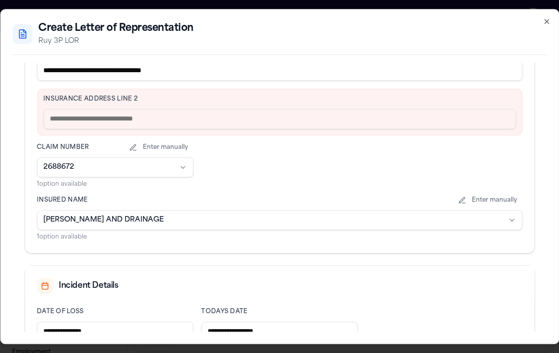
drag, startPoint x: 236, startPoint y: 71, endPoint x: 126, endPoint y: 70, distance: 110.6
click at [126, 70] on input "**********" at bounding box center [280, 71] width 486 height 20
type input "**********"
click at [91, 120] on input "text" at bounding box center [279, 119] width 473 height 20
paste input "**********"
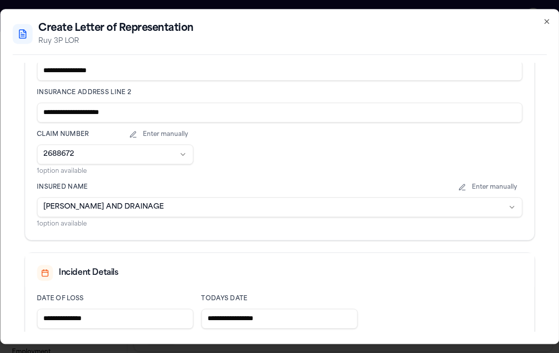
drag, startPoint x: 95, startPoint y: 114, endPoint x: 51, endPoint y: 113, distance: 43.3
click at [51, 114] on input "**********" at bounding box center [280, 113] width 486 height 20
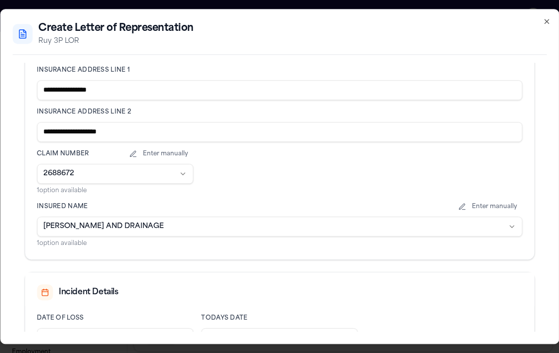
type input "**********"
drag, startPoint x: 138, startPoint y: 91, endPoint x: 67, endPoint y: 88, distance: 71.3
click at [67, 88] on input "**********" at bounding box center [280, 90] width 486 height 20
type input "**********"
drag, startPoint x: 152, startPoint y: 128, endPoint x: 26, endPoint y: 128, distance: 126.0
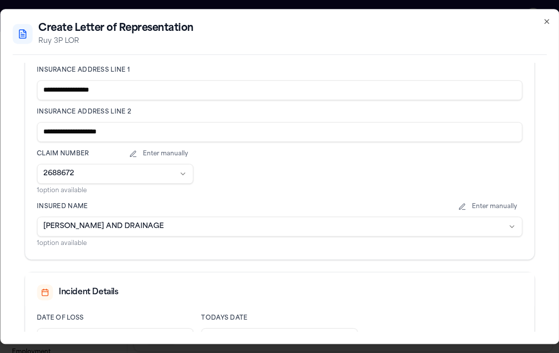
click at [26, 128] on div "**********" at bounding box center [280, 132] width 510 height 254
click at [65, 139] on input "**********" at bounding box center [280, 132] width 486 height 20
click at [63, 130] on input "**********" at bounding box center [280, 132] width 486 height 20
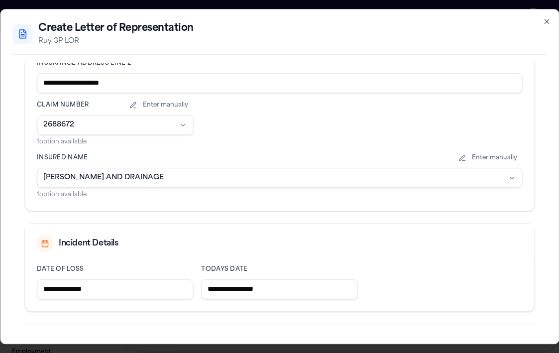
scroll to position [400, 0]
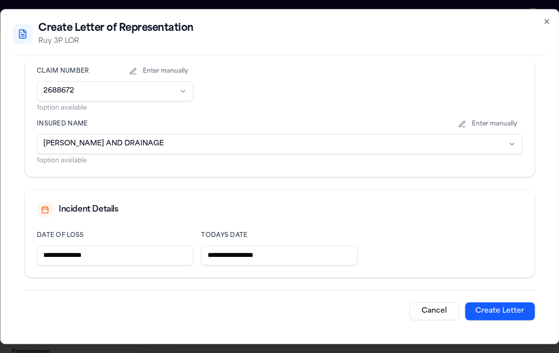
type input "**********"
click at [486, 299] on div "Cancel Create Letter" at bounding box center [279, 305] width 510 height 30
click at [486, 309] on button "Create Letter" at bounding box center [500, 311] width 70 height 18
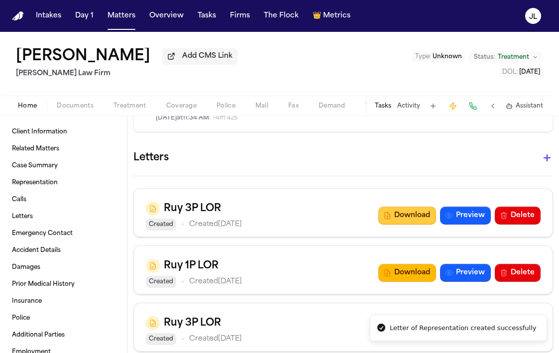
click at [408, 217] on button "Download" at bounding box center [408, 216] width 58 height 18
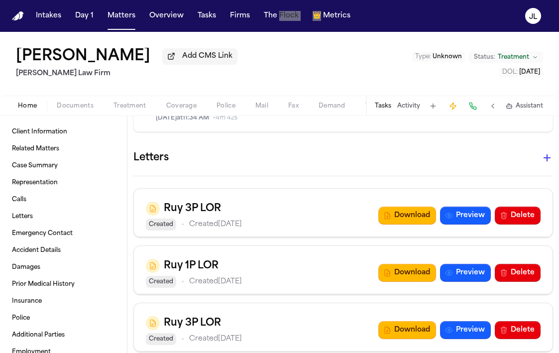
click at [343, 4] on nav "Intakes Day 1 Matters Overview Tasks Firms The Flock 👑 Metrics JL" at bounding box center [279, 16] width 559 height 32
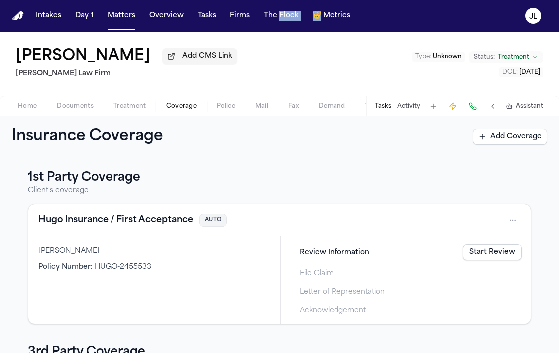
click at [183, 106] on span "Coverage" at bounding box center [181, 106] width 30 height 8
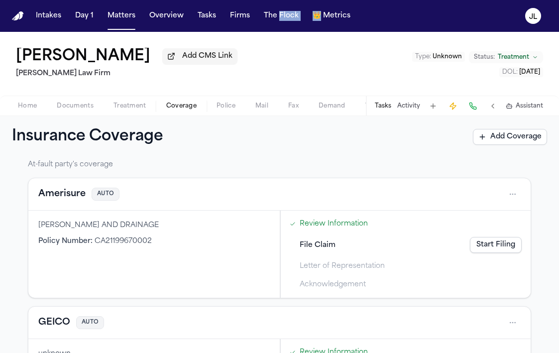
scroll to position [198, 0]
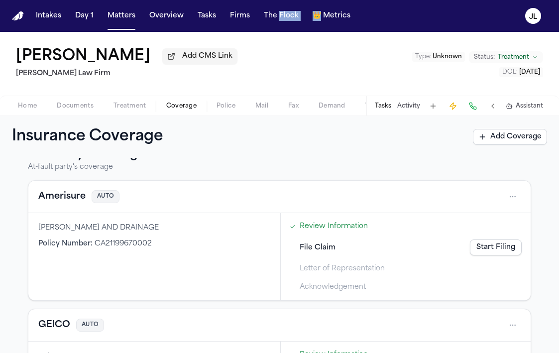
click at [60, 200] on button "Amerisure" at bounding box center [61, 197] width 47 height 14
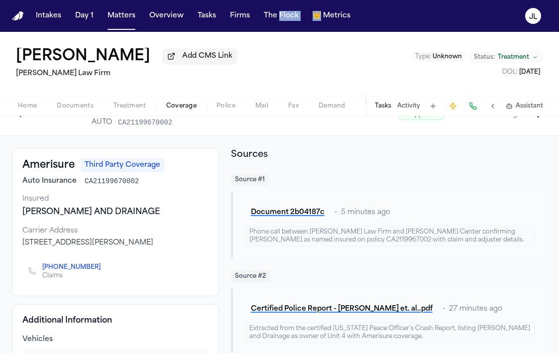
scroll to position [31, 0]
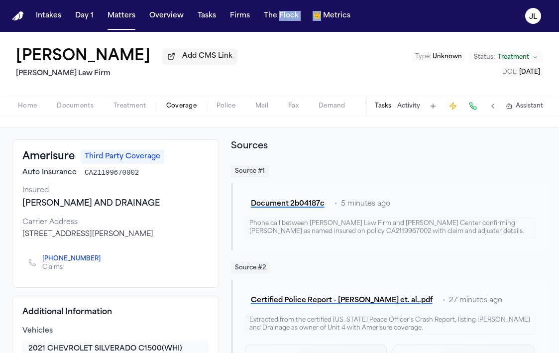
click at [104, 262] on icon "Copy to clipboard" at bounding box center [105, 259] width 3 height 3
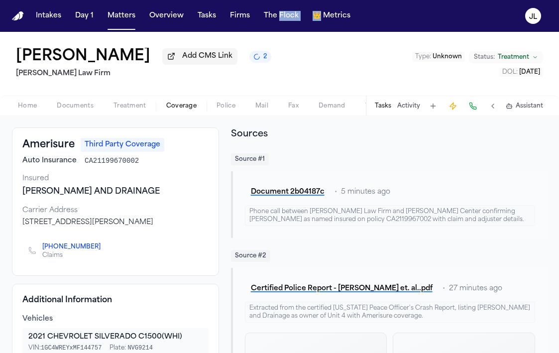
scroll to position [31, 0]
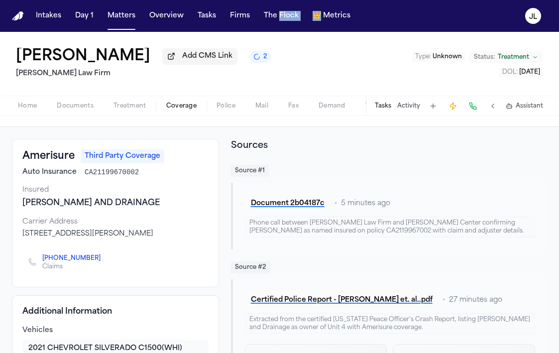
click at [22, 110] on span "Home" at bounding box center [27, 106] width 19 height 8
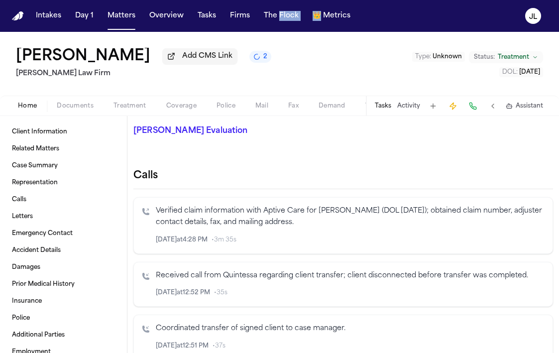
scroll to position [308, 0]
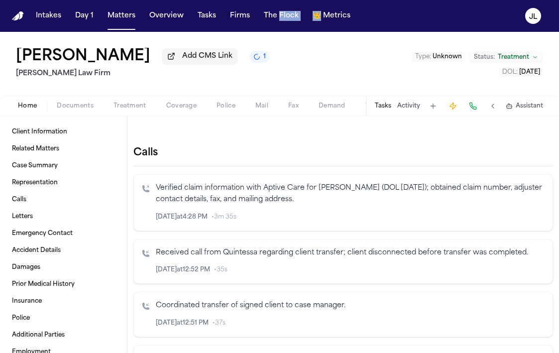
click at [506, 218] on icon "Inspect" at bounding box center [503, 217] width 7 height 7
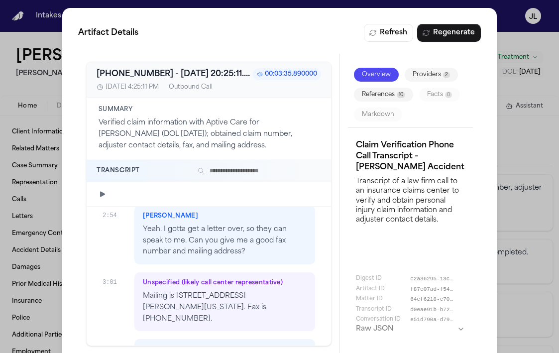
scroll to position [1028, 0]
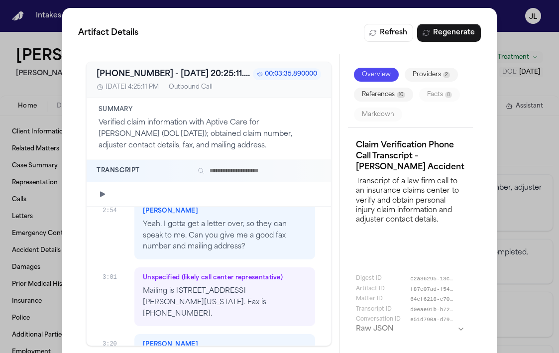
drag, startPoint x: 204, startPoint y: 284, endPoint x: 142, endPoint y: 284, distance: 61.3
click at [143, 286] on p "Mailing is 2000 Mallory With 2 L's Lane, Suite 130 Dash 832, Franklin, Tennesse…" at bounding box center [225, 303] width 164 height 34
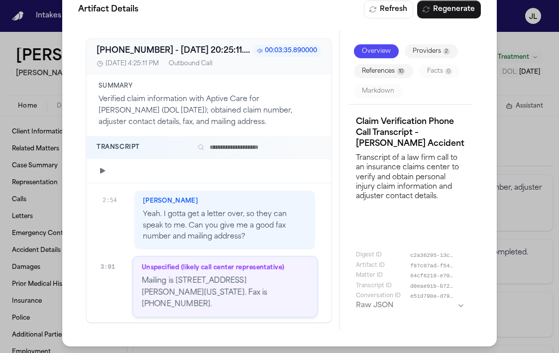
scroll to position [24, 0]
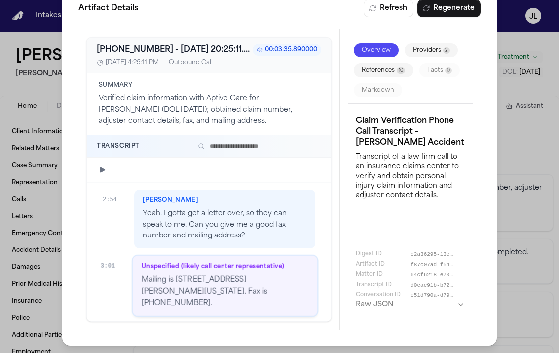
copy p "(248) 615-8602."
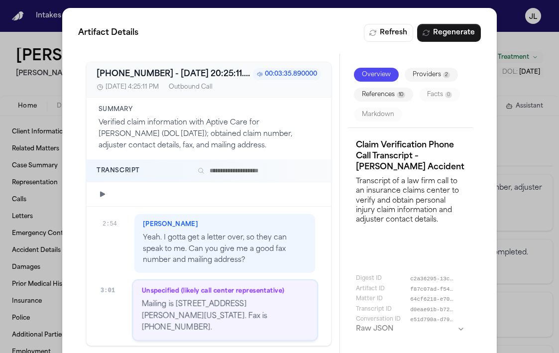
click at [514, 67] on div "Artifact Details Refresh Regenerate +18004410293 - 2025-09-15 20:25:11.015000+0…" at bounding box center [279, 189] width 559 height 378
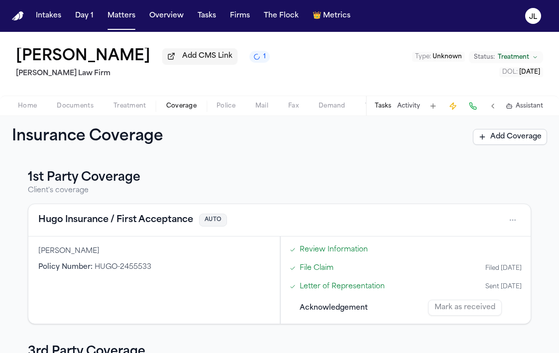
click at [175, 102] on button "Coverage" at bounding box center [181, 106] width 50 height 12
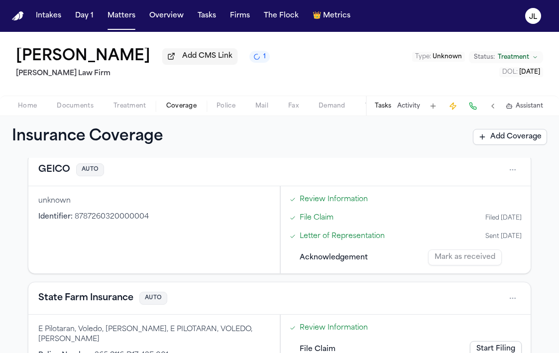
scroll to position [359, 0]
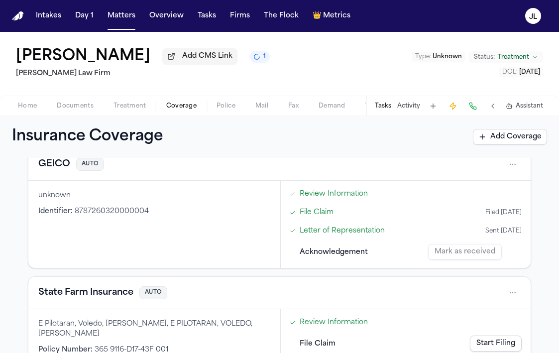
click at [106, 293] on button "State Farm Insurance" at bounding box center [85, 293] width 95 height 14
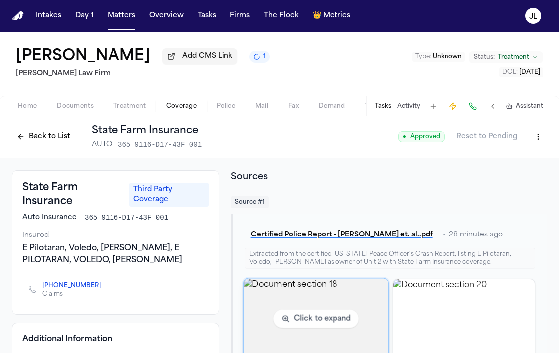
click at [314, 311] on img "View document section 18" at bounding box center [316, 318] width 144 height 80
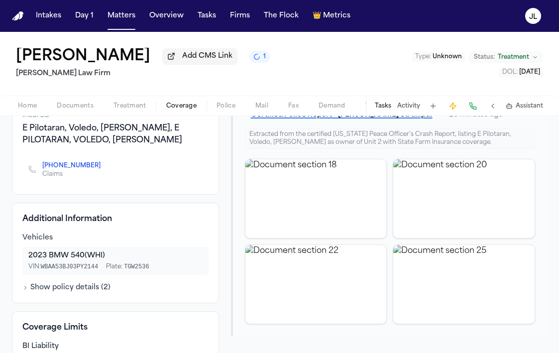
scroll to position [121, 0]
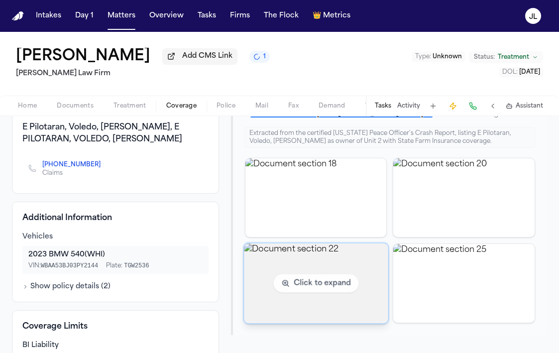
click at [358, 304] on img "View document section 22" at bounding box center [316, 283] width 144 height 80
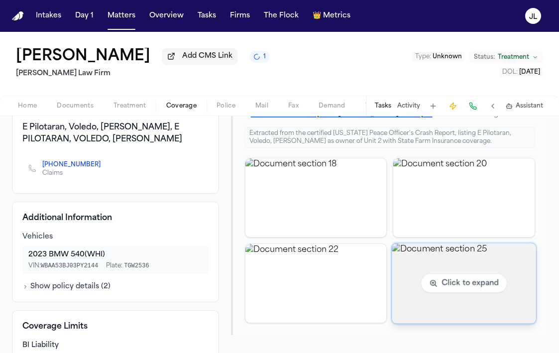
click at [438, 307] on img "View document section 25" at bounding box center [464, 283] width 144 height 80
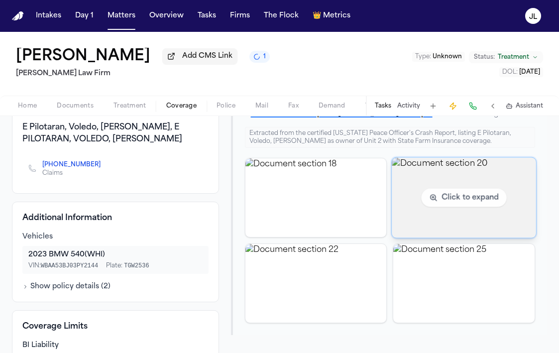
click at [440, 231] on img "View document section 20" at bounding box center [464, 197] width 144 height 80
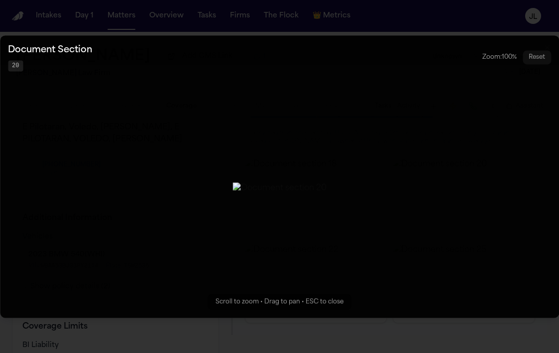
click at [348, 312] on button "Zoomable image viewer. Use mouse wheel to zoom, drag to pan, or press R to rese…" at bounding box center [279, 176] width 559 height 282
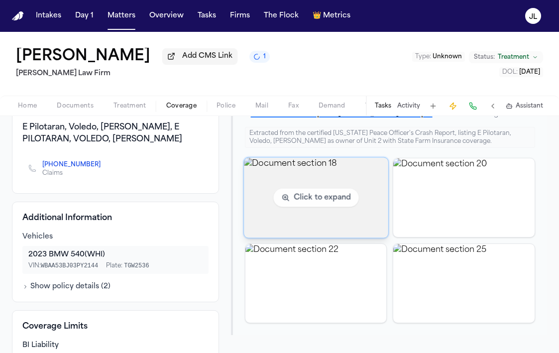
click at [345, 201] on img "View document section 18" at bounding box center [316, 197] width 144 height 80
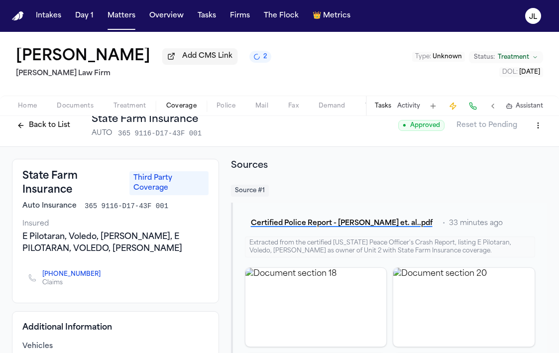
scroll to position [10, 0]
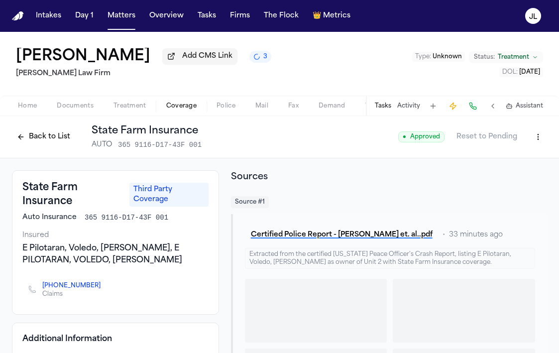
click at [77, 103] on span "Documents" at bounding box center [75, 106] width 37 height 8
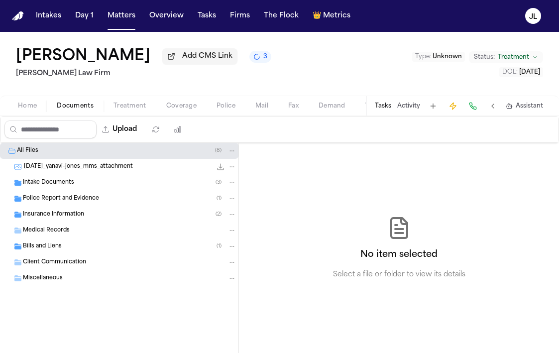
click at [59, 214] on span "Insurance Information" at bounding box center [53, 215] width 61 height 8
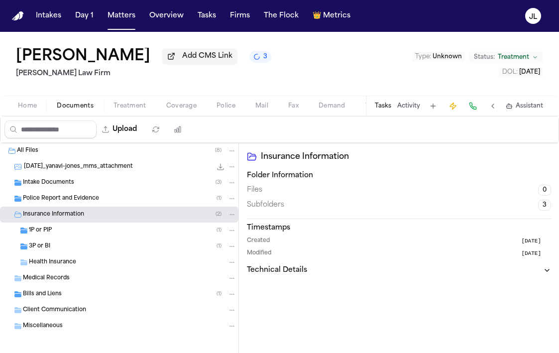
click at [54, 235] on div "1P or PIP ( 1 )" at bounding box center [133, 230] width 208 height 9
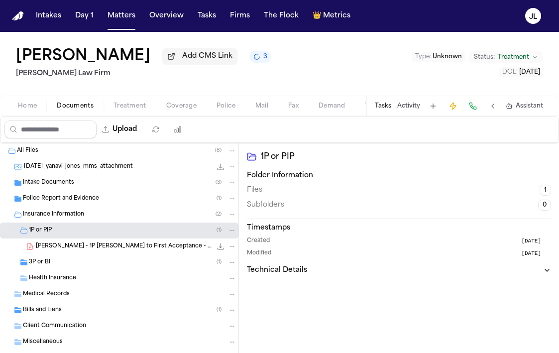
click at [54, 260] on div "3P or BI ( 1 )" at bounding box center [133, 262] width 208 height 9
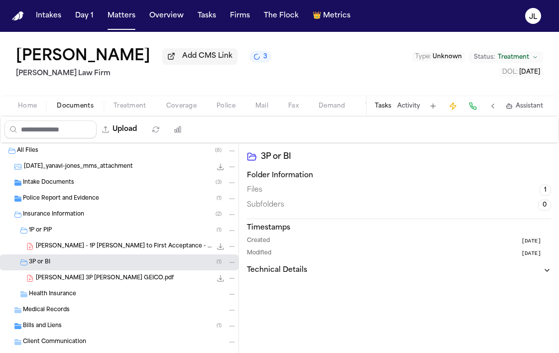
click at [58, 250] on span "[PERSON_NAME] - 1P [PERSON_NAME] to First Acceptance - [DATE]" at bounding box center [124, 247] width 176 height 8
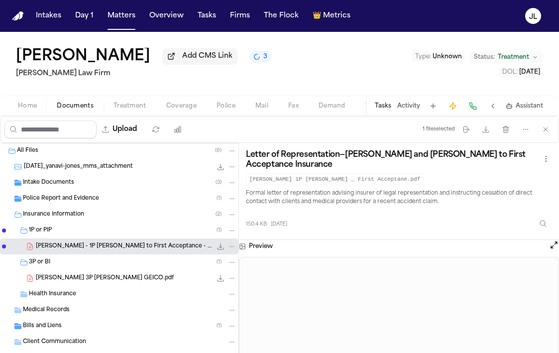
click at [219, 250] on icon "File: Y. Jones - 1P LOR to First Acceptance - 8.29.25" at bounding box center [221, 247] width 8 height 8
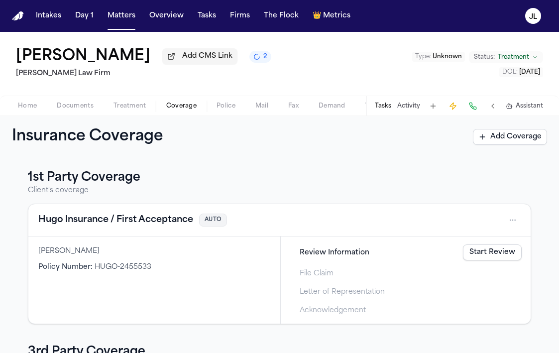
click at [181, 110] on span "Coverage" at bounding box center [181, 106] width 30 height 8
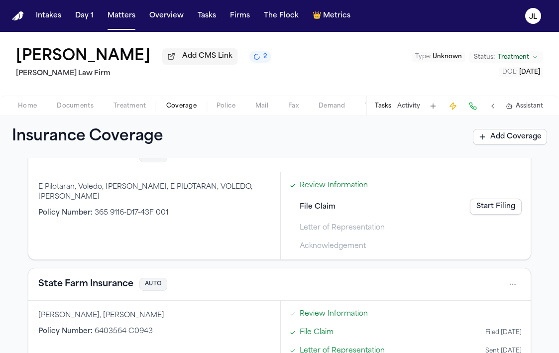
scroll to position [467, 0]
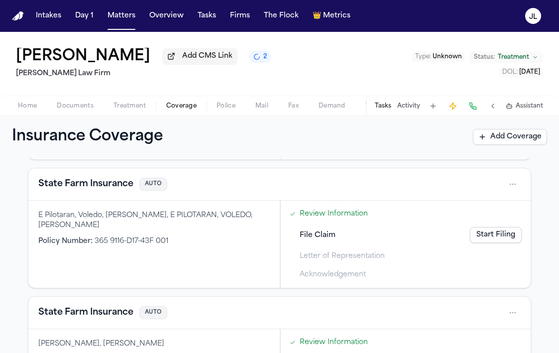
click at [108, 192] on div "State Farm Insurance AUTO" at bounding box center [279, 184] width 483 height 16
click at [108, 191] on button "State Farm Insurance" at bounding box center [85, 184] width 95 height 14
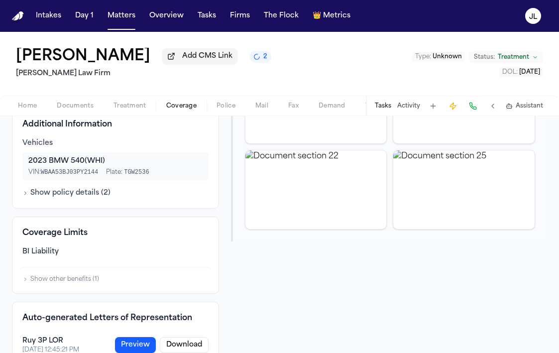
scroll to position [308, 0]
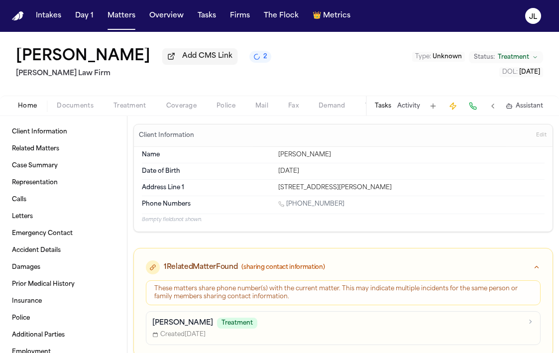
click at [36, 104] on span "Home" at bounding box center [27, 106] width 19 height 8
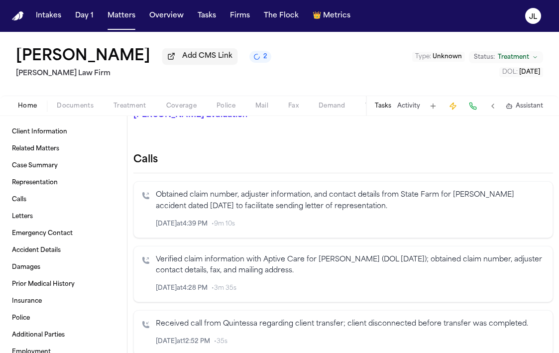
scroll to position [311, 0]
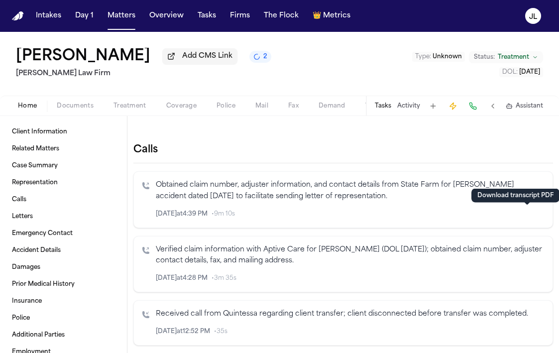
click at [525, 215] on icon "button" at bounding box center [527, 214] width 7 height 7
click at [179, 109] on span "Coverage" at bounding box center [181, 106] width 30 height 8
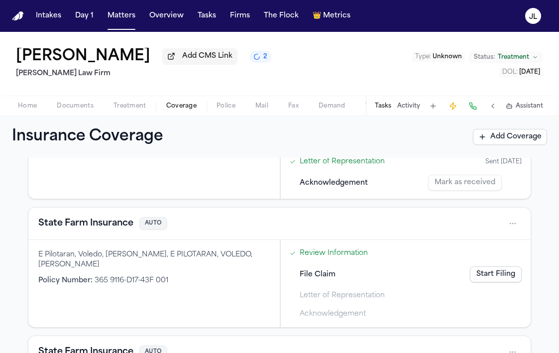
scroll to position [429, 0]
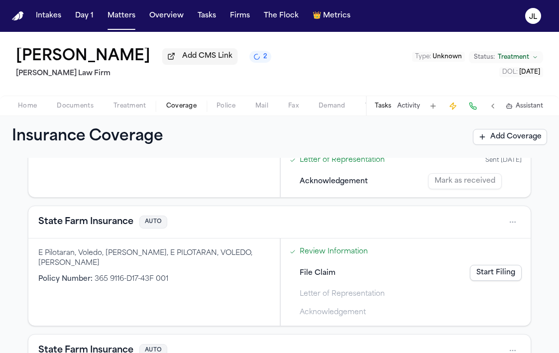
click at [115, 225] on button "State Farm Insurance" at bounding box center [85, 222] width 95 height 14
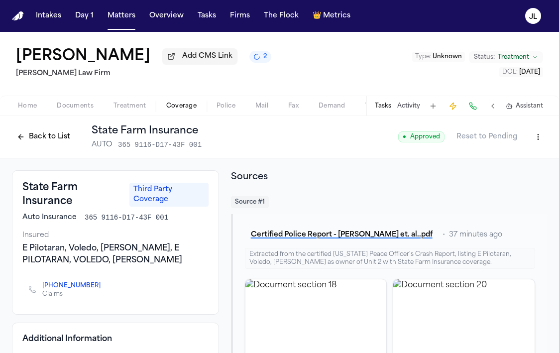
click at [45, 134] on button "Back to List" at bounding box center [43, 137] width 63 height 16
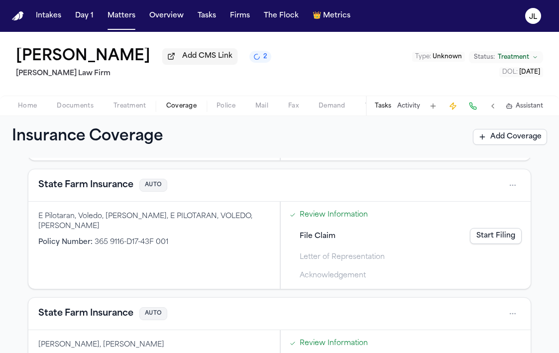
scroll to position [545, 0]
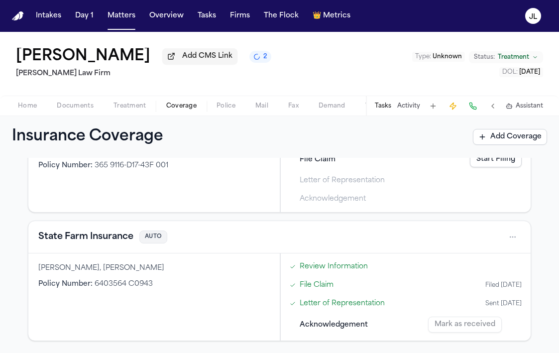
click at [90, 241] on button "State Farm Insurance" at bounding box center [85, 237] width 95 height 14
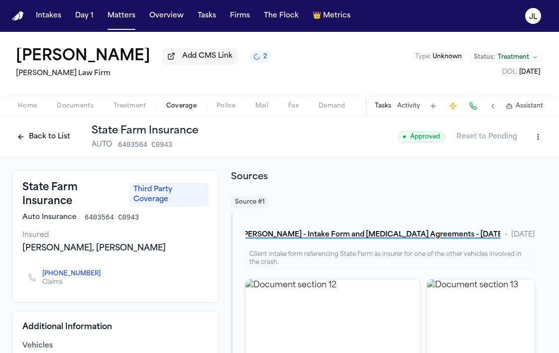
click at [28, 142] on button "Back to List" at bounding box center [43, 137] width 63 height 16
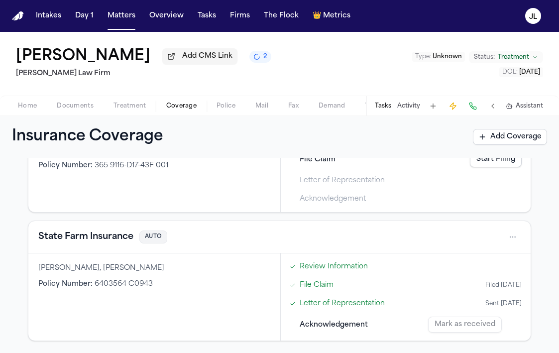
scroll to position [462, 0]
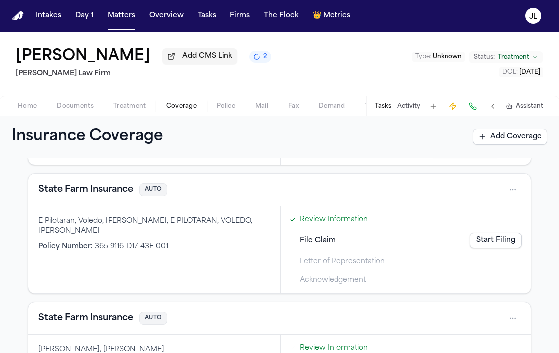
click at [92, 196] on button "State Farm Insurance" at bounding box center [85, 190] width 95 height 14
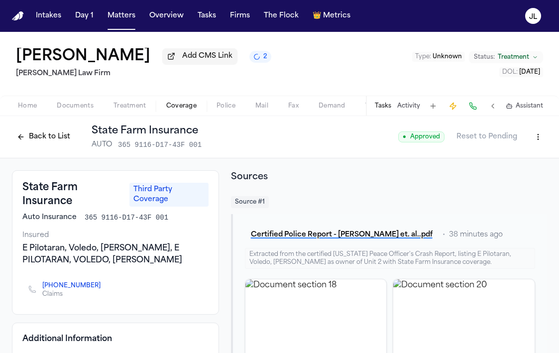
click at [23, 135] on button "Back to List" at bounding box center [43, 137] width 63 height 16
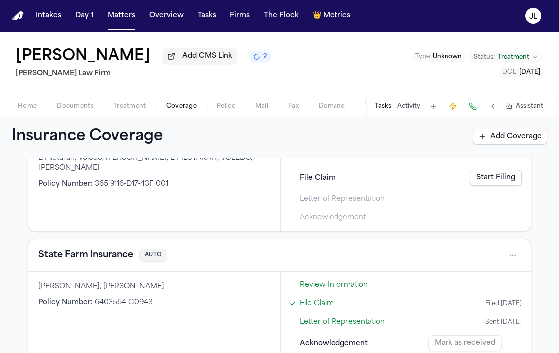
scroll to position [520, 0]
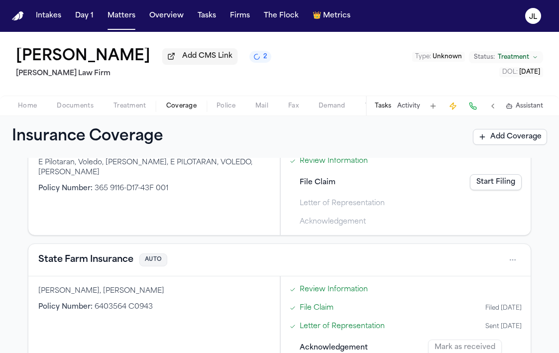
click at [95, 266] on button "State Farm Insurance" at bounding box center [85, 260] width 95 height 14
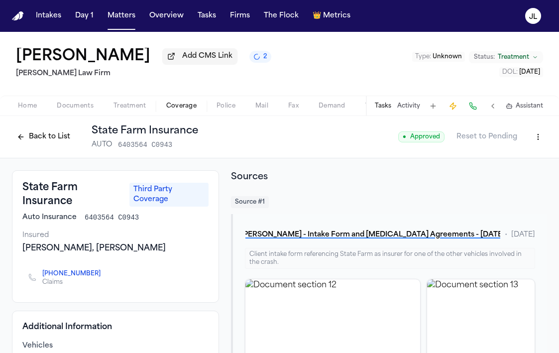
click at [48, 136] on button "Back to List" at bounding box center [43, 137] width 63 height 16
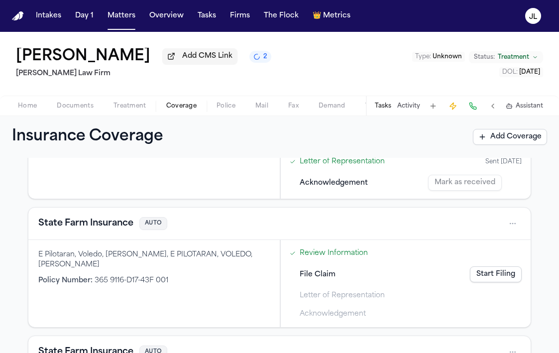
scroll to position [431, 0]
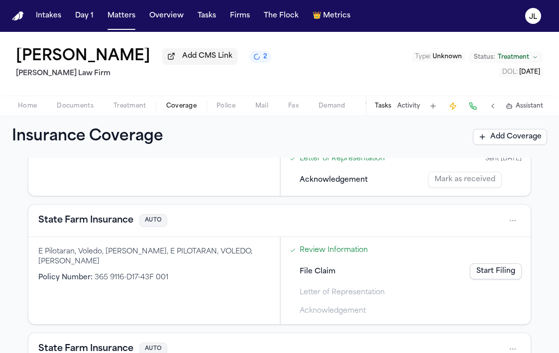
click at [108, 227] on button "State Farm Insurance" at bounding box center [85, 221] width 95 height 14
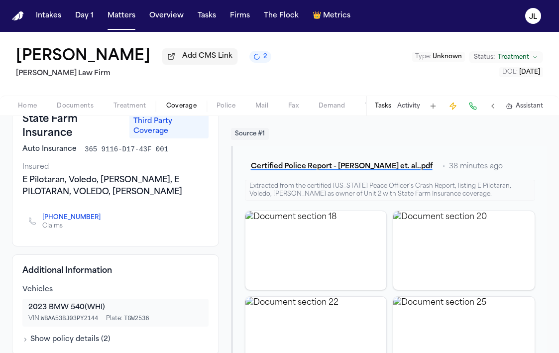
scroll to position [30, 0]
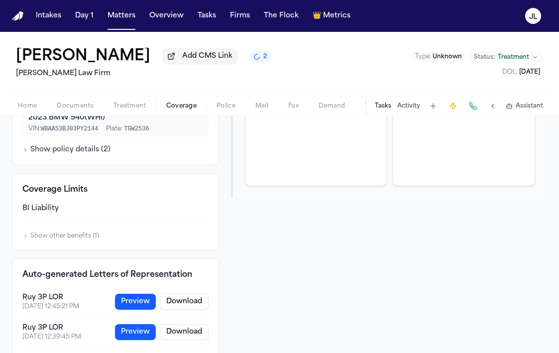
scroll to position [308, 0]
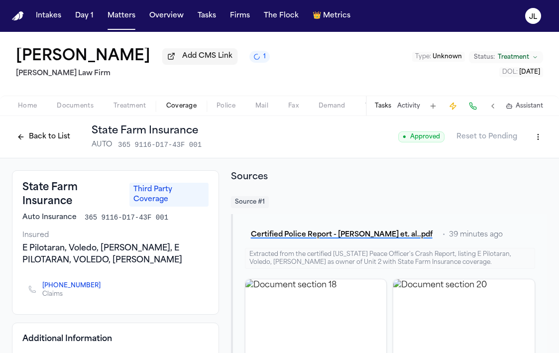
click at [53, 147] on div "Back to List State Farm Insurance AUTO 365 9116-D17-43F 001" at bounding box center [107, 137] width 190 height 26
click at [53, 143] on button "Back to List" at bounding box center [43, 137] width 63 height 16
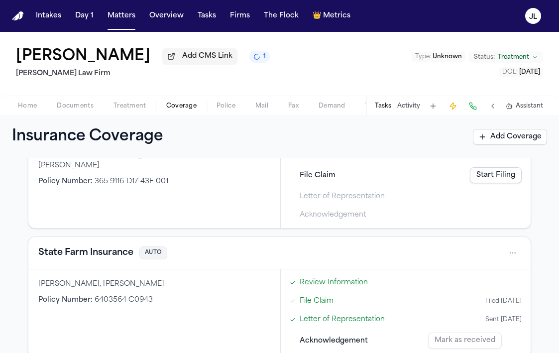
scroll to position [545, 0]
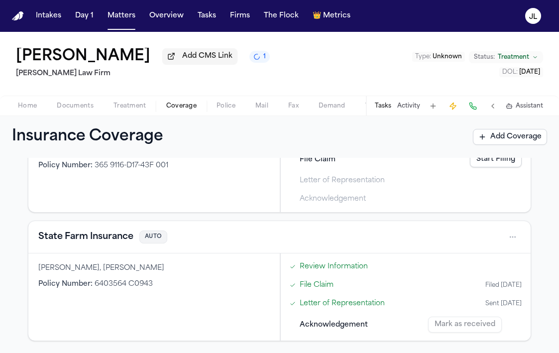
click at [80, 232] on button "State Farm Insurance" at bounding box center [85, 237] width 95 height 14
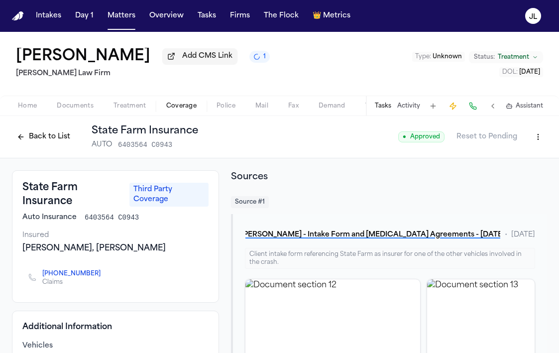
click at [39, 143] on button "Back to List" at bounding box center [43, 137] width 63 height 16
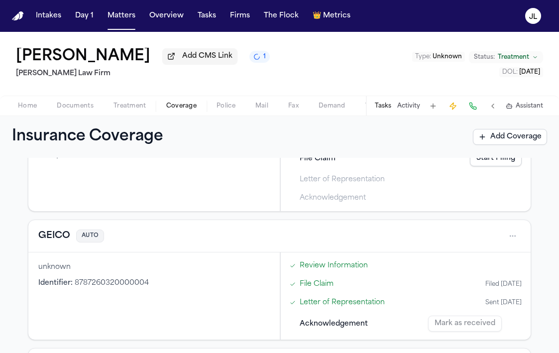
scroll to position [290, 0]
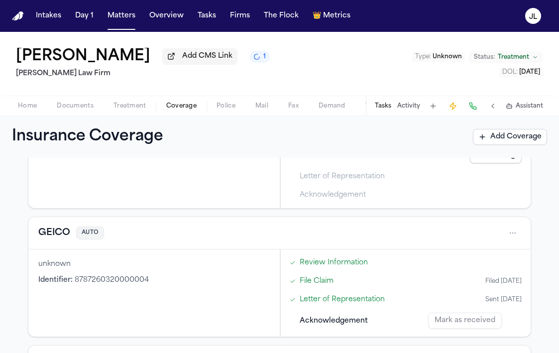
click at [60, 237] on button "GEICO" at bounding box center [54, 233] width 32 height 14
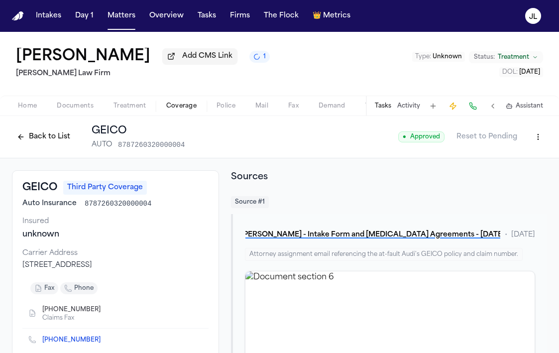
click at [26, 137] on button "Back to List" at bounding box center [43, 137] width 63 height 16
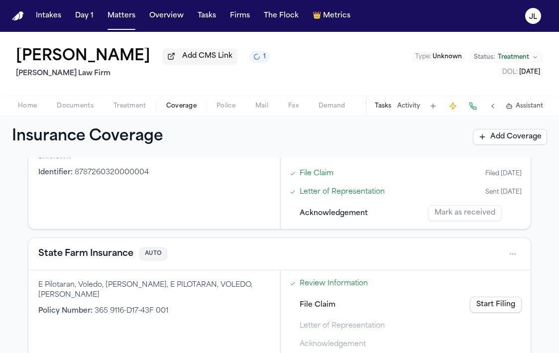
scroll to position [404, 0]
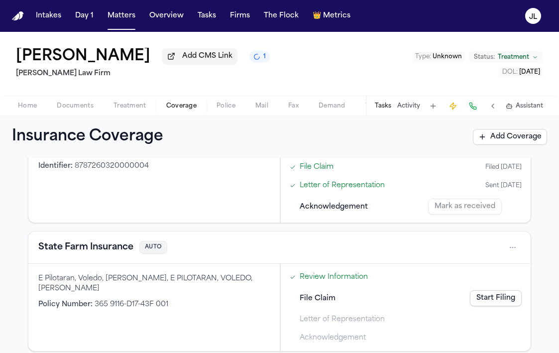
click at [53, 254] on button "State Farm Insurance" at bounding box center [85, 248] width 95 height 14
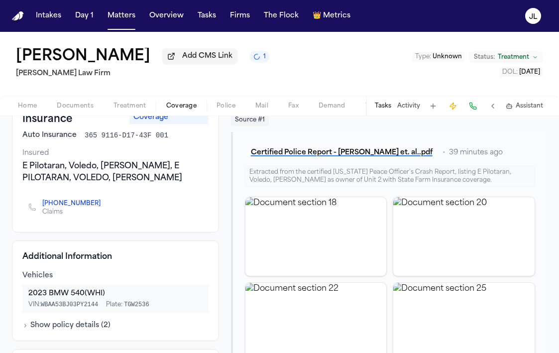
scroll to position [28, 0]
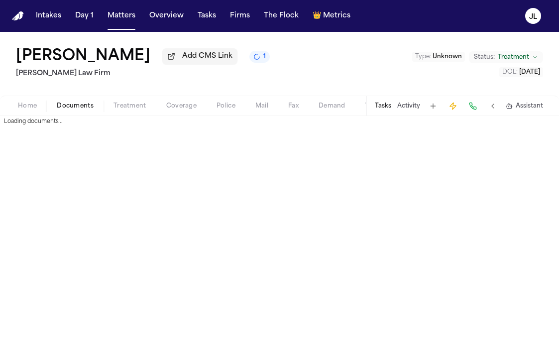
click at [60, 112] on span "button" at bounding box center [75, 111] width 49 height 1
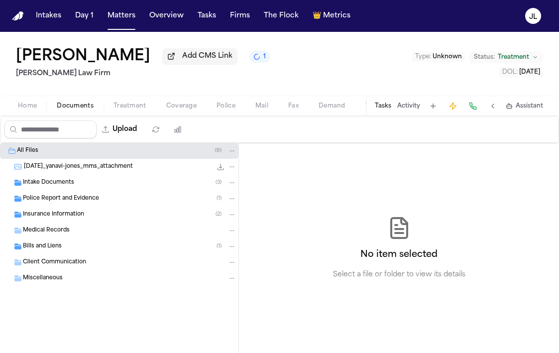
click at [22, 108] on span "Home" at bounding box center [27, 106] width 19 height 8
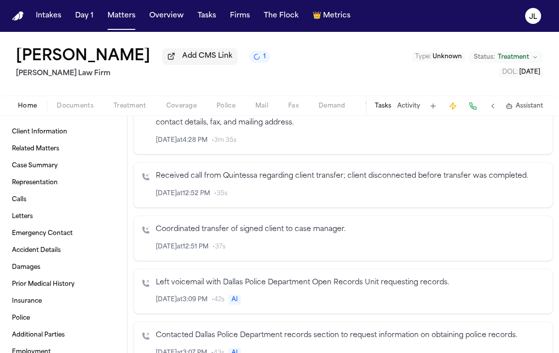
scroll to position [449, 0]
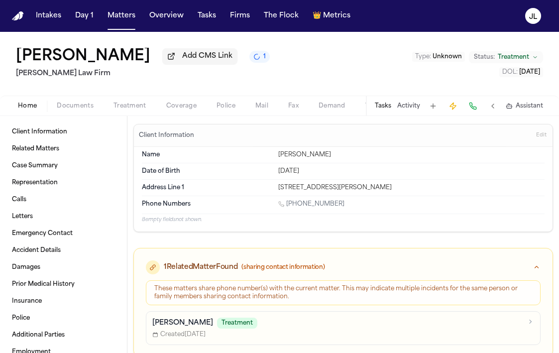
click at [182, 110] on span "Coverage" at bounding box center [181, 106] width 30 height 8
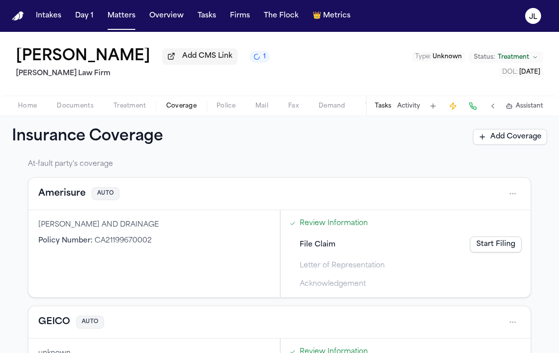
scroll to position [197, 0]
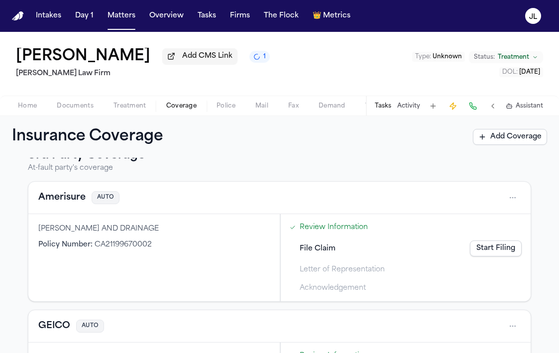
click at [519, 249] on link "Start Filing" at bounding box center [496, 249] width 52 height 16
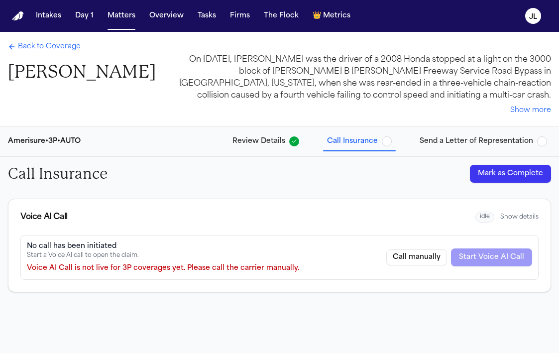
click at [516, 174] on button "Mark as Complete" at bounding box center [510, 174] width 81 height 18
click at [29, 44] on span "Back to Coverage" at bounding box center [49, 47] width 63 height 10
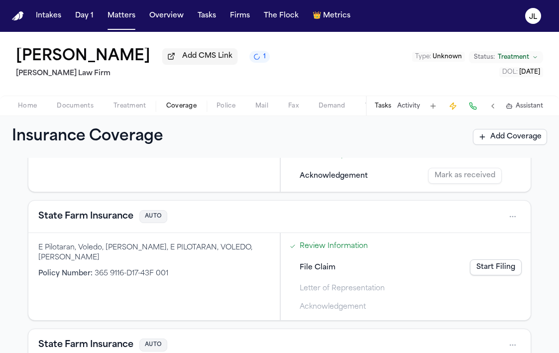
scroll to position [444, 0]
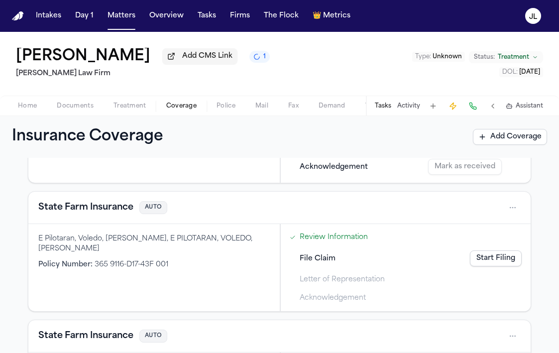
click at [78, 208] on button "State Farm Insurance" at bounding box center [85, 208] width 95 height 14
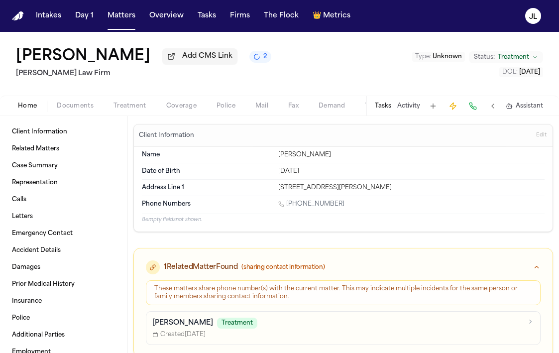
click at [31, 106] on span "Home" at bounding box center [27, 106] width 19 height 8
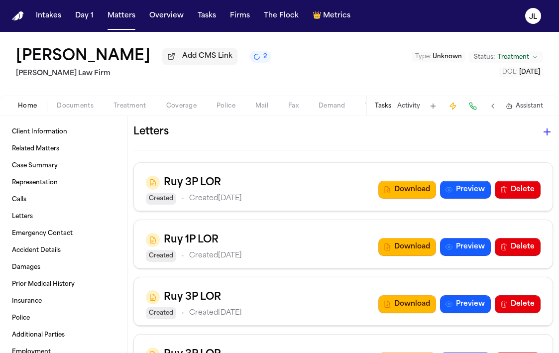
scroll to position [1386, 0]
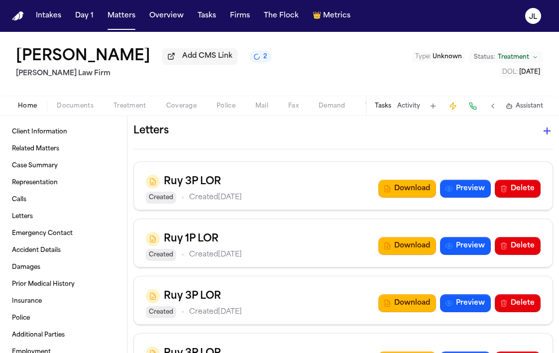
click at [544, 133] on icon "button" at bounding box center [547, 131] width 12 height 12
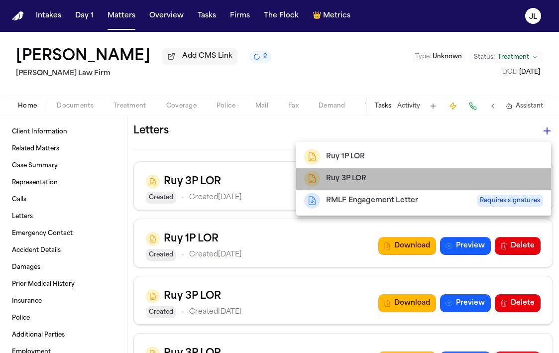
click at [365, 178] on h2 "Ruy 3P LOR" at bounding box center [346, 179] width 41 height 12
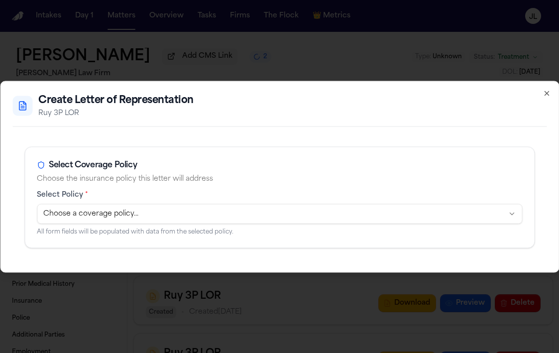
click at [232, 206] on body "Intakes Day 1 Matters Overview Tasks Firms The Flock 👑 Metrics [PERSON_NAME] Ad…" at bounding box center [279, 176] width 559 height 353
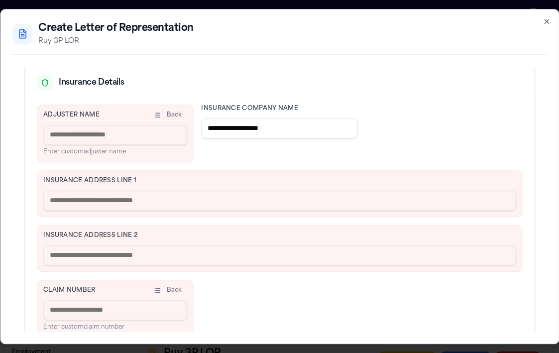
scroll to position [225, 0]
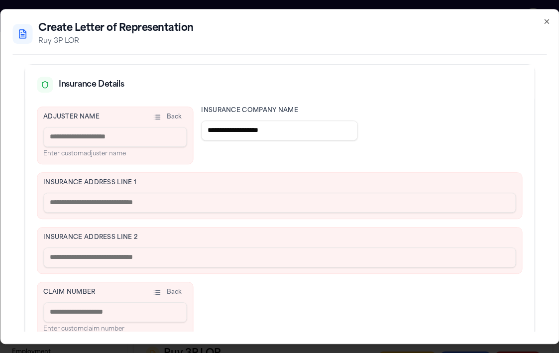
click at [81, 312] on input at bounding box center [114, 312] width 143 height 20
paste input "**********"
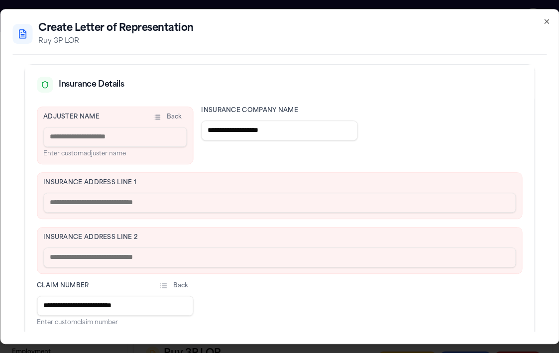
click at [102, 307] on input "**********" at bounding box center [115, 306] width 156 height 20
drag, startPoint x: 122, startPoint y: 305, endPoint x: 86, endPoint y: 305, distance: 35.4
click at [86, 305] on input "**********" at bounding box center [115, 306] width 156 height 20
type input "*********"
click at [122, 138] on input at bounding box center [114, 137] width 143 height 20
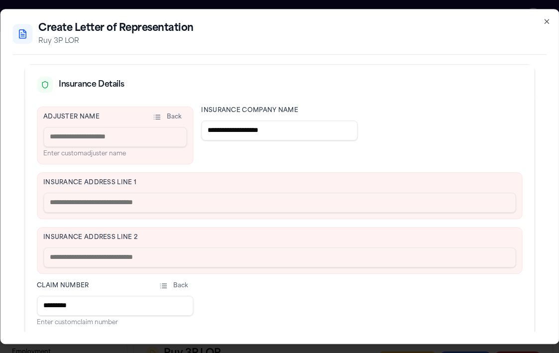
paste input "**********"
type input "**********"
click at [134, 205] on input "text" at bounding box center [279, 203] width 473 height 20
paste input "**********"
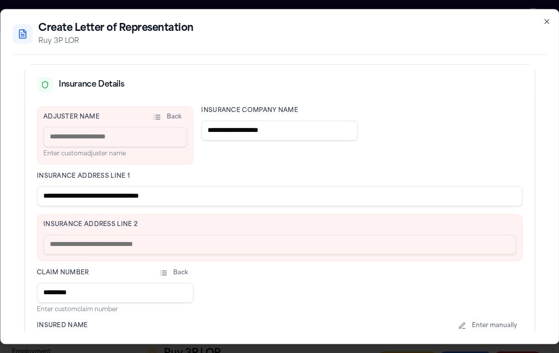
drag, startPoint x: 197, startPoint y: 193, endPoint x: 96, endPoint y: 197, distance: 100.7
click at [96, 197] on input "**********" at bounding box center [280, 196] width 486 height 20
drag, startPoint x: 103, startPoint y: 201, endPoint x: 77, endPoint y: 233, distance: 41.1
click at [77, 234] on div "**********" at bounding box center [280, 237] width 486 height 260
click at [186, 211] on div "**********" at bounding box center [280, 237] width 486 height 260
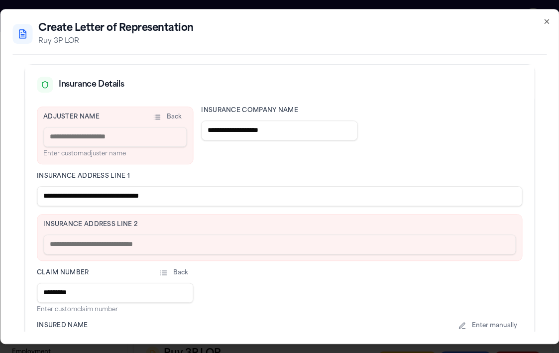
drag, startPoint x: 186, startPoint y: 195, endPoint x: 94, endPoint y: 193, distance: 92.2
click at [94, 193] on input "**********" at bounding box center [280, 196] width 486 height 20
type input "**********"
click at [66, 244] on input "text" at bounding box center [279, 245] width 473 height 20
paste input "**********"
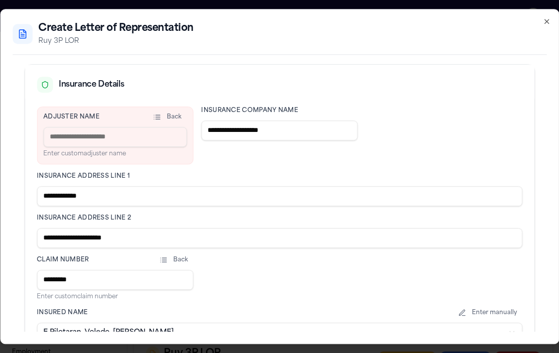
type input "**********"
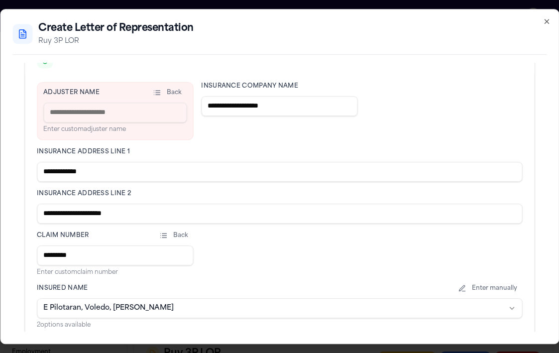
scroll to position [251, 0]
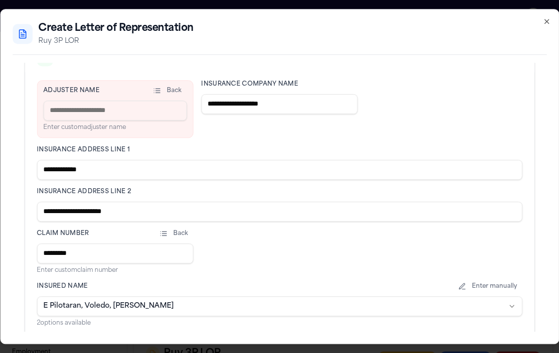
click at [112, 117] on input at bounding box center [114, 111] width 143 height 20
type input "**********"
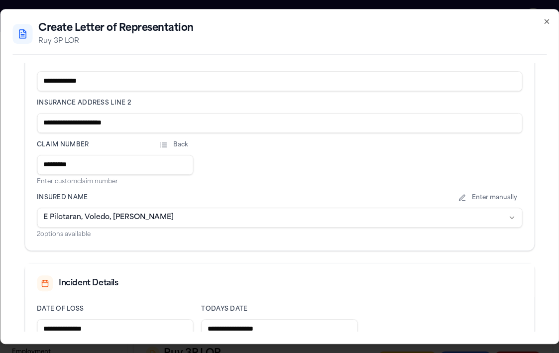
scroll to position [400, 0]
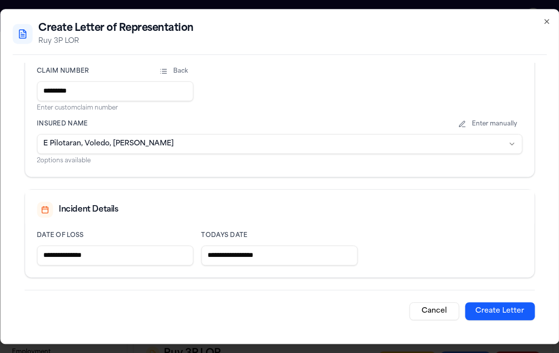
click at [481, 303] on button "Create Letter" at bounding box center [500, 311] width 70 height 18
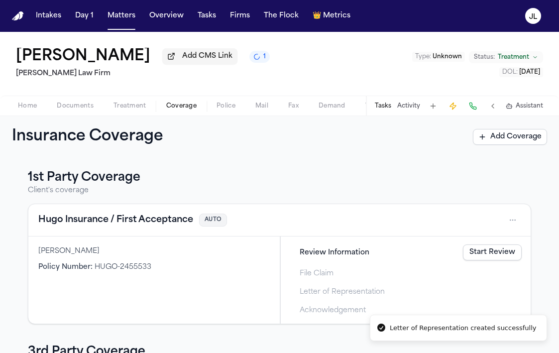
click at [199, 112] on button "Coverage" at bounding box center [181, 106] width 50 height 12
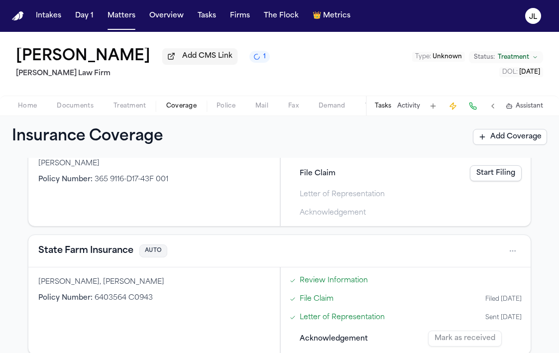
scroll to position [536, 0]
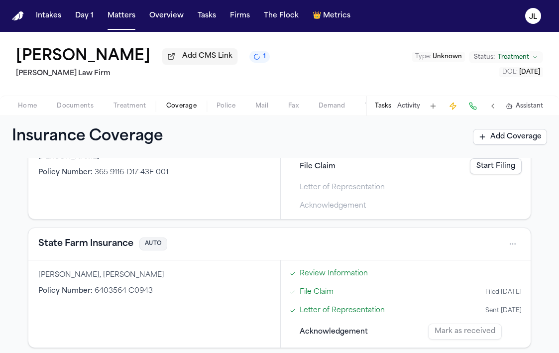
click at [96, 238] on div "State Farm Insurance AUTO" at bounding box center [279, 244] width 483 height 16
click at [96, 246] on button "State Farm Insurance" at bounding box center [85, 244] width 95 height 14
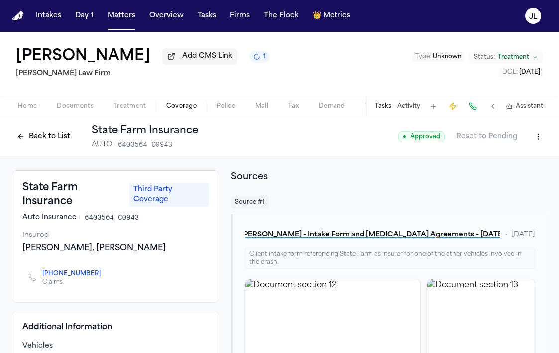
click at [24, 139] on button "Back to List" at bounding box center [43, 137] width 63 height 16
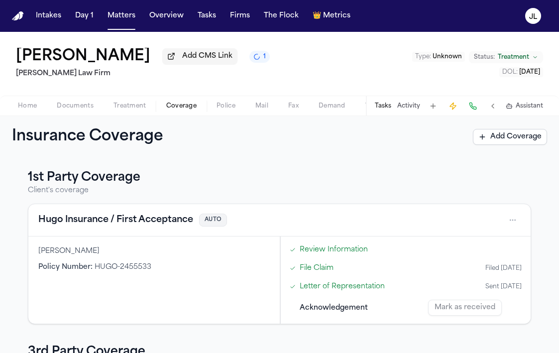
click at [75, 108] on span "Documents" at bounding box center [75, 106] width 37 height 8
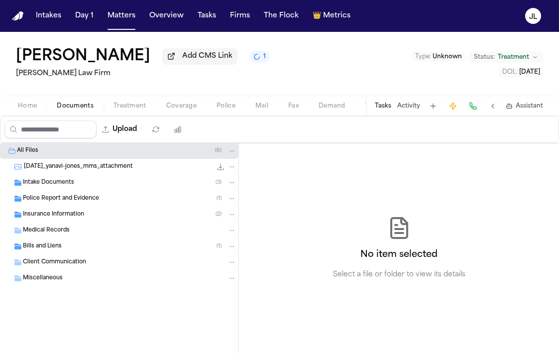
click at [31, 105] on span "Home" at bounding box center [27, 106] width 19 height 8
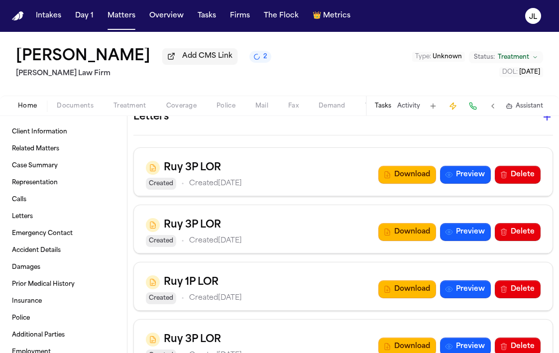
scroll to position [1290, 0]
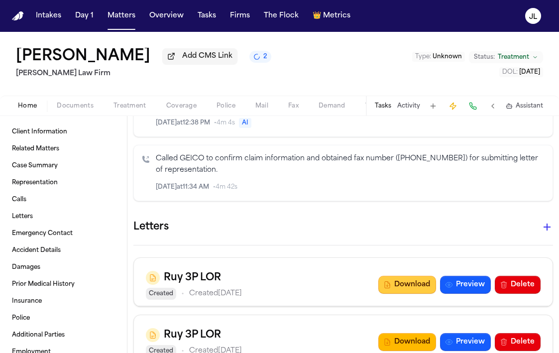
click at [421, 291] on button "Download" at bounding box center [408, 285] width 58 height 18
click at [170, 114] on div "Home Documents Treatment Coverage Police Mail Fax Demand Workspaces Artifacts T…" at bounding box center [279, 106] width 559 height 20
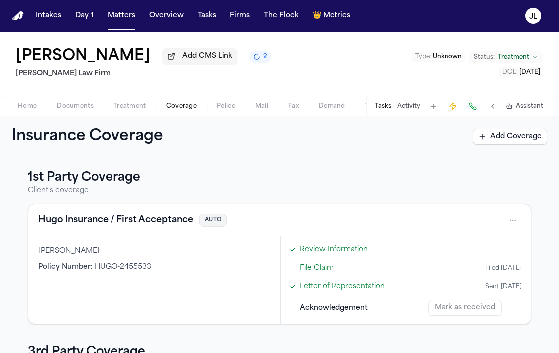
click at [170, 112] on span "button" at bounding box center [181, 111] width 42 height 1
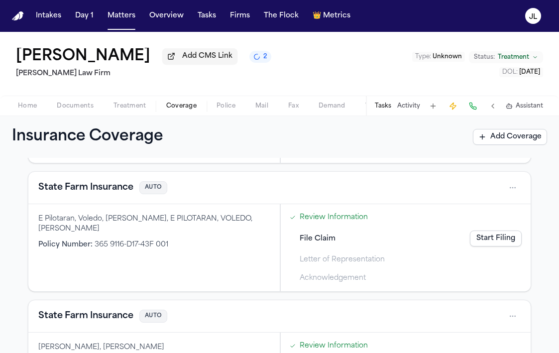
scroll to position [459, 0]
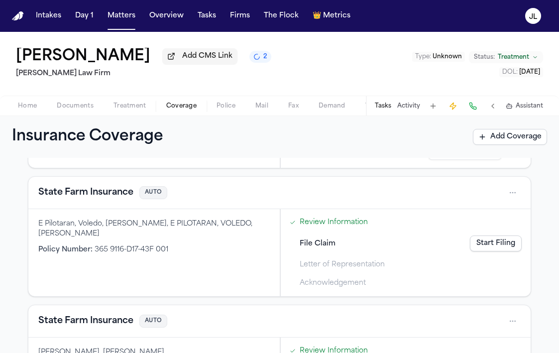
click at [114, 197] on button "State Farm Insurance" at bounding box center [85, 193] width 95 height 14
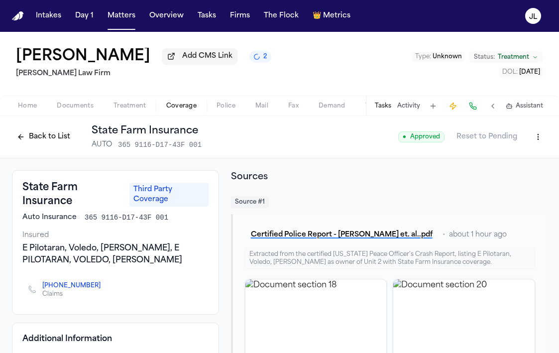
click at [104, 289] on icon "Copy to clipboard" at bounding box center [105, 286] width 3 height 3
click at [36, 139] on button "Back to List" at bounding box center [43, 137] width 63 height 16
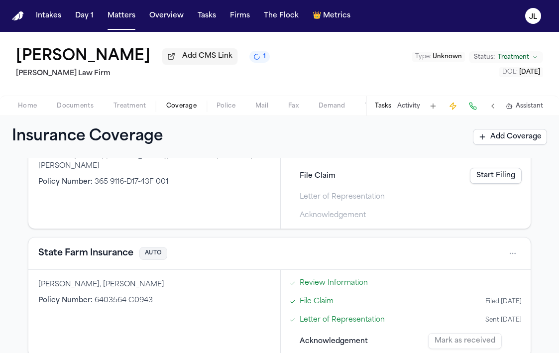
scroll to position [545, 0]
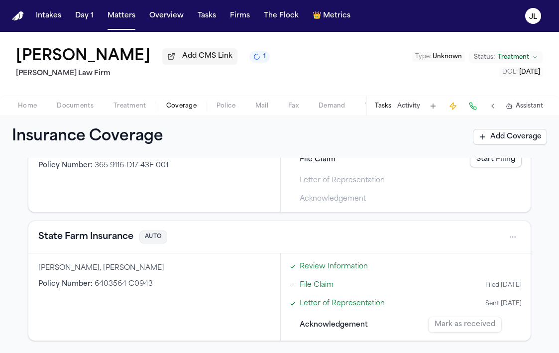
click at [98, 240] on button "State Farm Insurance" at bounding box center [85, 237] width 95 height 14
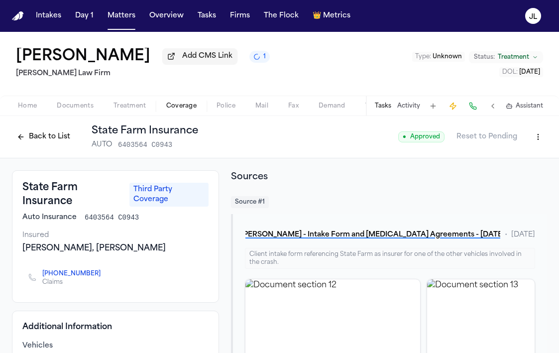
click at [46, 133] on button "Back to List" at bounding box center [43, 137] width 63 height 16
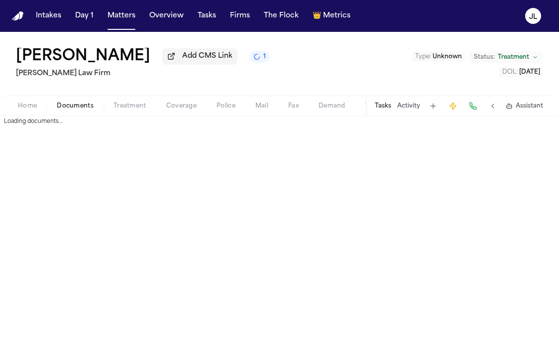
click at [85, 109] on span "Documents" at bounding box center [75, 106] width 37 height 8
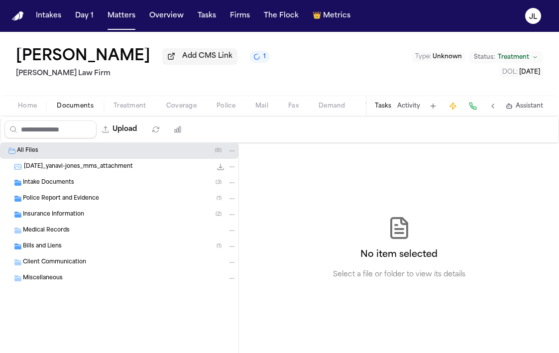
click at [96, 218] on div "Insurance Information ( 2 )" at bounding box center [130, 214] width 214 height 9
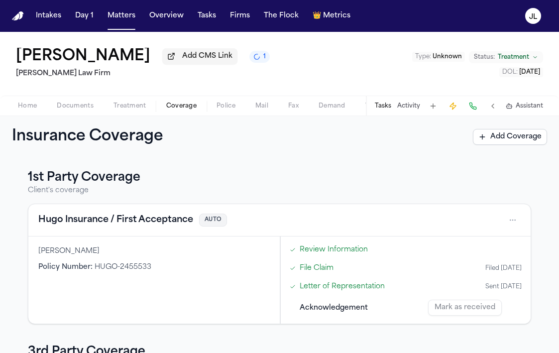
click at [178, 105] on span "Coverage" at bounding box center [181, 106] width 30 height 8
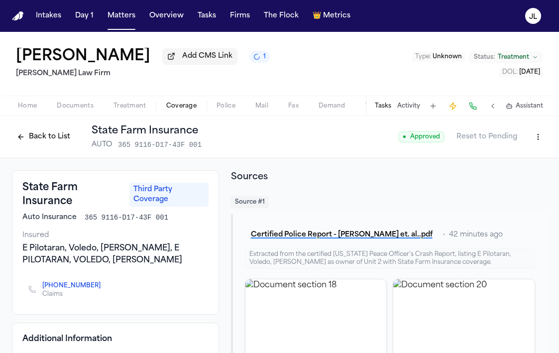
click at [24, 110] on span "Home" at bounding box center [27, 106] width 19 height 8
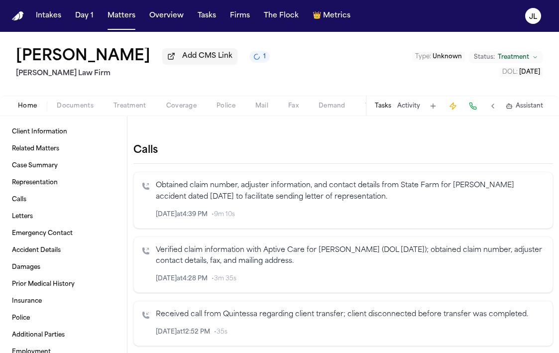
scroll to position [302, 0]
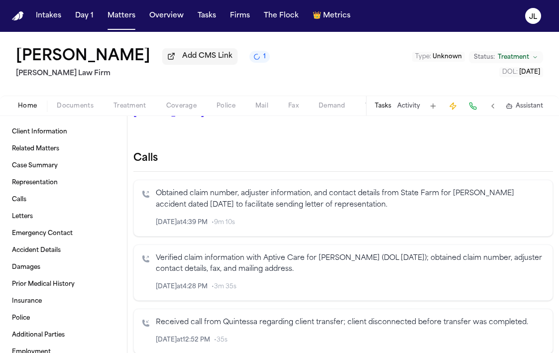
click at [507, 224] on icon "Inspect" at bounding box center [503, 222] width 7 height 7
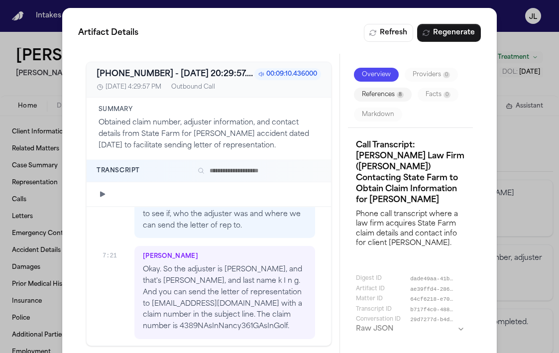
scroll to position [2302, 0]
drag, startPoint x: 254, startPoint y: 295, endPoint x: 139, endPoint y: 297, distance: 114.6
click at [139, 297] on div "[PERSON_NAME]. So the adjuster is [PERSON_NAME], and that's [PERSON_NAME], and …" at bounding box center [224, 292] width 181 height 93
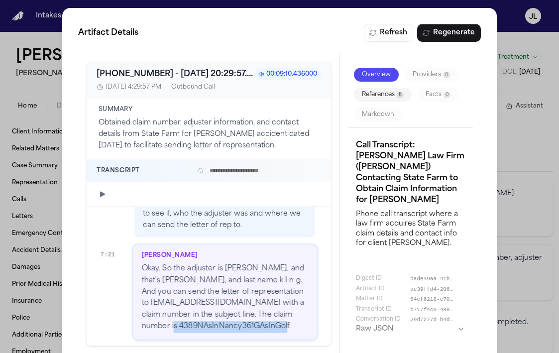
scroll to position [2284, 0]
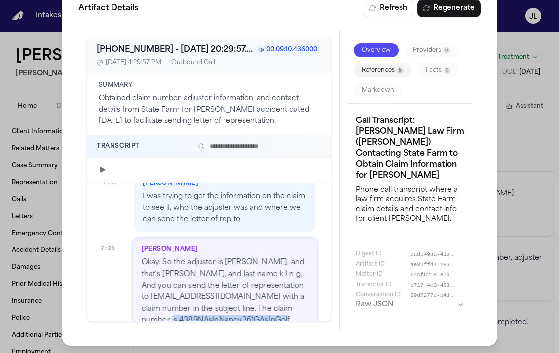
copy p "4389NAsInNancy361GAsInGolf."
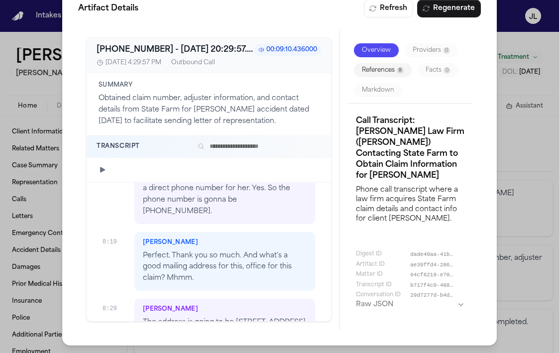
scroll to position [2516, 0]
drag, startPoint x: 235, startPoint y: 292, endPoint x: 237, endPoint y: 277, distance: 15.0
click at [237, 316] on p "The address is going to be [STREET_ADDRESS][US_STATE]." at bounding box center [225, 327] width 164 height 23
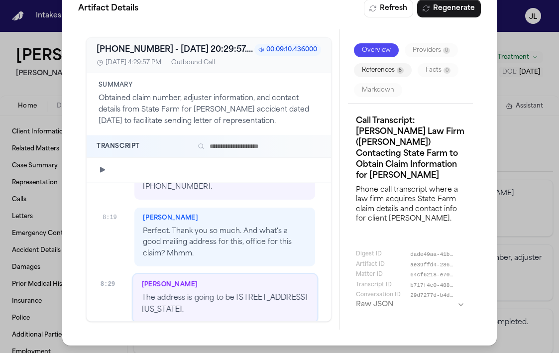
scroll to position [2540, 0]
copy p "[GEOGRAPHIC_DATA][US_STATE]."
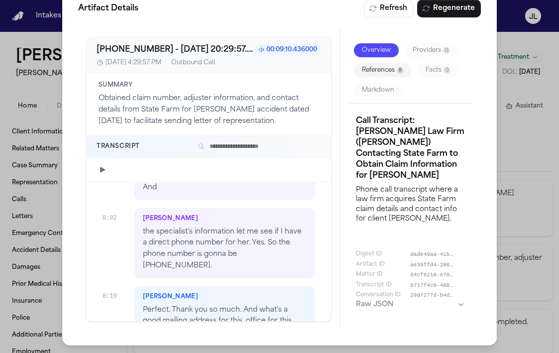
scroll to position [2462, 0]
click at [261, 226] on p "the specialist's information let me see if I have a direct phone number for her…" at bounding box center [225, 248] width 164 height 45
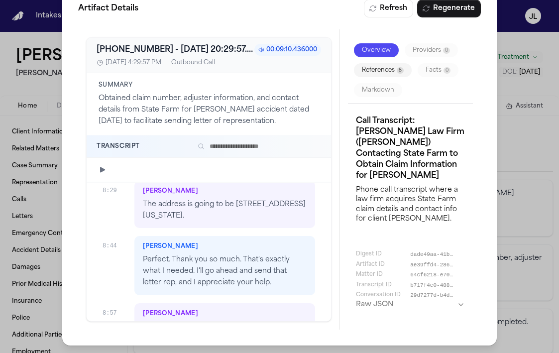
scroll to position [2641, 0]
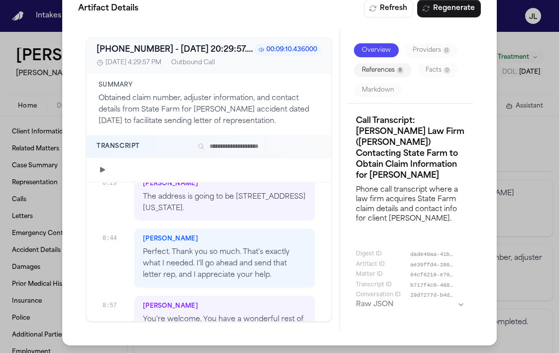
click at [517, 54] on div "Artifact Details Refresh Regenerate [PHONE_NUMBER] - [DATE] 20:29:57.652000+00:…" at bounding box center [279, 165] width 559 height 378
